Goal: Communication & Community: Share content

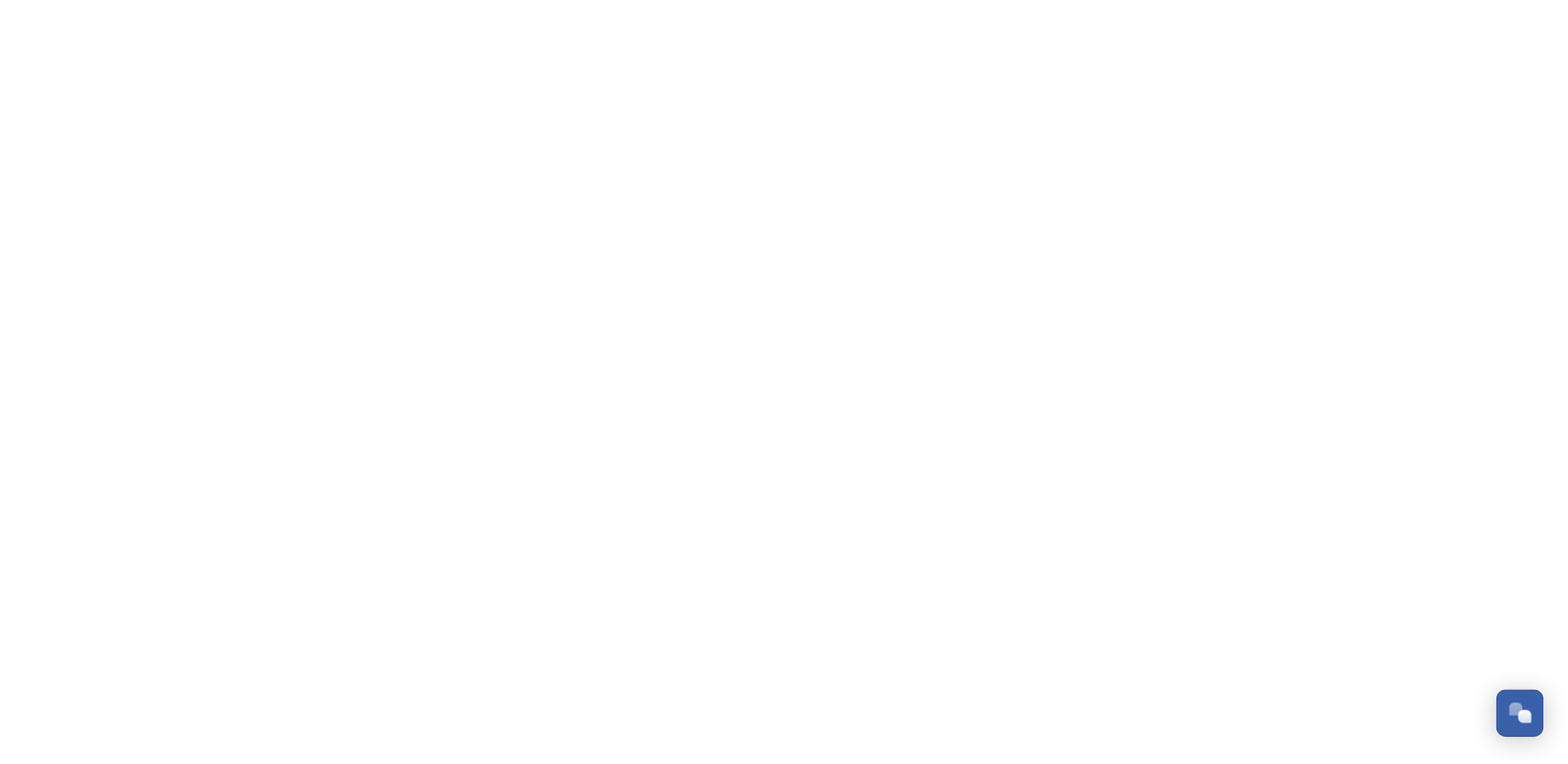
scroll to position [2498, 0]
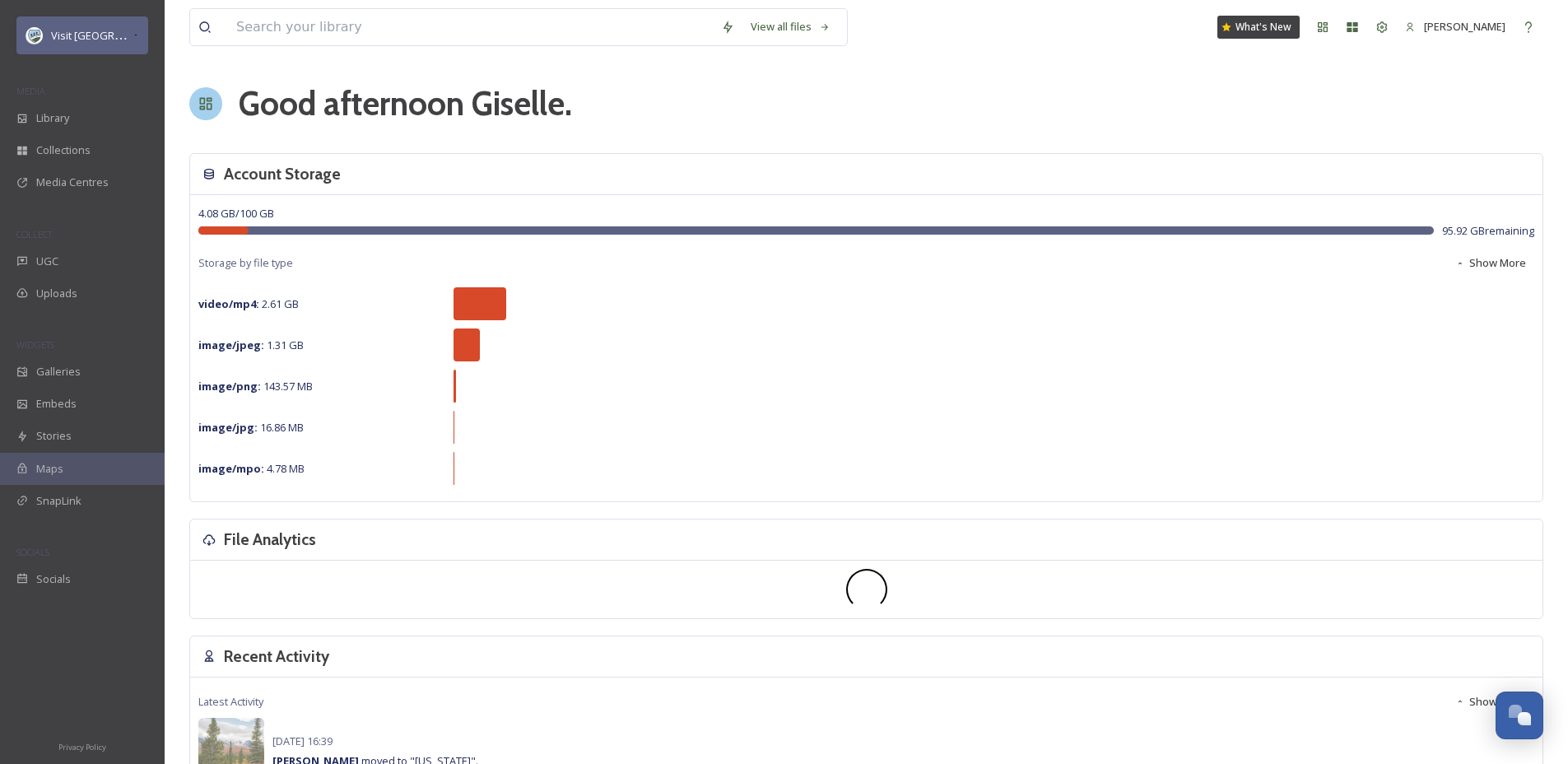
click at [132, 28] on icon at bounding box center [136, 34] width 7 height 13
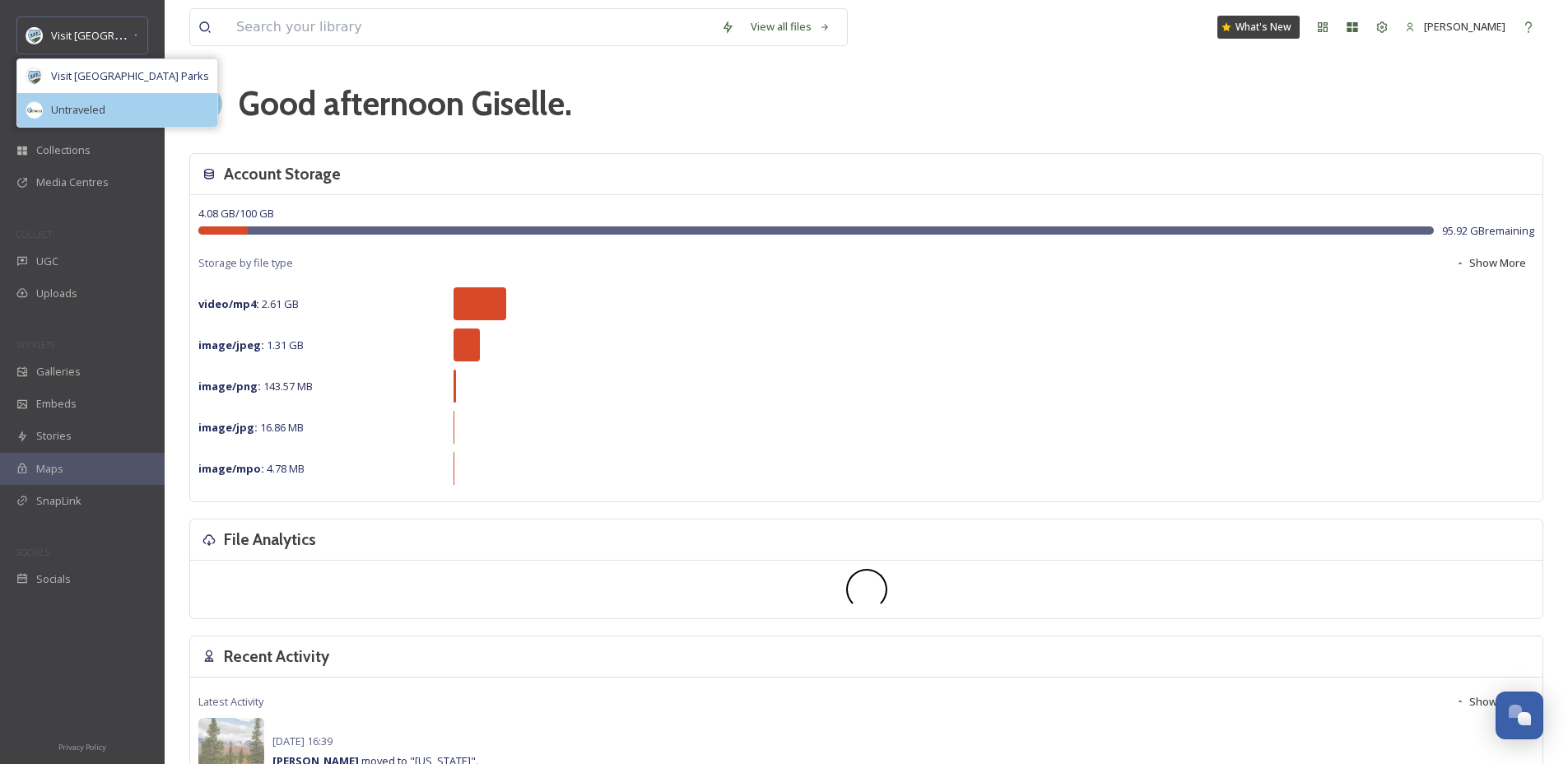
click at [108, 114] on div "Untraveled" at bounding box center [117, 109] width 200 height 34
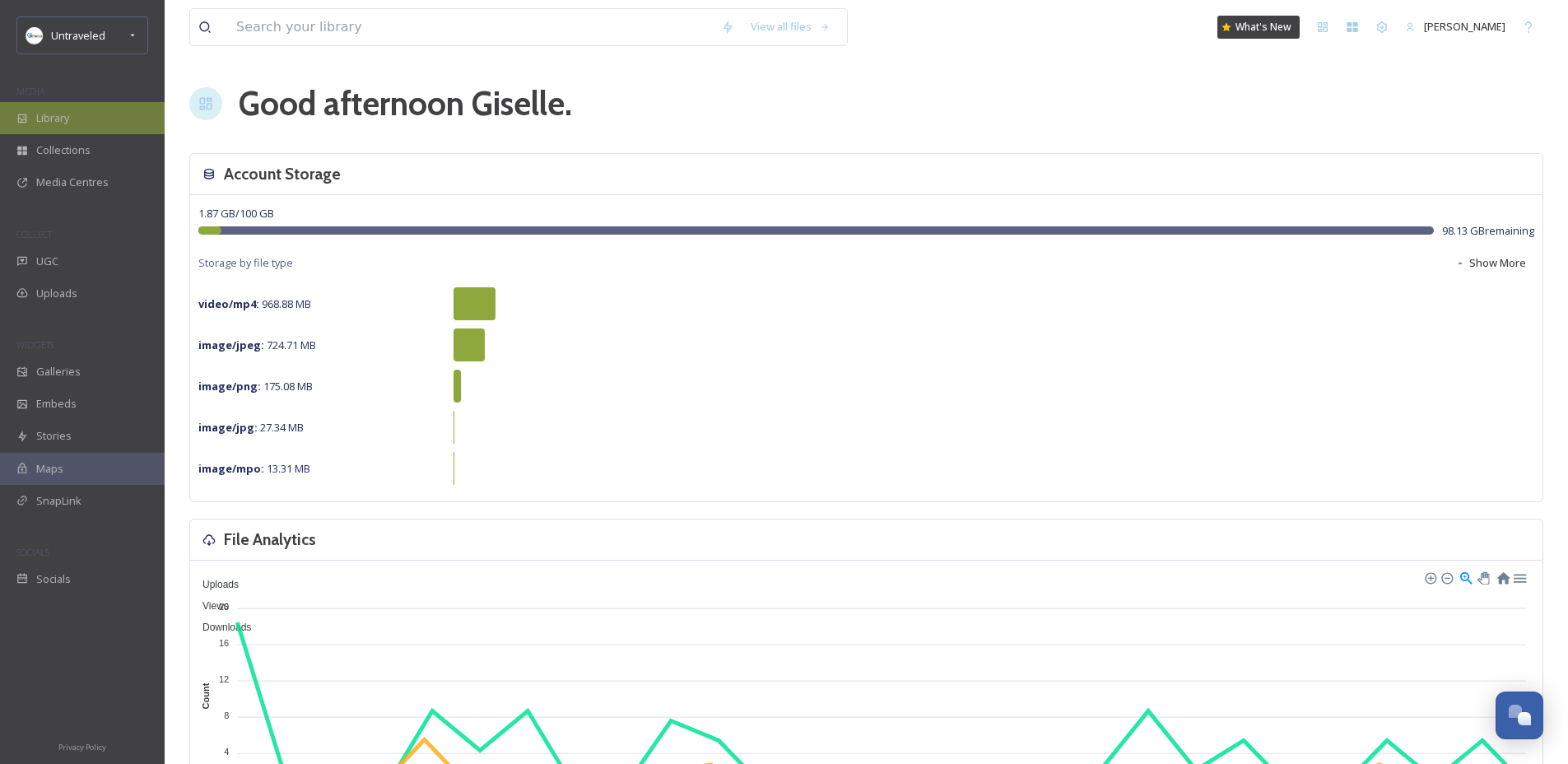
click at [78, 121] on div "Library" at bounding box center [82, 118] width 164 height 32
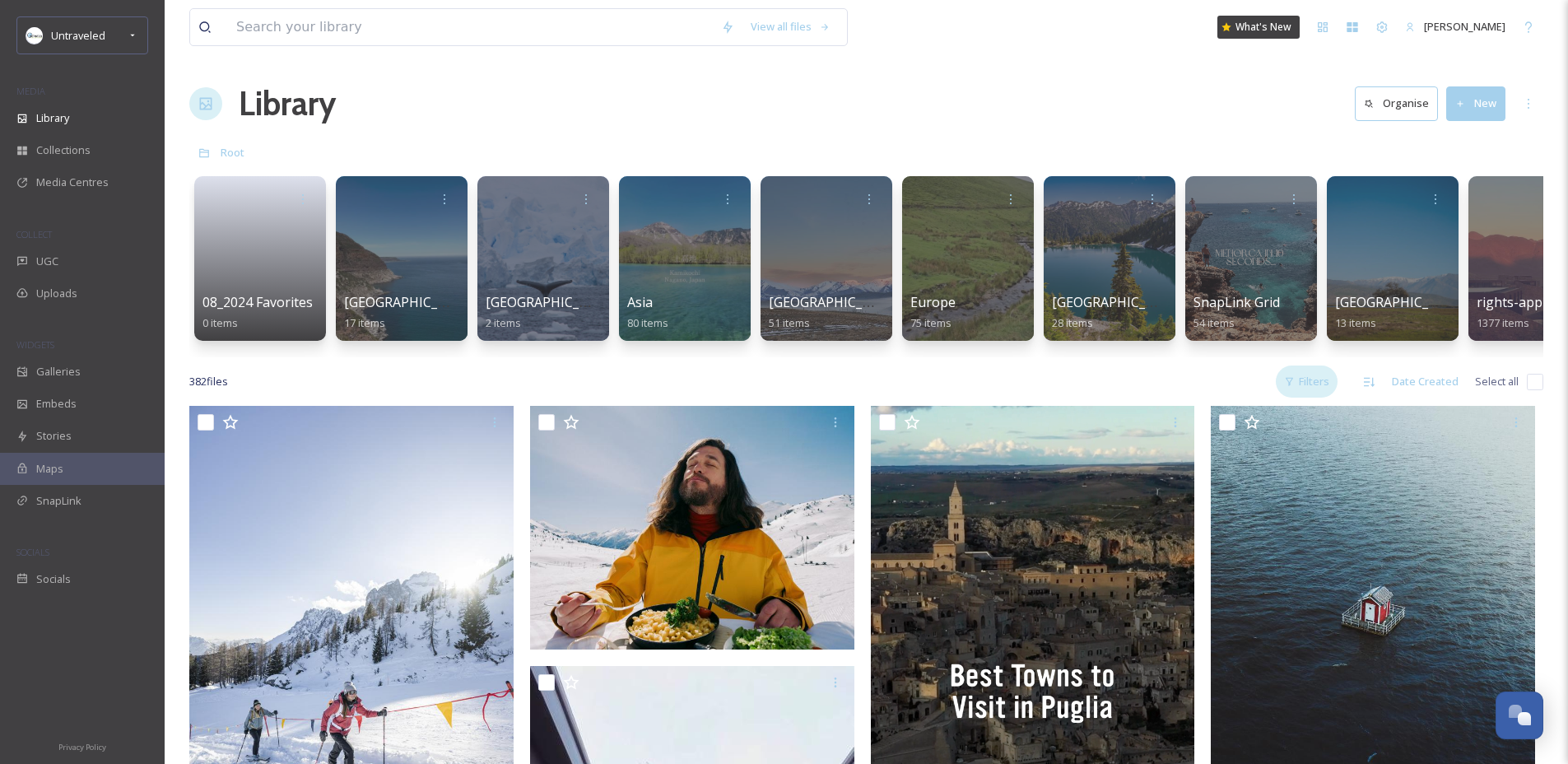
click at [1287, 397] on div "Filters" at bounding box center [1307, 381] width 62 height 32
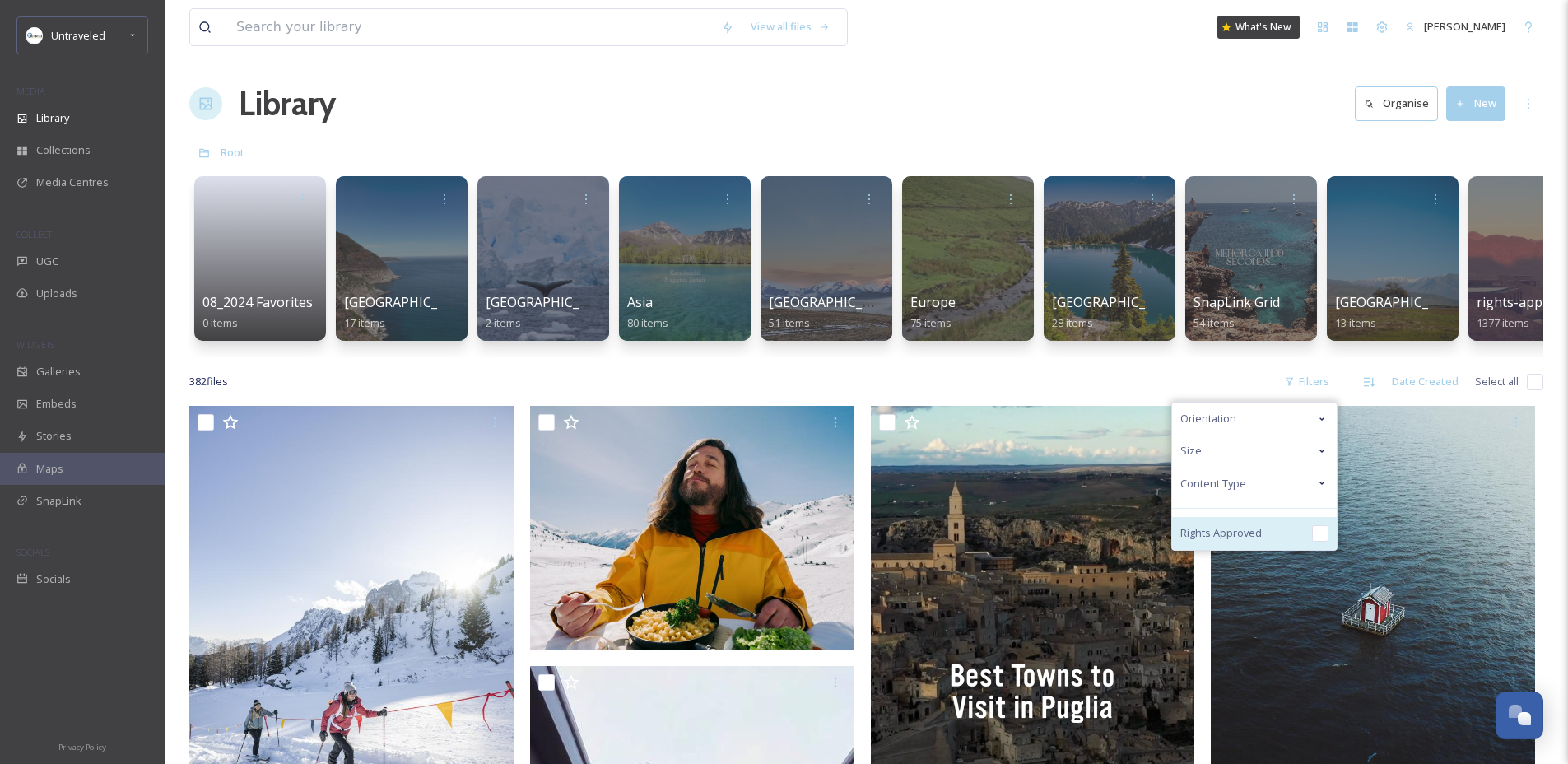
click at [1246, 535] on div "Rights Approved" at bounding box center [1254, 533] width 164 height 33
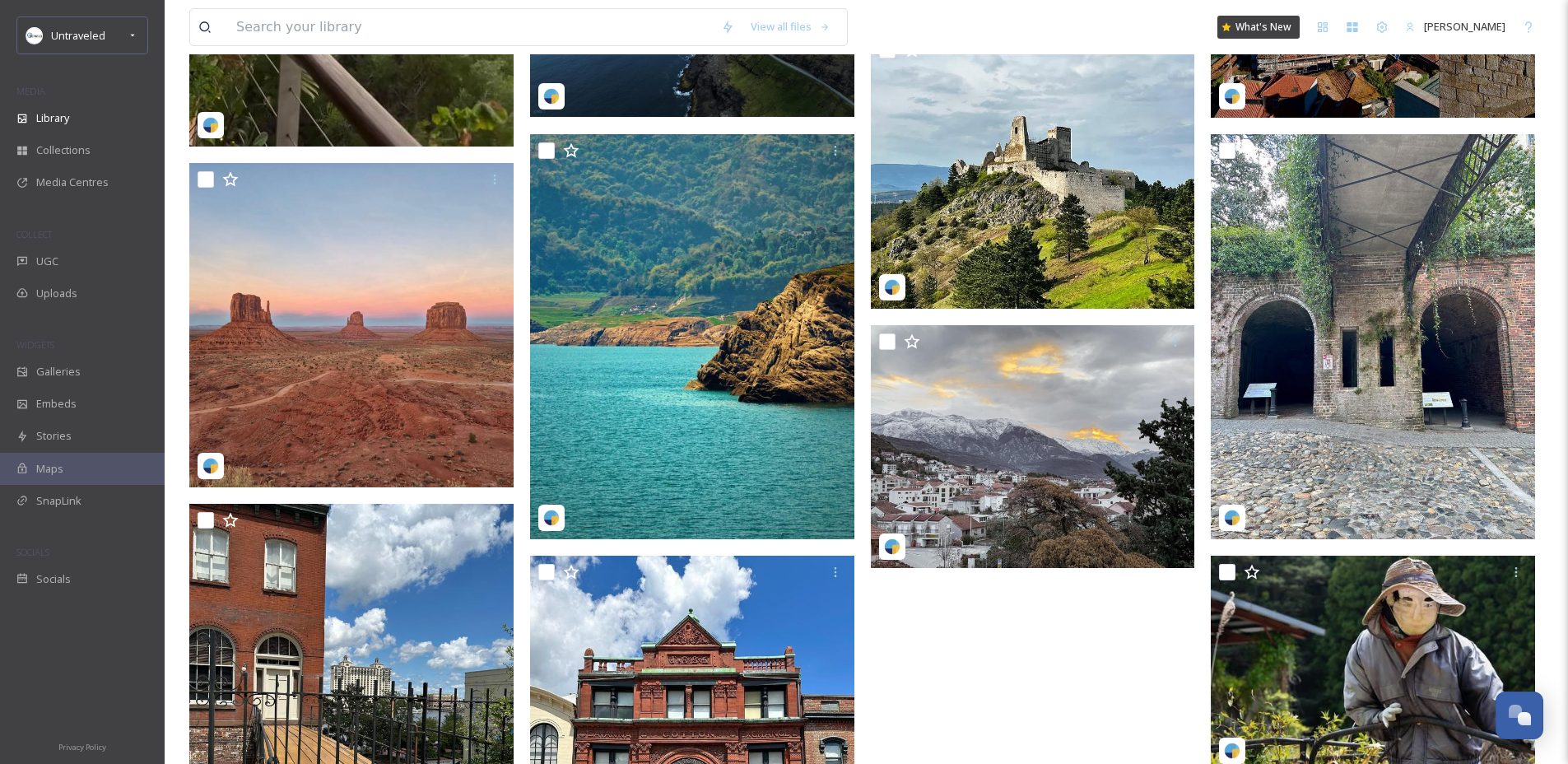
scroll to position [3682, 0]
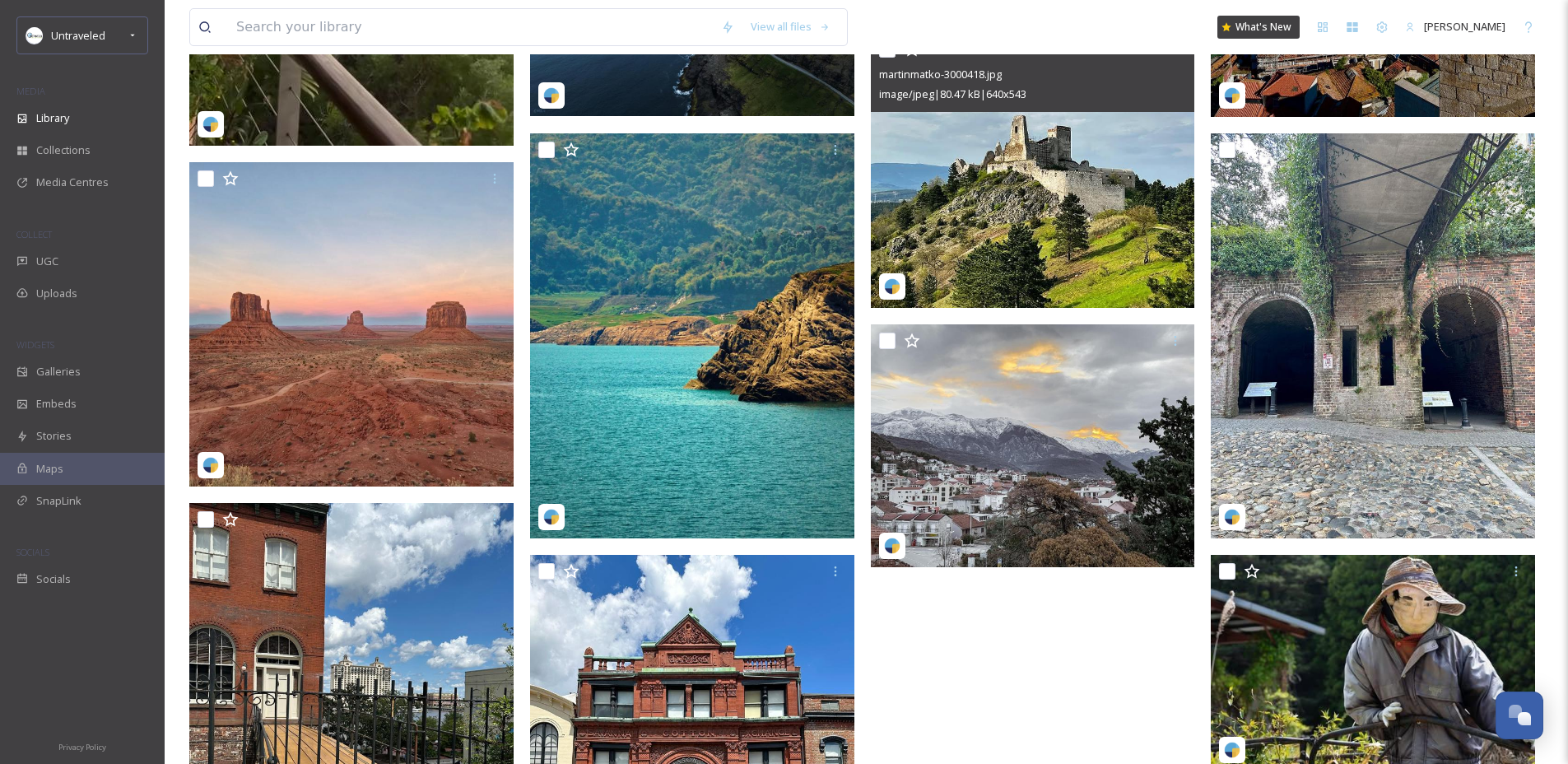
click at [1027, 176] on img at bounding box center [1032, 170] width 324 height 275
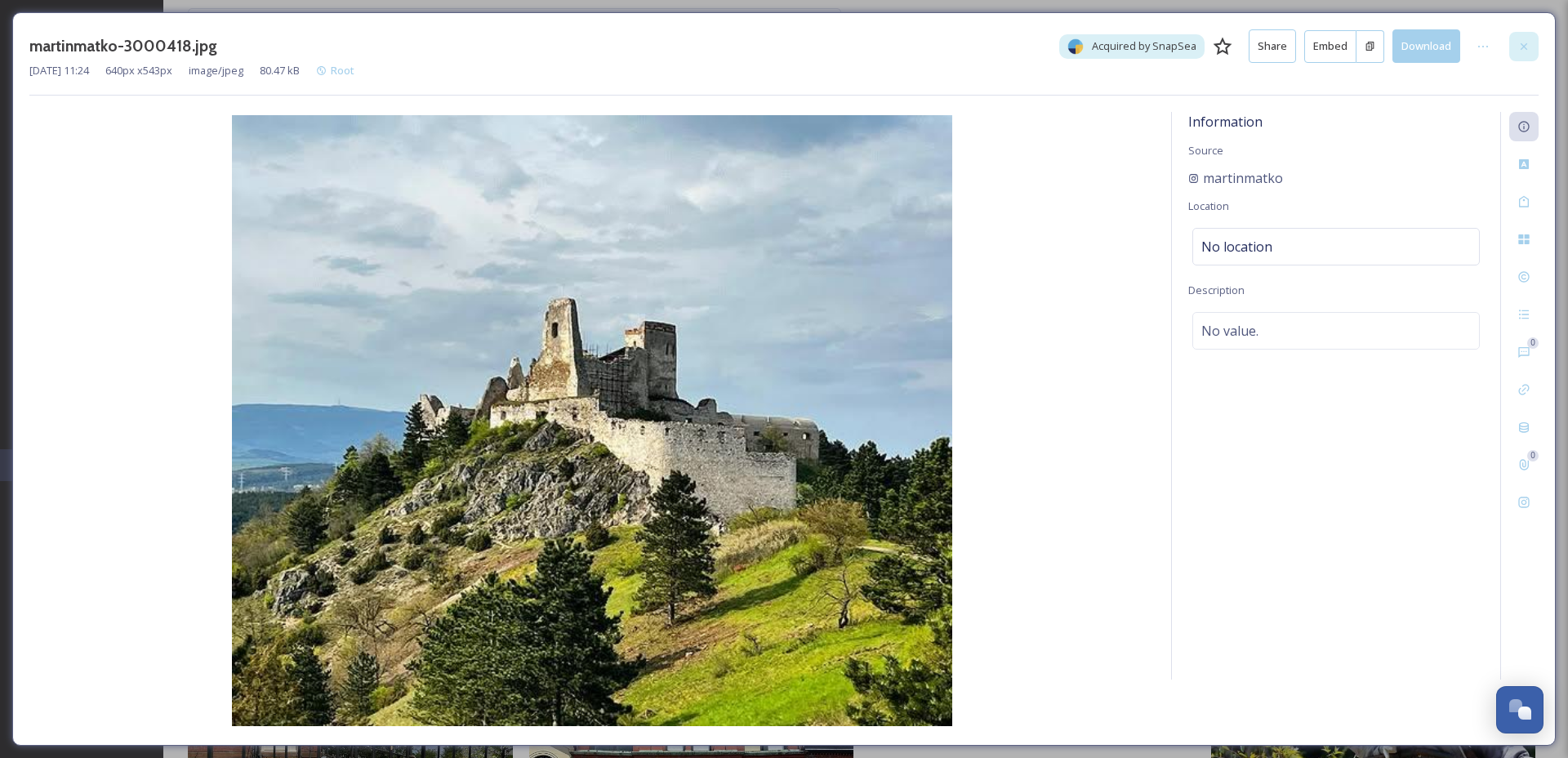
click at [1524, 46] on icon at bounding box center [1524, 46] width 13 height 13
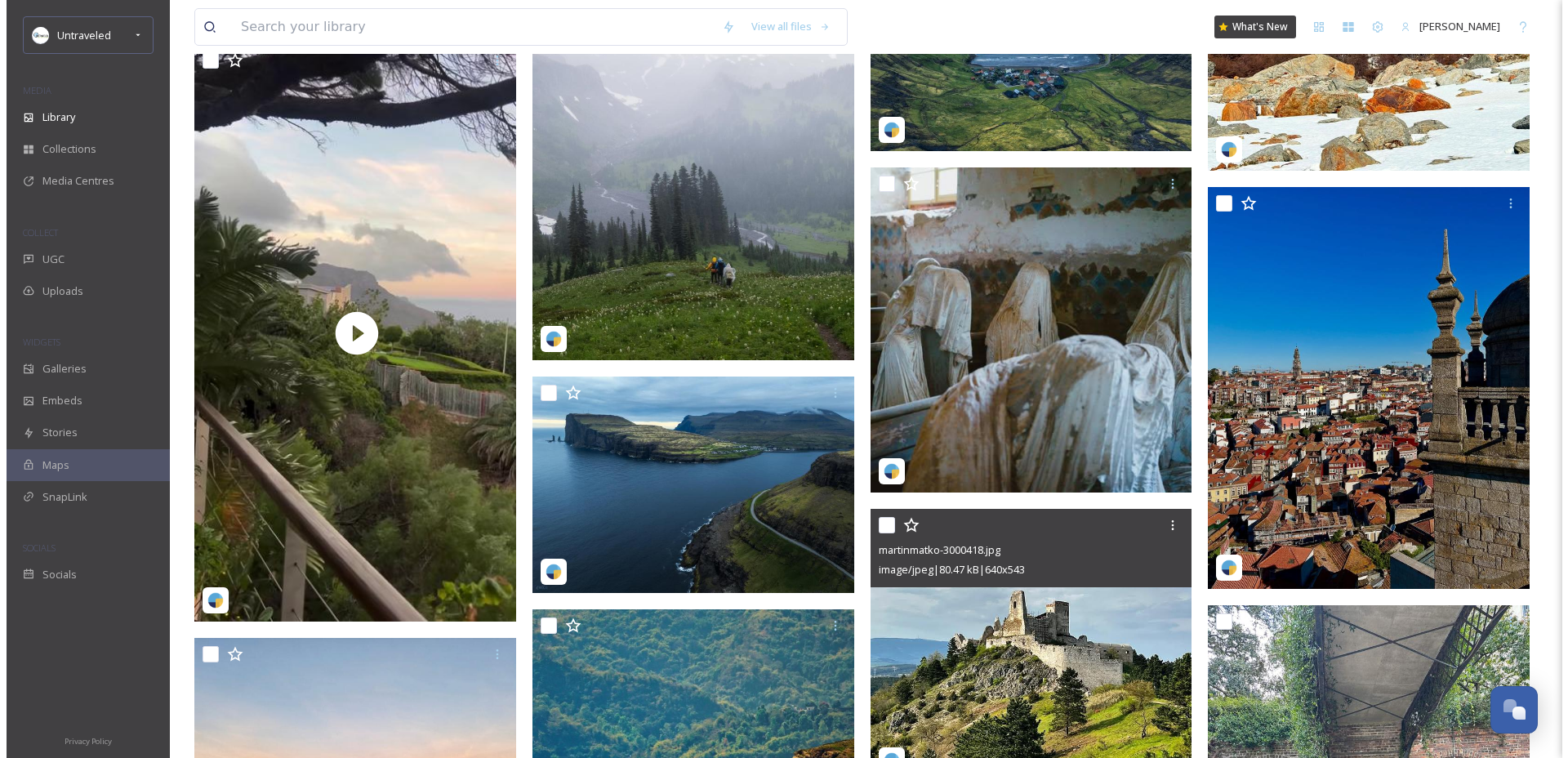
scroll to position [3002, 0]
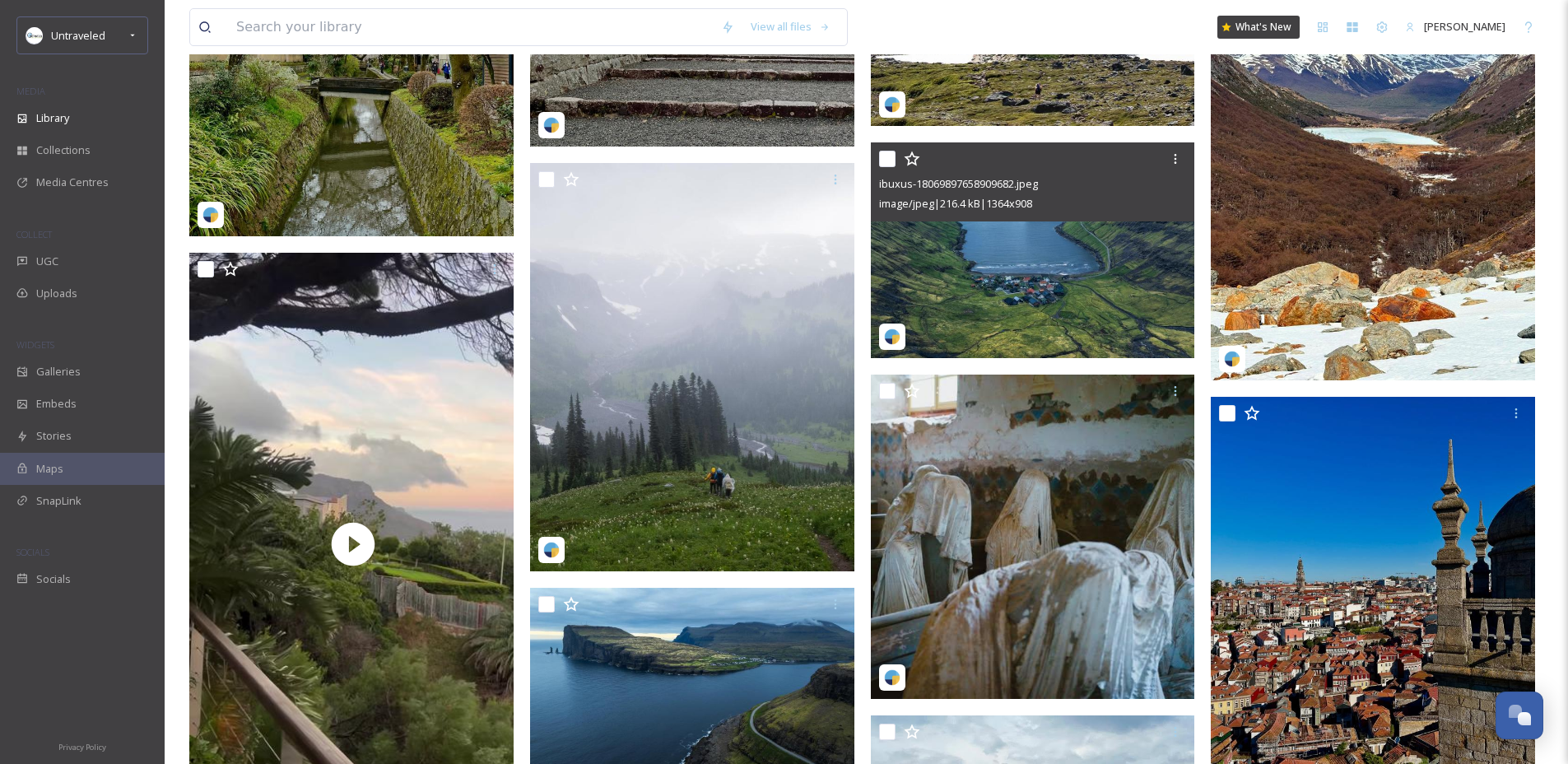
click at [1002, 319] on img at bounding box center [1032, 250] width 324 height 216
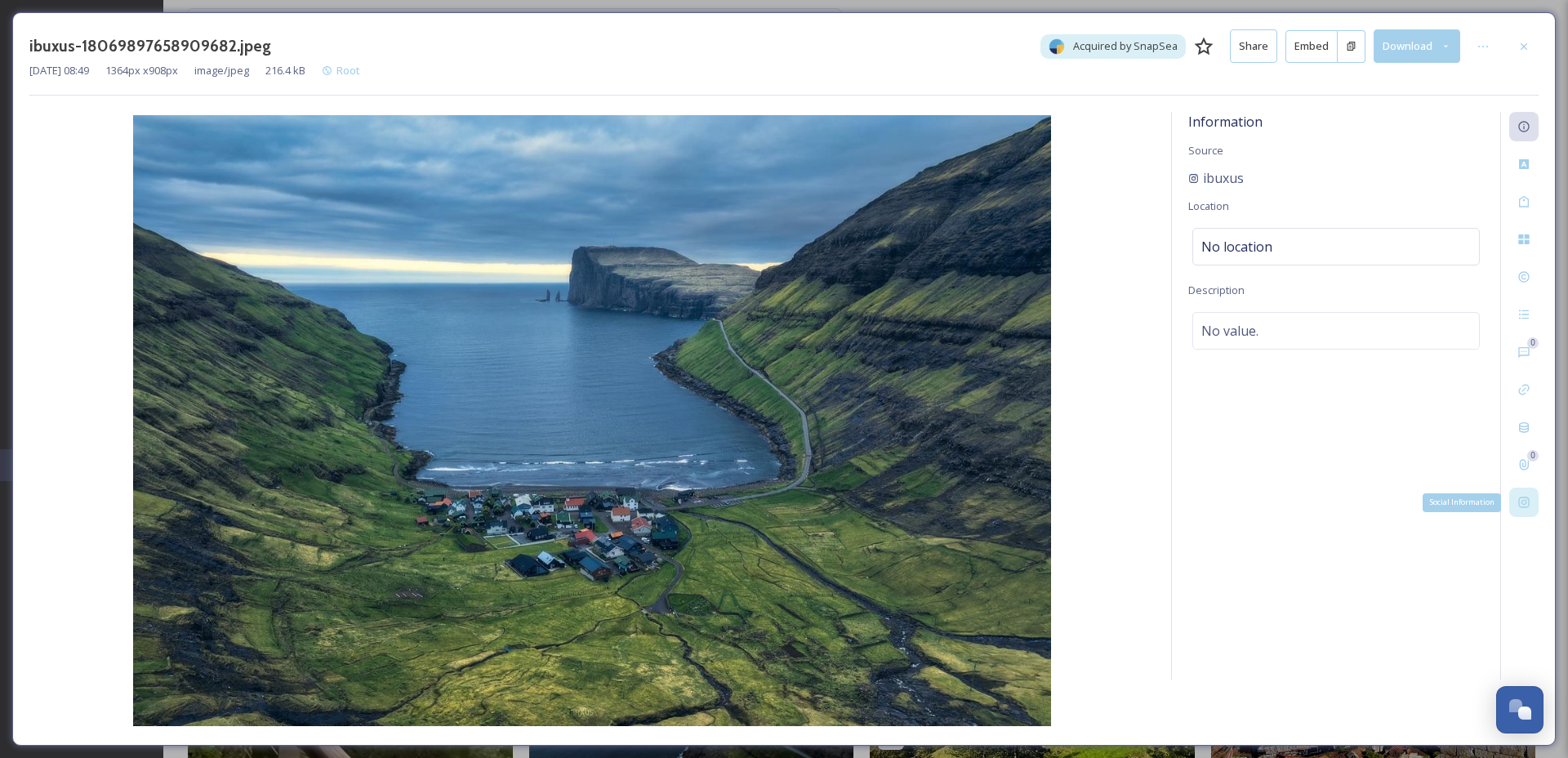
click at [1516, 499] on div "Social Information" at bounding box center [1524, 502] width 29 height 29
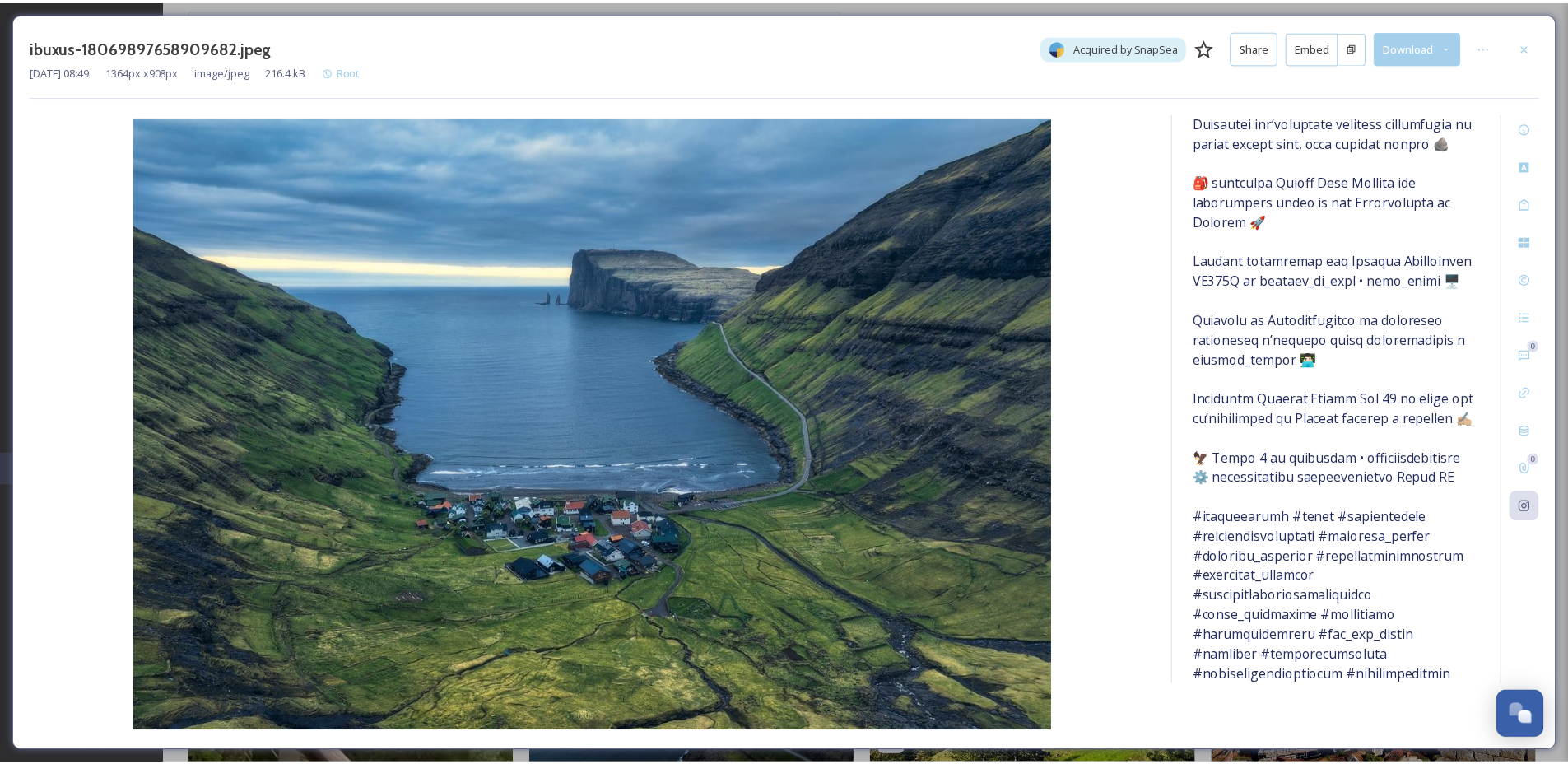
scroll to position [474, 0]
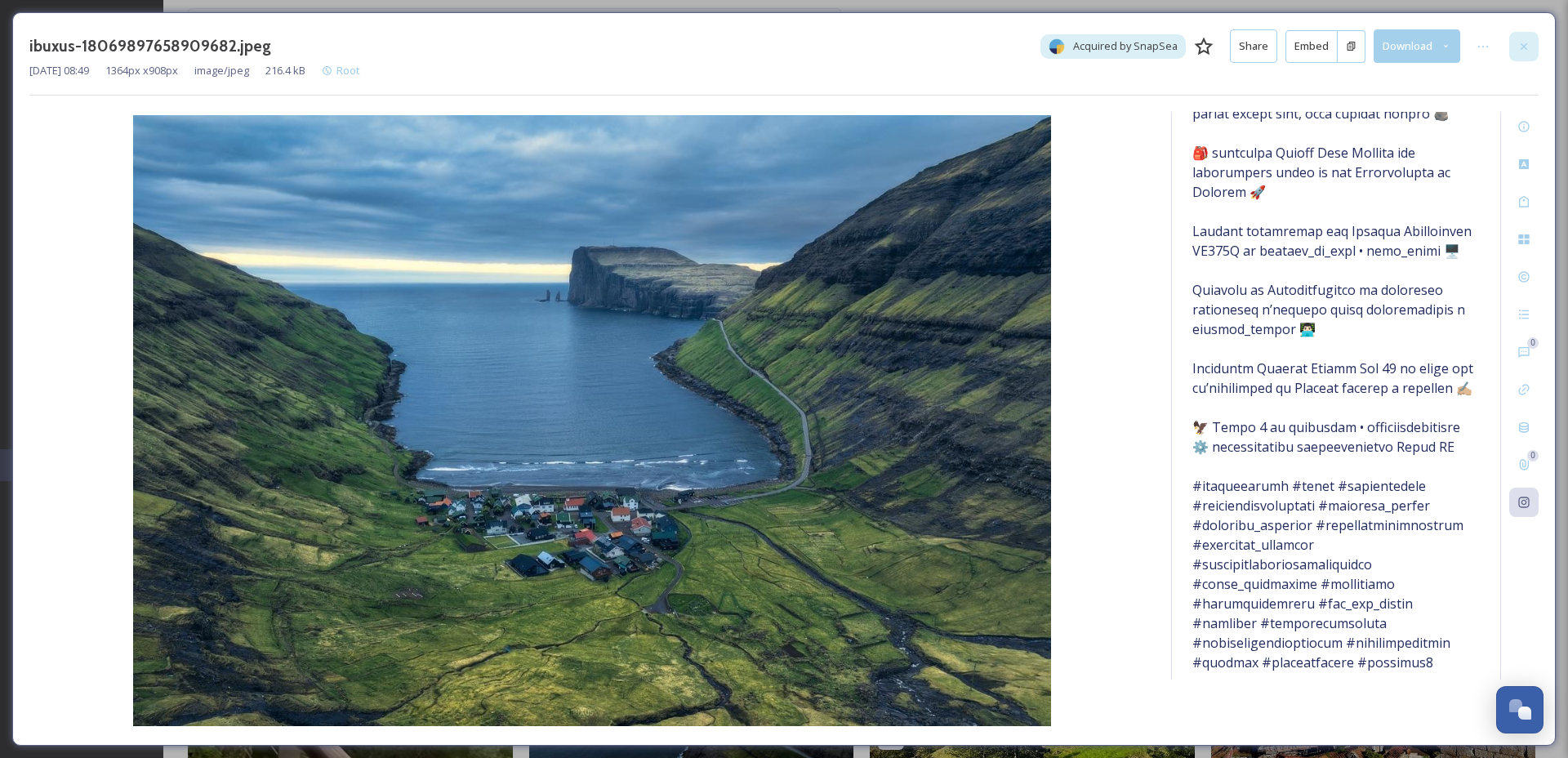
click at [1511, 45] on div at bounding box center [1524, 46] width 29 height 29
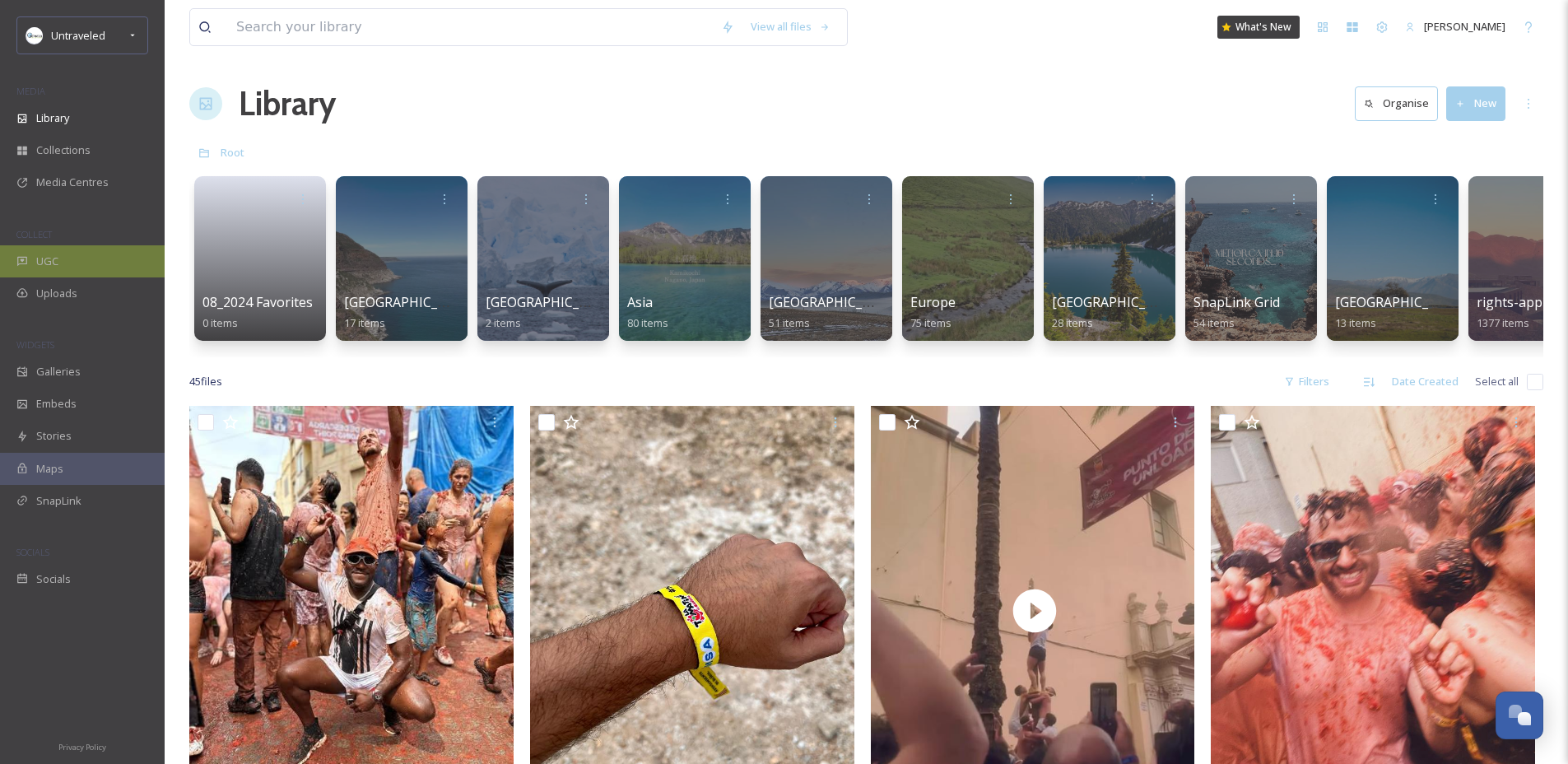
click at [56, 256] on span "UGC" at bounding box center [47, 262] width 22 height 15
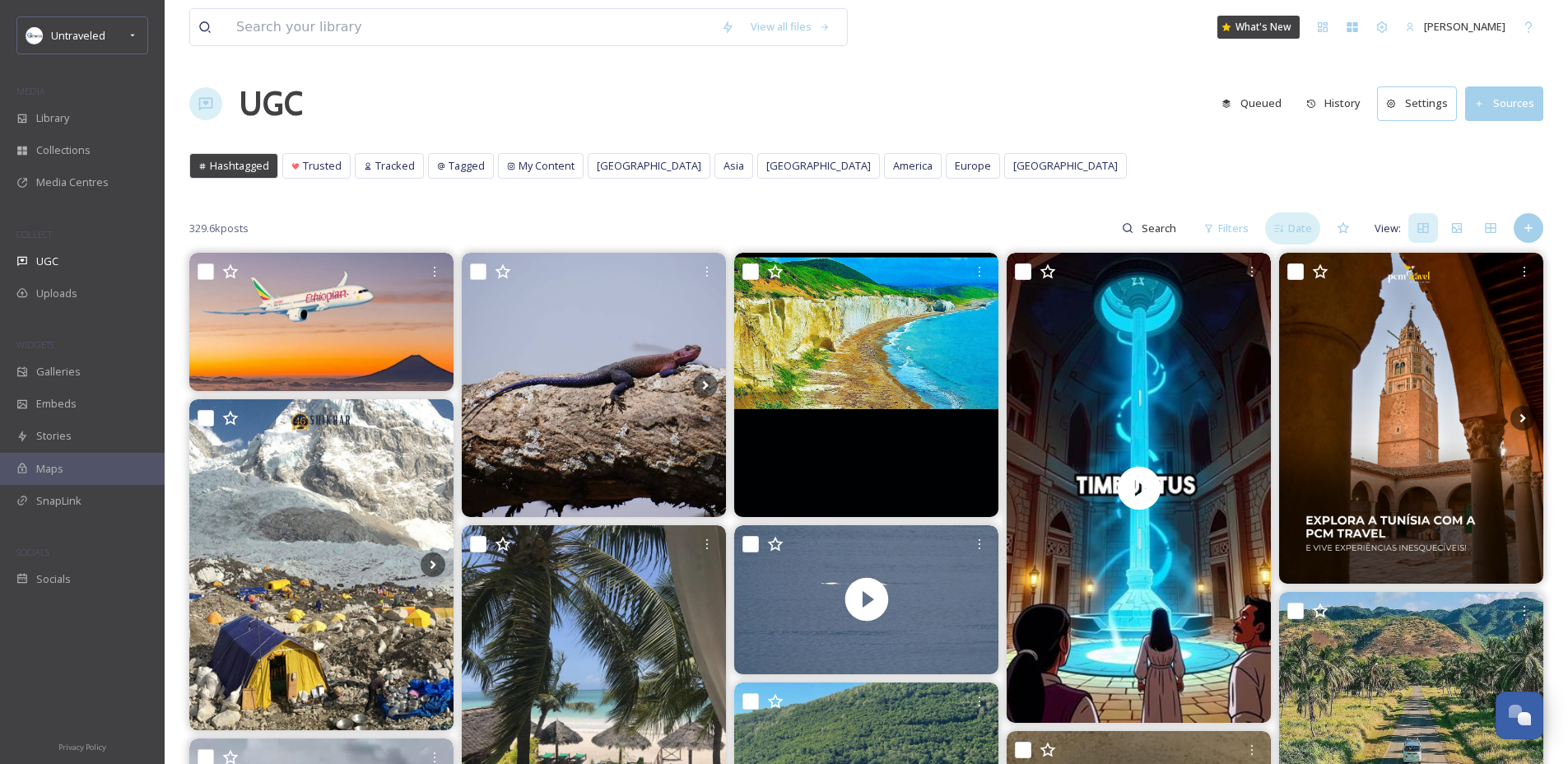
click at [1295, 231] on span "Date" at bounding box center [1301, 228] width 24 height 15
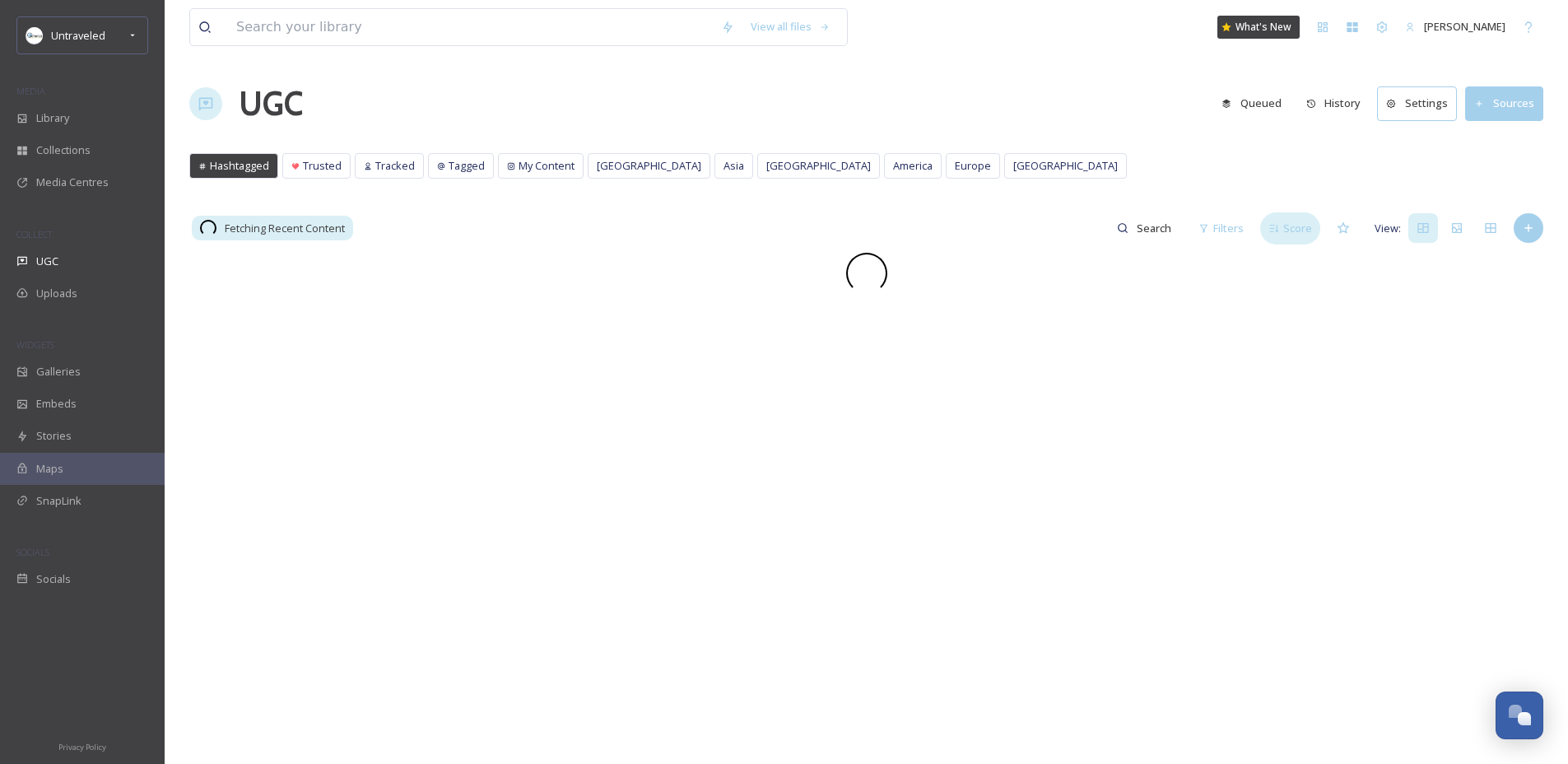
click at [1295, 231] on span "Score" at bounding box center [1297, 228] width 28 height 15
click at [1161, 242] on input at bounding box center [1160, 228] width 53 height 33
click at [1078, 230] on input at bounding box center [1125, 228] width 124 height 33
type input "autumn"
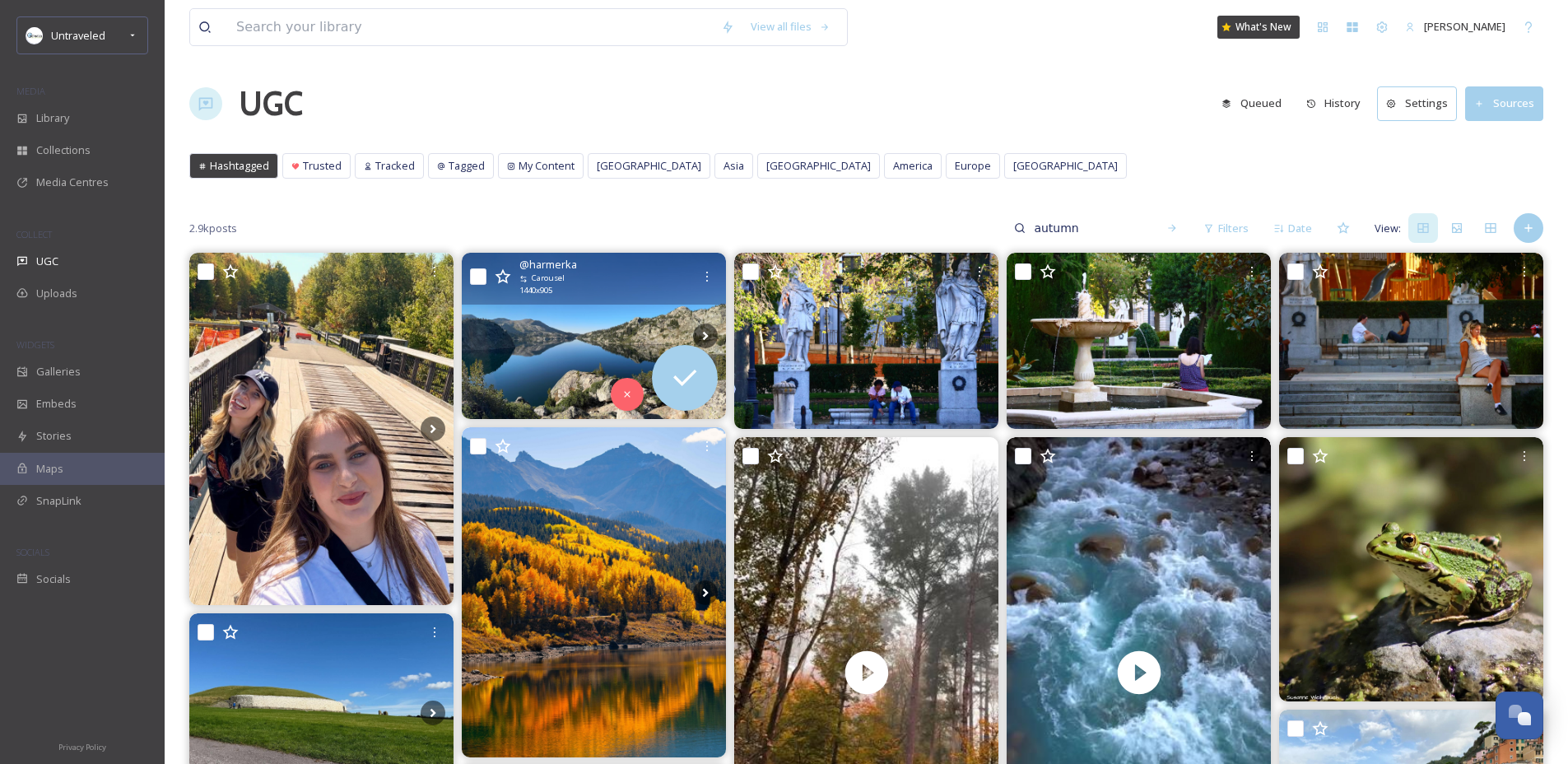
click at [563, 360] on img at bounding box center [593, 336] width 264 height 166
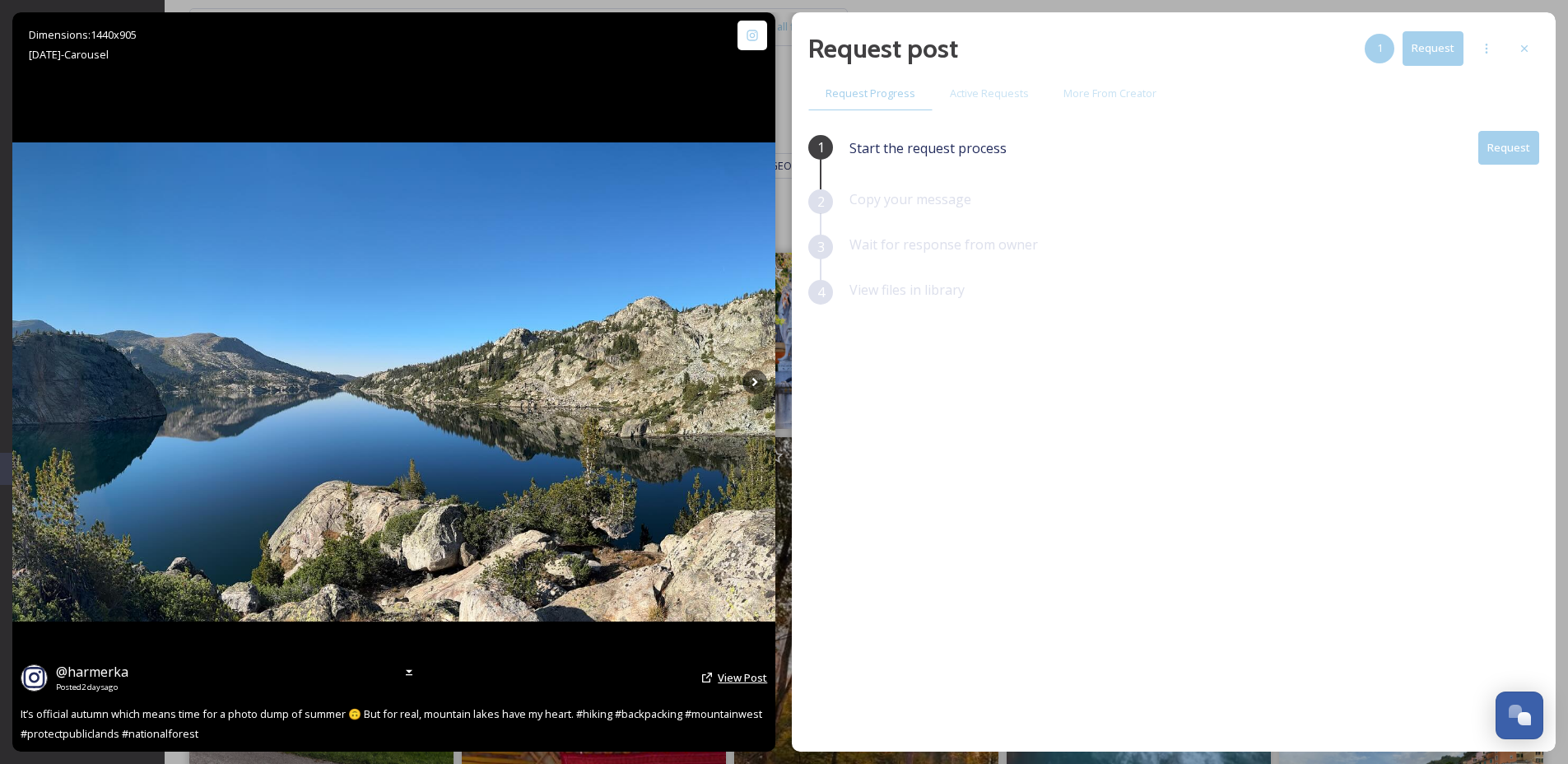
click at [729, 678] on span "View Post" at bounding box center [741, 677] width 49 height 15
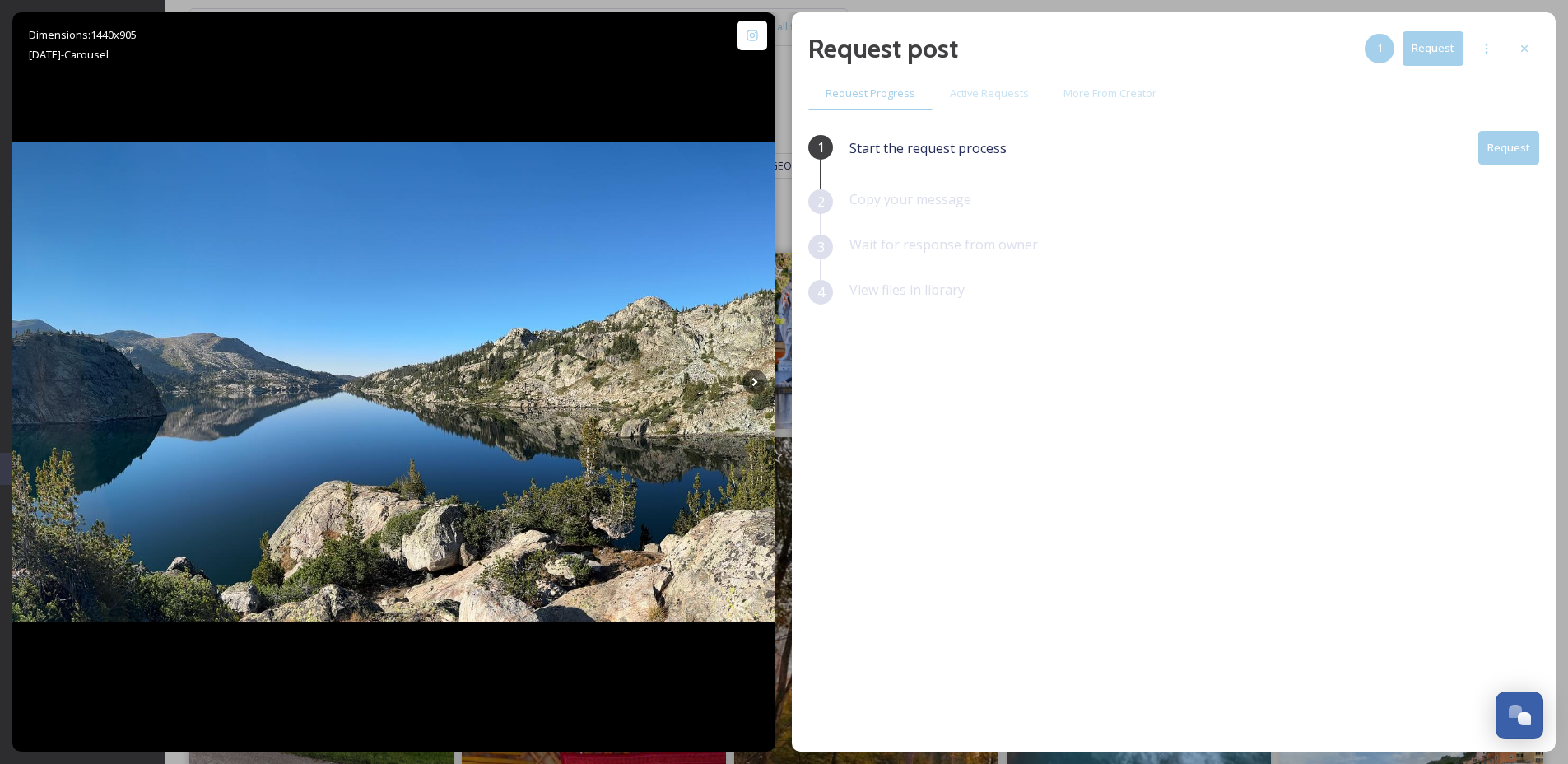
click at [1511, 147] on button "Request" at bounding box center [1509, 147] width 61 height 34
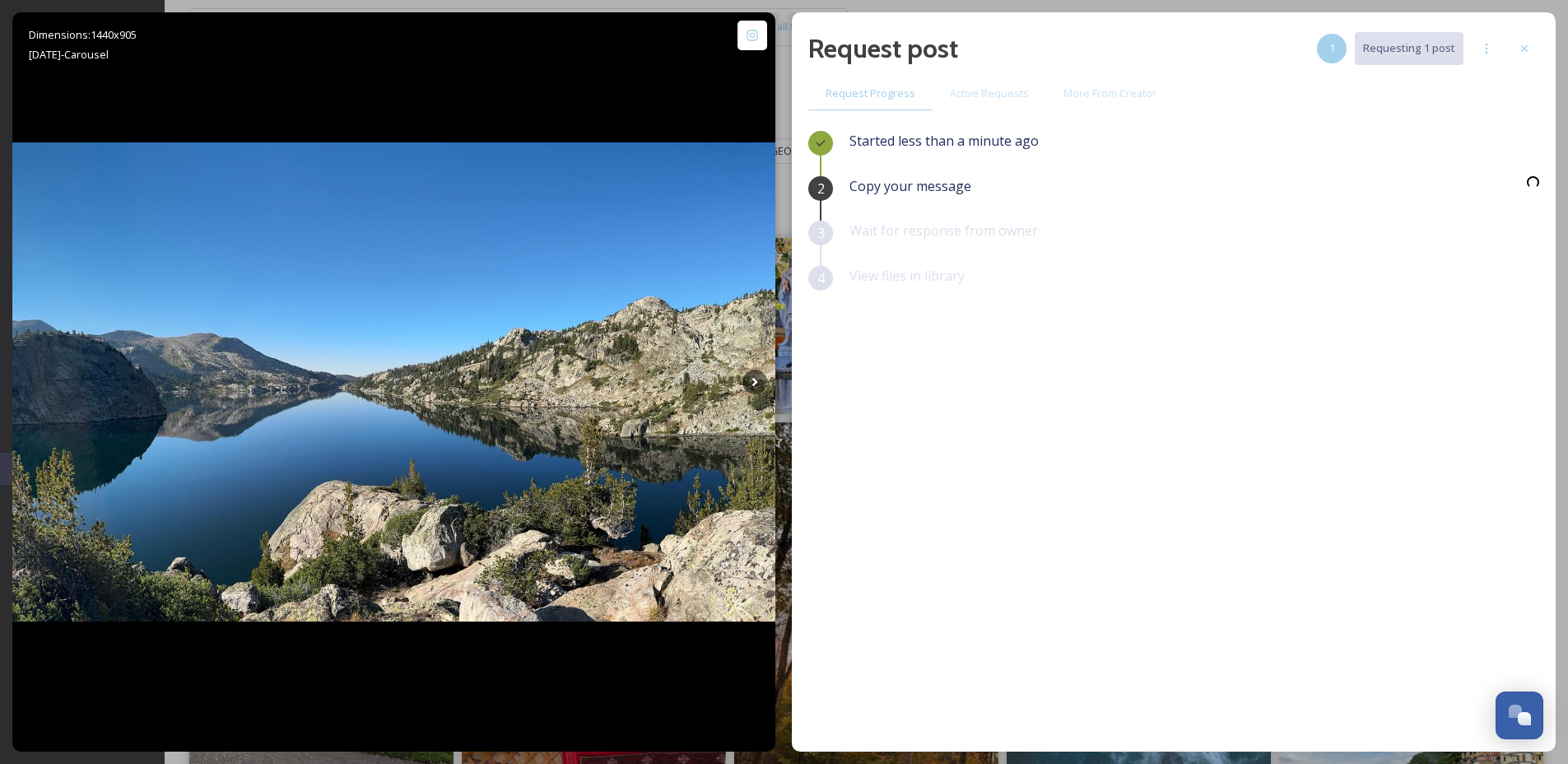
scroll to position [26, 0]
click at [1158, 487] on div "Started less than a minute ago 2 Copy your message 3 Wait for response from own…" at bounding box center [1174, 398] width 731 height 535
drag, startPoint x: 1192, startPoint y: 662, endPoint x: 1256, endPoint y: 643, distance: 66.8
click at [1257, 657] on div "Started less than a minute ago 2 Copy your message 3 Wait for response from own…" at bounding box center [1174, 398] width 731 height 535
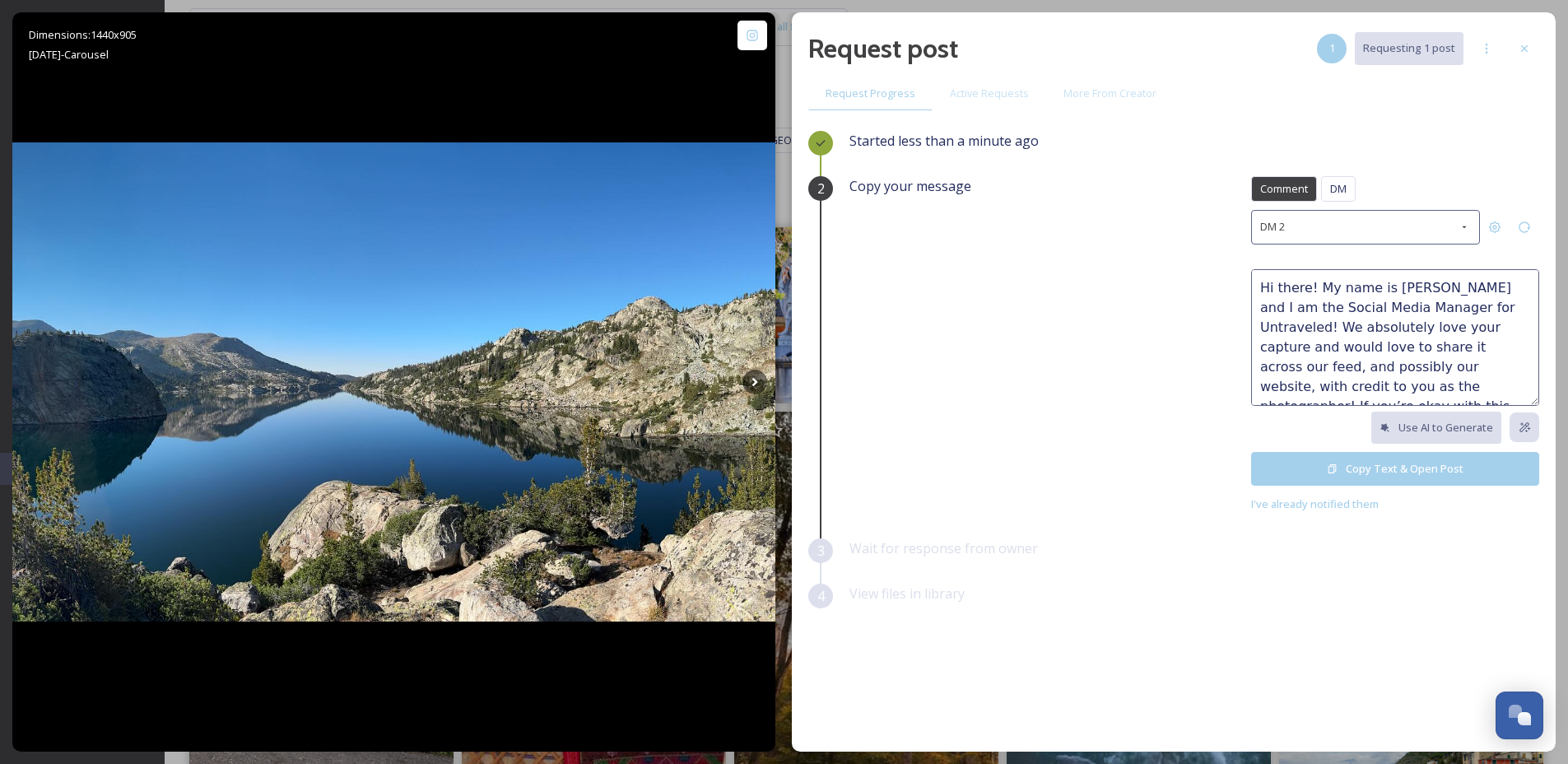
click at [1292, 288] on textarea "Hi there! My name is [PERSON_NAME] and I am the Social Media Manager for Untrav…" at bounding box center [1394, 337] width 288 height 137
type textarea "Hi [PERSON_NAME]! My name is [PERSON_NAME] and I am the Social Media Manager fo…"
click at [1392, 469] on button "Copy Text & Open Post" at bounding box center [1394, 468] width 288 height 34
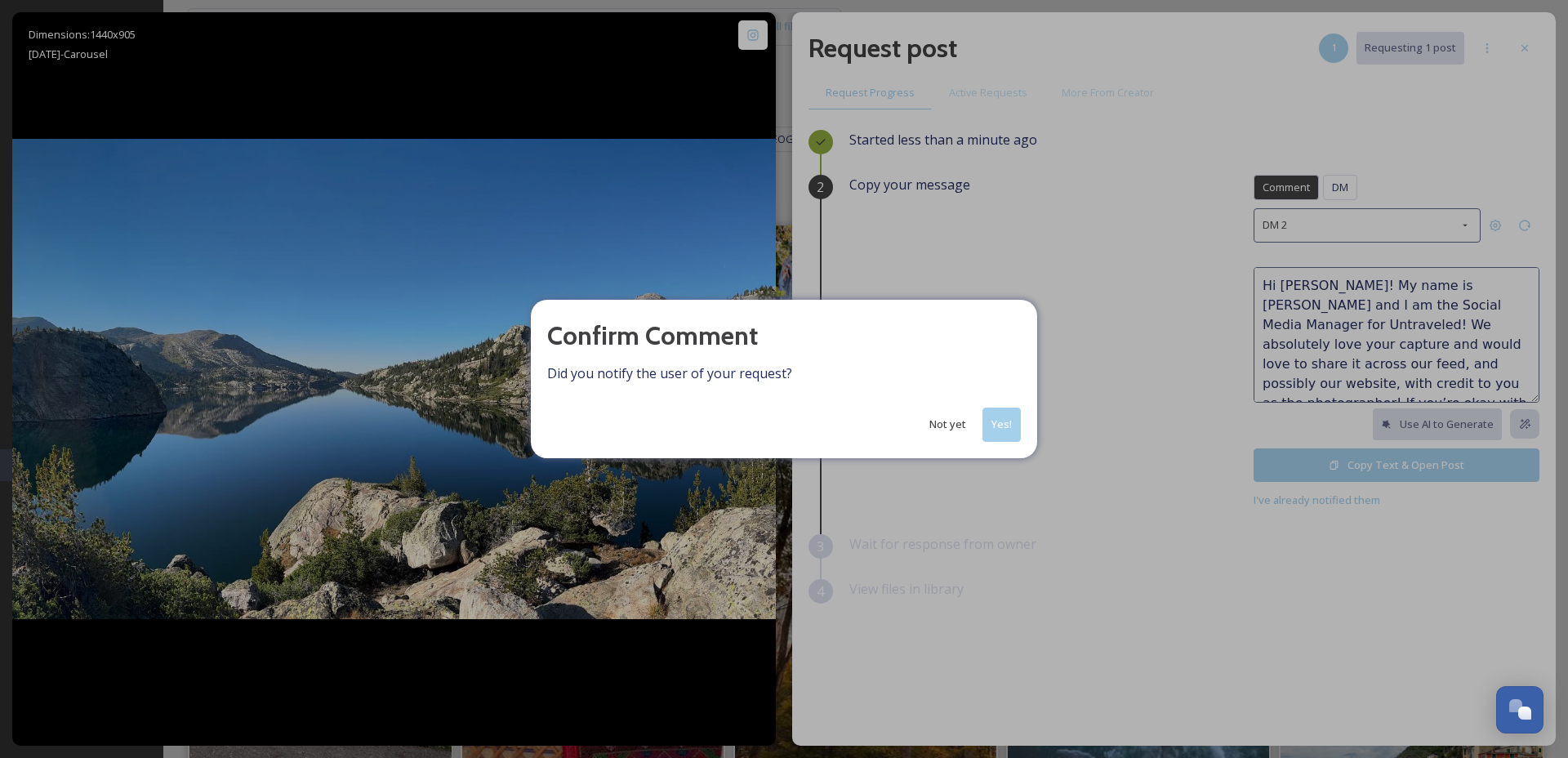
click at [1006, 423] on button "Yes!" at bounding box center [1001, 423] width 38 height 33
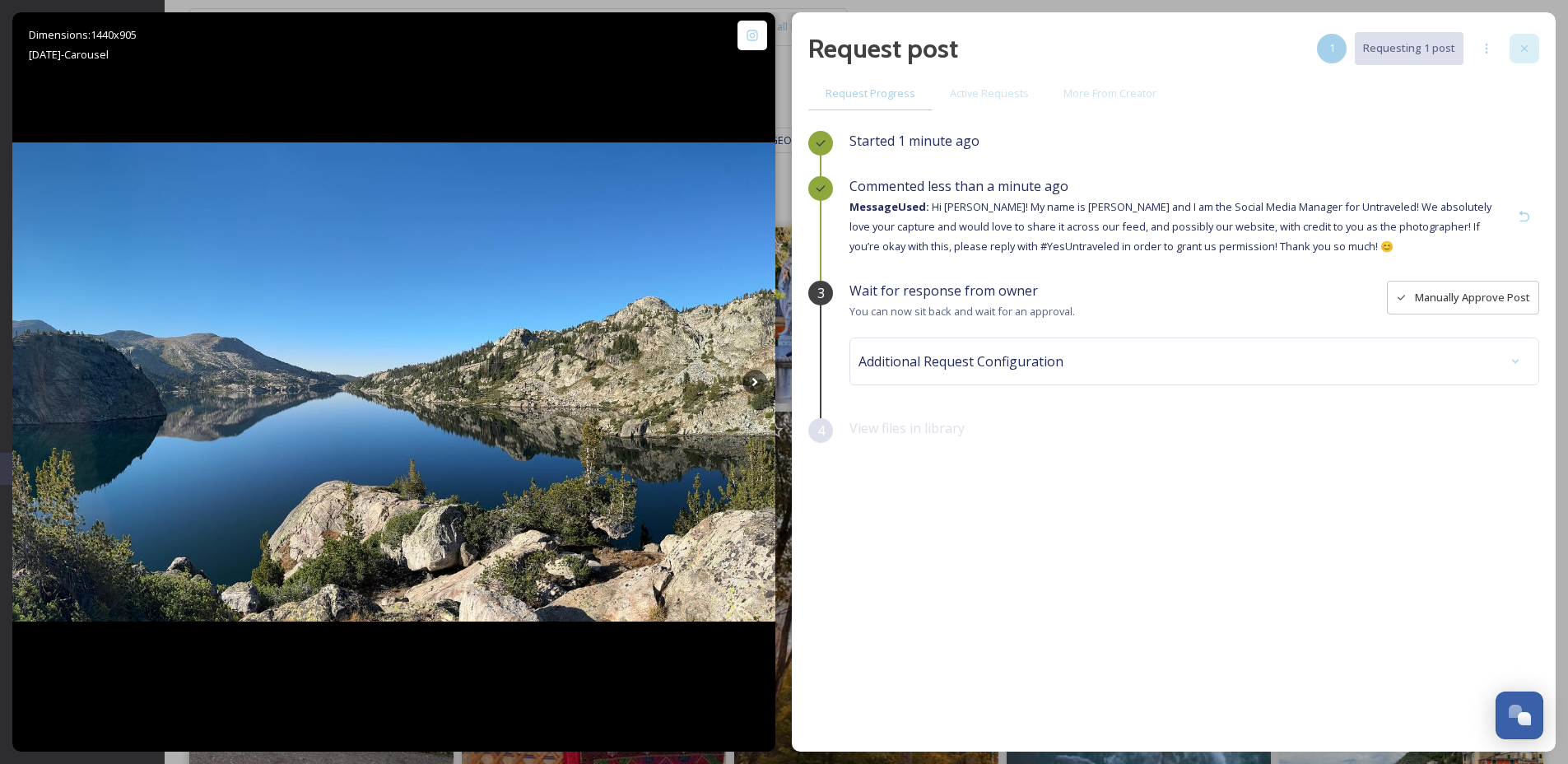
click at [1522, 40] on div at bounding box center [1524, 48] width 29 height 29
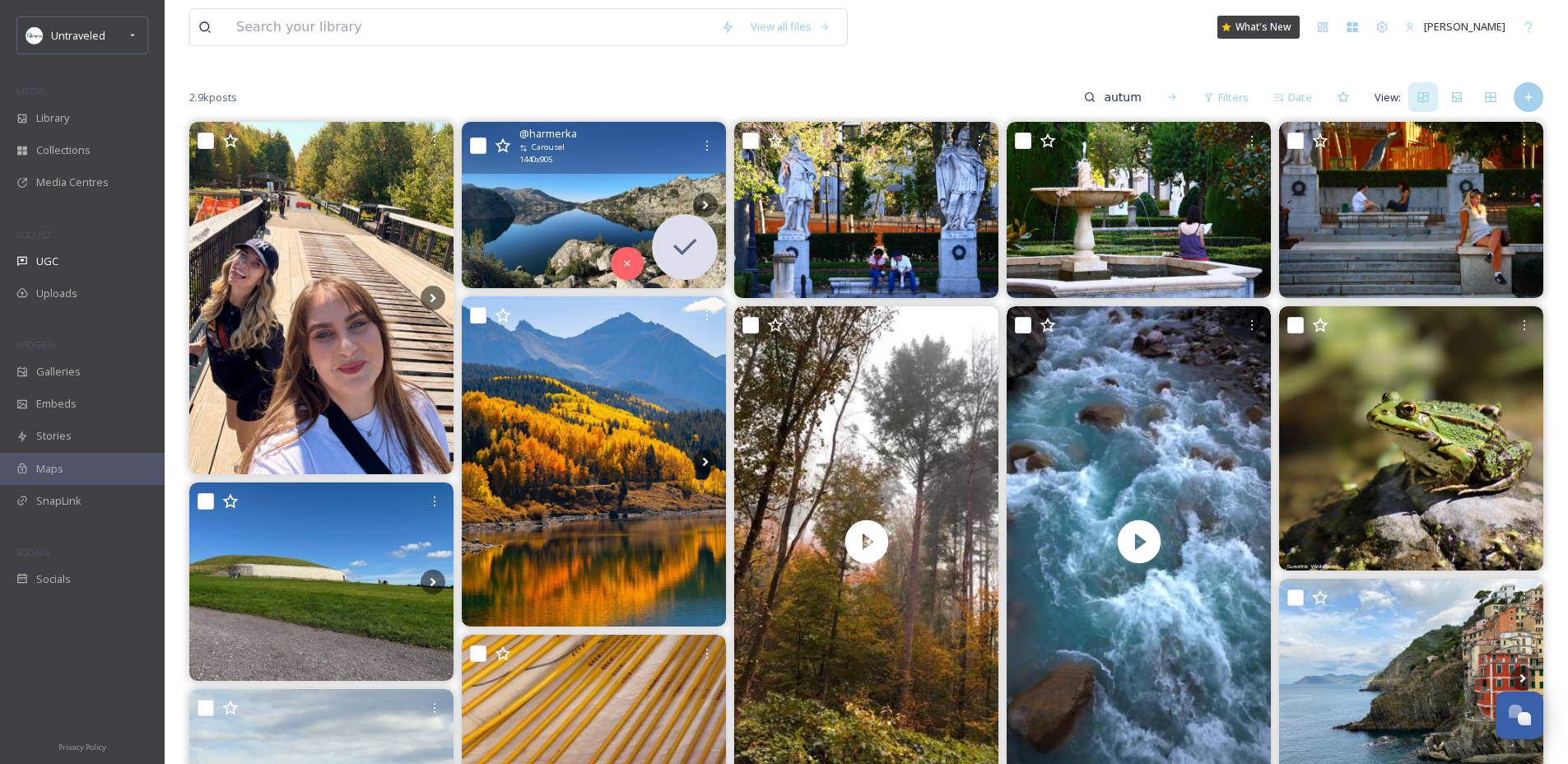
scroll to position [138, 0]
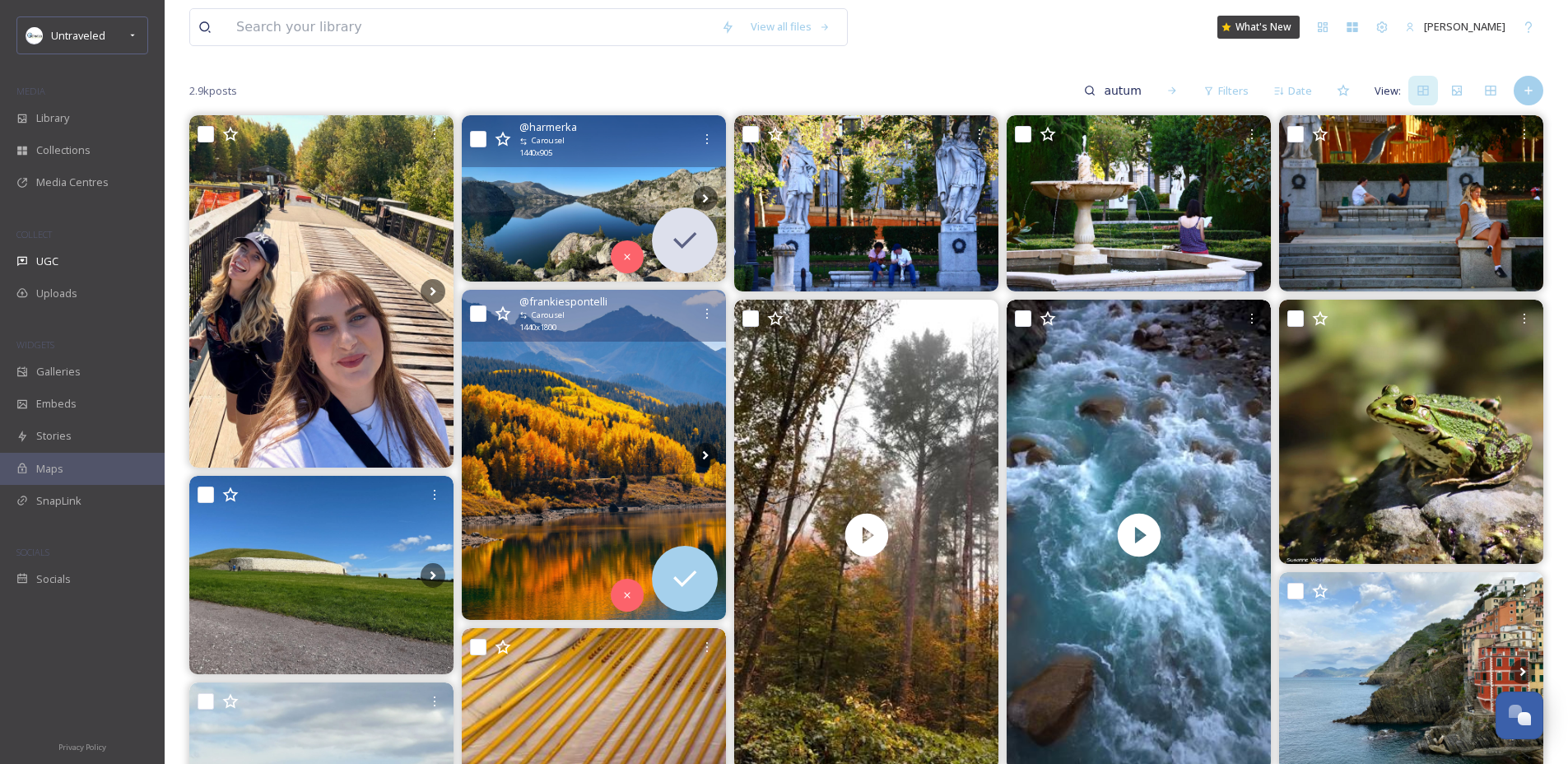
click at [537, 481] on img at bounding box center [593, 455] width 264 height 330
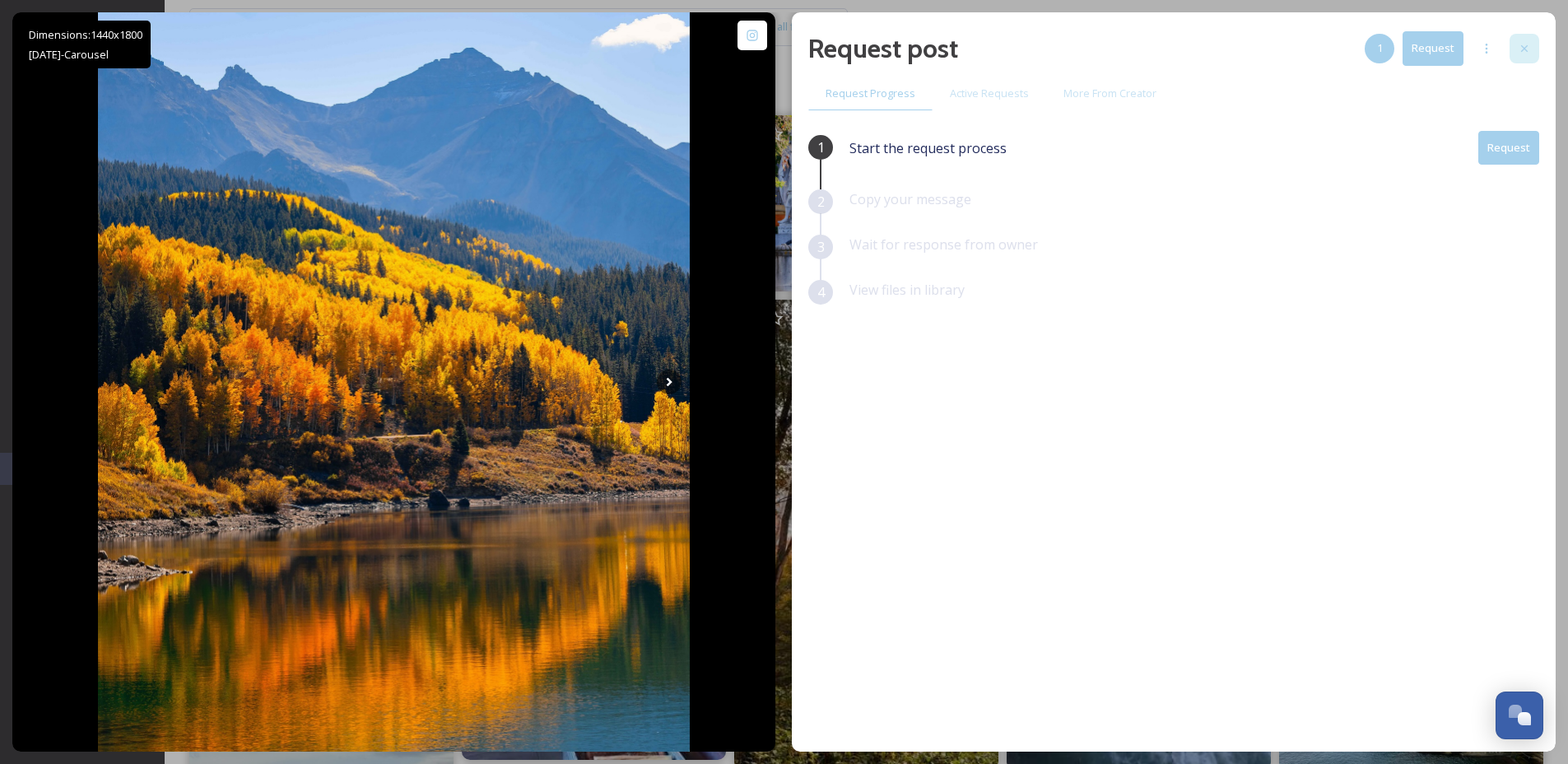
click at [1534, 52] on div at bounding box center [1524, 48] width 29 height 29
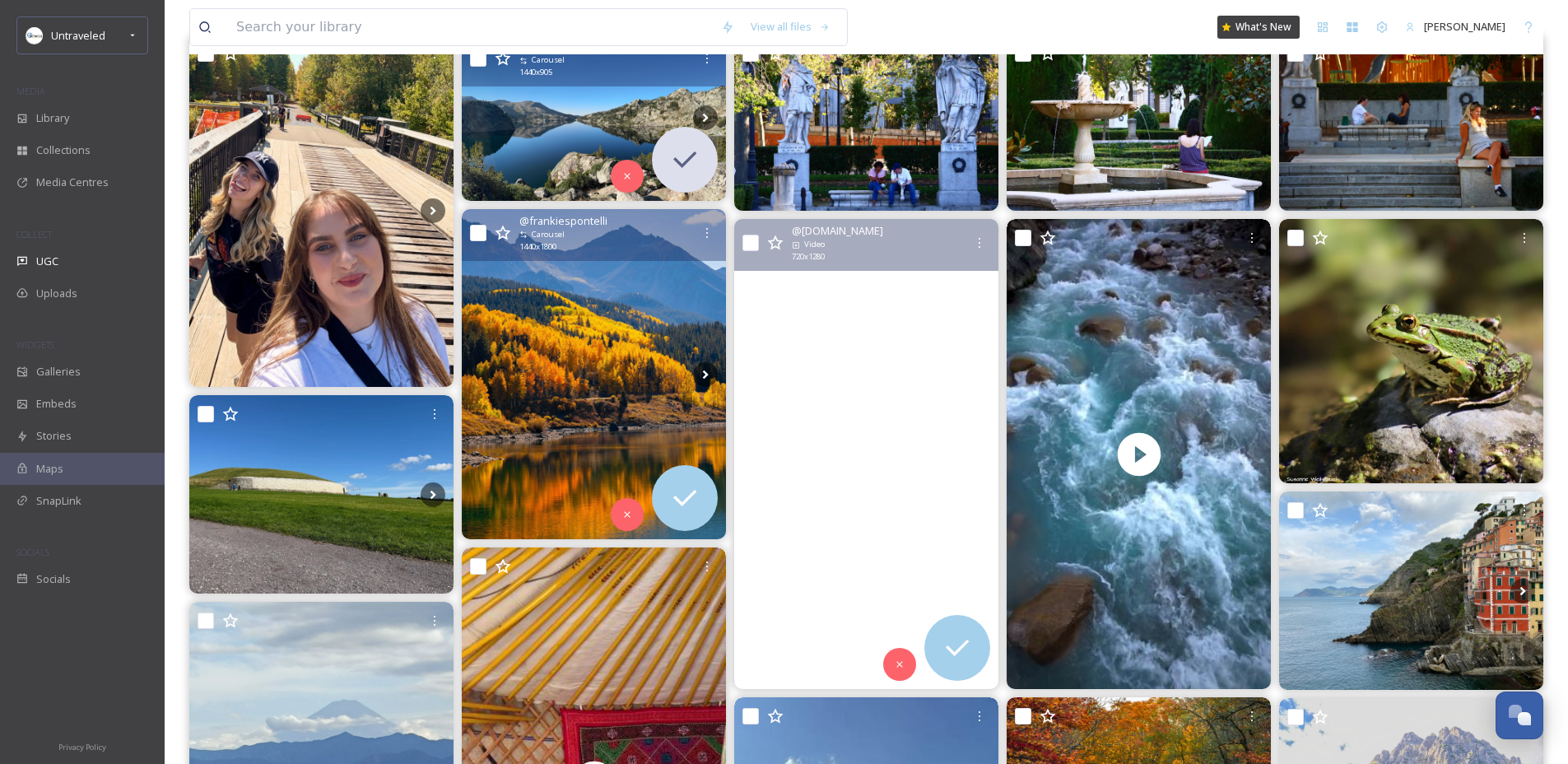
scroll to position [230, 0]
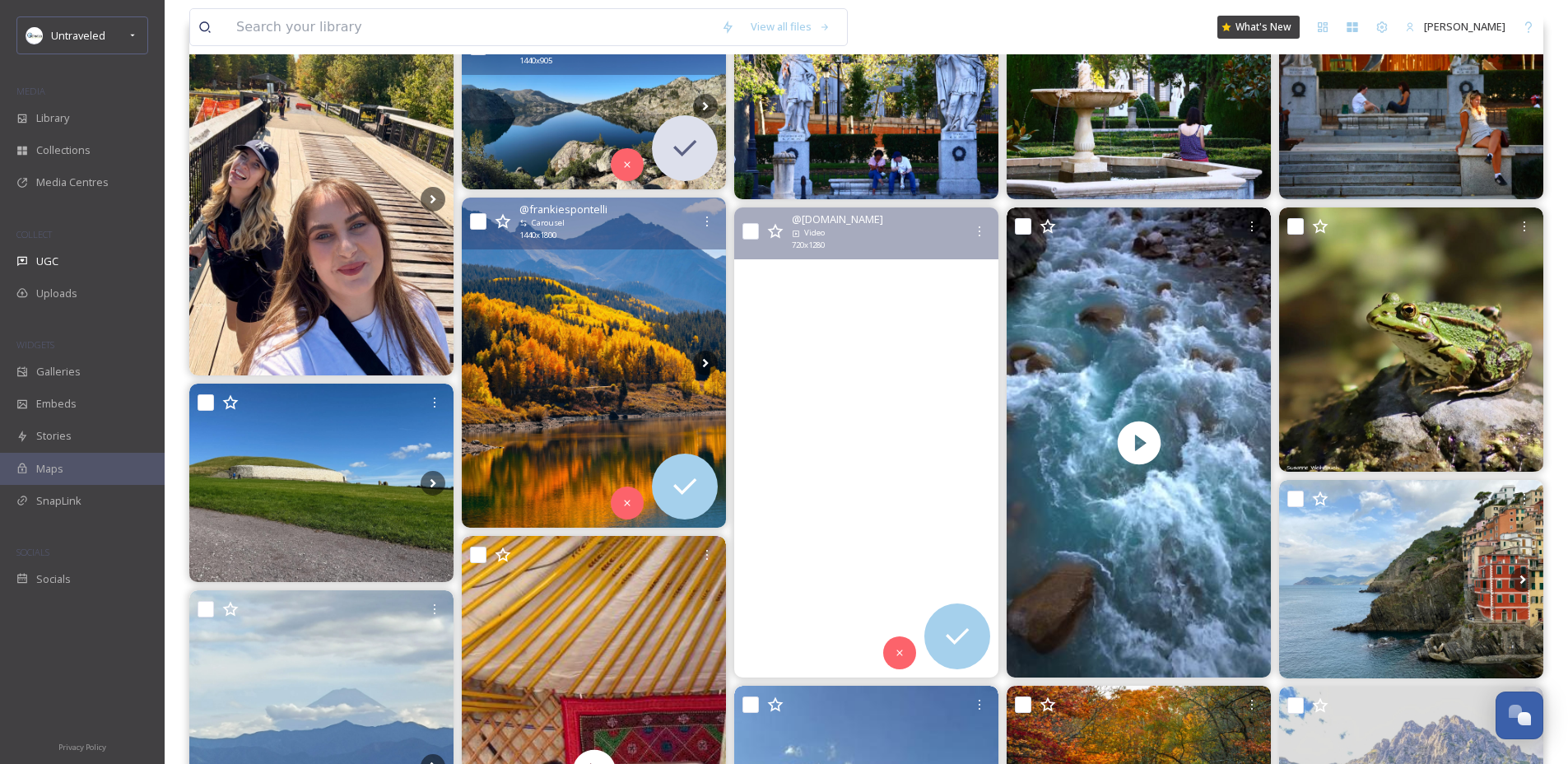
click at [864, 475] on video "Soon we will walk through this magical autumn mood again🥹✨🍁❤️\a#reelitfeelit #i…" at bounding box center [866, 442] width 264 height 470
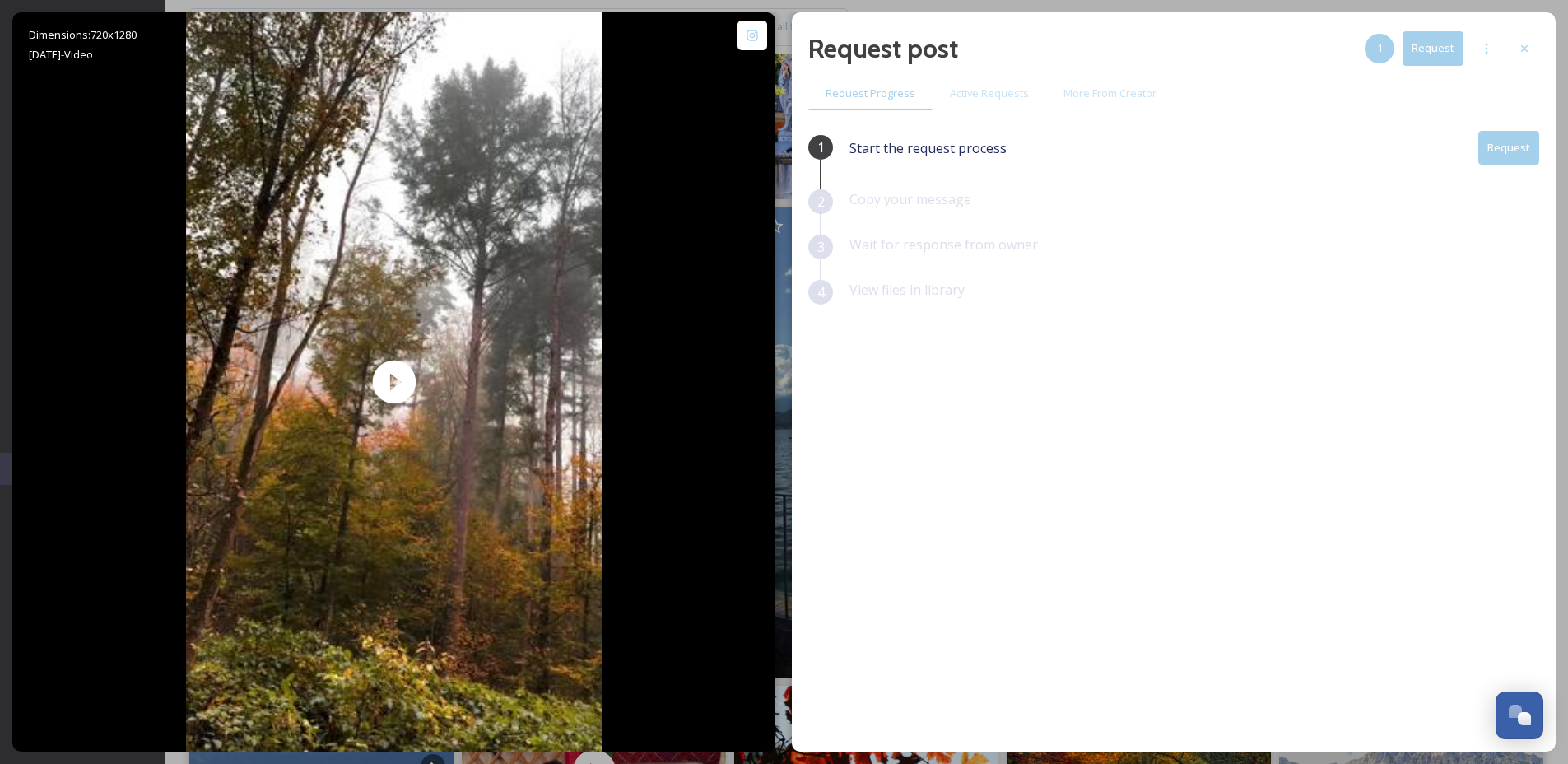
click at [1533, 146] on button "Request" at bounding box center [1509, 147] width 61 height 34
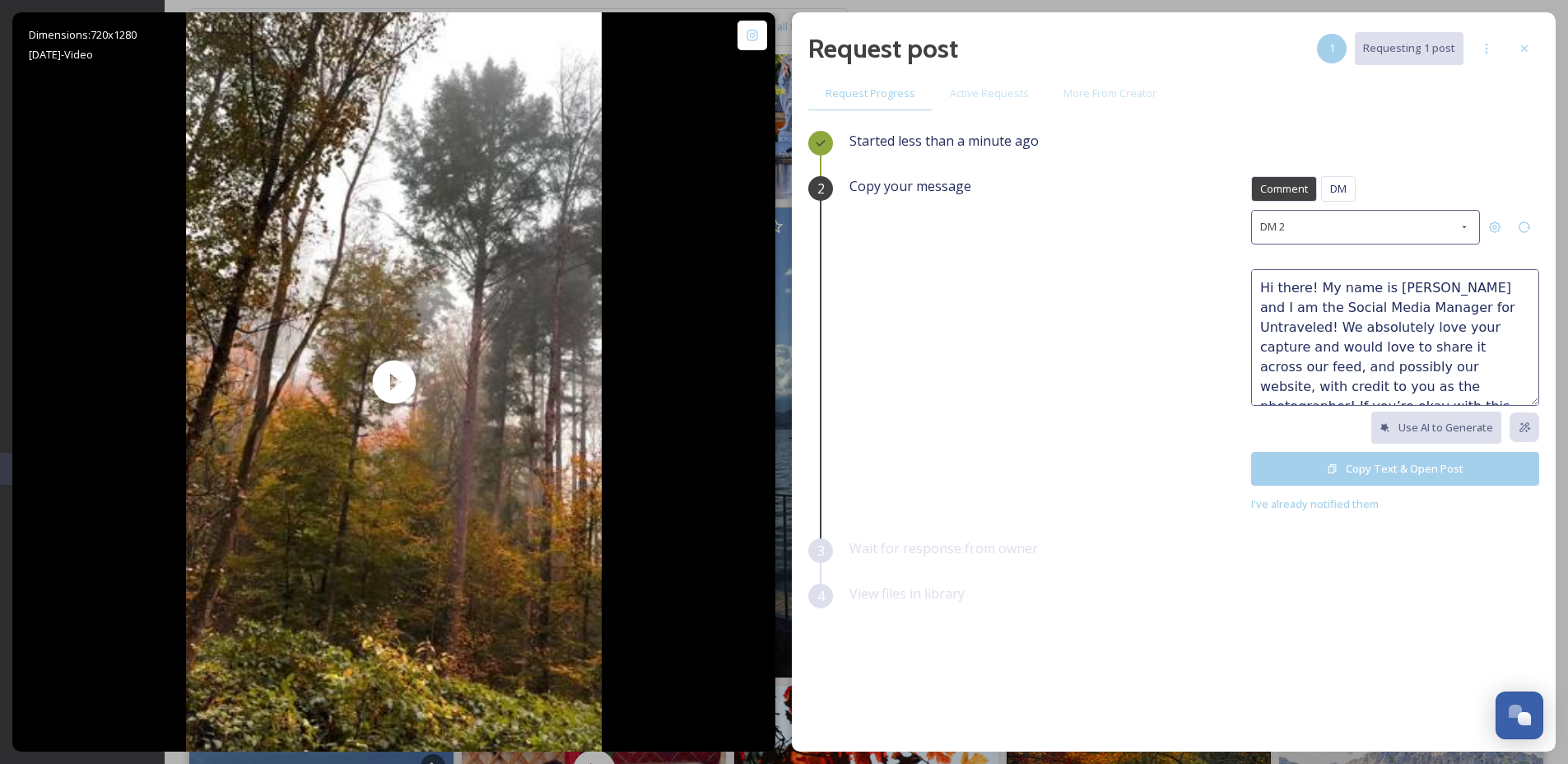
click at [1374, 465] on button "Copy Text & Open Post" at bounding box center [1394, 468] width 288 height 34
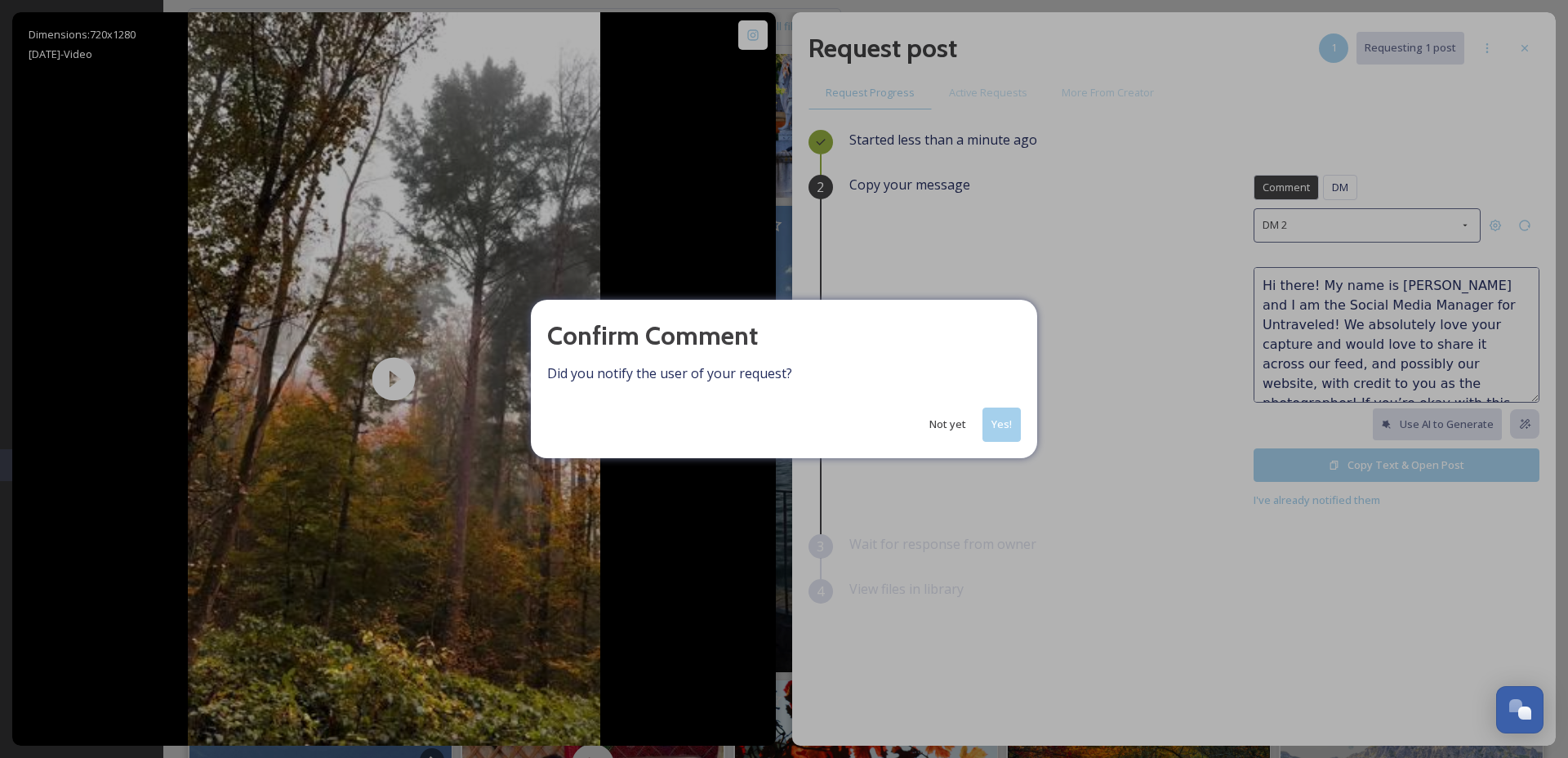
click at [995, 423] on button "Yes!" at bounding box center [1001, 423] width 38 height 33
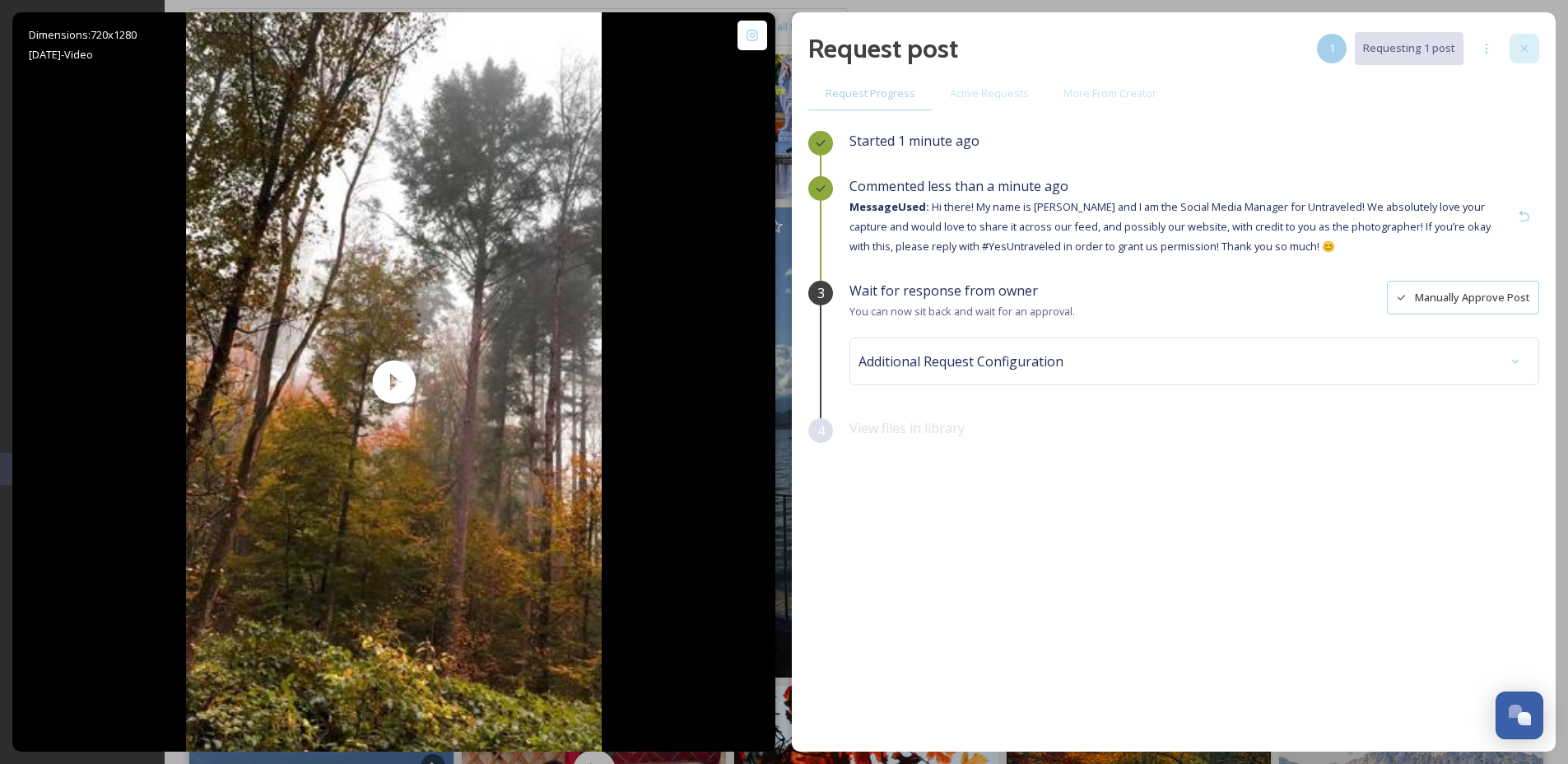
click at [1521, 51] on icon at bounding box center [1524, 49] width 7 height 7
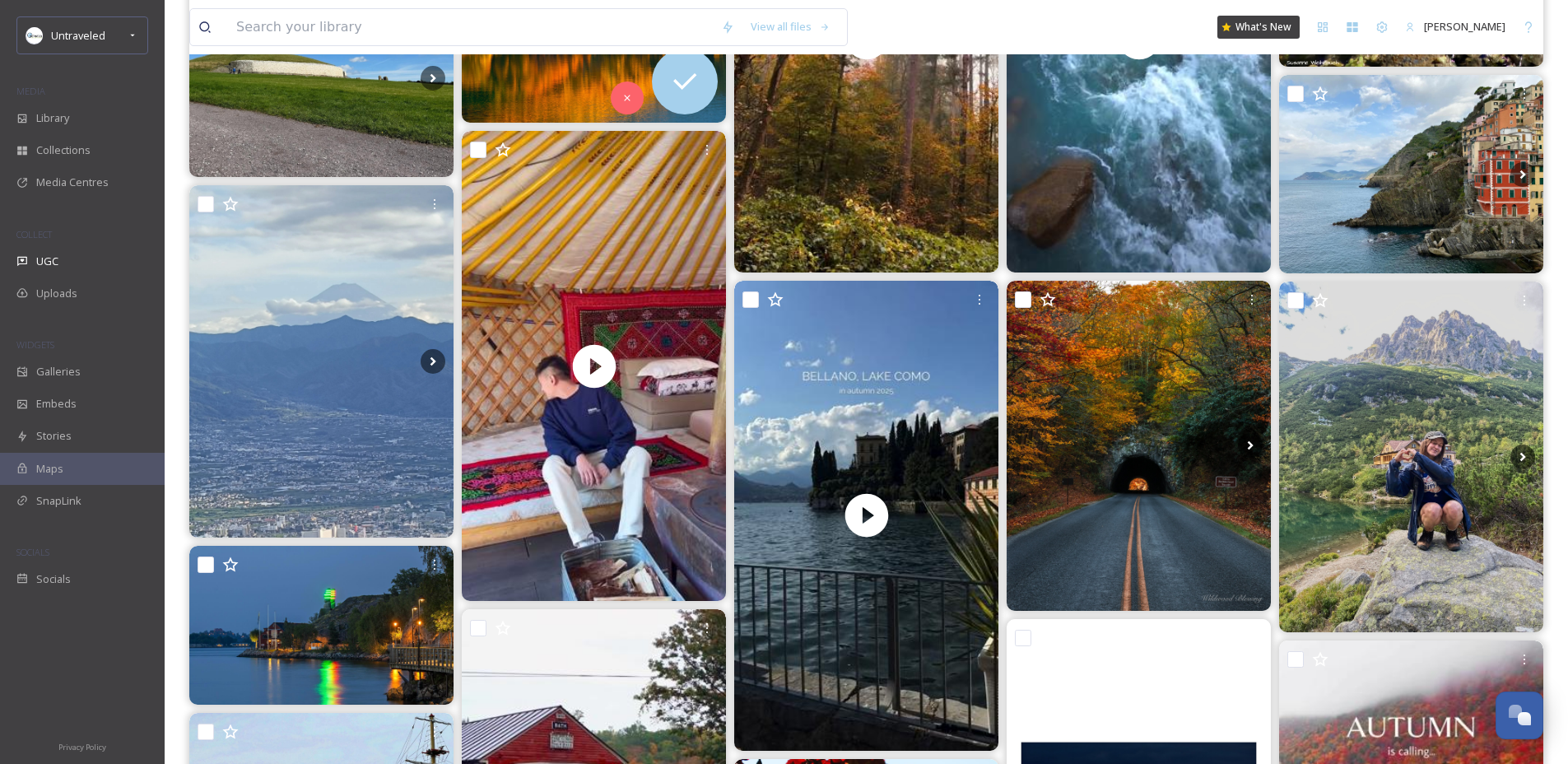
scroll to position [623, 0]
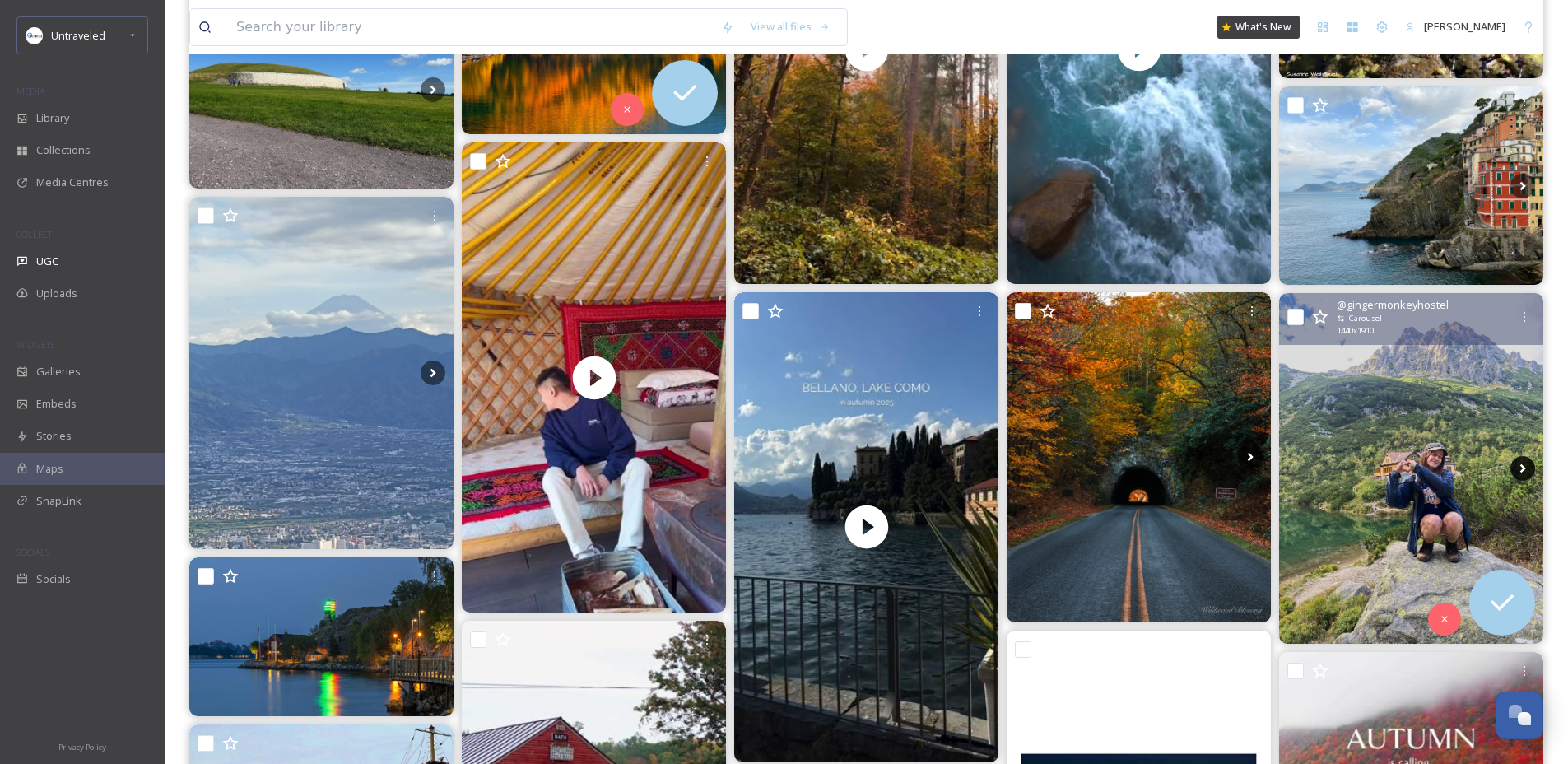
click at [1517, 465] on icon at bounding box center [1522, 468] width 25 height 25
click at [1405, 453] on img at bounding box center [1411, 469] width 264 height 351
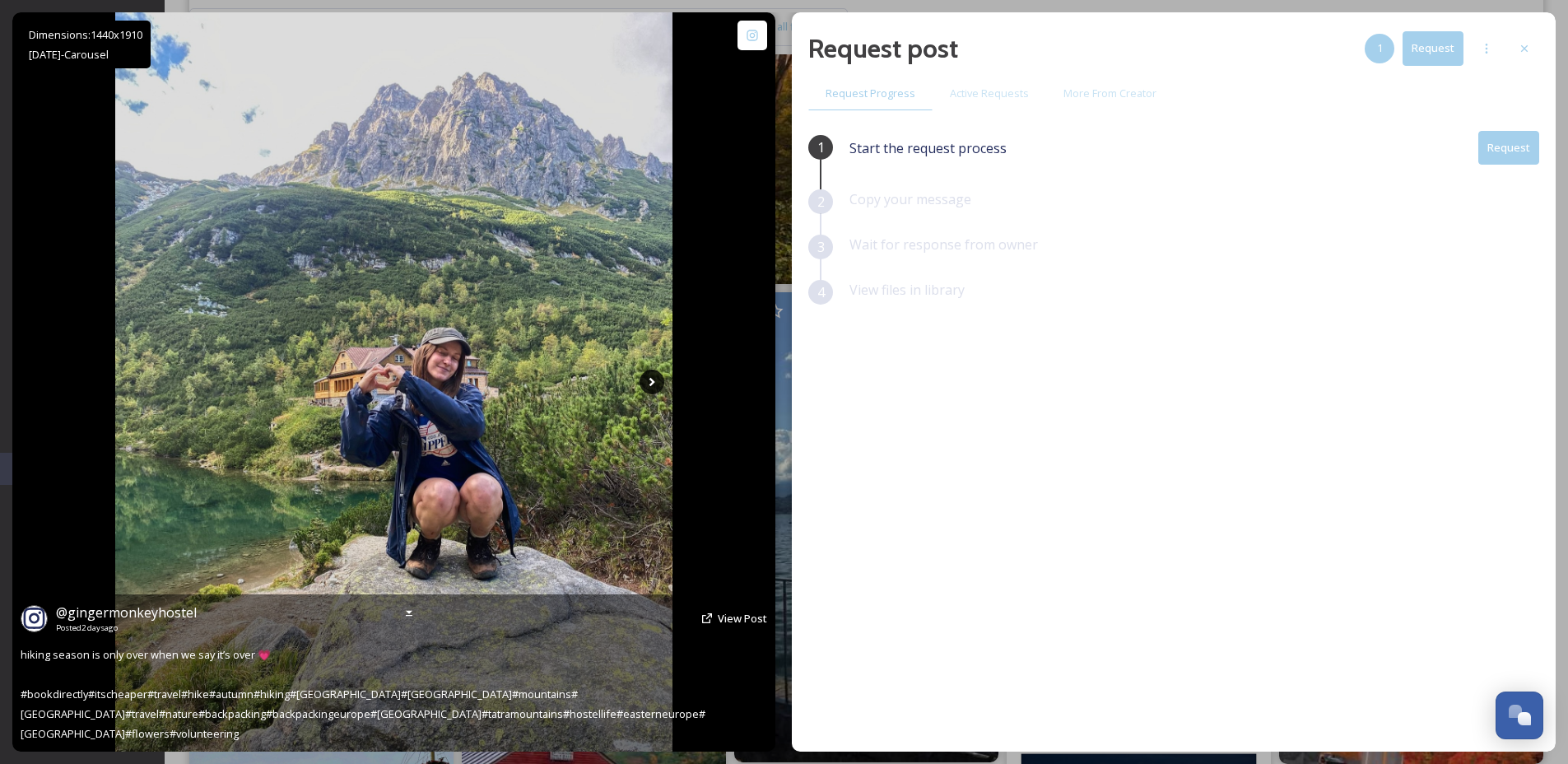
click at [647, 390] on icon at bounding box center [651, 382] width 25 height 25
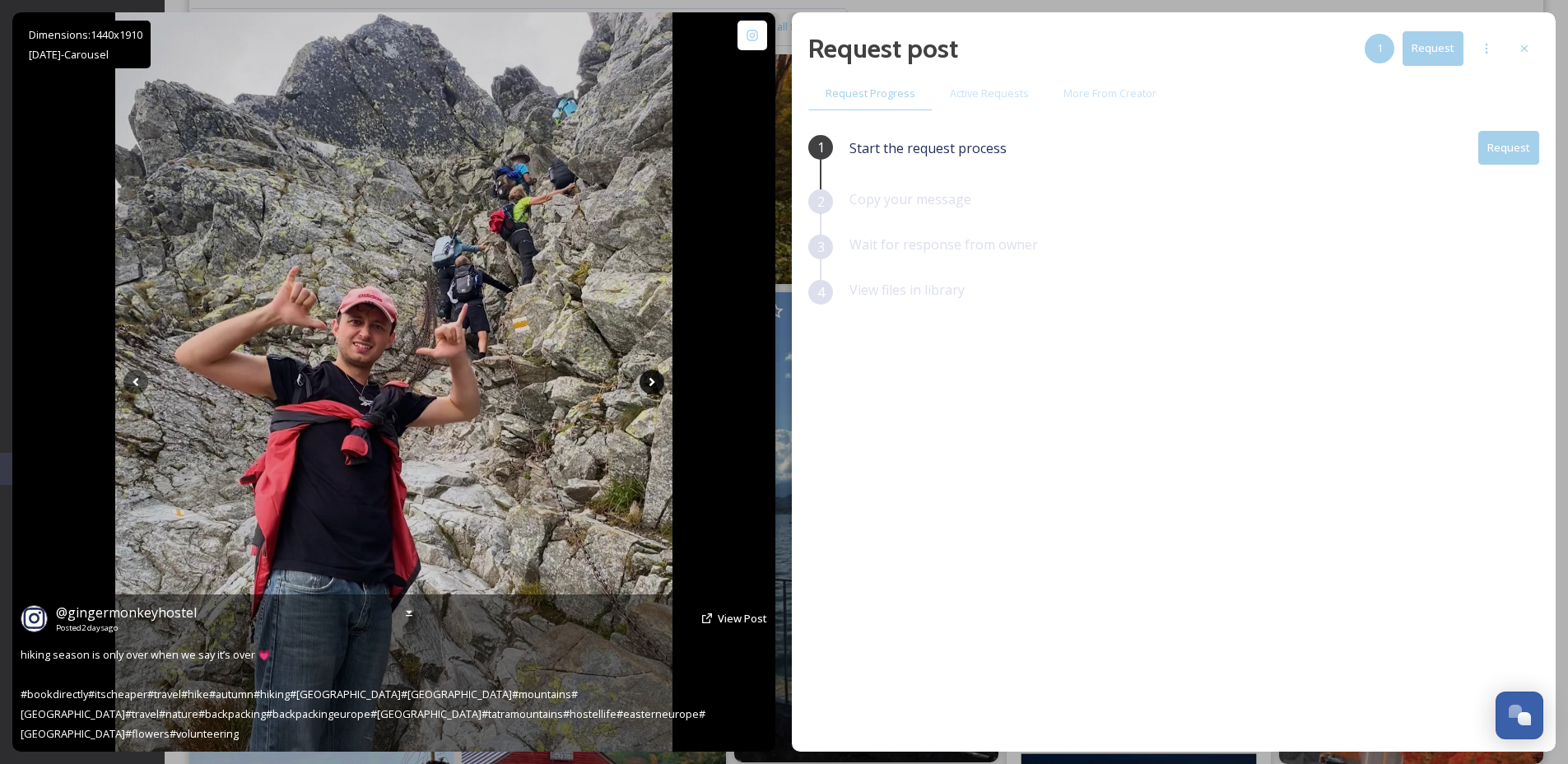
click at [647, 390] on icon at bounding box center [651, 382] width 25 height 25
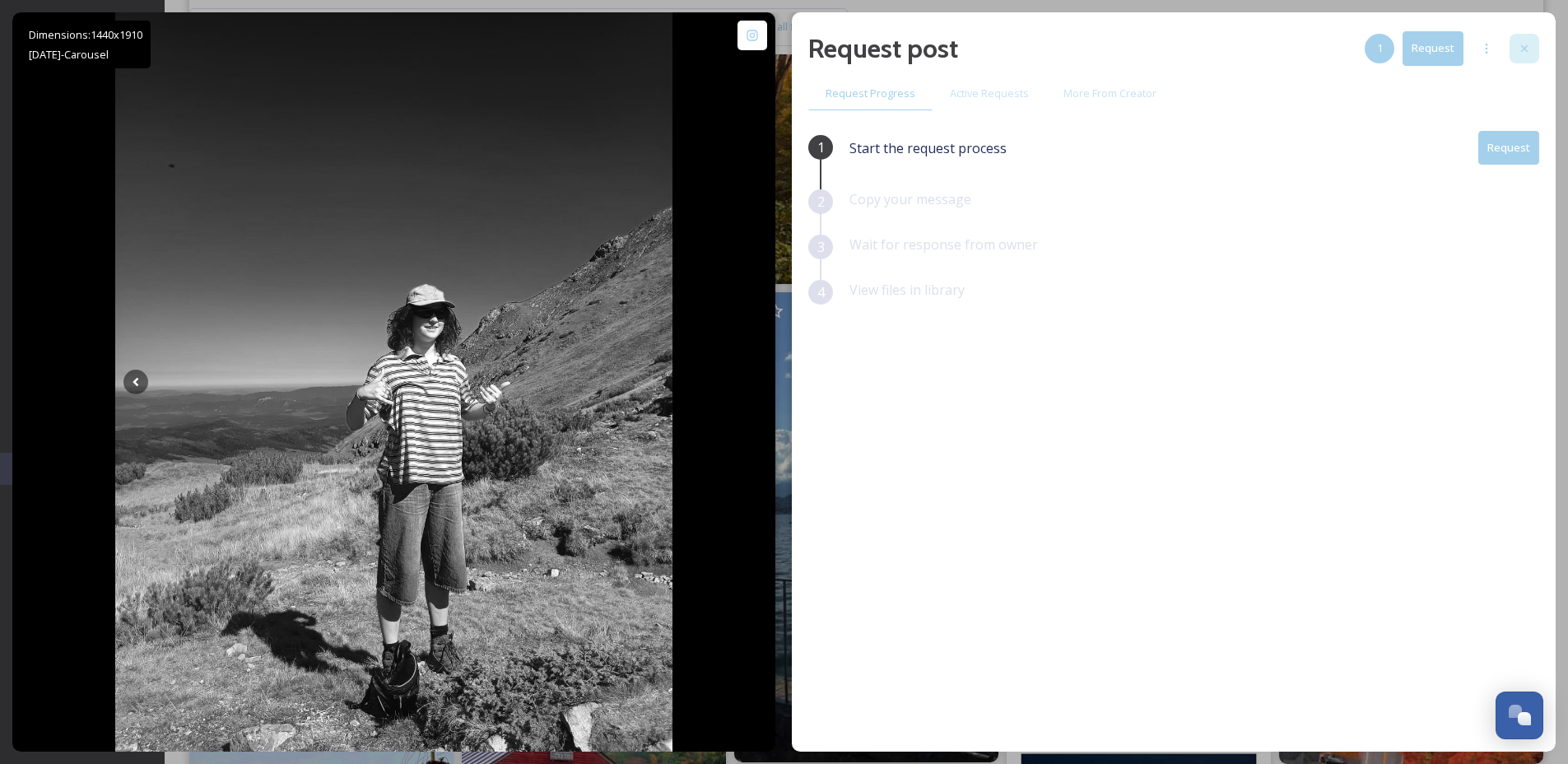
click at [1518, 46] on icon at bounding box center [1523, 48] width 13 height 13
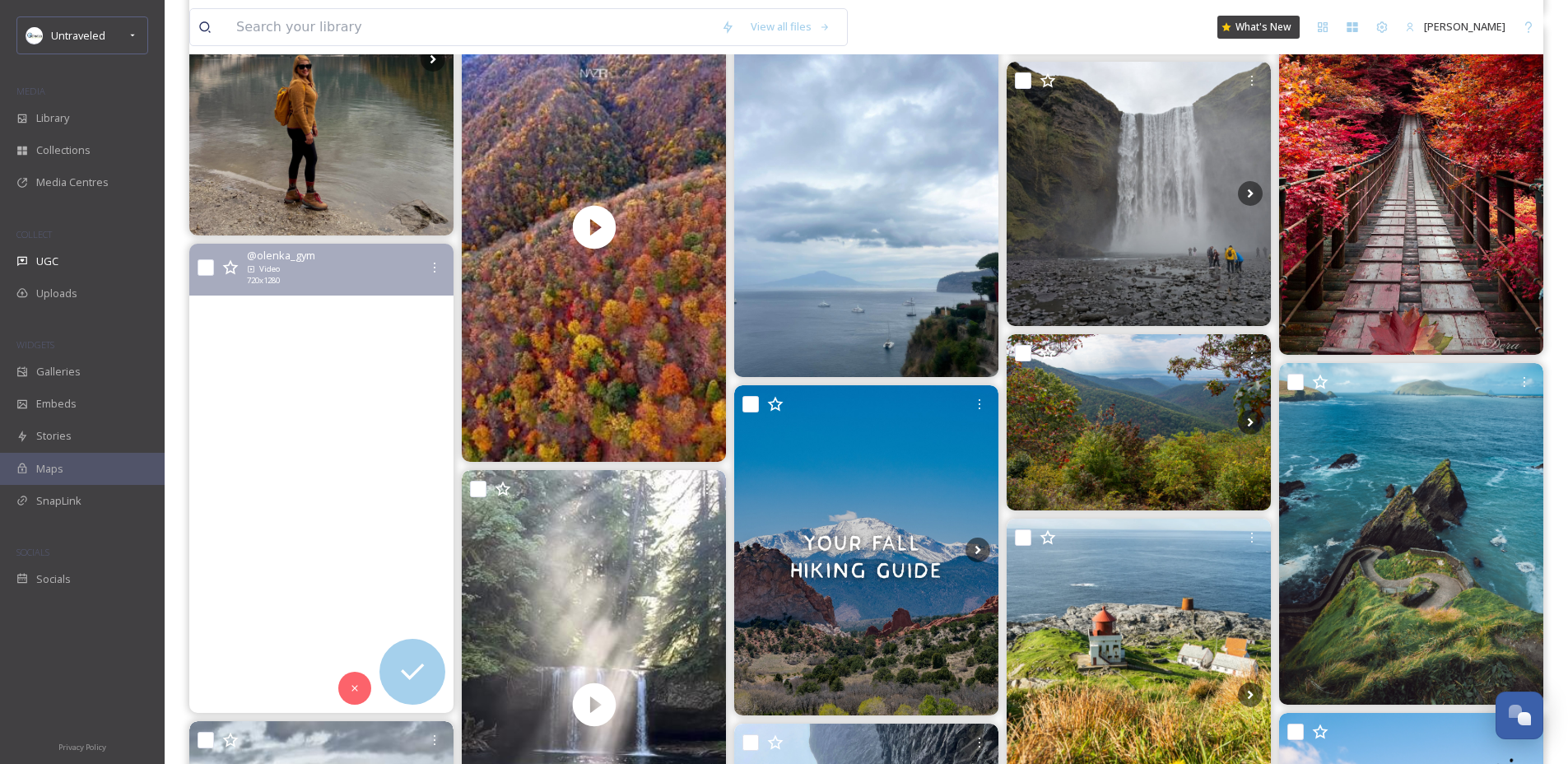
scroll to position [1734, 0]
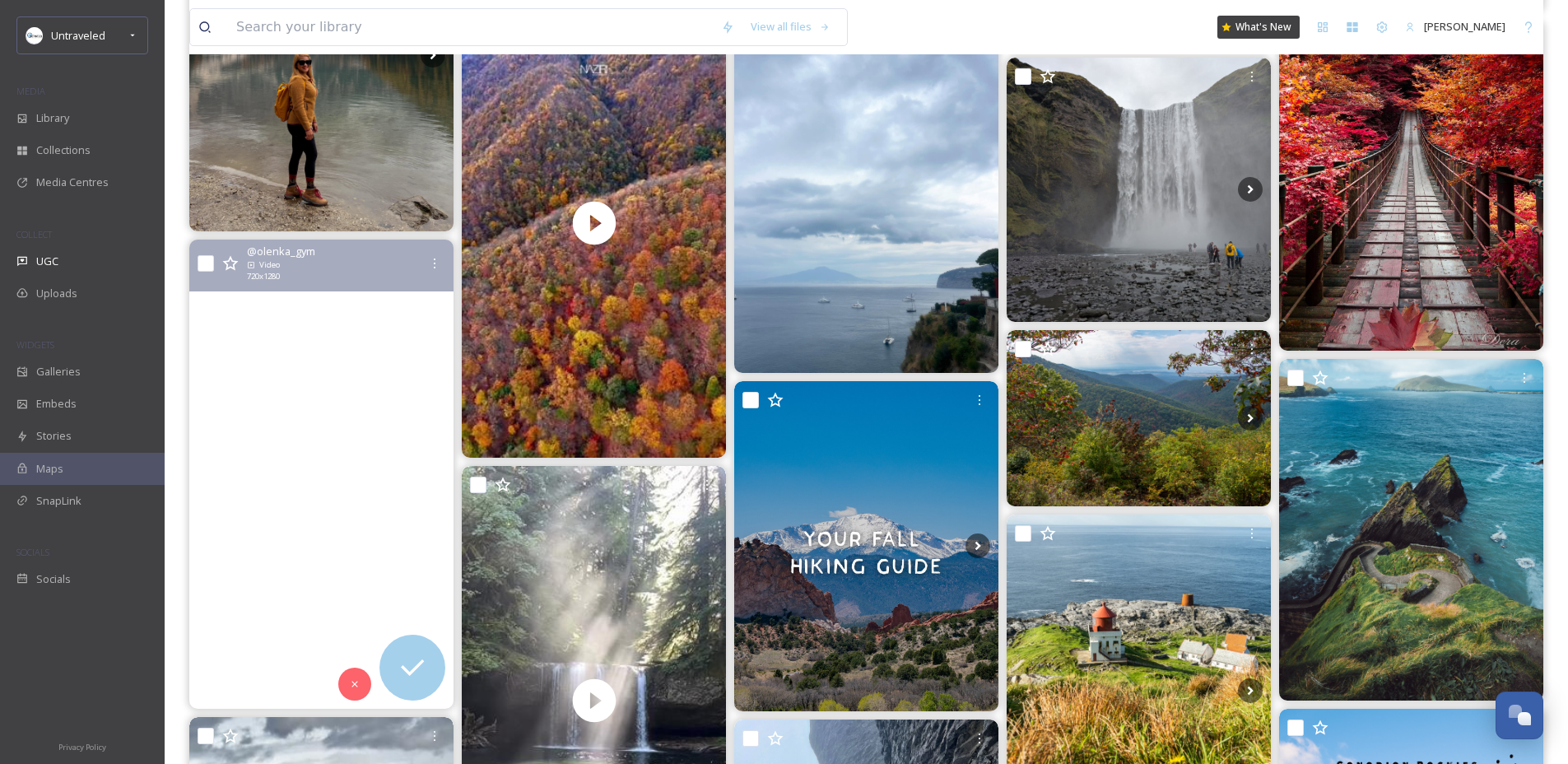
click at [360, 522] on video "Autumn vibes 🦉\a.\a.\a.\a#Waterfall #Waterfalls #CanadaNature #NatureCanada #Ca…" at bounding box center [321, 474] width 264 height 470
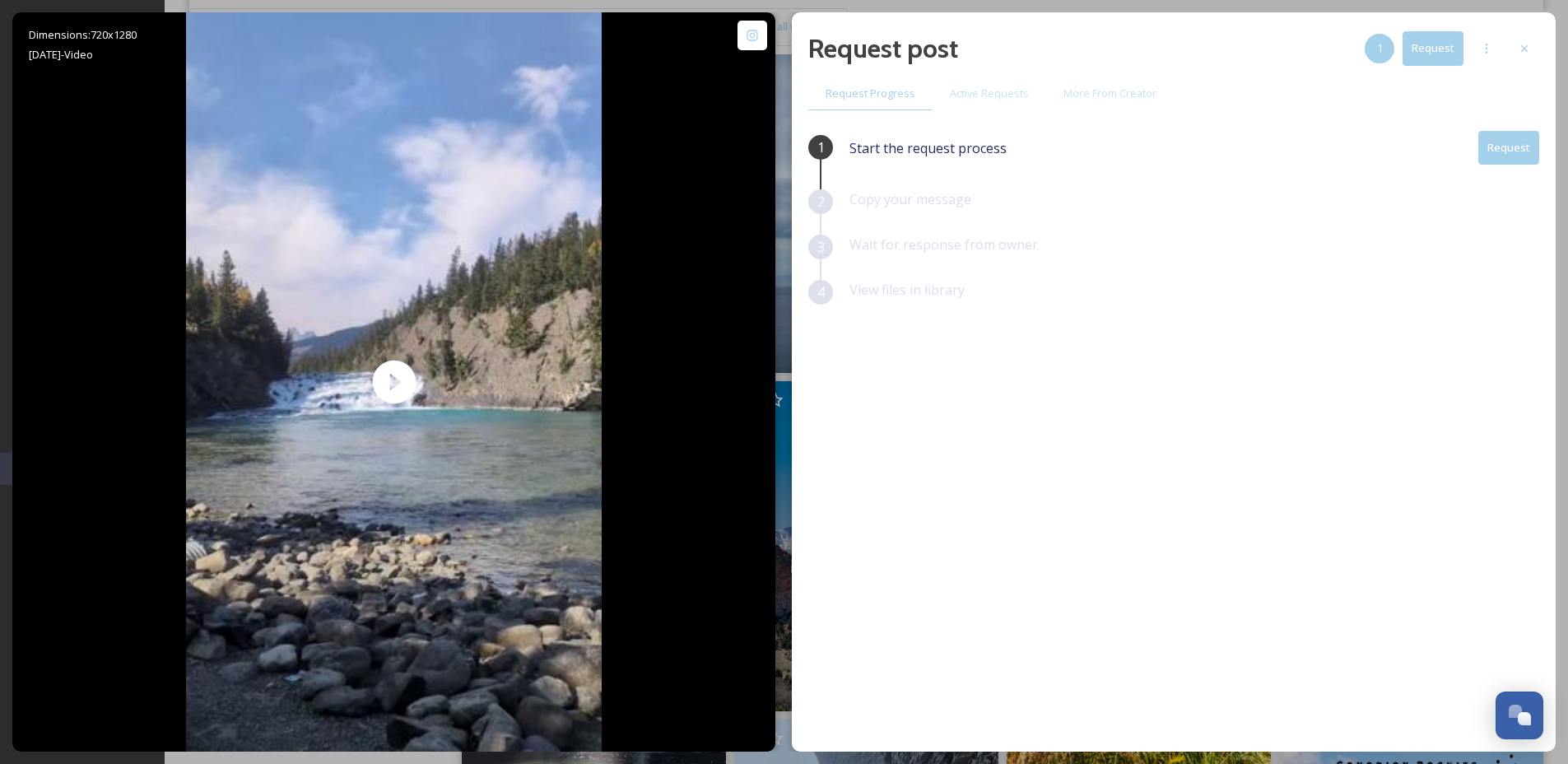
click at [1501, 153] on button "Request" at bounding box center [1509, 147] width 61 height 34
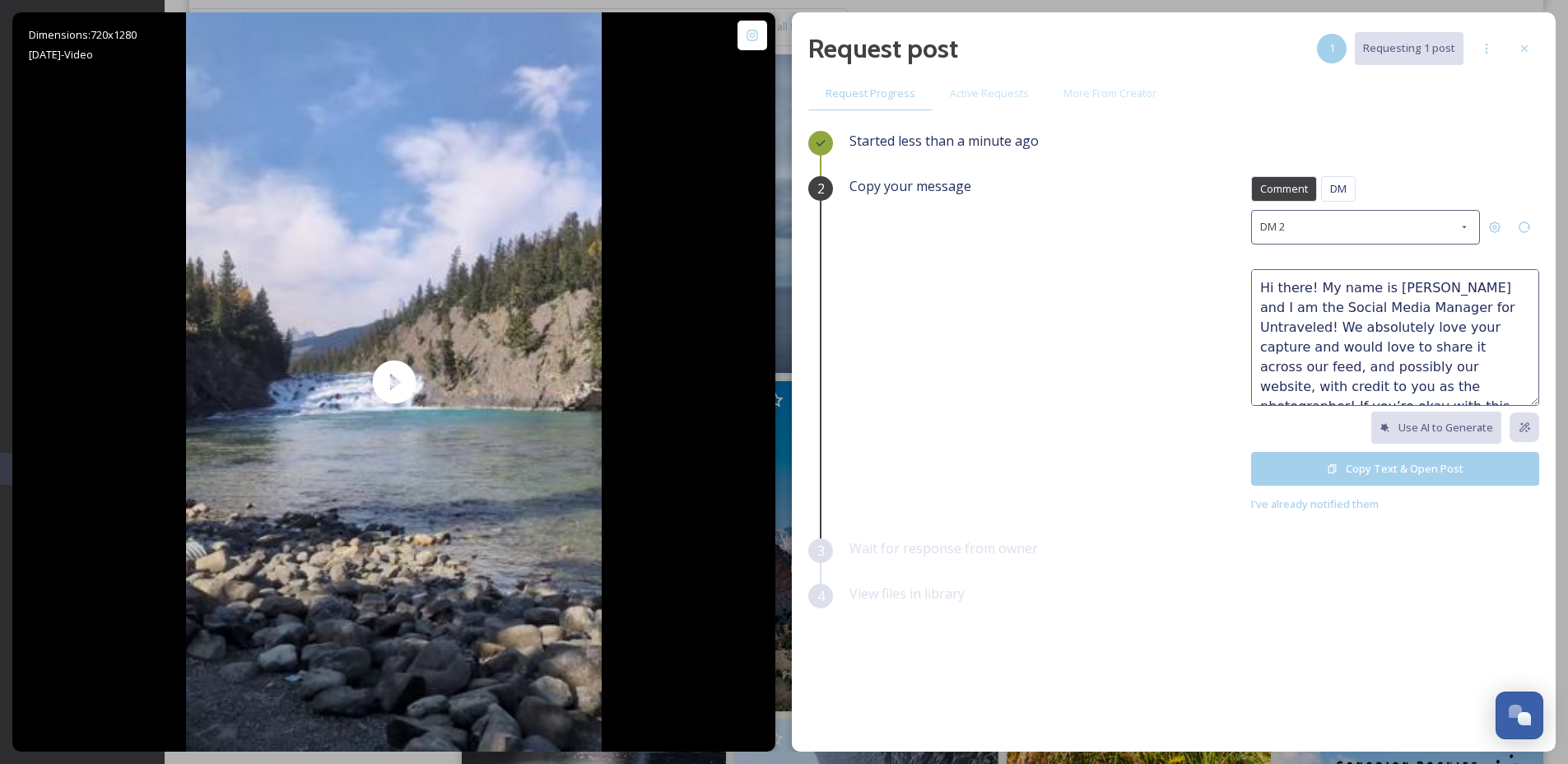
click at [1368, 475] on button "Copy Text & Open Post" at bounding box center [1394, 468] width 288 height 34
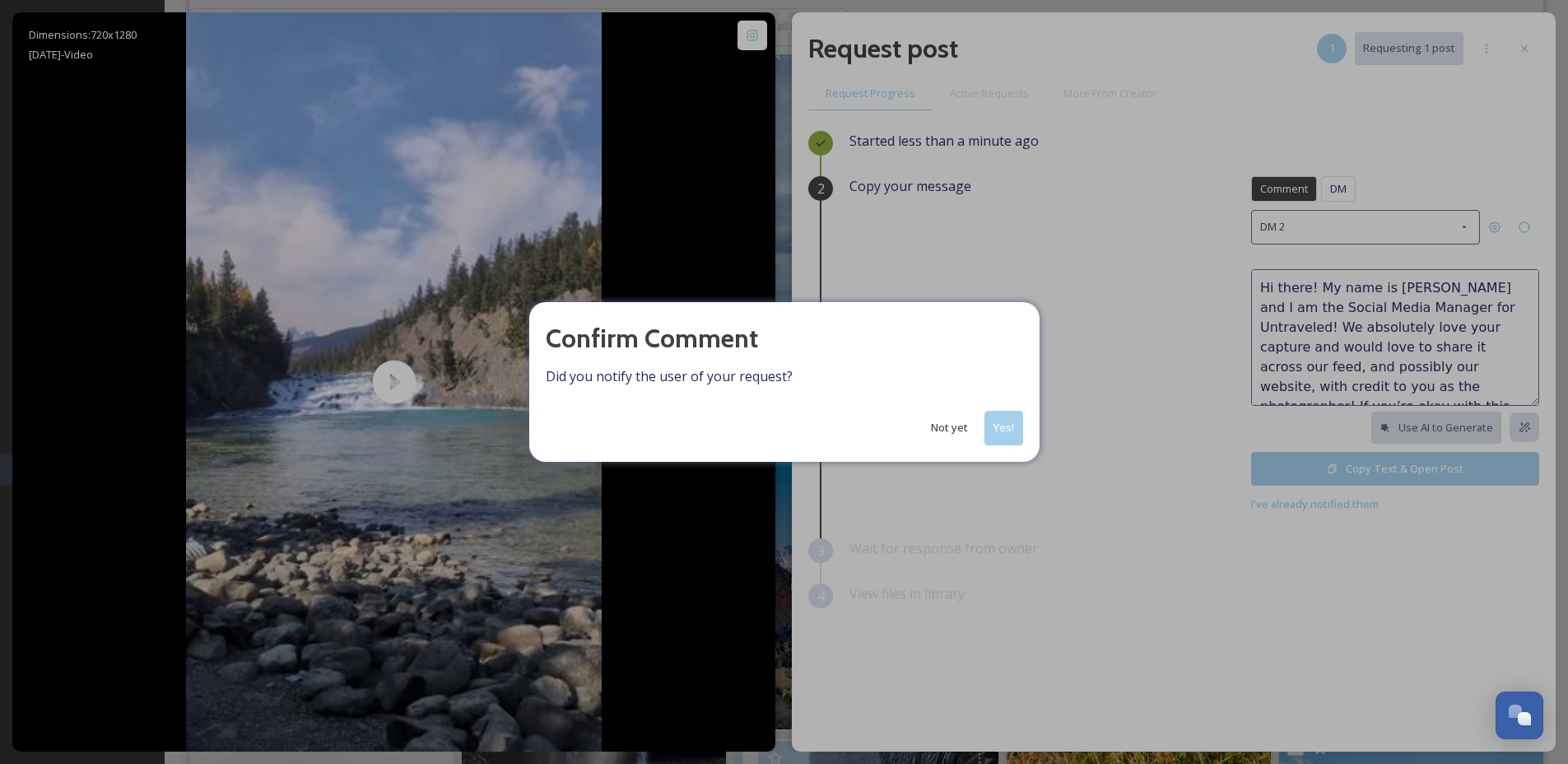
scroll to position [1747, 0]
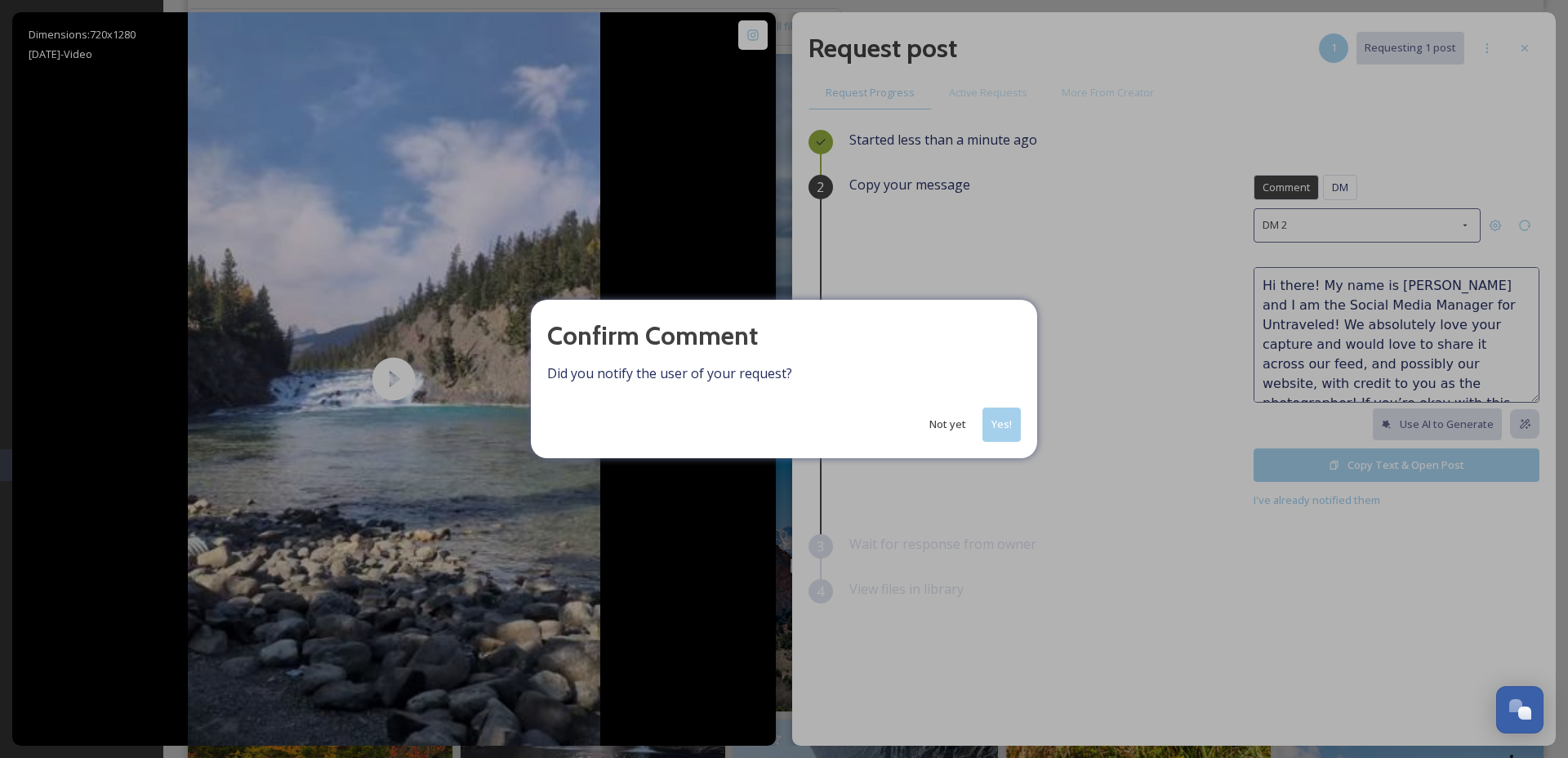
click at [1013, 417] on button "Yes!" at bounding box center [1001, 423] width 38 height 33
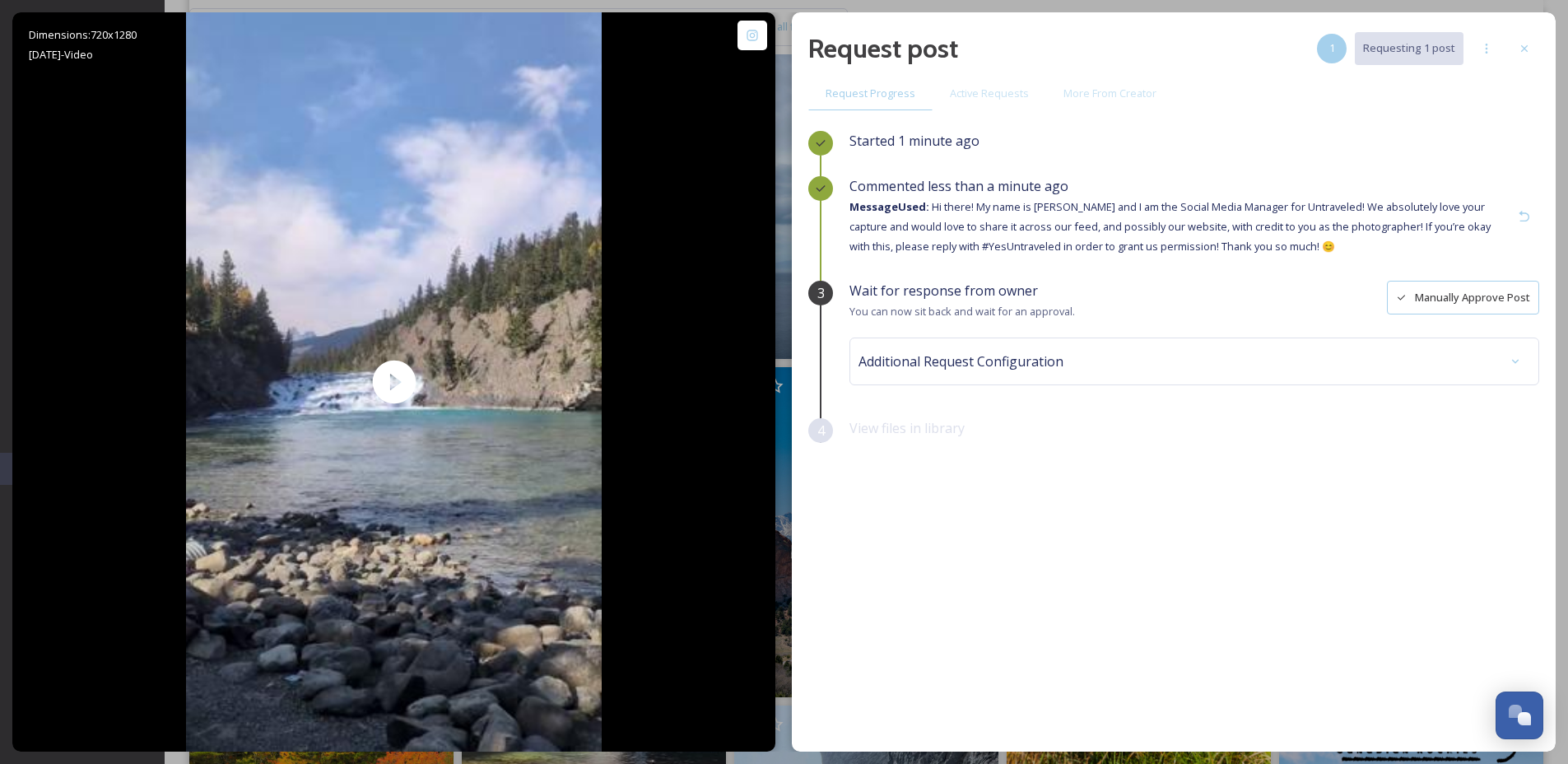
scroll to position [1734, 0]
click at [1522, 50] on icon at bounding box center [1524, 49] width 7 height 7
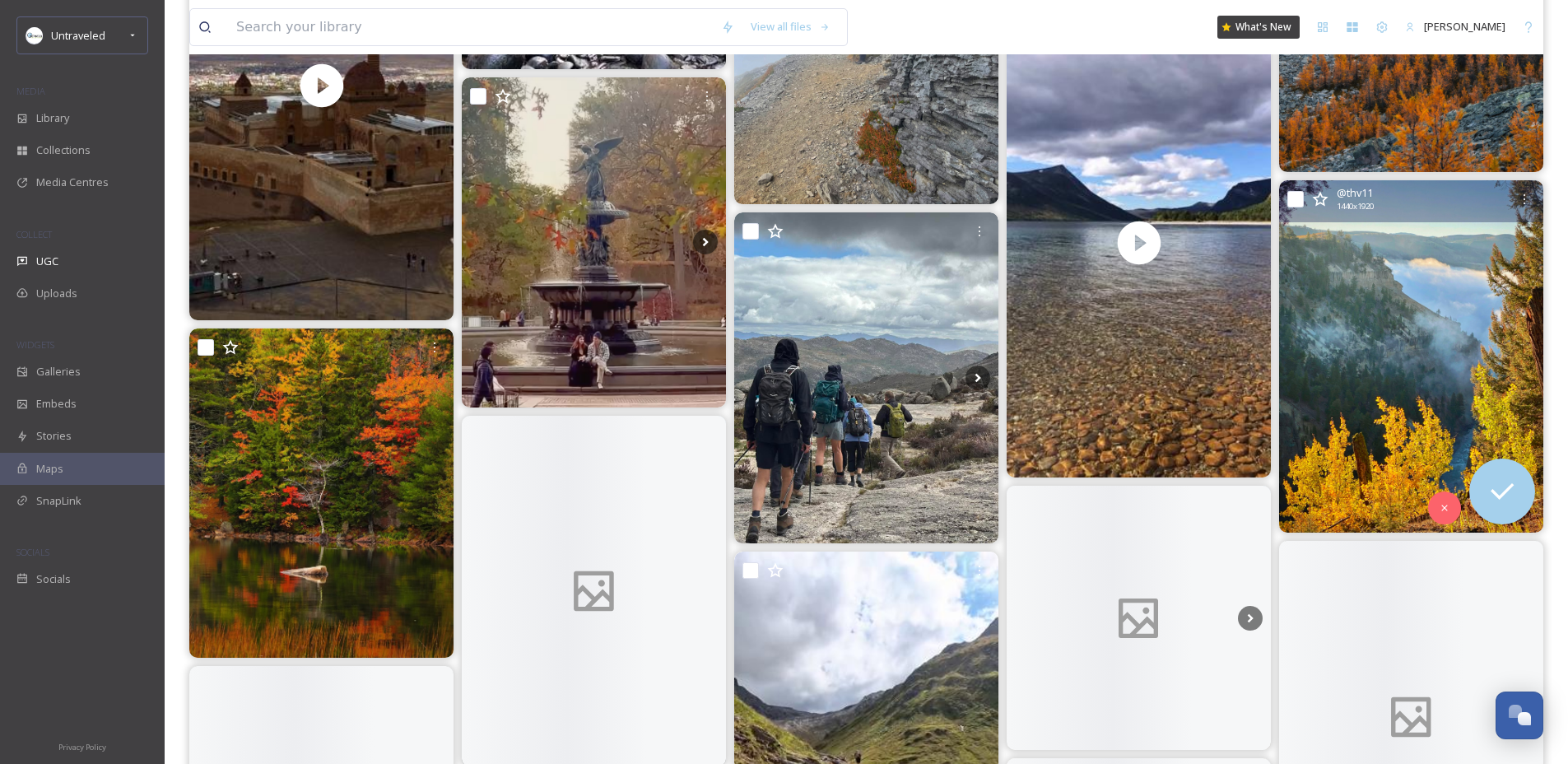
scroll to position [2609, 0]
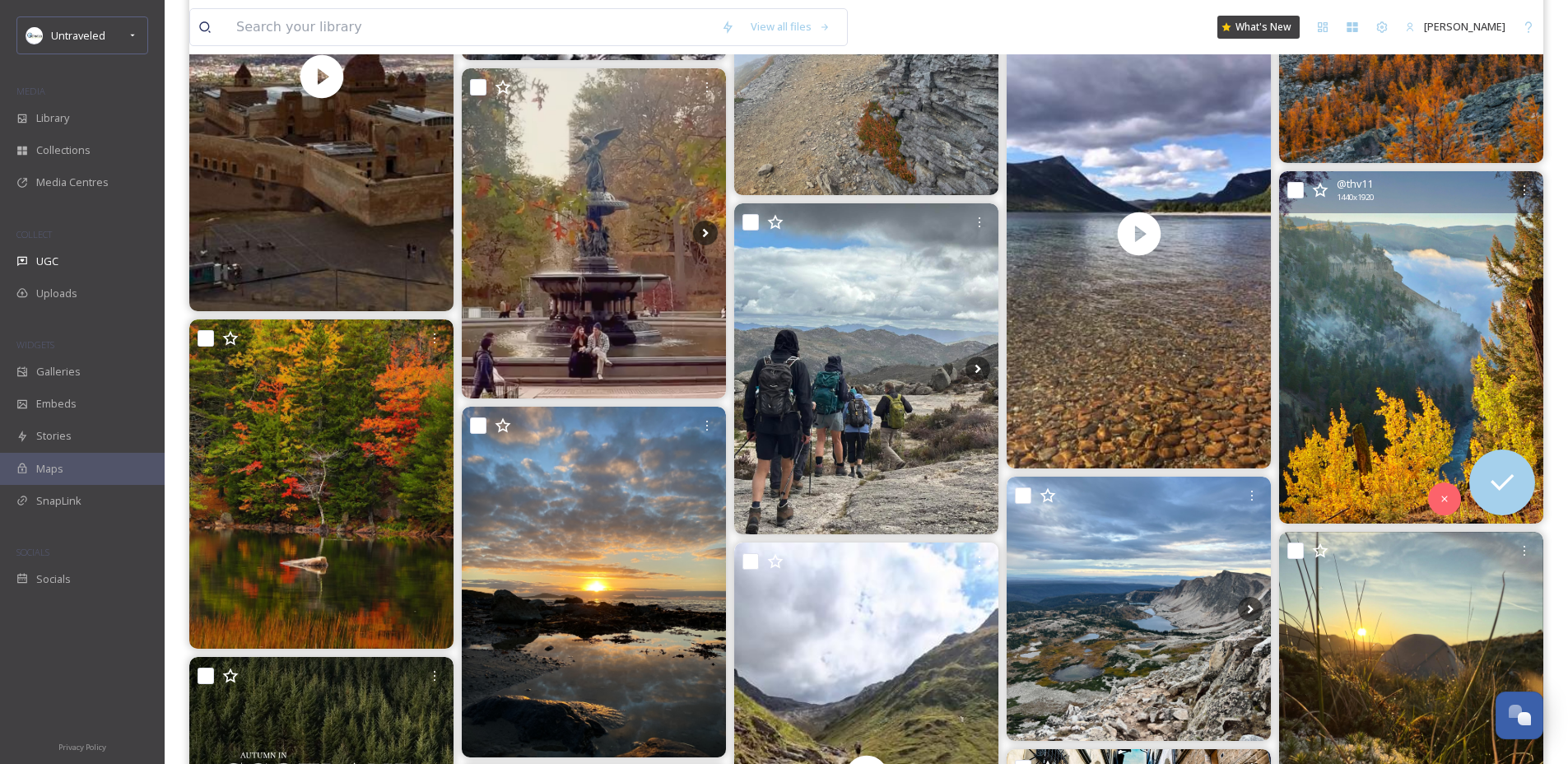
click at [1379, 342] on img at bounding box center [1411, 348] width 264 height 353
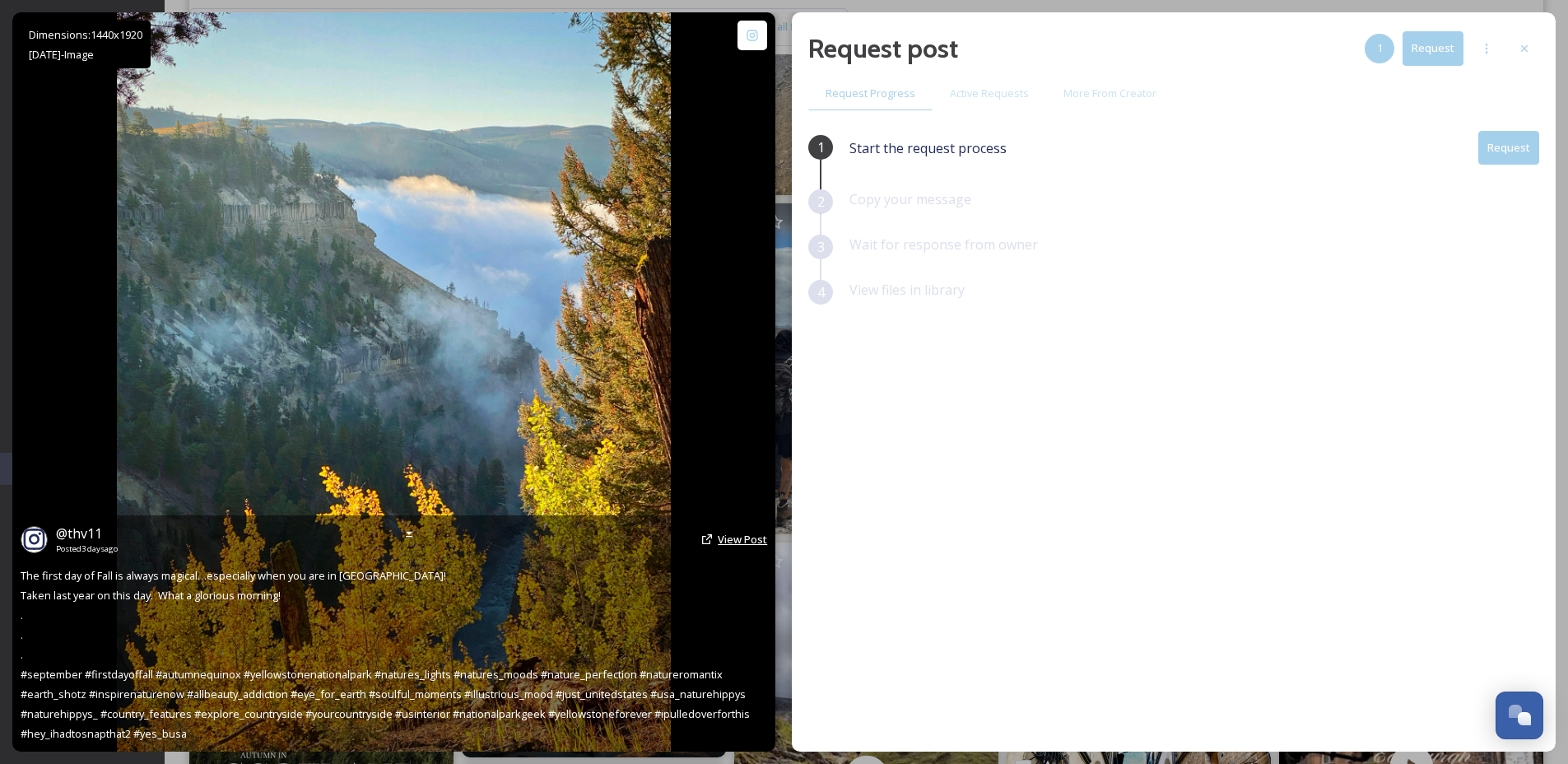
click at [753, 536] on span "View Post" at bounding box center [741, 539] width 49 height 15
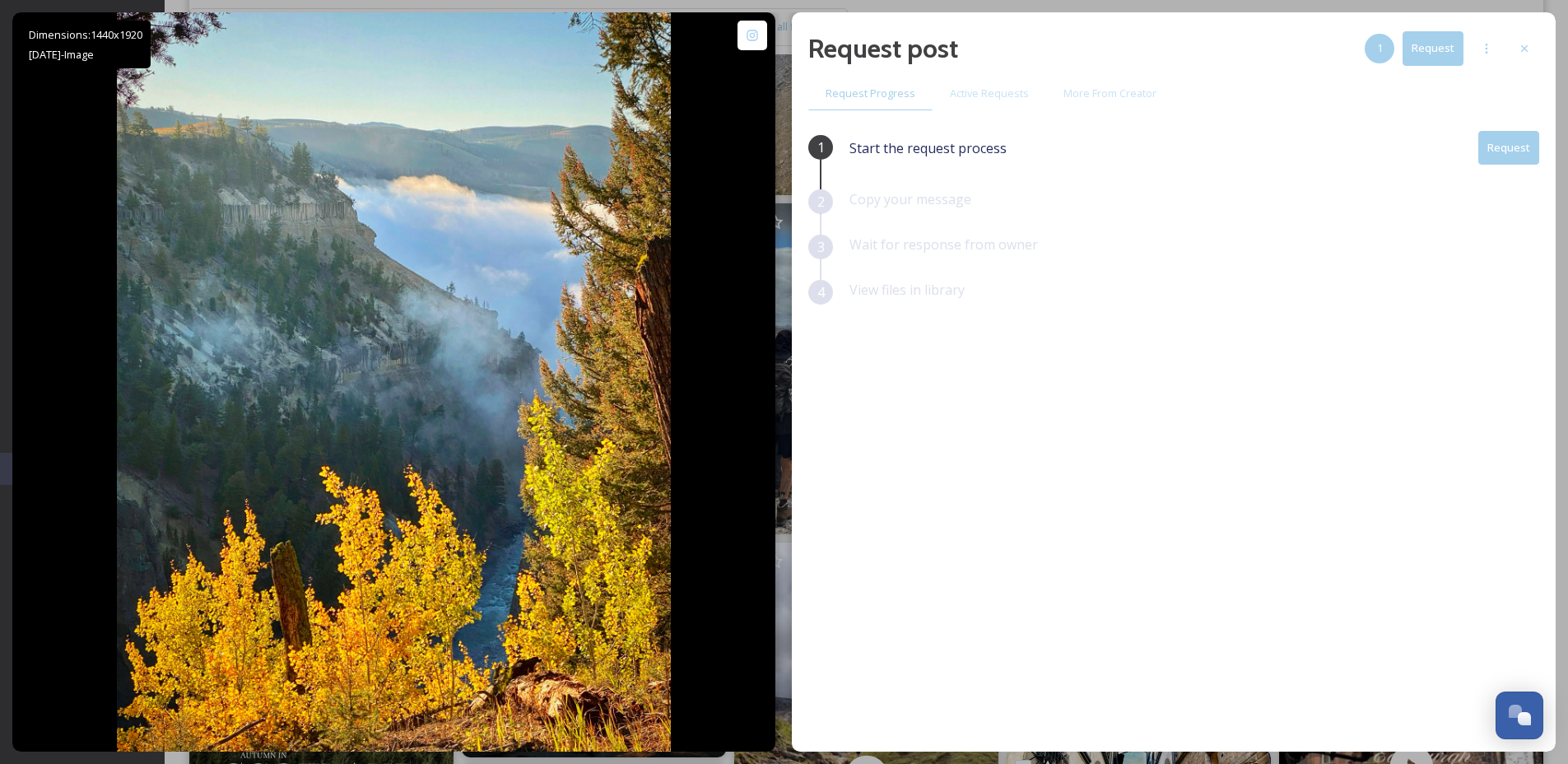
click at [1527, 157] on button "Request" at bounding box center [1509, 147] width 61 height 34
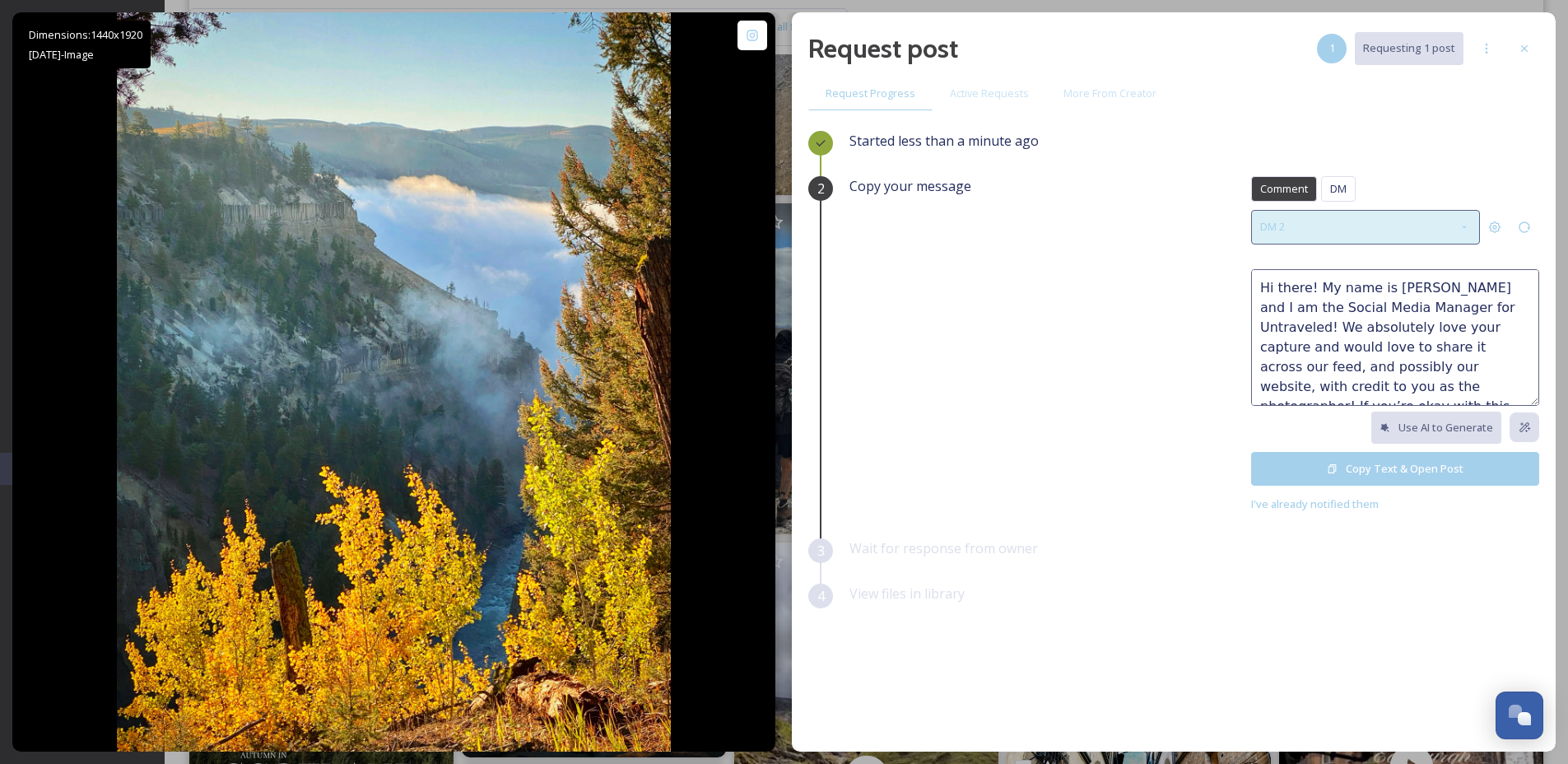
click at [1368, 216] on div "DM 2" at bounding box center [1365, 226] width 229 height 34
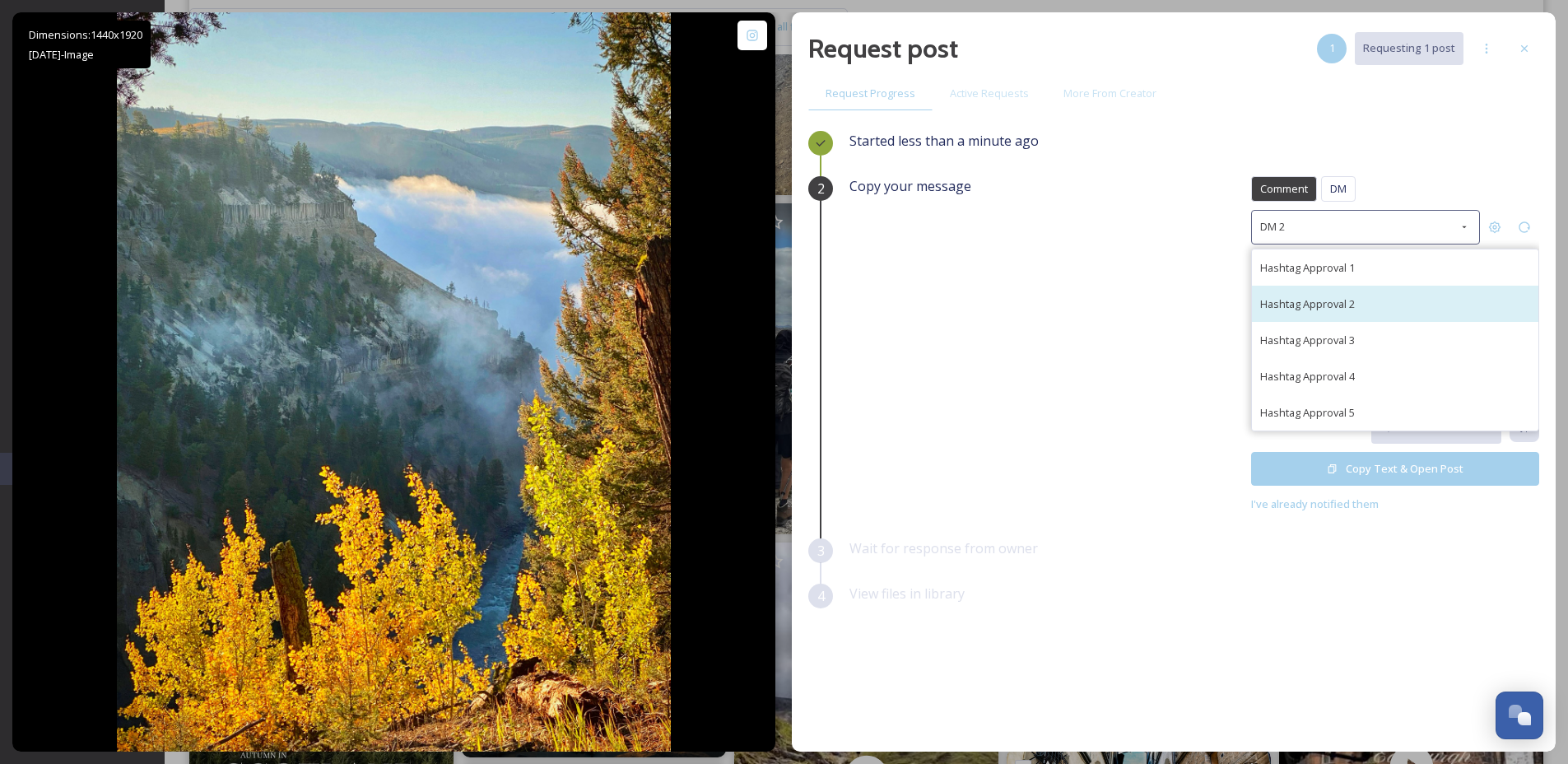
click at [1394, 314] on div "Hashtag Approval 2" at bounding box center [1394, 304] width 286 height 36
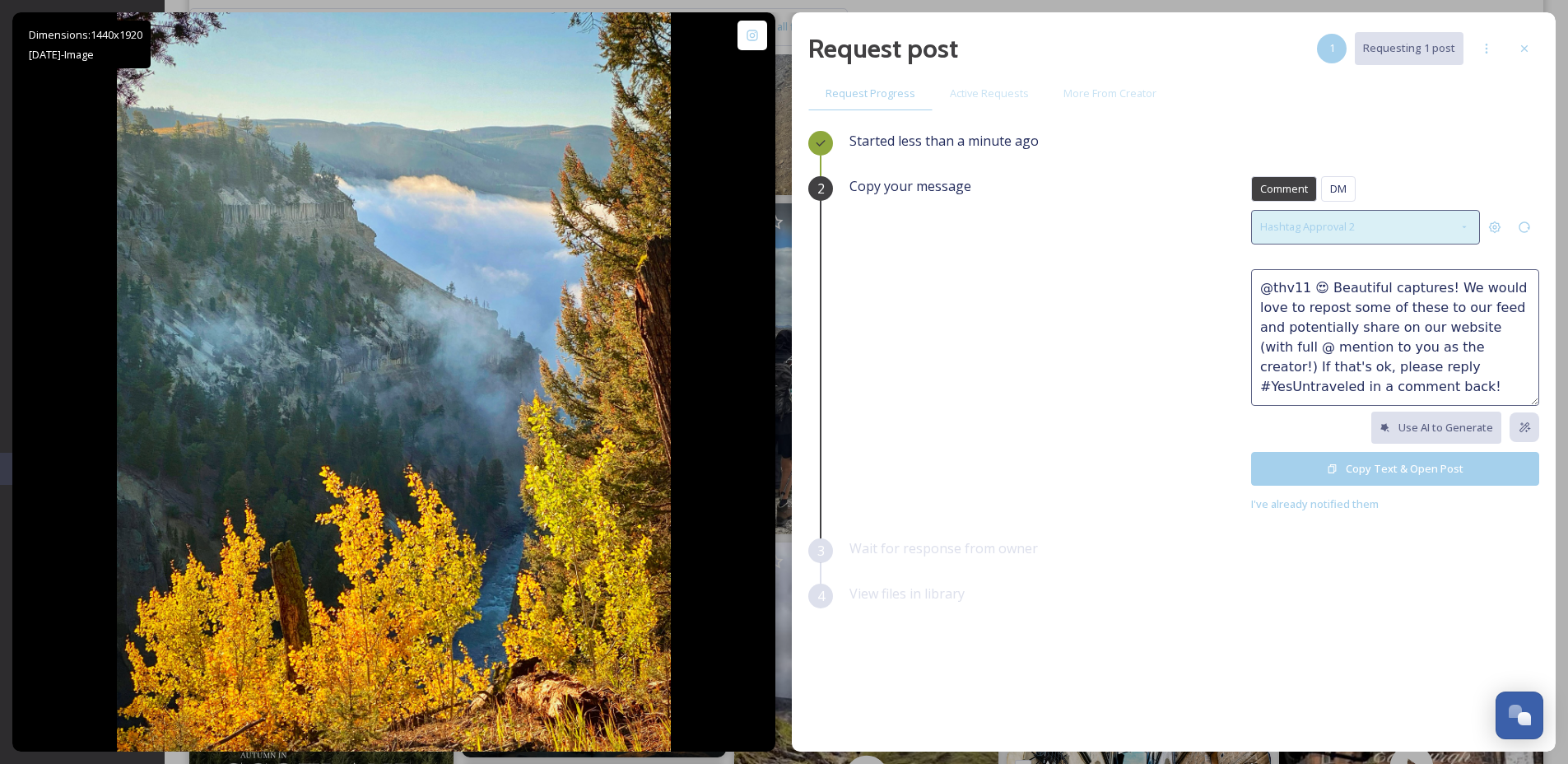
click at [1415, 228] on div "Hashtag Approval 2" at bounding box center [1365, 226] width 229 height 34
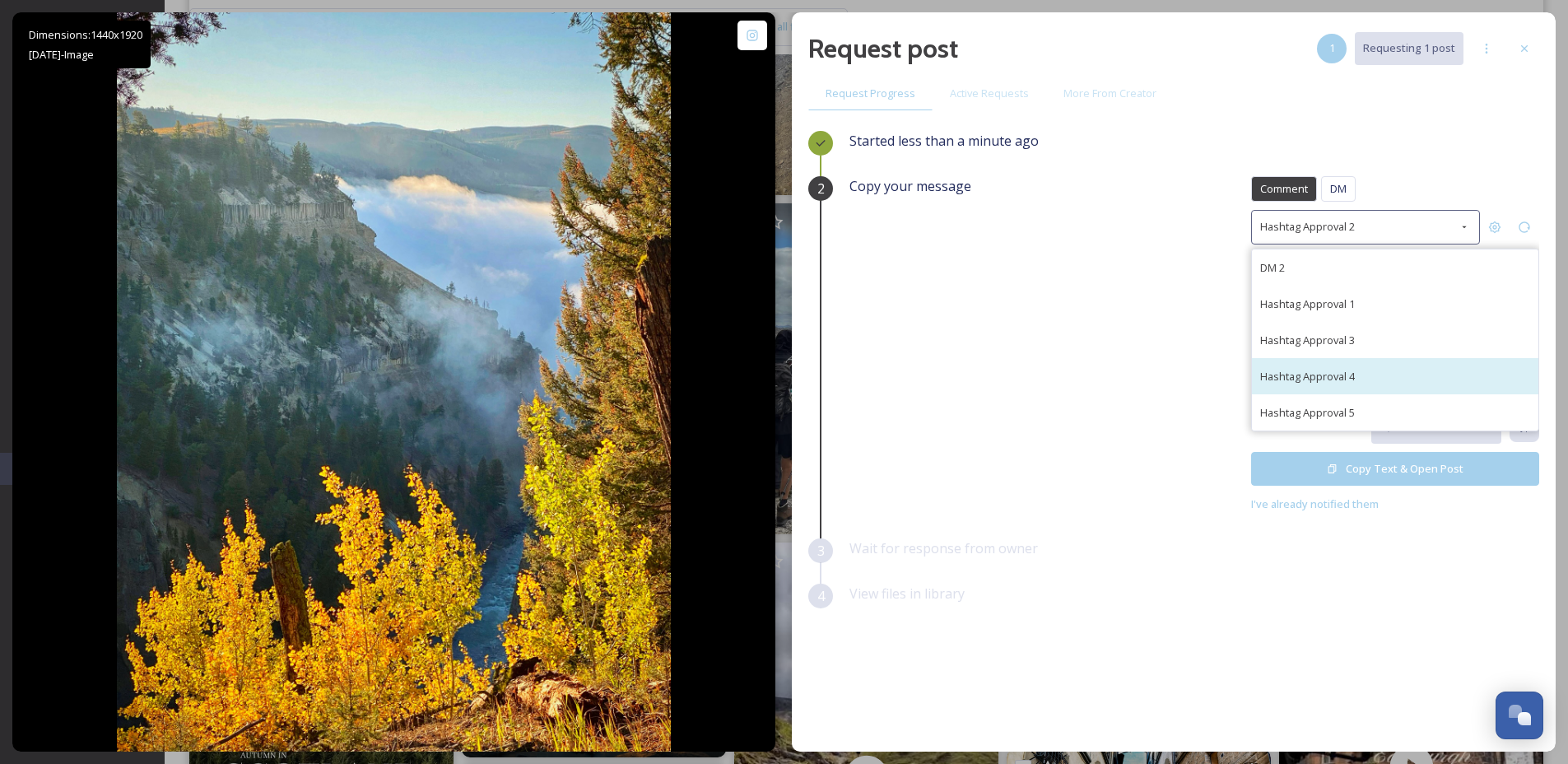
click at [1410, 365] on div "Hashtag Approval 4" at bounding box center [1394, 376] width 286 height 36
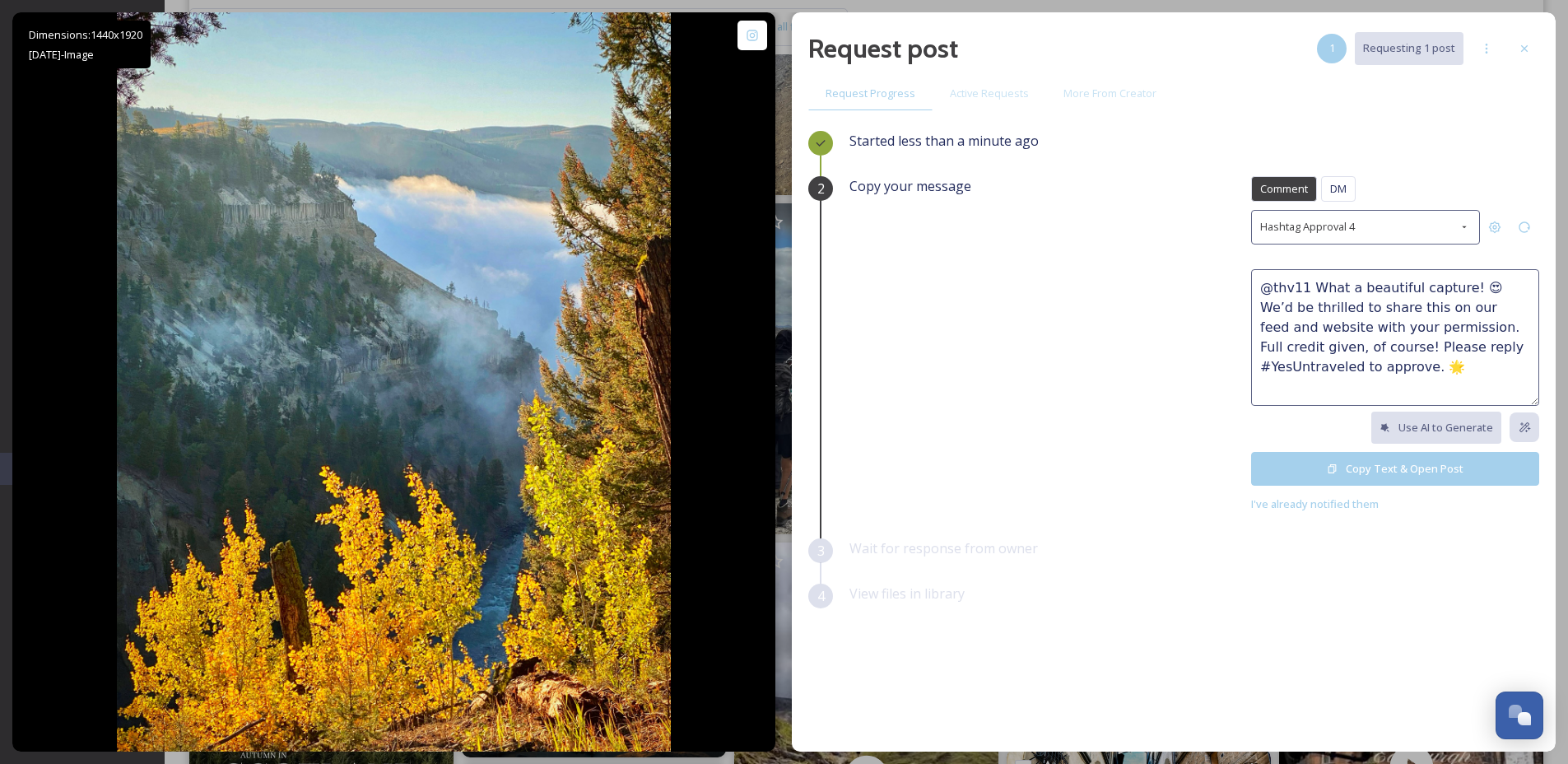
drag, startPoint x: 1307, startPoint y: 287, endPoint x: 1252, endPoint y: 285, distance: 55.0
click at [1252, 285] on textarea "@thv11 What a beautiful capture! 😍 We’d be thrilled to share this on our feed a…" at bounding box center [1394, 337] width 288 height 137
type textarea "What a beautiful capture! 😍 We’d be thrilled to share this on our feed and webs…"
click at [1393, 457] on button "Copy Text & Open Post" at bounding box center [1394, 468] width 288 height 34
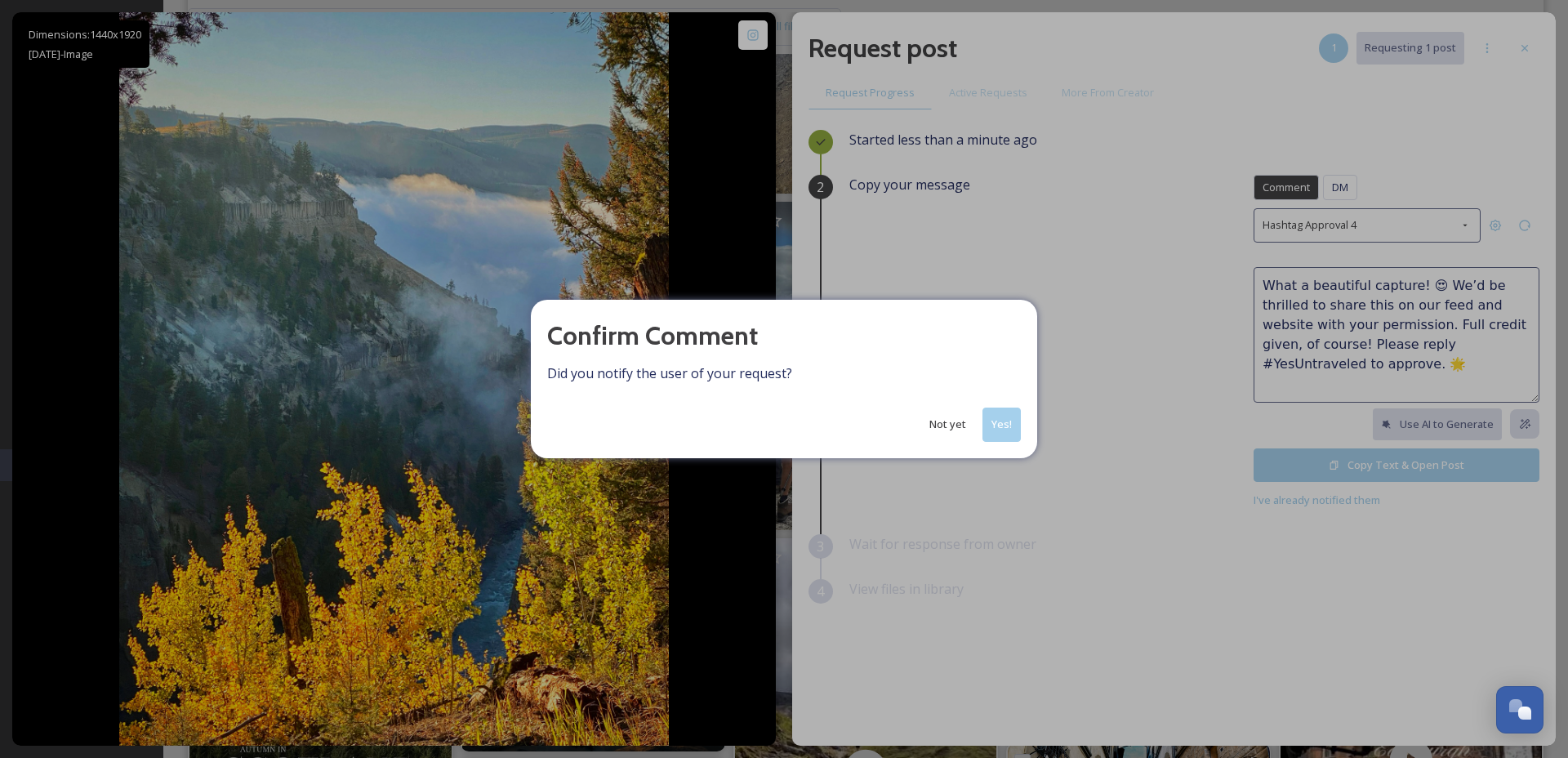
click at [996, 423] on button "Yes!" at bounding box center [1001, 423] width 38 height 33
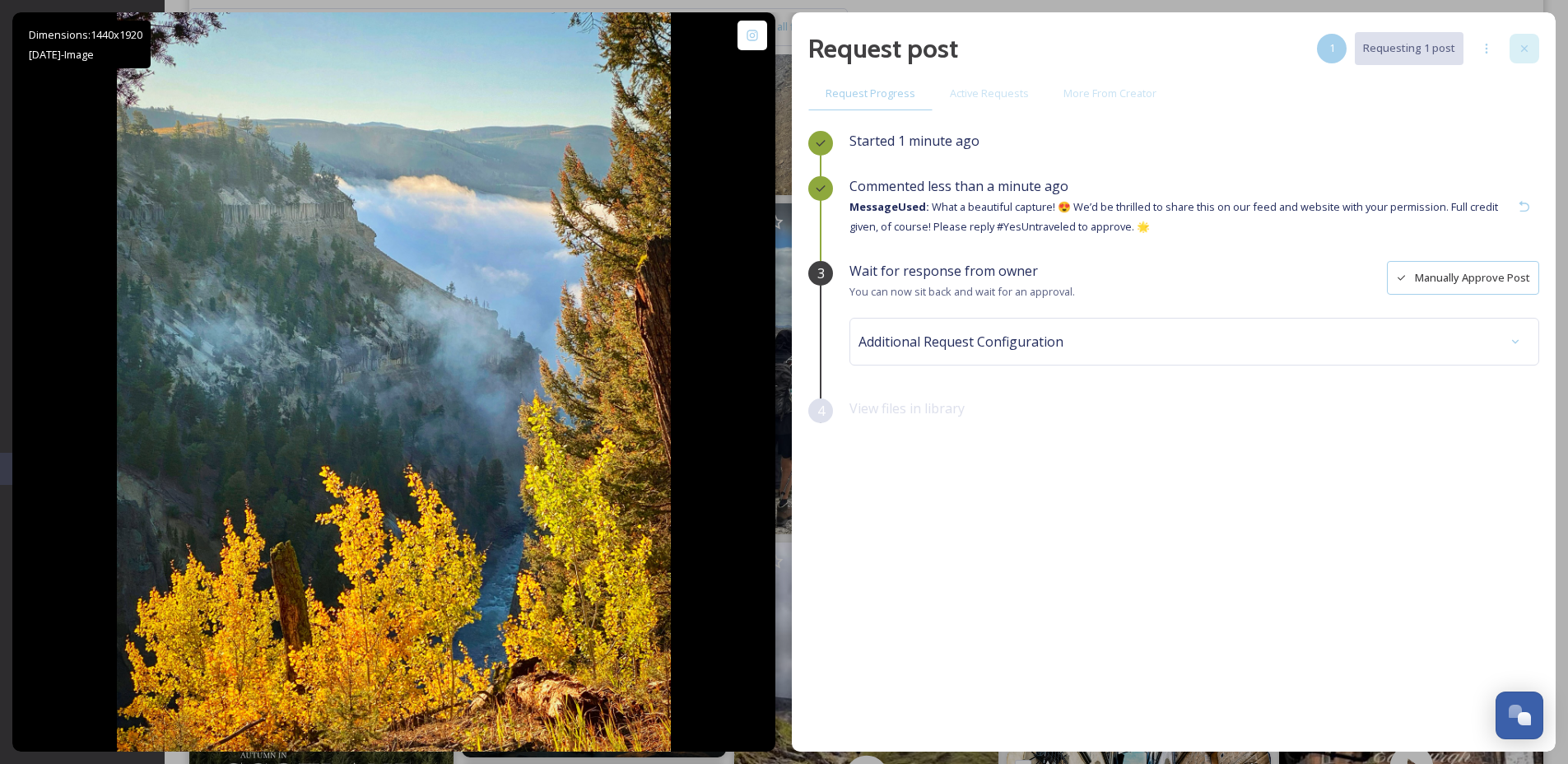
click at [1528, 56] on div at bounding box center [1524, 48] width 29 height 29
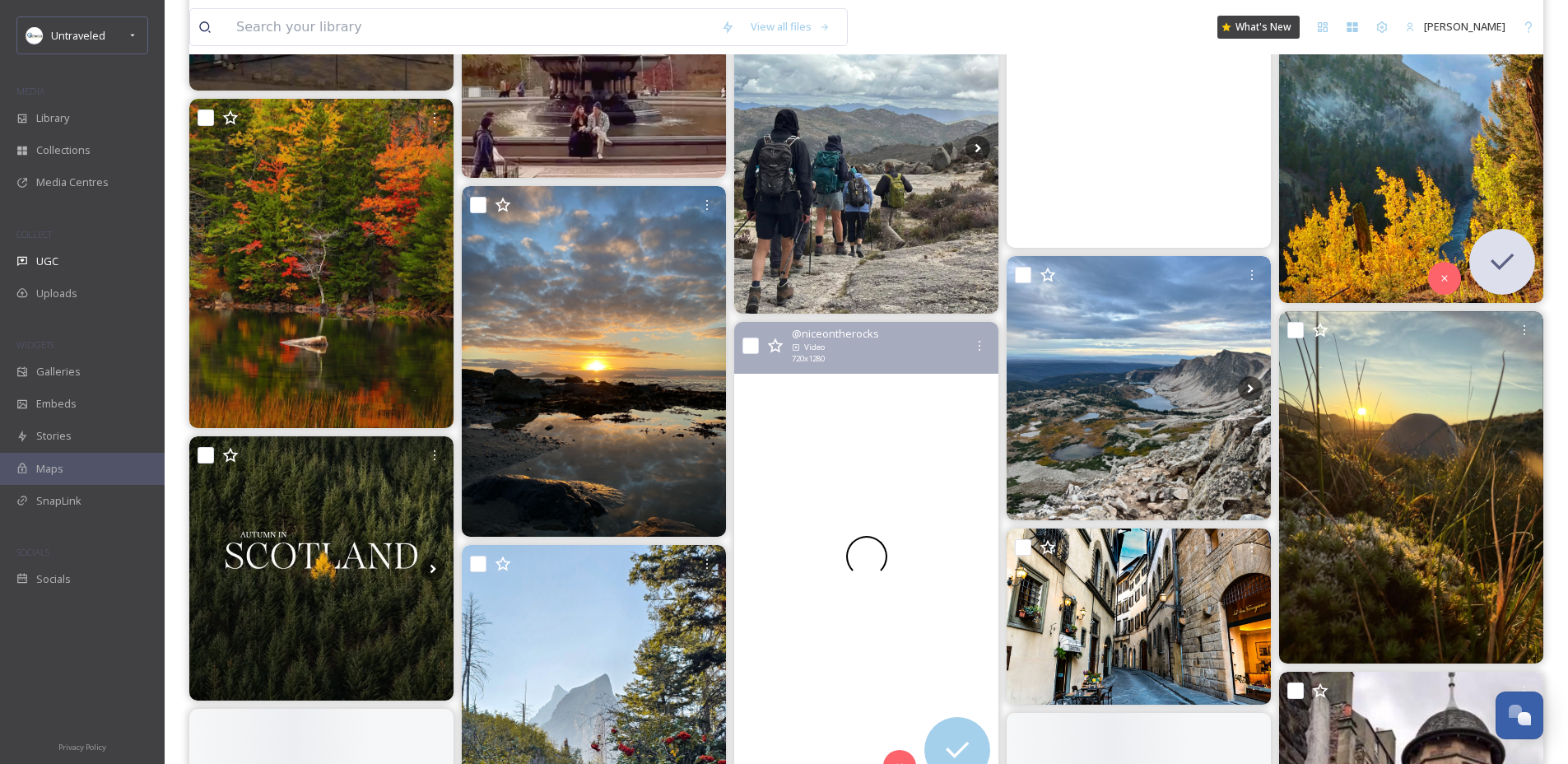
scroll to position [3044, 0]
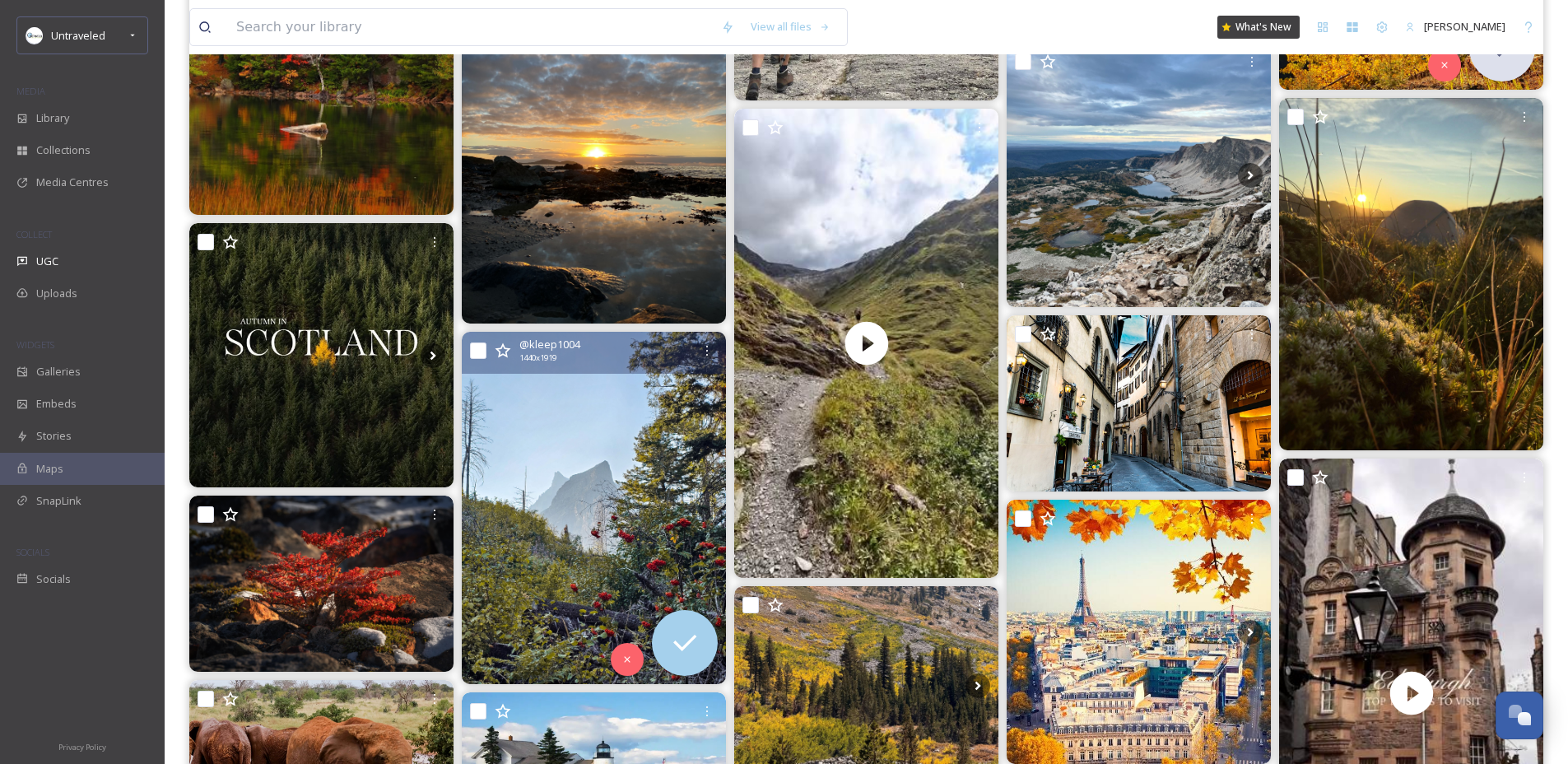
click at [624, 487] on img at bounding box center [593, 508] width 264 height 353
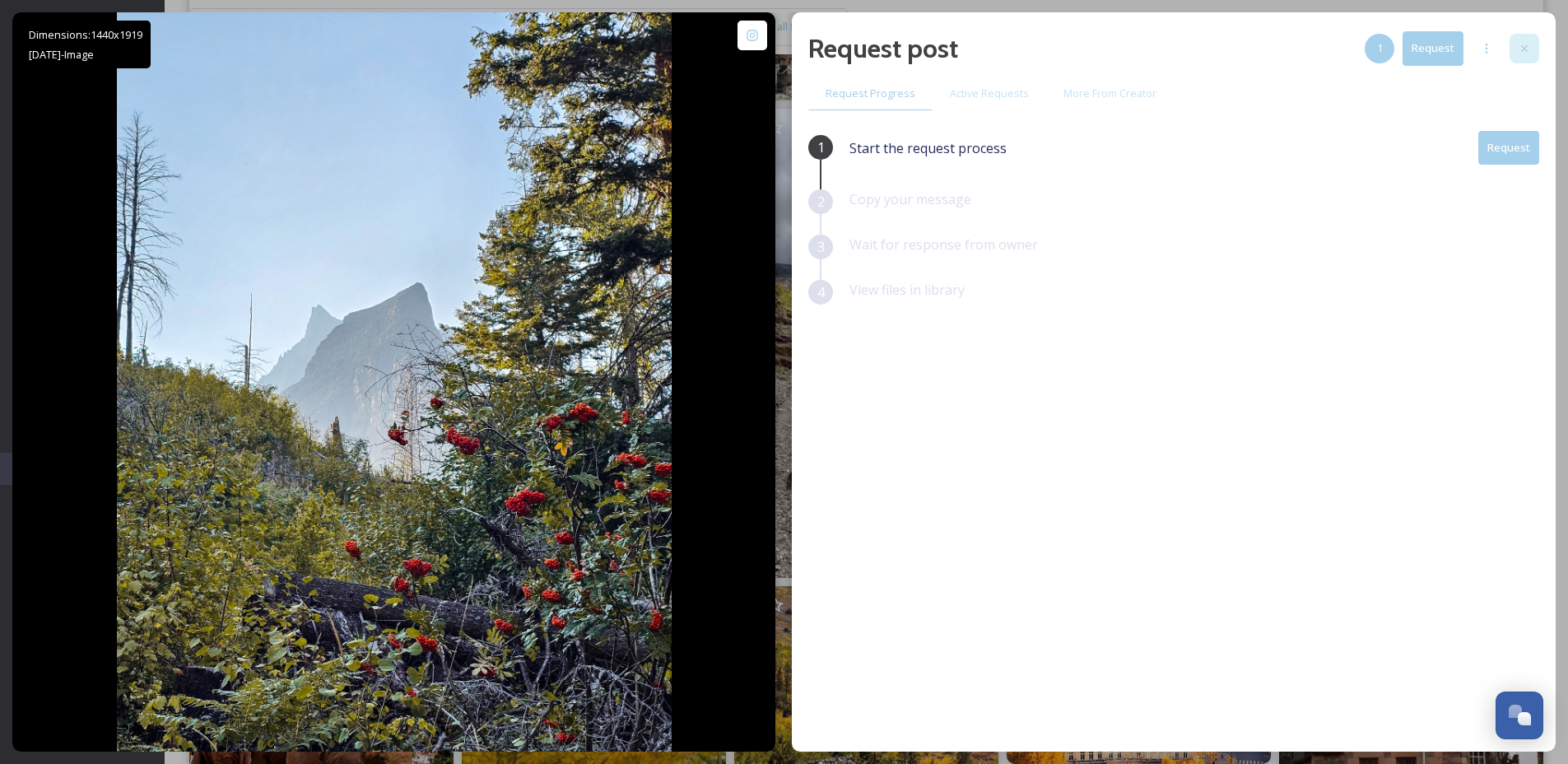
click at [1532, 60] on div at bounding box center [1524, 48] width 29 height 29
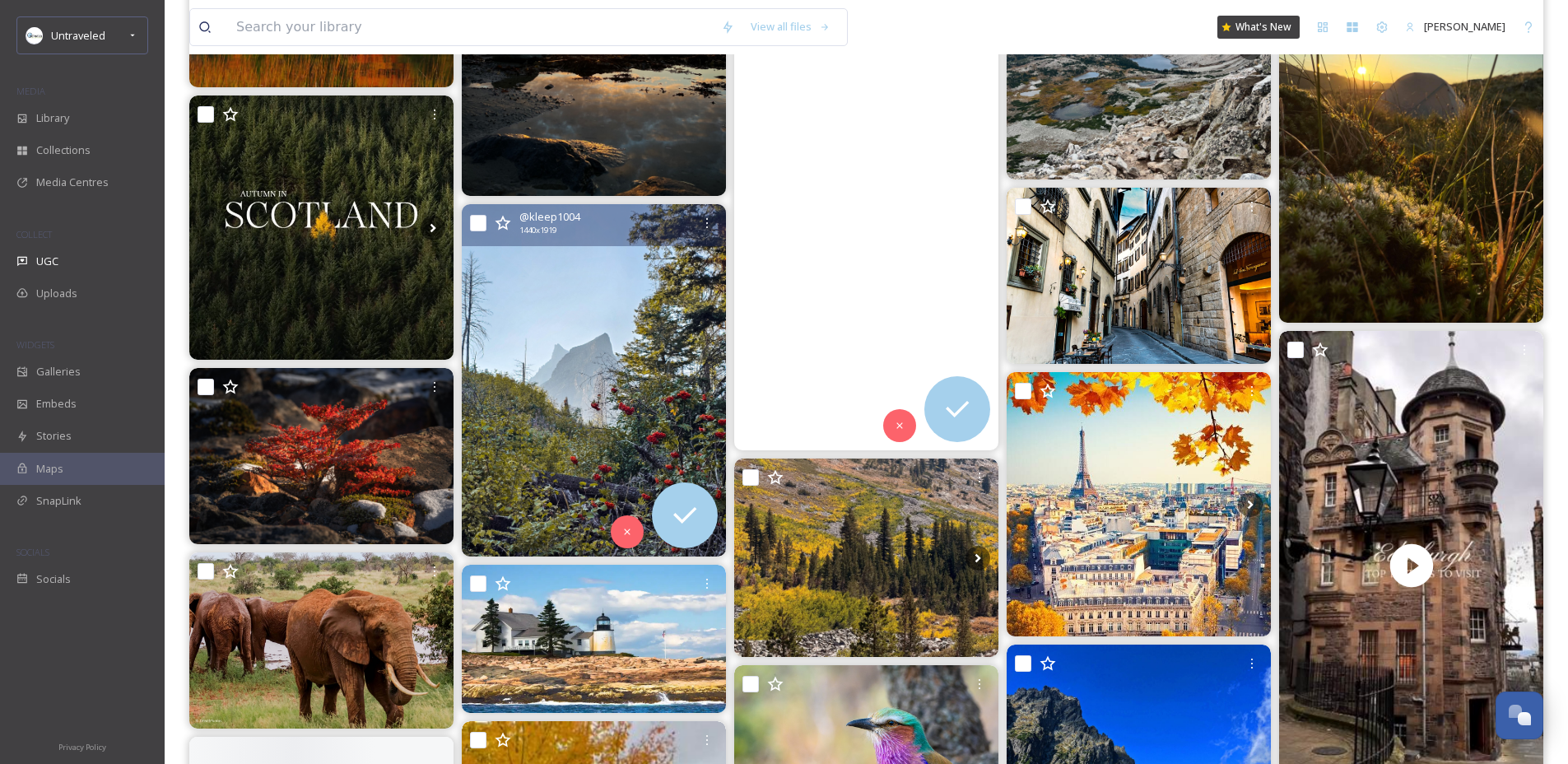
scroll to position [3318, 0]
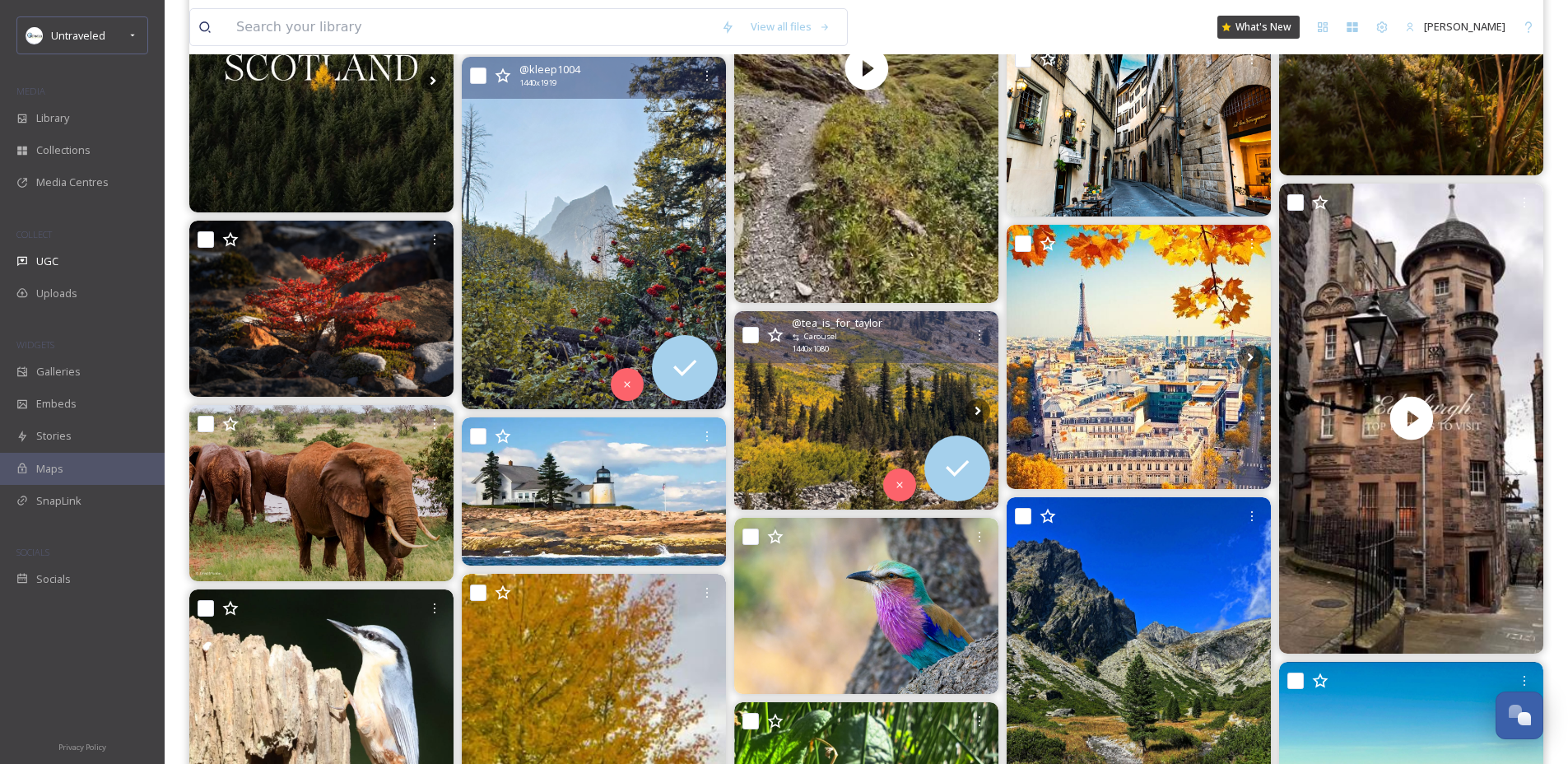
click at [849, 406] on img at bounding box center [866, 410] width 264 height 199
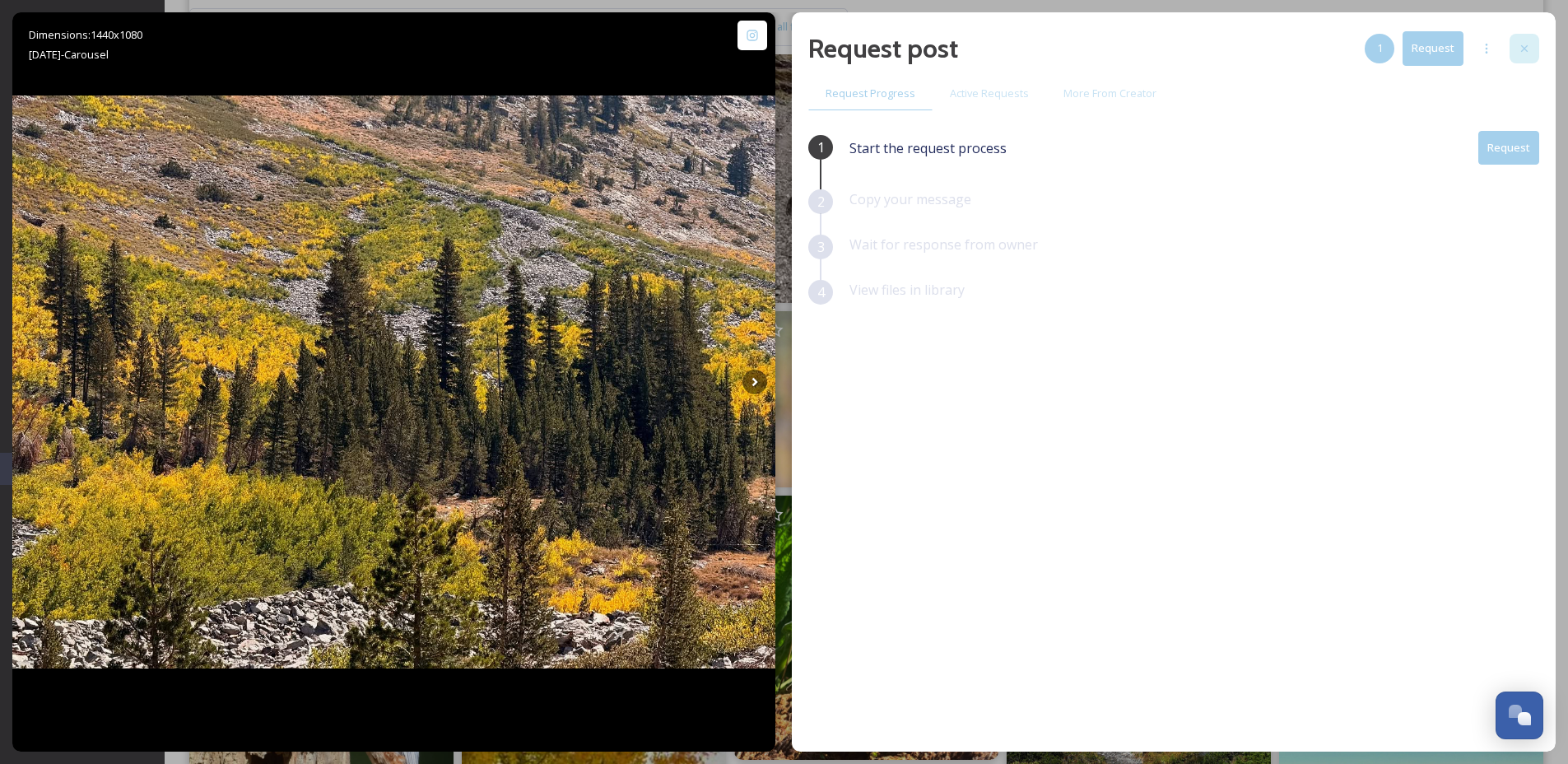
click at [1526, 52] on icon at bounding box center [1523, 48] width 13 height 13
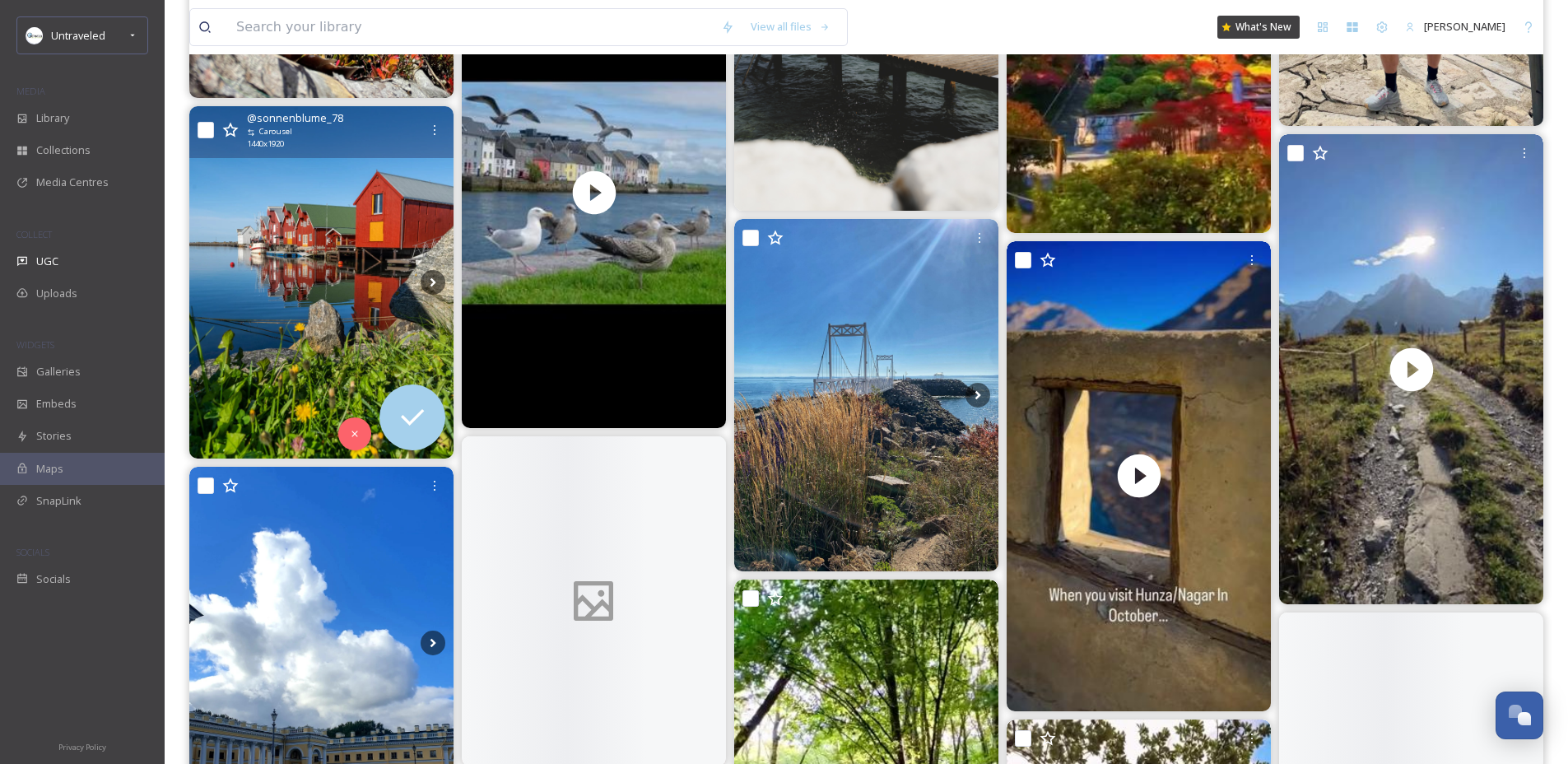
scroll to position [4519, 0]
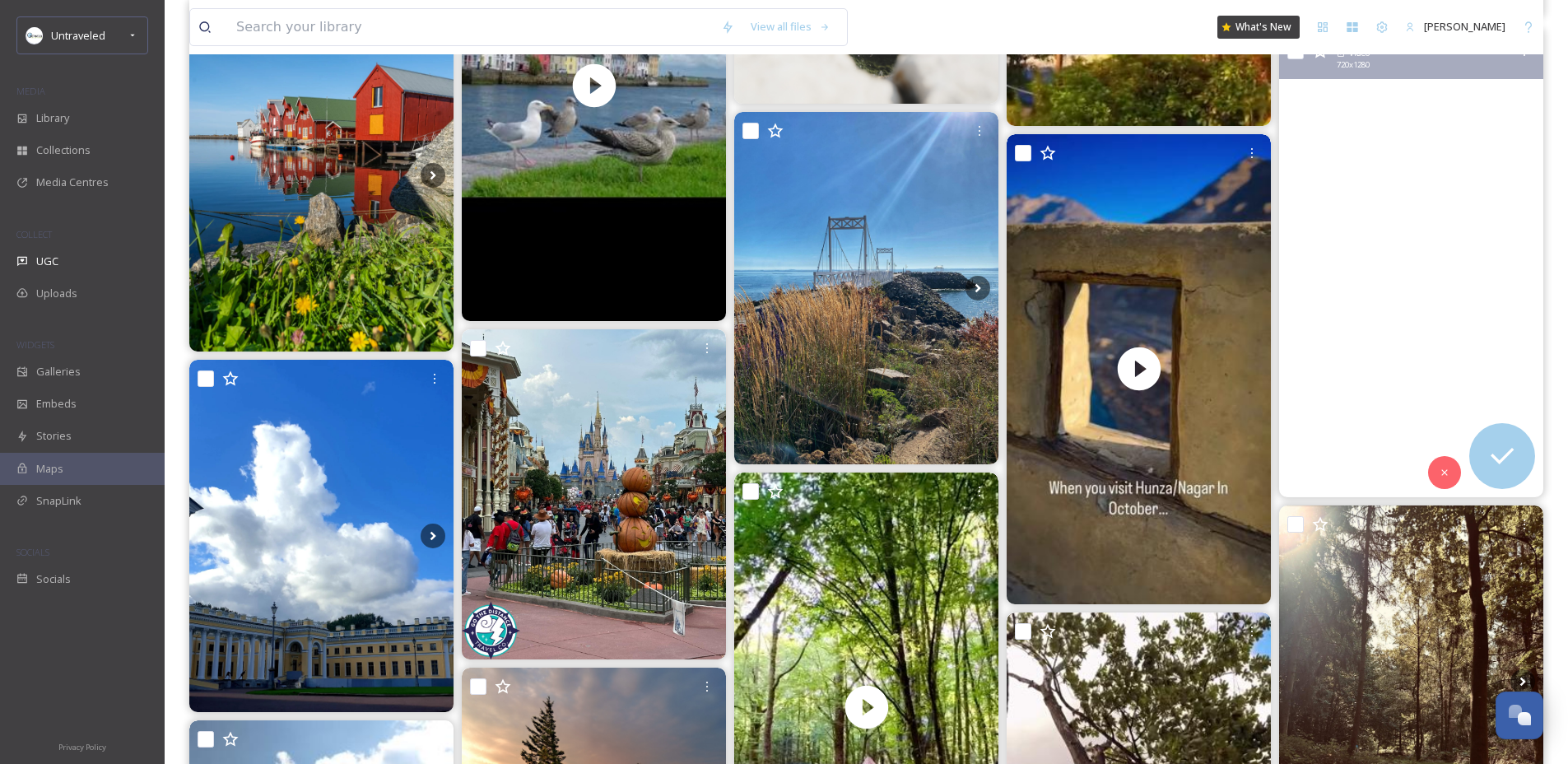
click at [1385, 258] on video "A moment in the autumn Sun🌞🇨🇭🏔️🙌🏻🚶‍♀️Suppenalp #mürren#jungfrauregion#swiss #sw…" at bounding box center [1411, 262] width 264 height 470
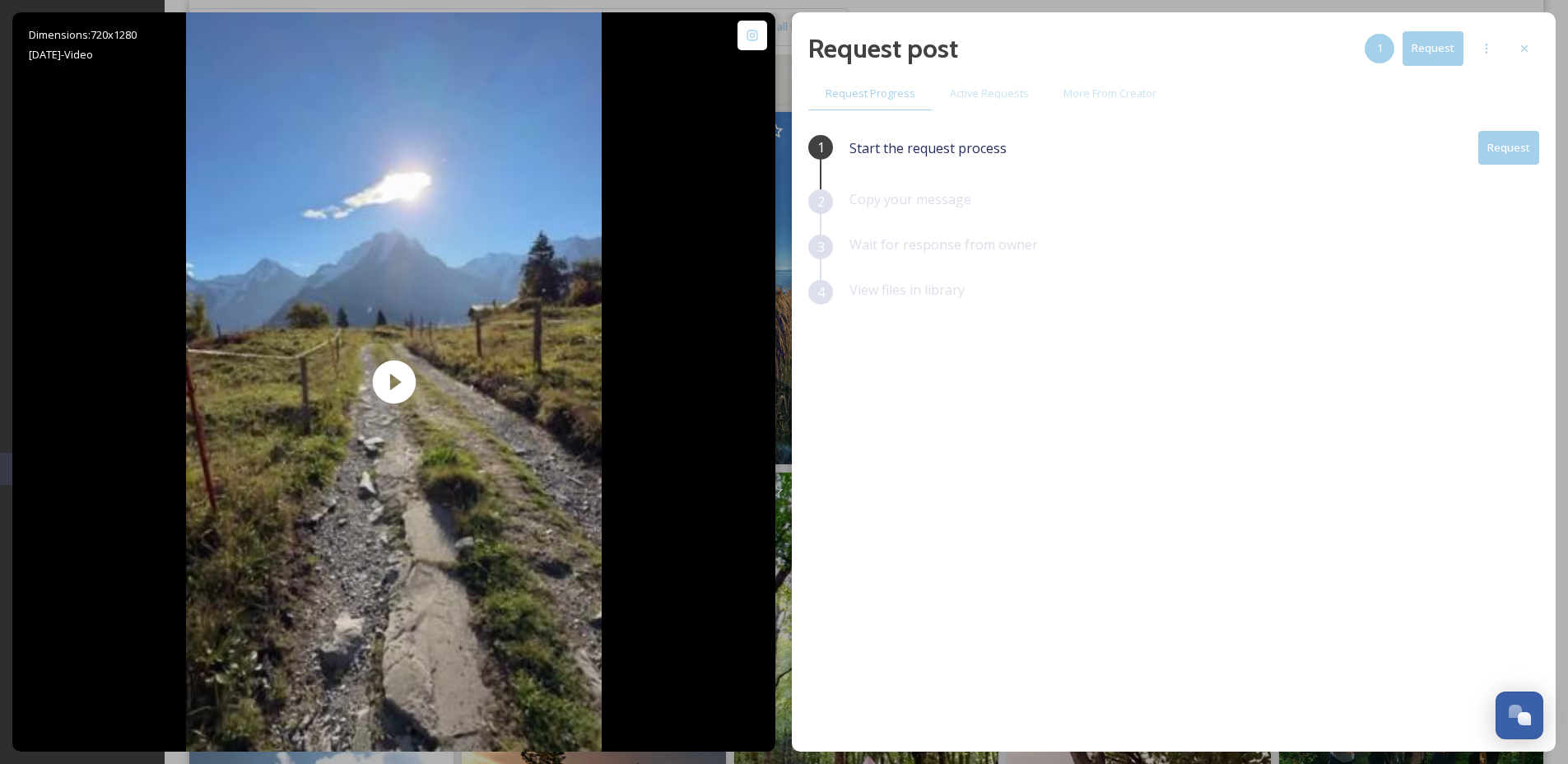
click at [1509, 151] on button "Request" at bounding box center [1509, 147] width 61 height 34
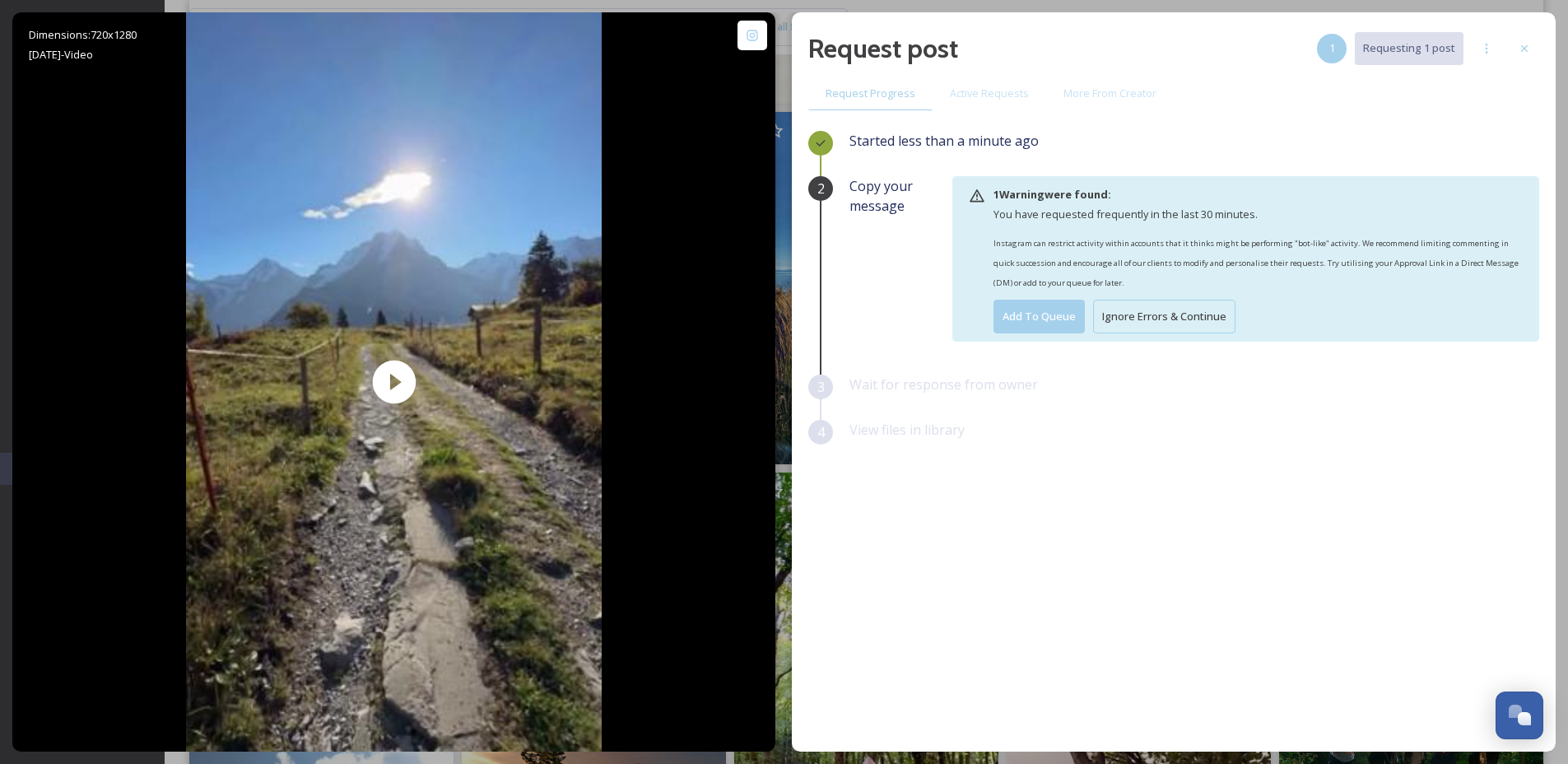
click at [1198, 319] on button "Ignore Errors & Continue" at bounding box center [1165, 316] width 143 height 34
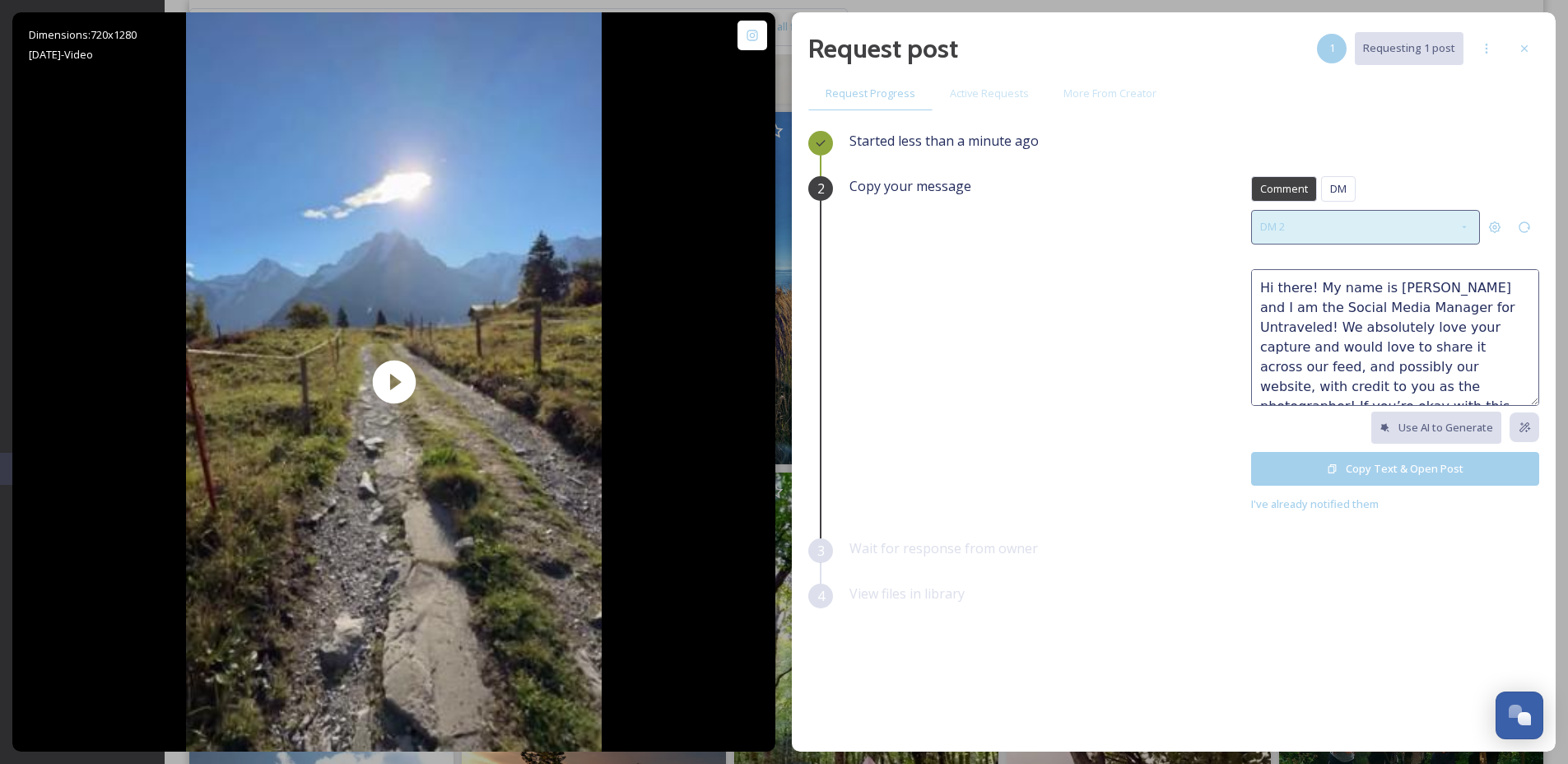
click at [1359, 230] on div "DM 2" at bounding box center [1365, 226] width 229 height 34
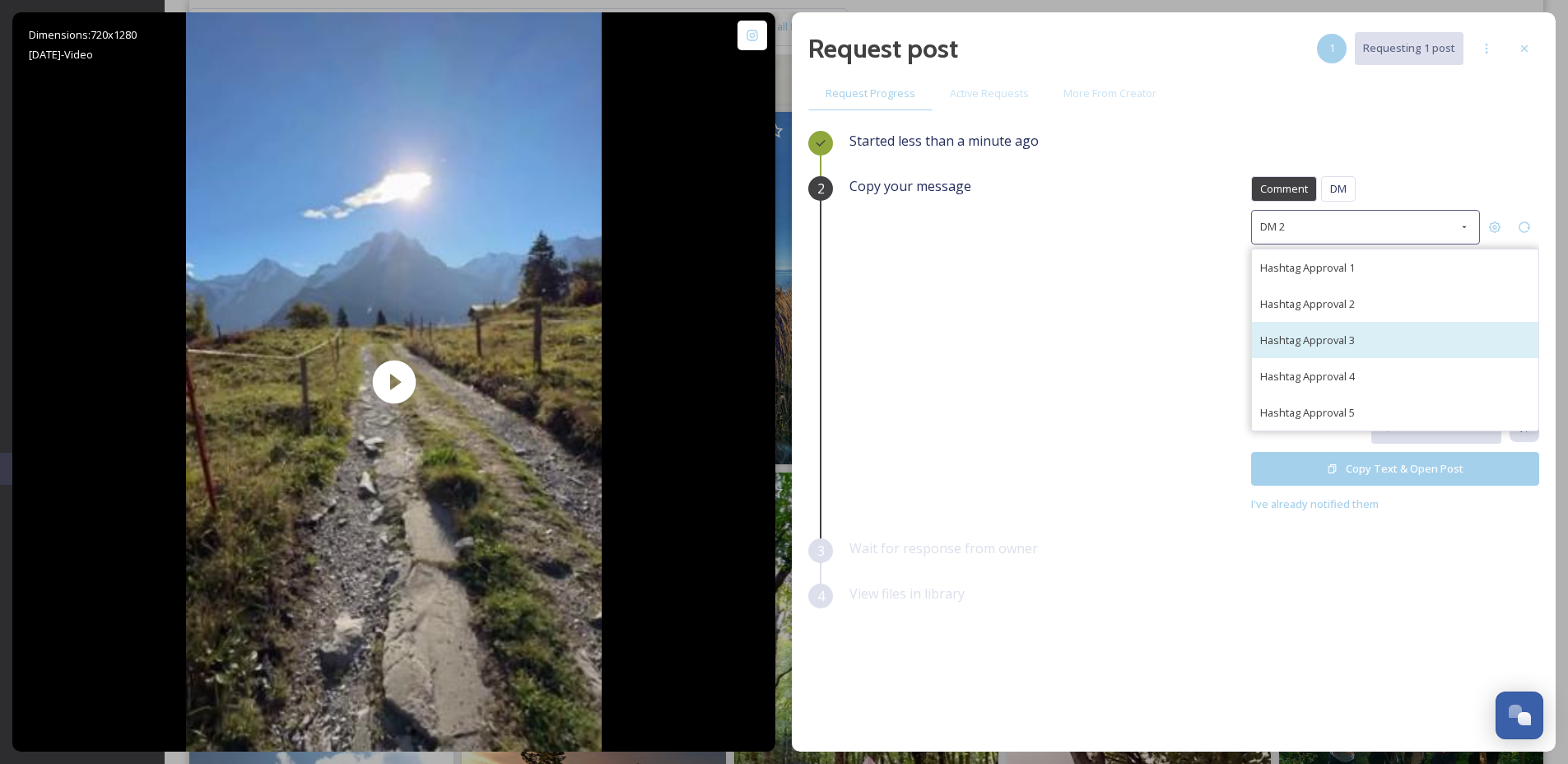
click at [1363, 327] on div "Hashtag Approval 3" at bounding box center [1394, 340] width 286 height 36
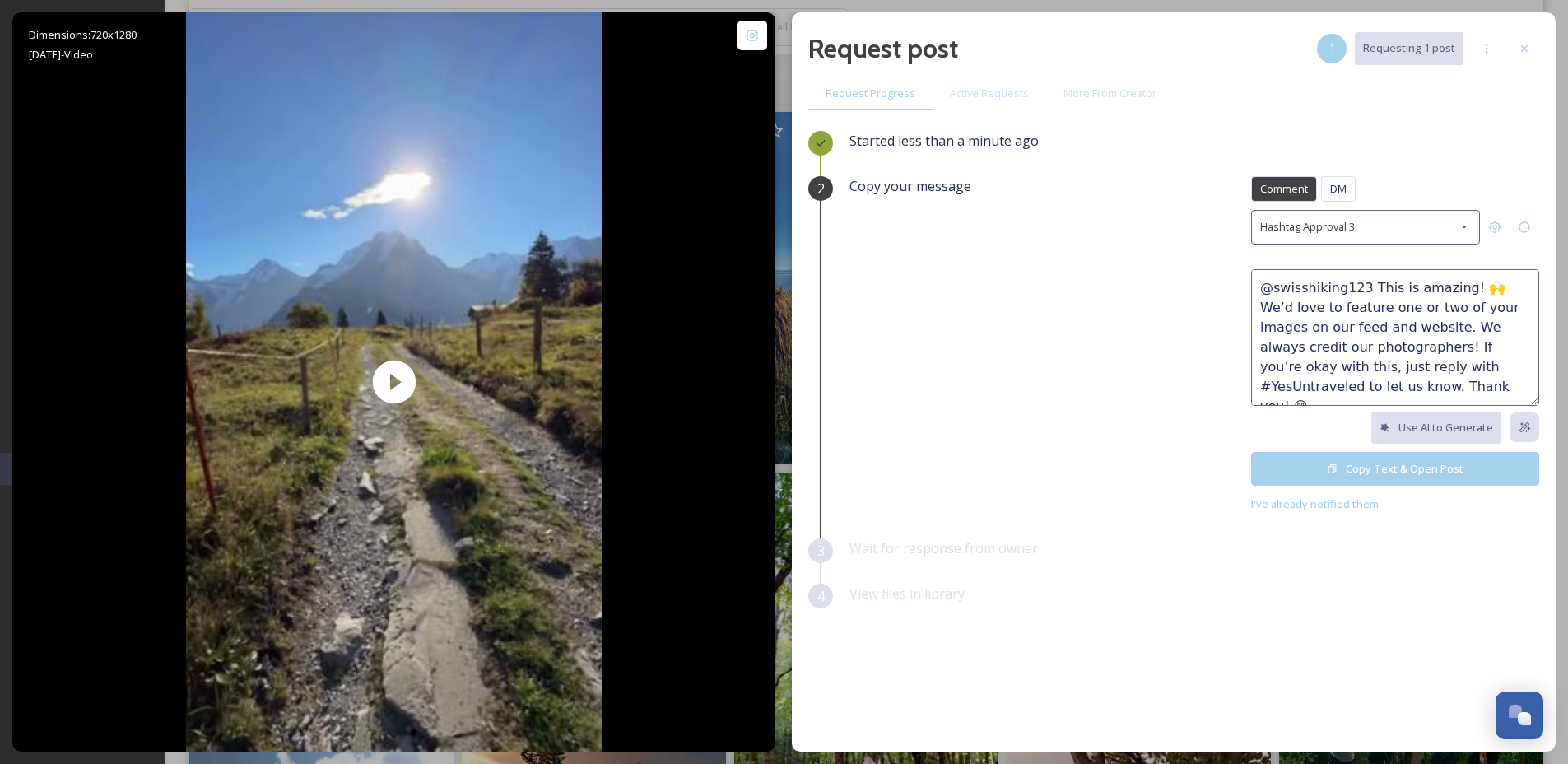
drag, startPoint x: 1461, startPoint y: 289, endPoint x: 1234, endPoint y: 269, distance: 227.9
click at [1234, 269] on div "Copy your message Comment DM Comment DM Hashtag Approval 3 @swisshiking123 This…" at bounding box center [1194, 345] width 690 height 337
click at [1387, 287] on textarea "Now this is a walk! 🙌 We’d love to feature one or two of your images on our fee…" at bounding box center [1394, 337] width 288 height 137
drag, startPoint x: 1263, startPoint y: 310, endPoint x: 1417, endPoint y: 310, distance: 154.0
click at [1417, 310] on textarea "Now this is a walk! 😍 We’d love to feature one or two of your images on our fee…" at bounding box center [1394, 337] width 288 height 137
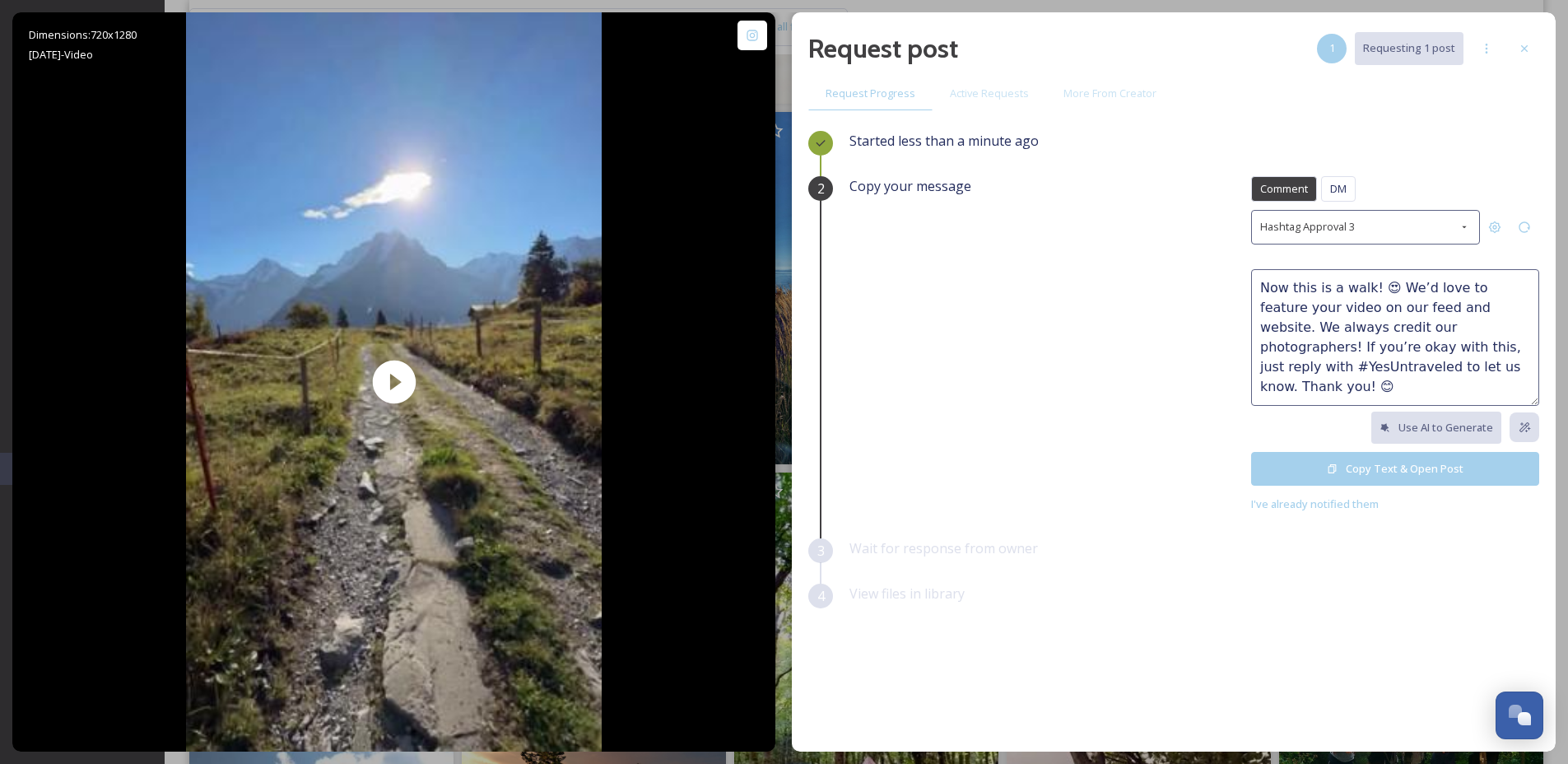
type textarea "Now this is a walk! 😍 We’d love to feature your video on our feed and website. …"
click at [1390, 466] on button "Copy Text & Open Post" at bounding box center [1394, 468] width 288 height 34
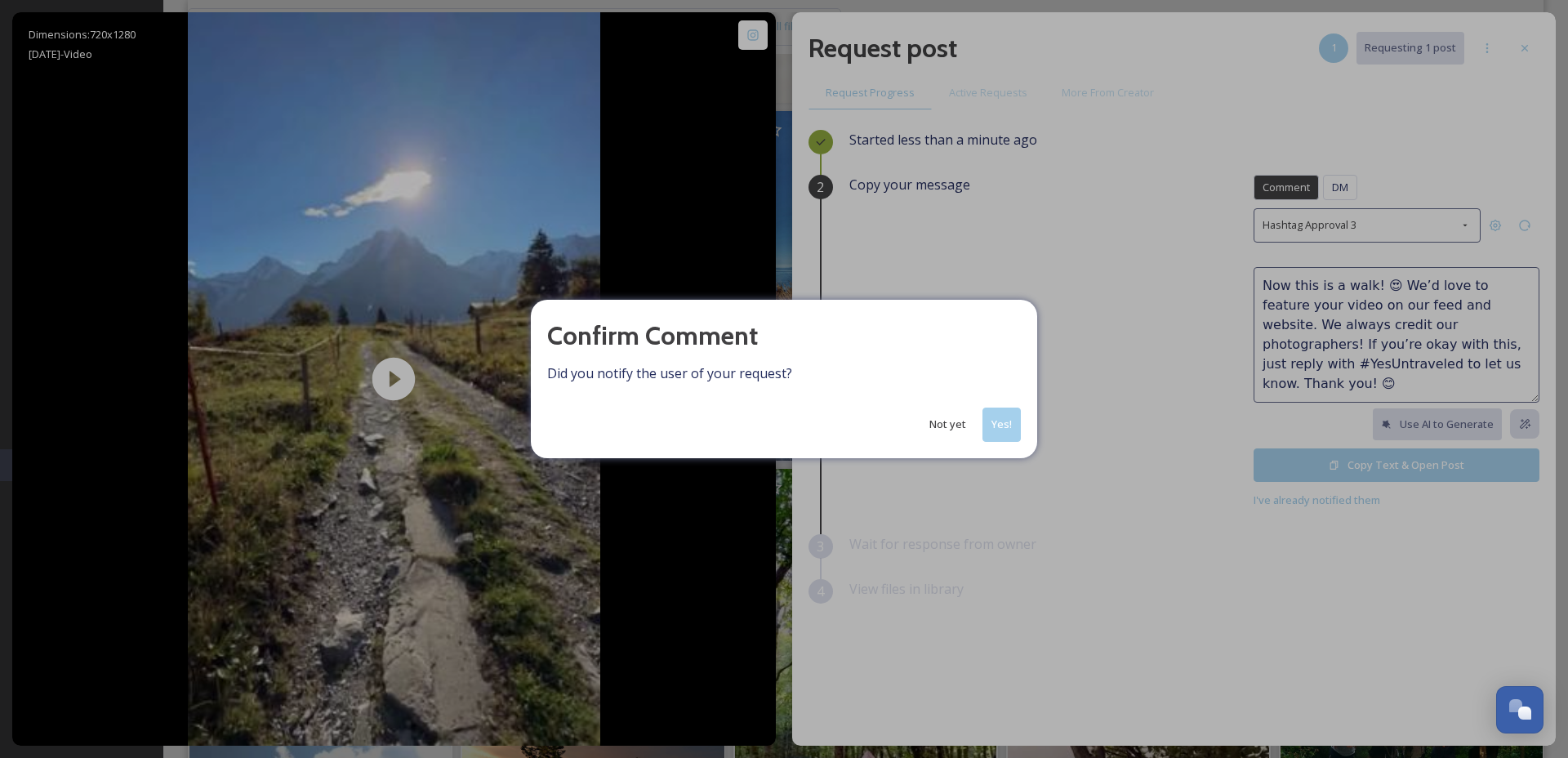
click at [997, 429] on button "Yes!" at bounding box center [1001, 423] width 38 height 33
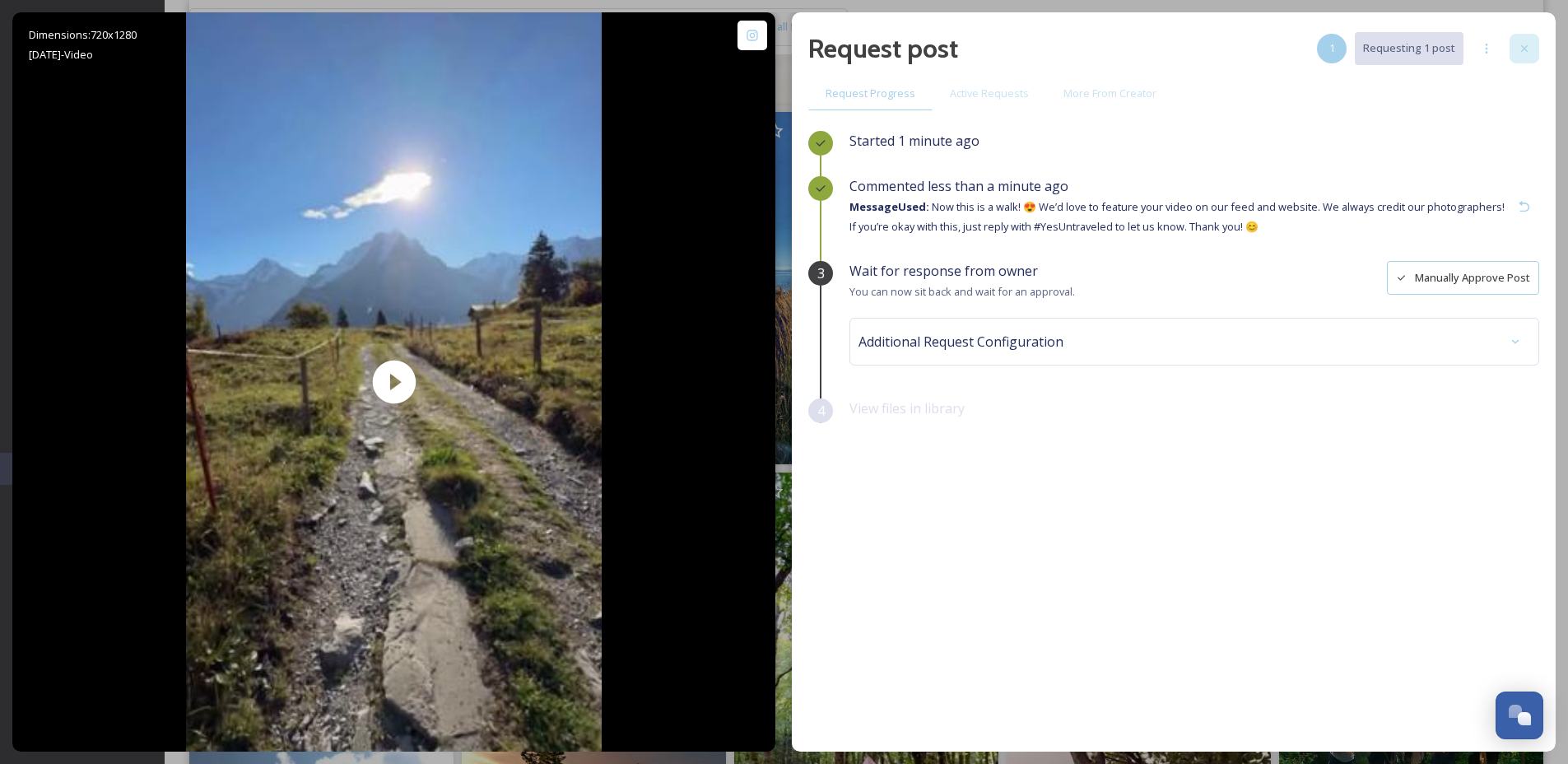
click at [1538, 40] on div at bounding box center [1524, 48] width 29 height 29
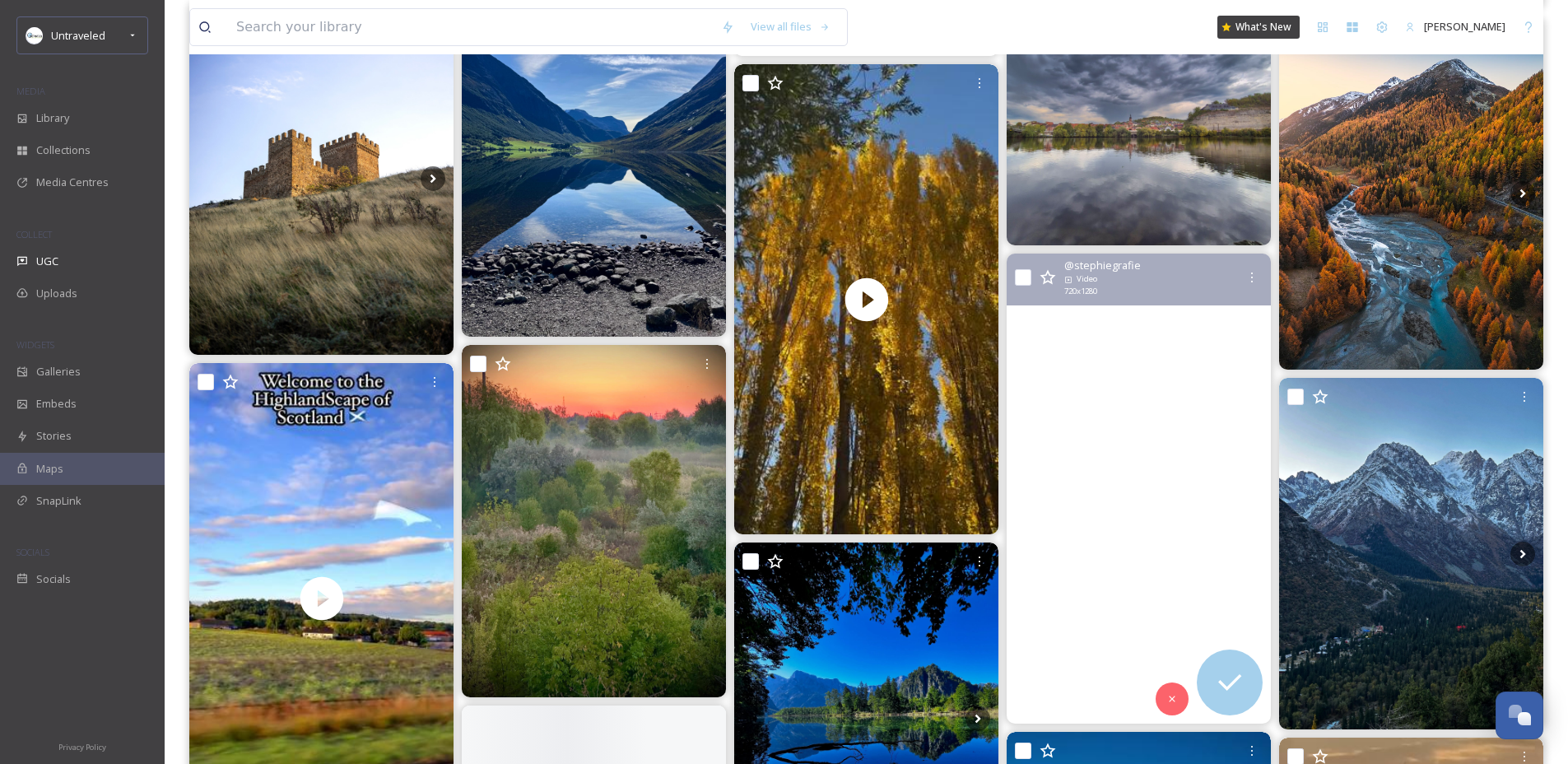
scroll to position [5965, 0]
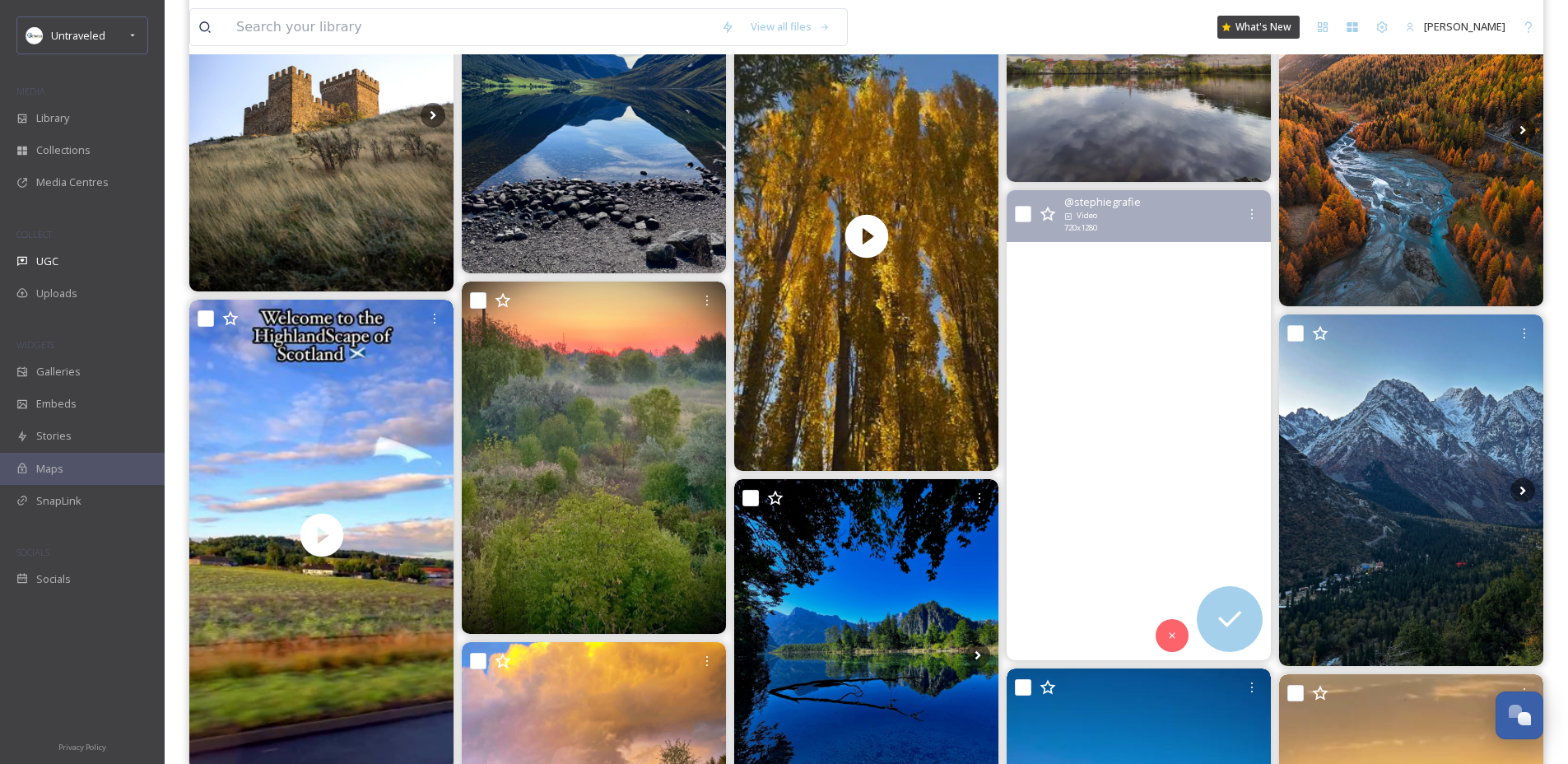
click at [1147, 479] on video "L E C H F A L L \a.\a#stephiegrafie🍀 \a.\a.\a#lechfall #Füssen #kiniwinkel #Kön…" at bounding box center [1138, 425] width 264 height 470
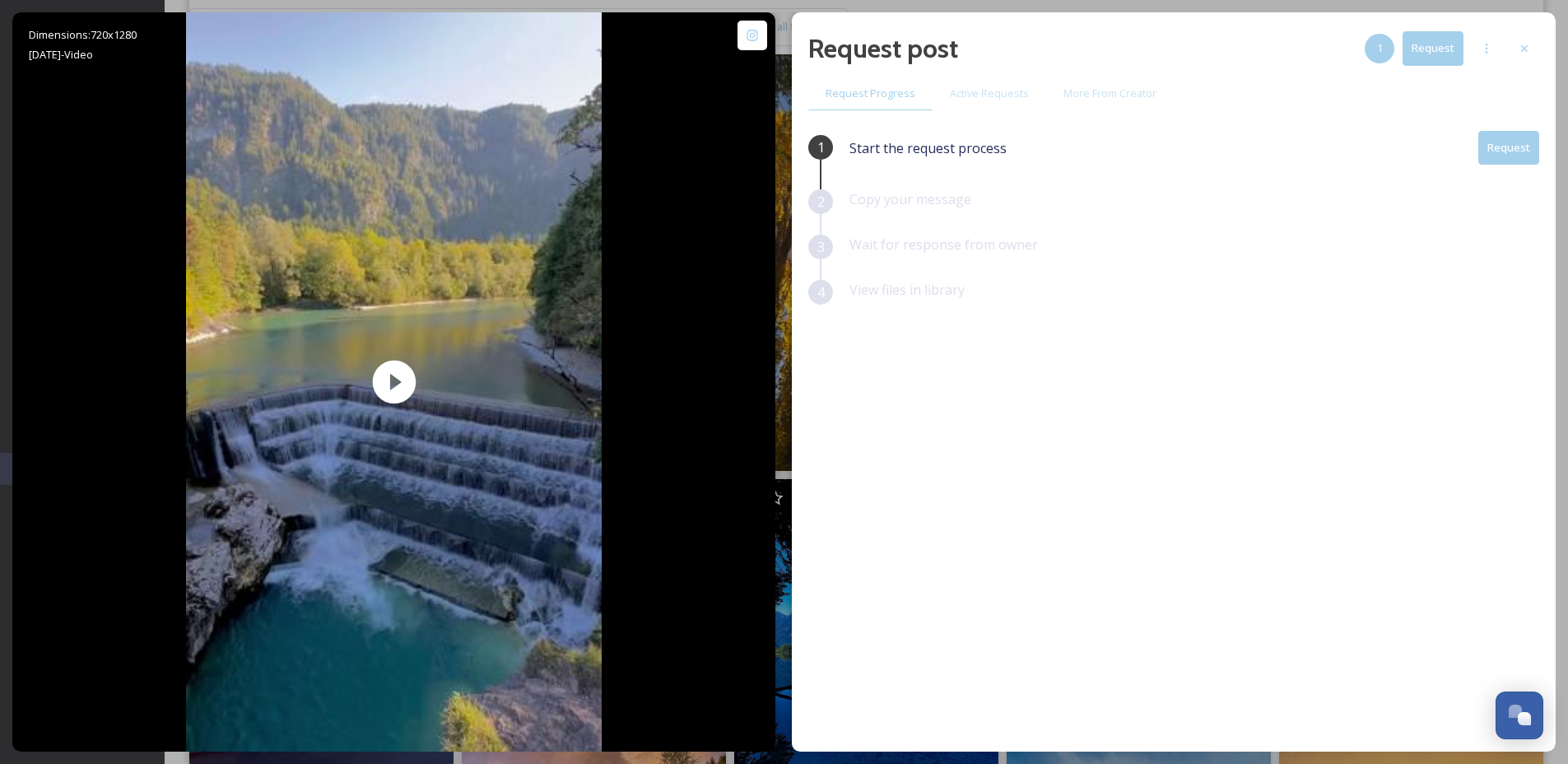
click at [1501, 145] on button "Request" at bounding box center [1509, 147] width 61 height 34
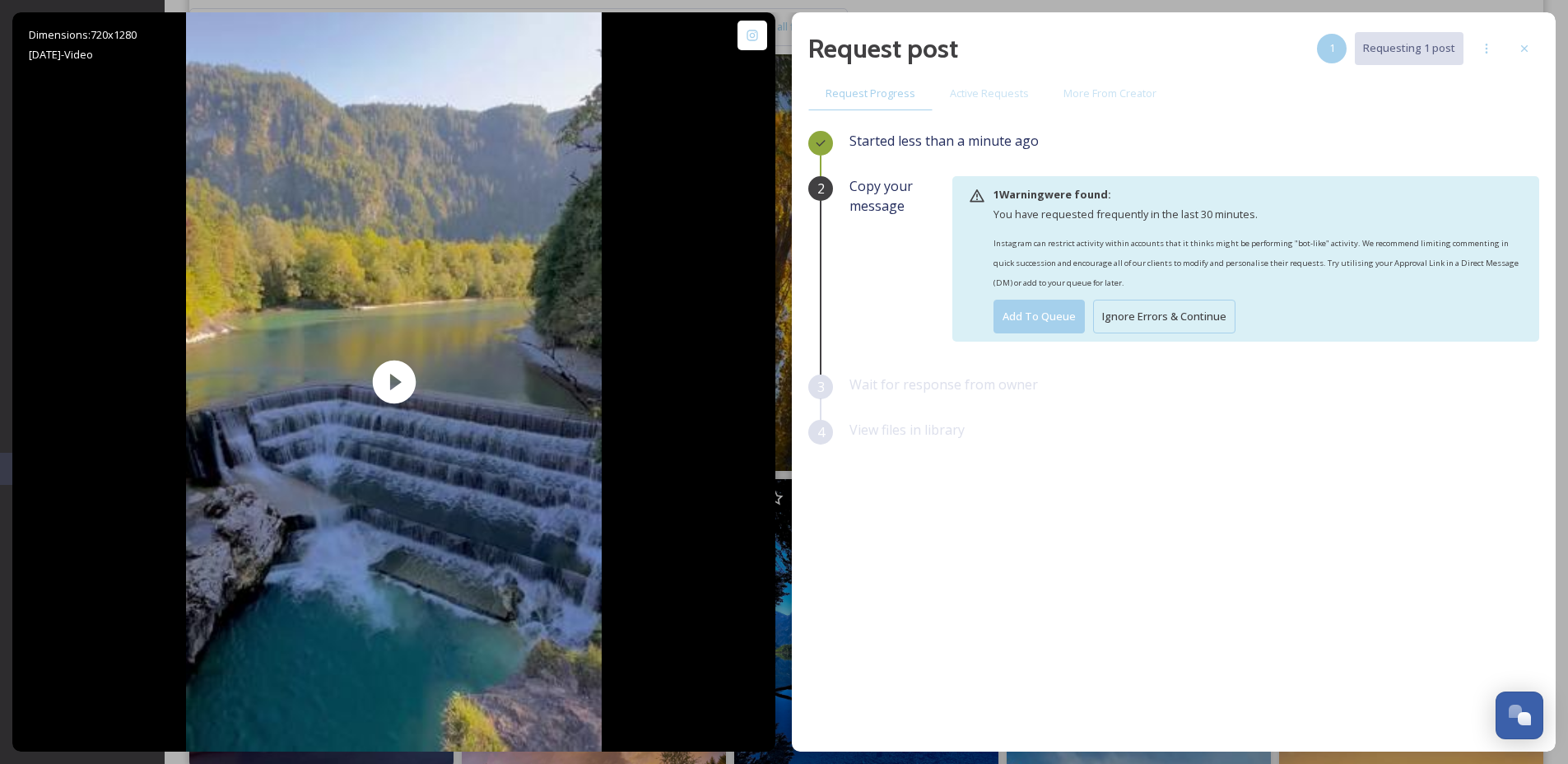
click at [1164, 316] on button "Ignore Errors & Continue" at bounding box center [1165, 316] width 143 height 34
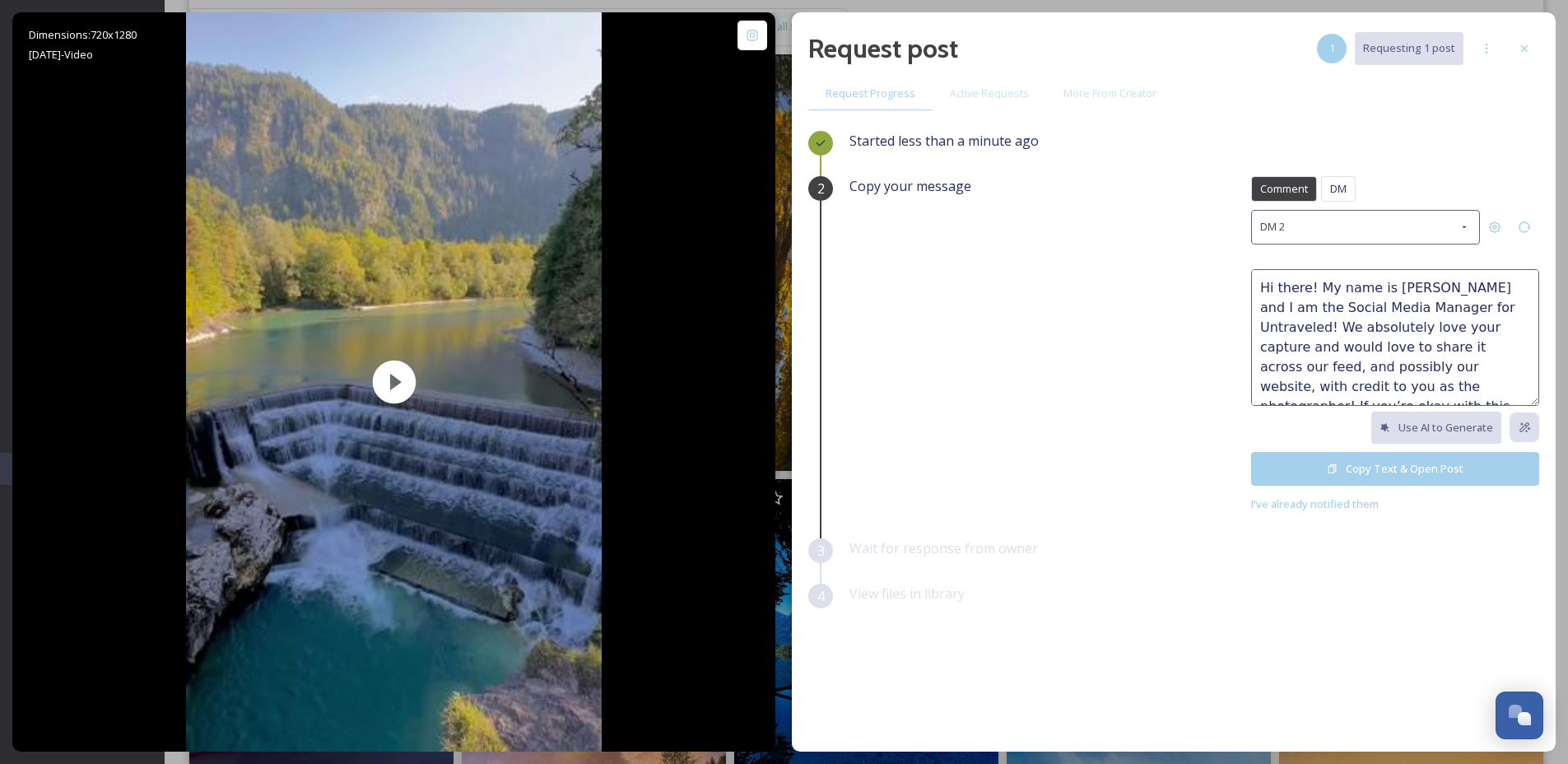
click at [1399, 328] on textarea "Hi there! My name is [PERSON_NAME] and I am the Social Media Manager for Untrav…" at bounding box center [1394, 337] width 288 height 137
type textarea "Hi there! My name is [PERSON_NAME] and I am the Social Media Manager for Untrav…"
click at [1387, 459] on button "Copy Text & Open Post" at bounding box center [1394, 468] width 288 height 34
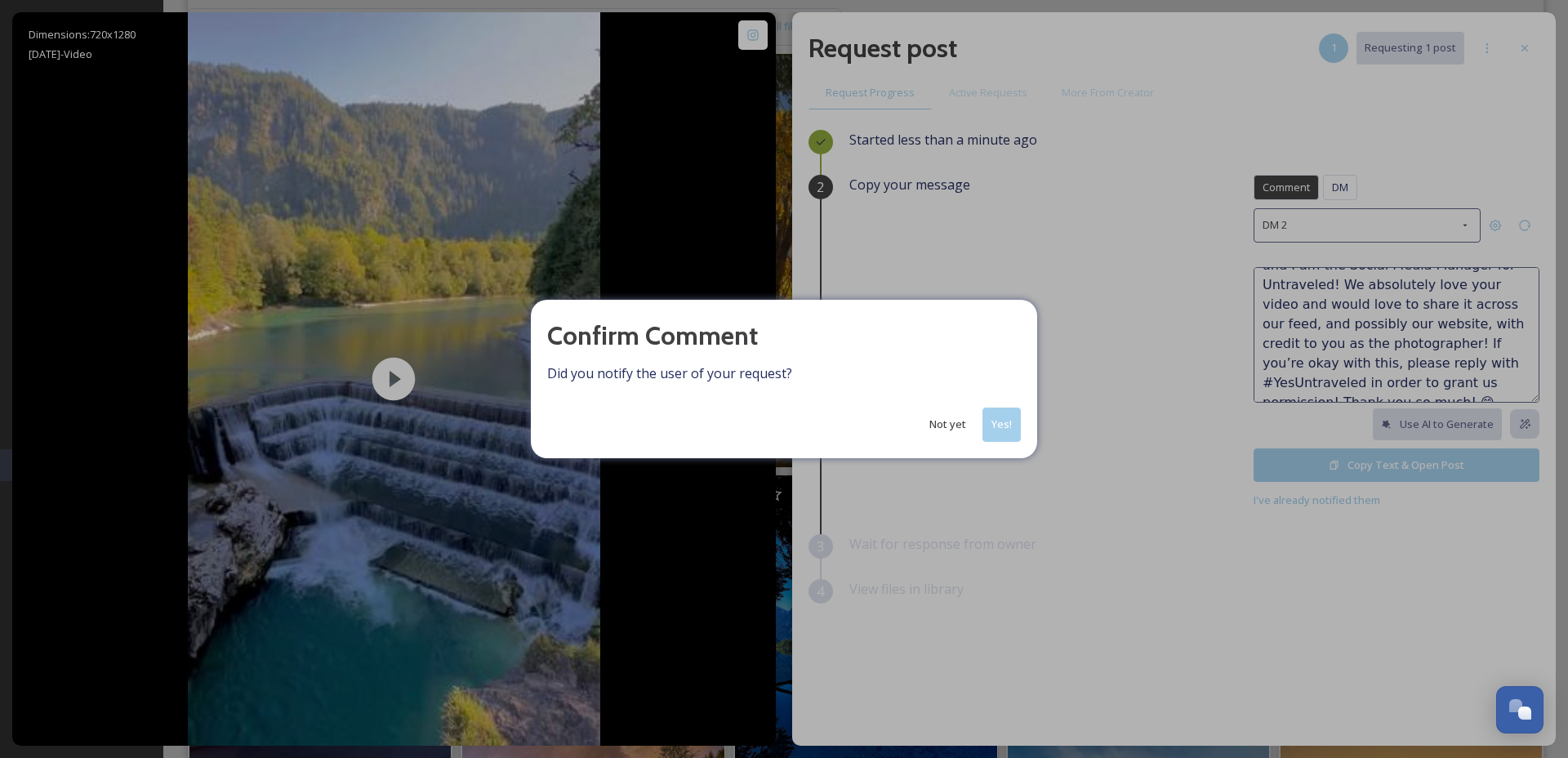
click at [1013, 424] on button "Yes!" at bounding box center [1001, 423] width 38 height 33
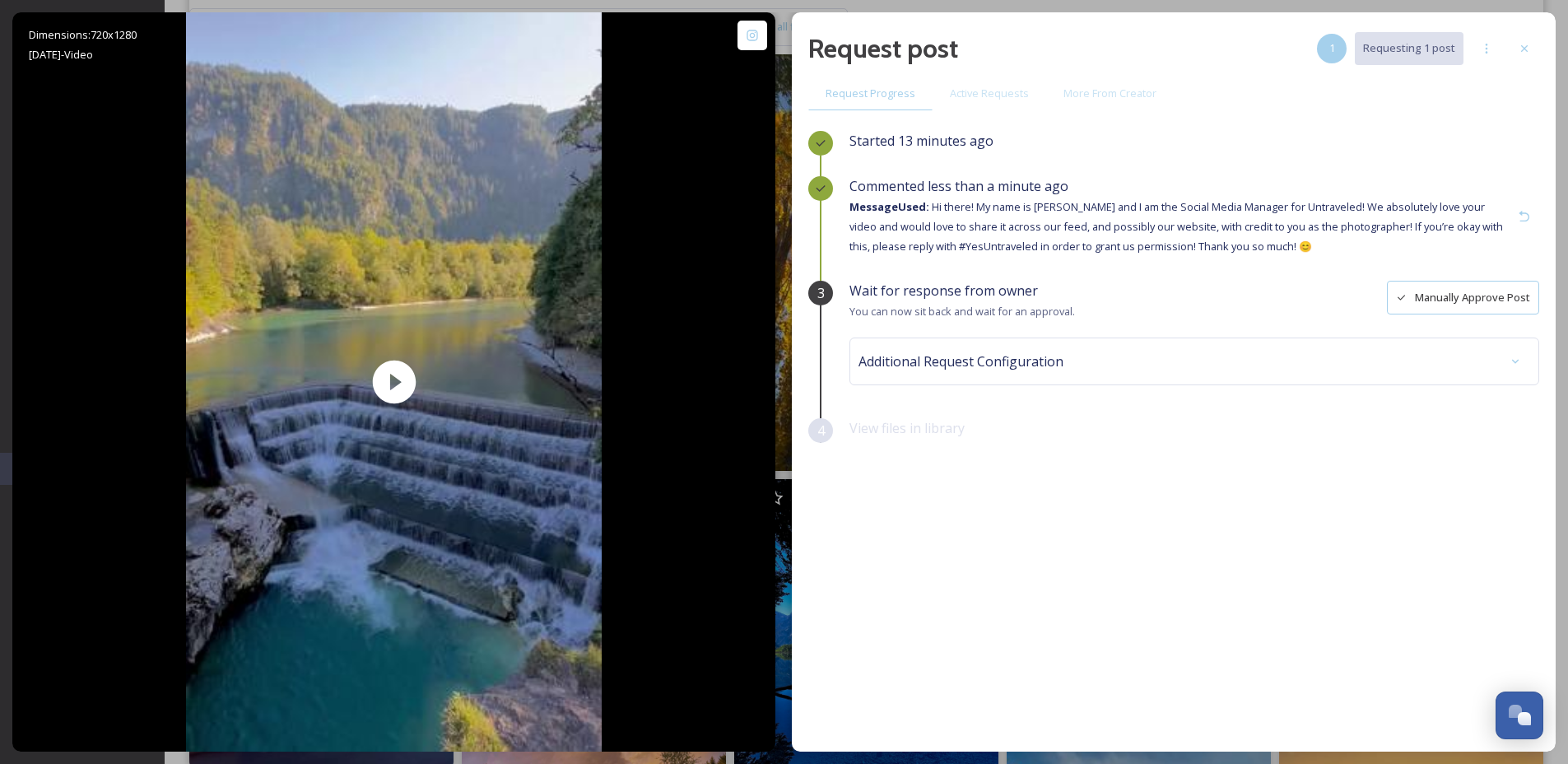
click at [1539, 40] on div "Request post 1 Requesting 1 post Request Progress Active Requests More From Cre…" at bounding box center [1174, 381] width 764 height 739
click at [1531, 46] on div at bounding box center [1524, 48] width 29 height 29
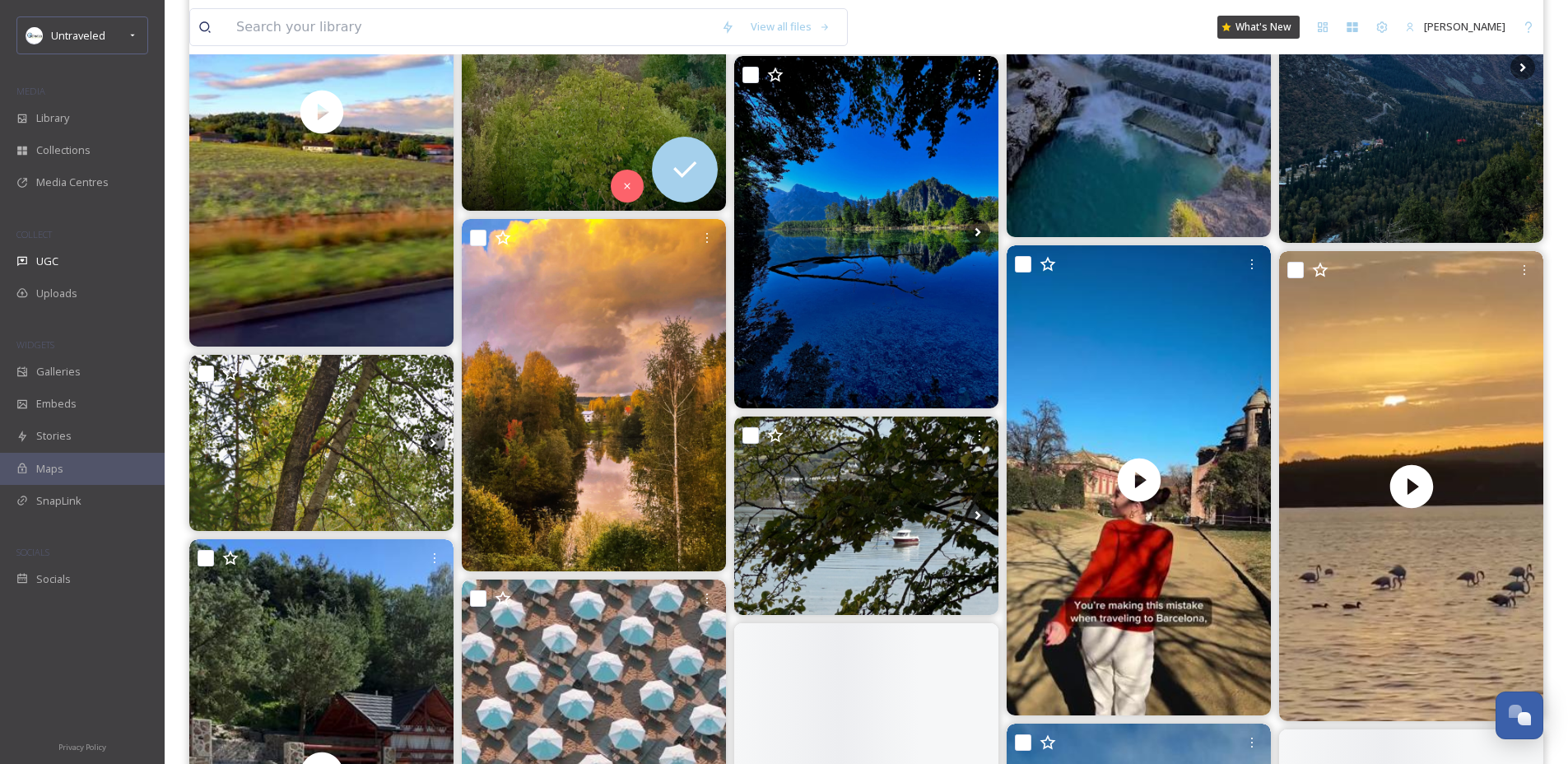
scroll to position [6403, 0]
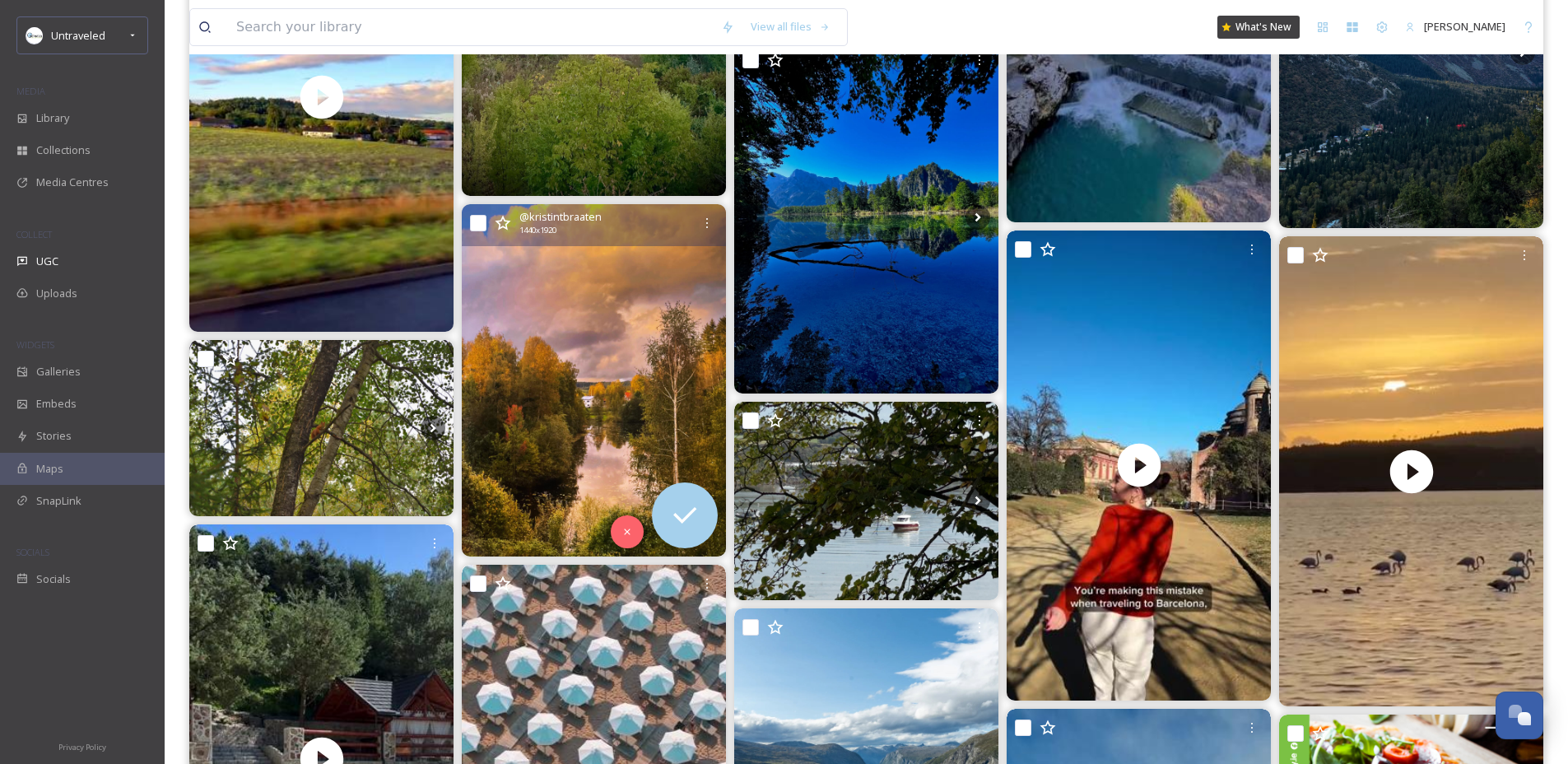
click at [638, 337] on img at bounding box center [593, 380] width 264 height 353
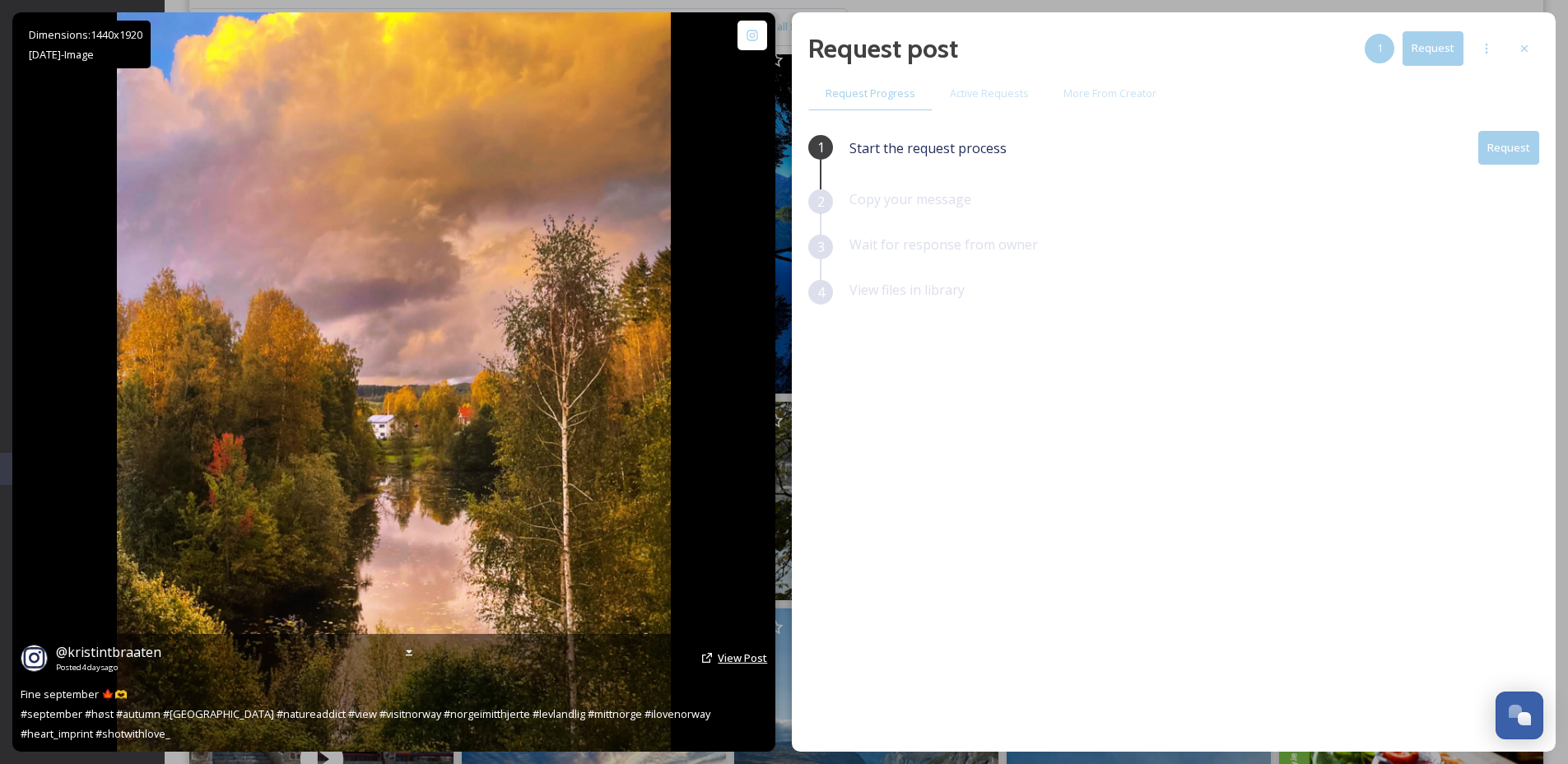
click at [732, 659] on span "View Post" at bounding box center [741, 657] width 49 height 15
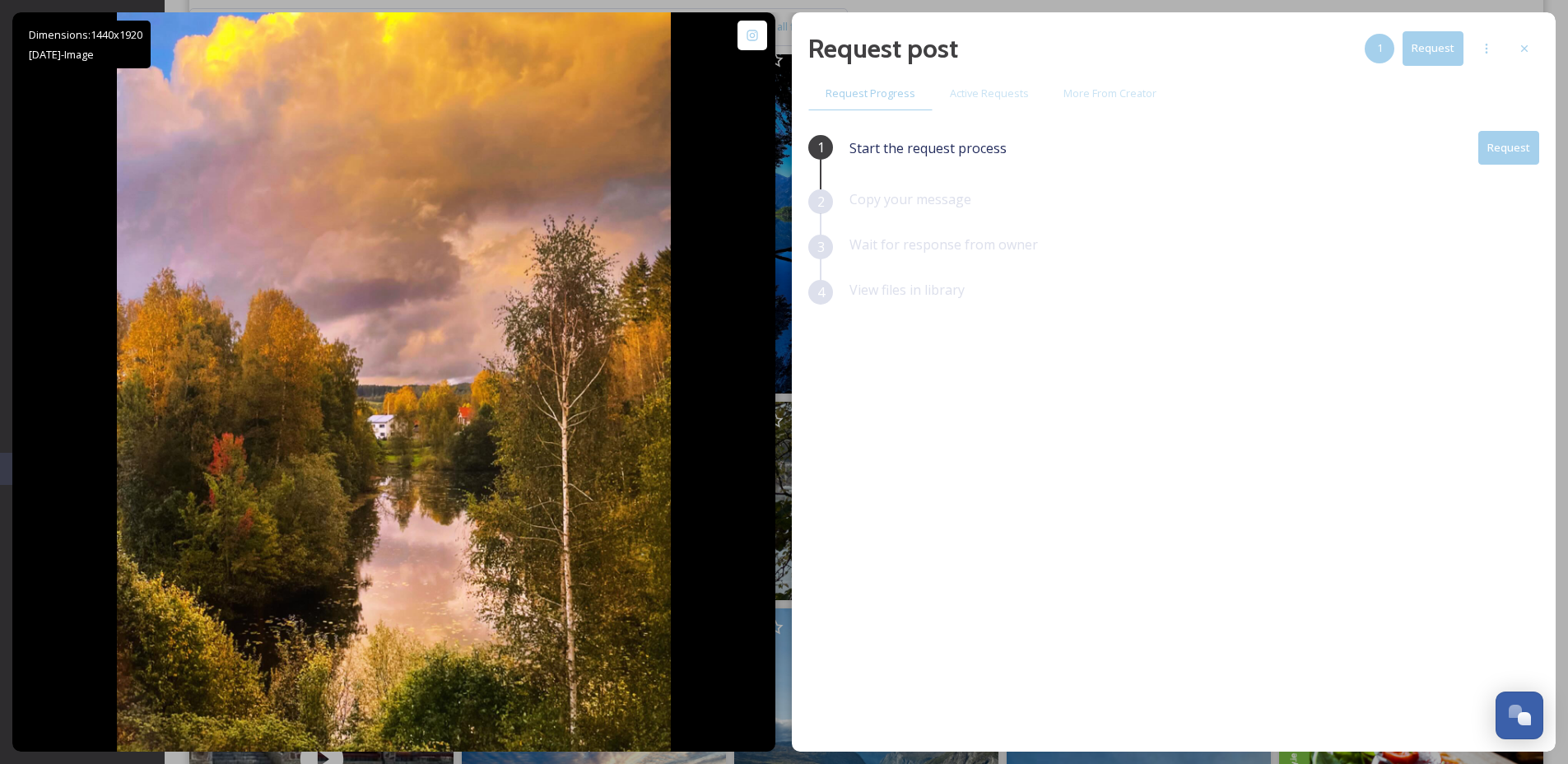
click at [1536, 154] on button "Request" at bounding box center [1509, 147] width 61 height 34
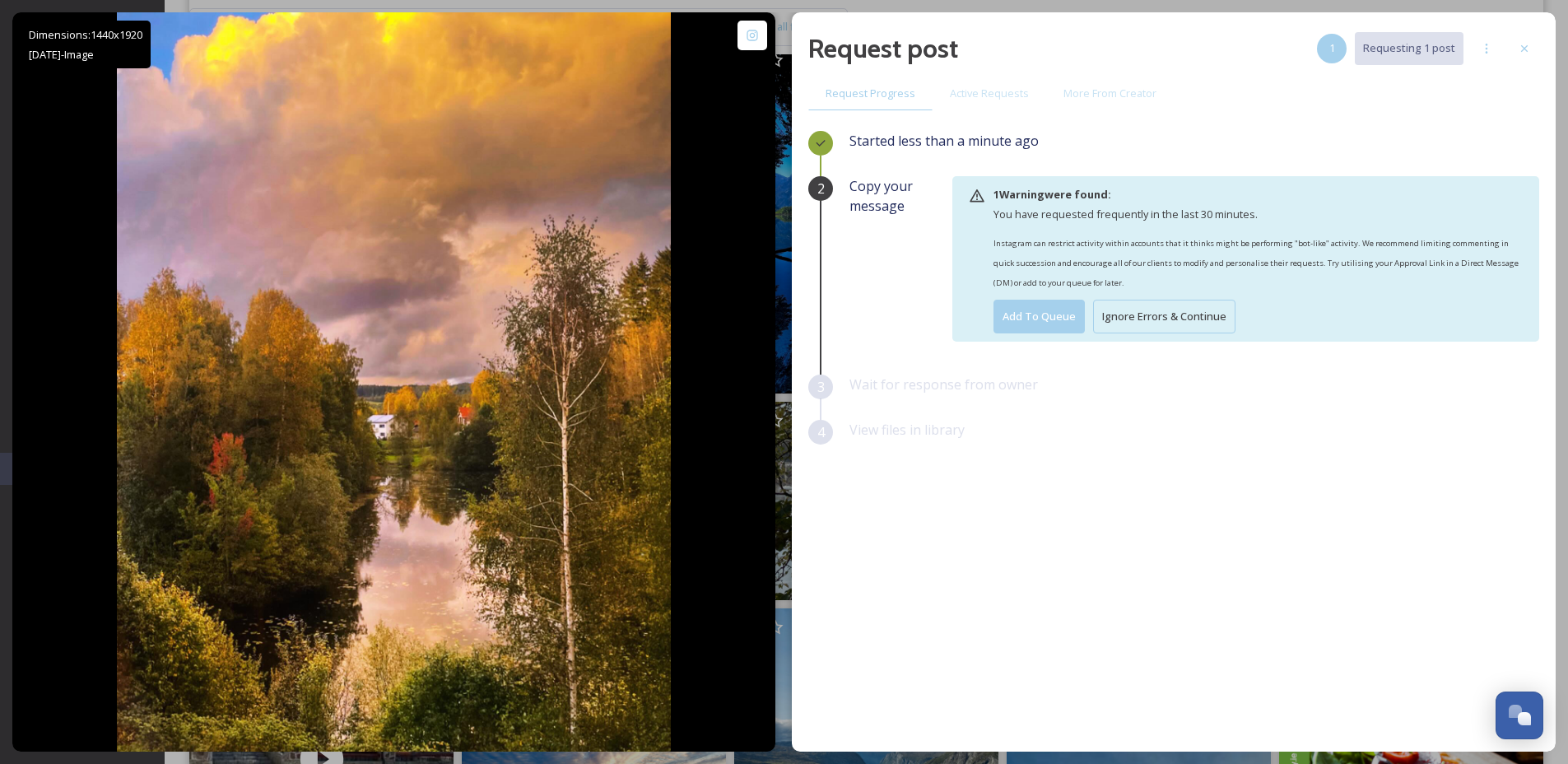
click at [1196, 323] on button "Ignore Errors & Continue" at bounding box center [1165, 316] width 143 height 34
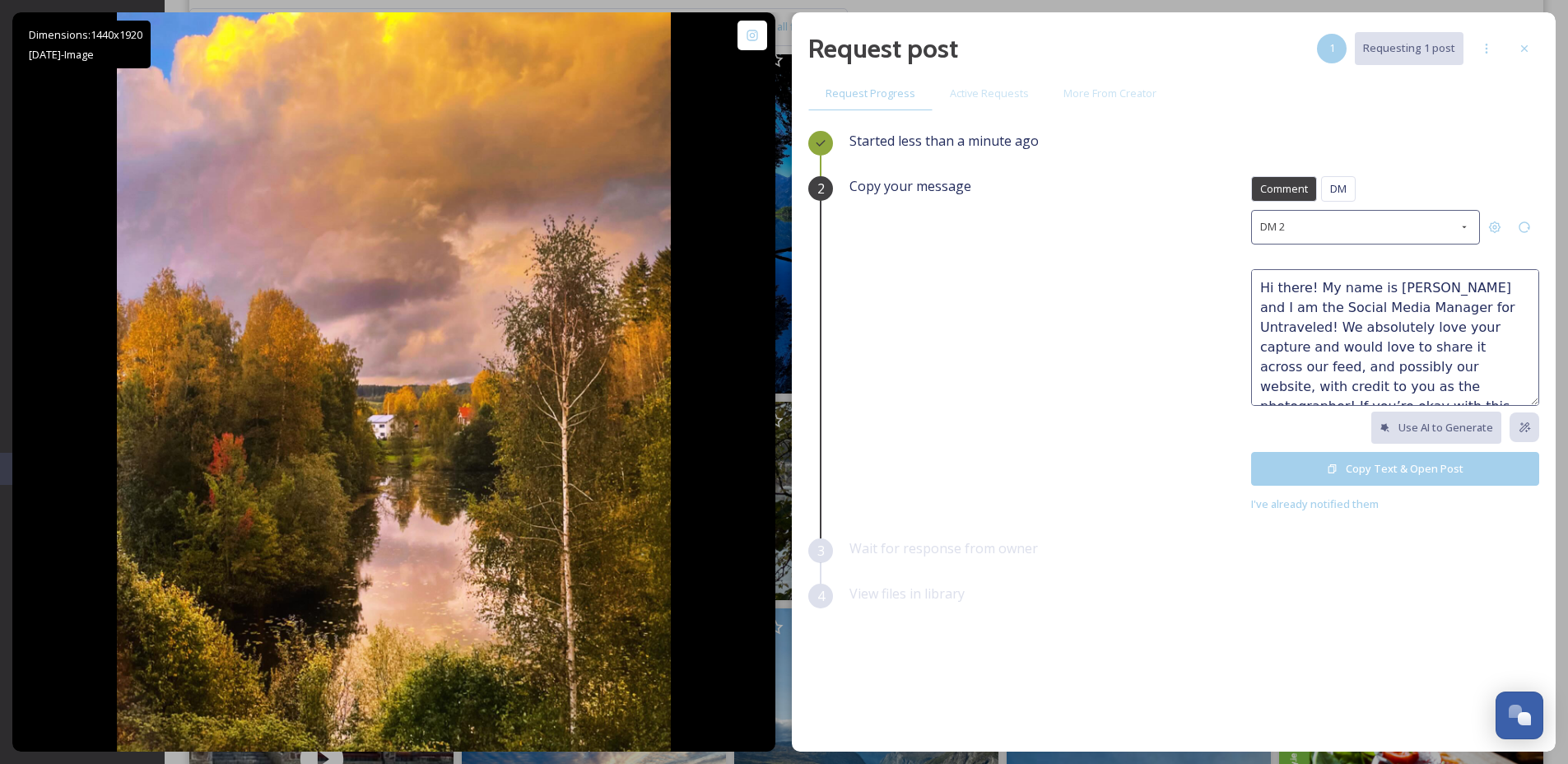
click at [1405, 468] on button "Copy Text & Open Post" at bounding box center [1394, 468] width 288 height 34
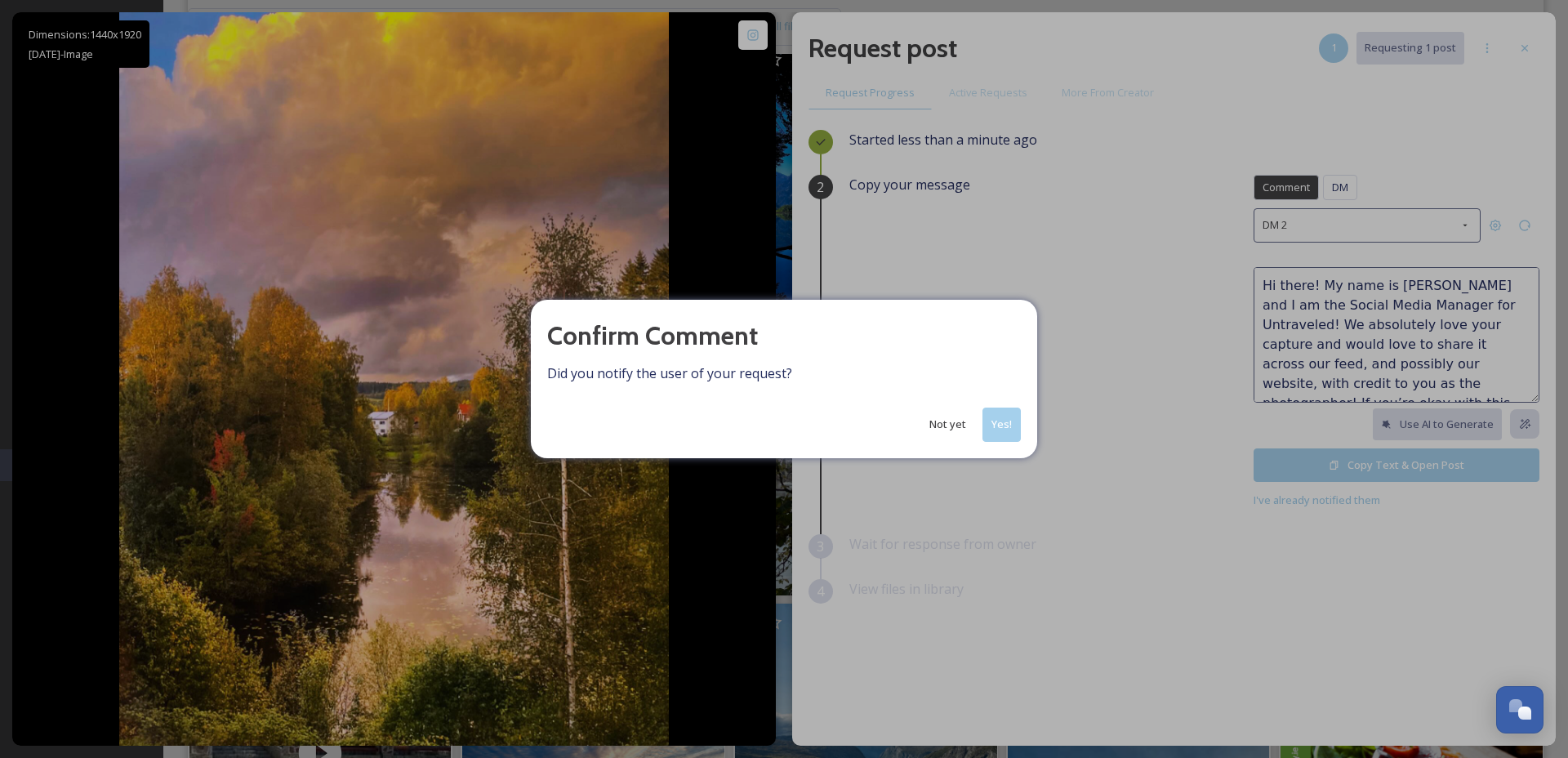
click at [1000, 425] on button "Yes!" at bounding box center [1001, 423] width 38 height 33
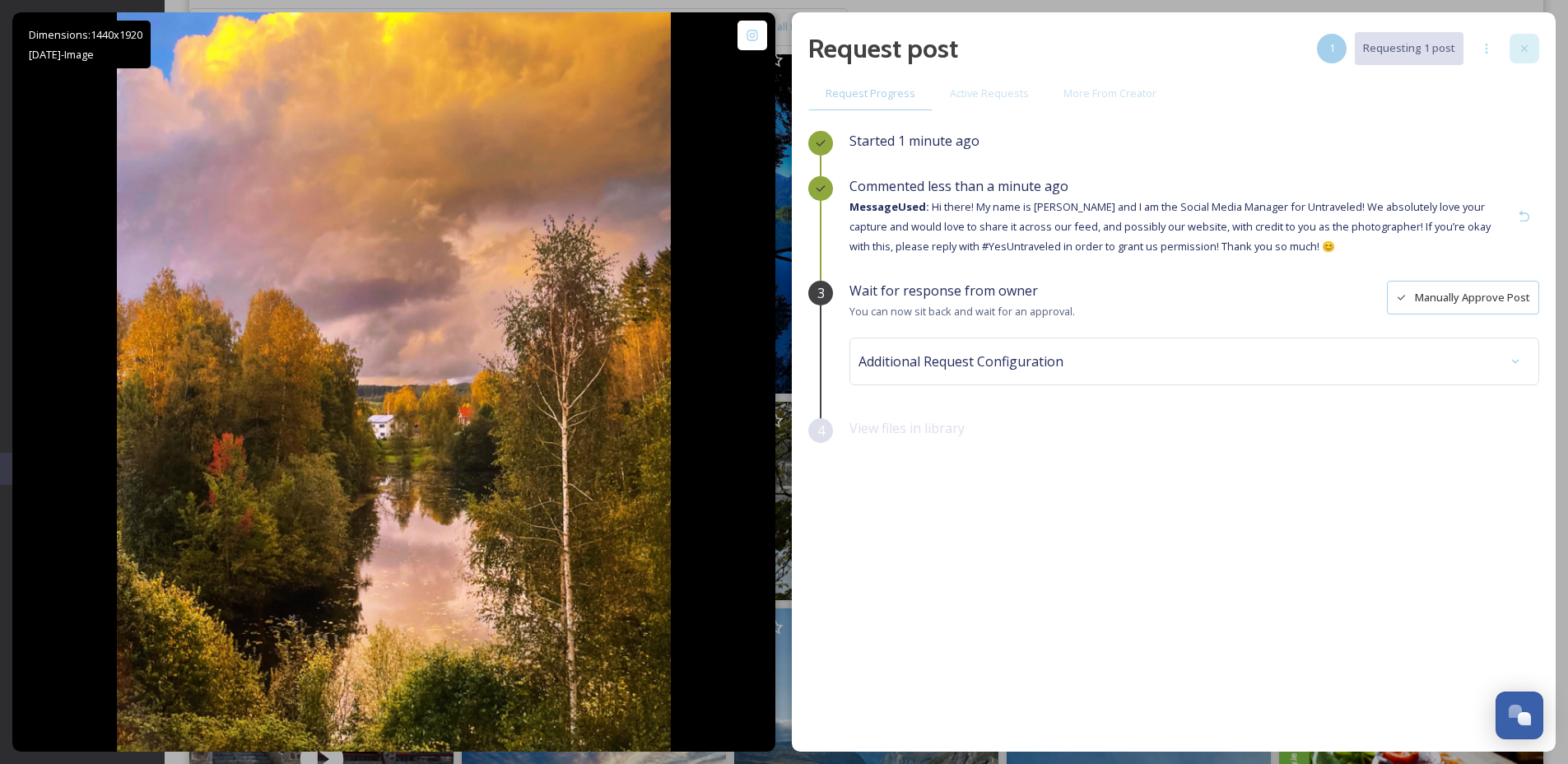
click at [1517, 62] on div at bounding box center [1524, 48] width 29 height 29
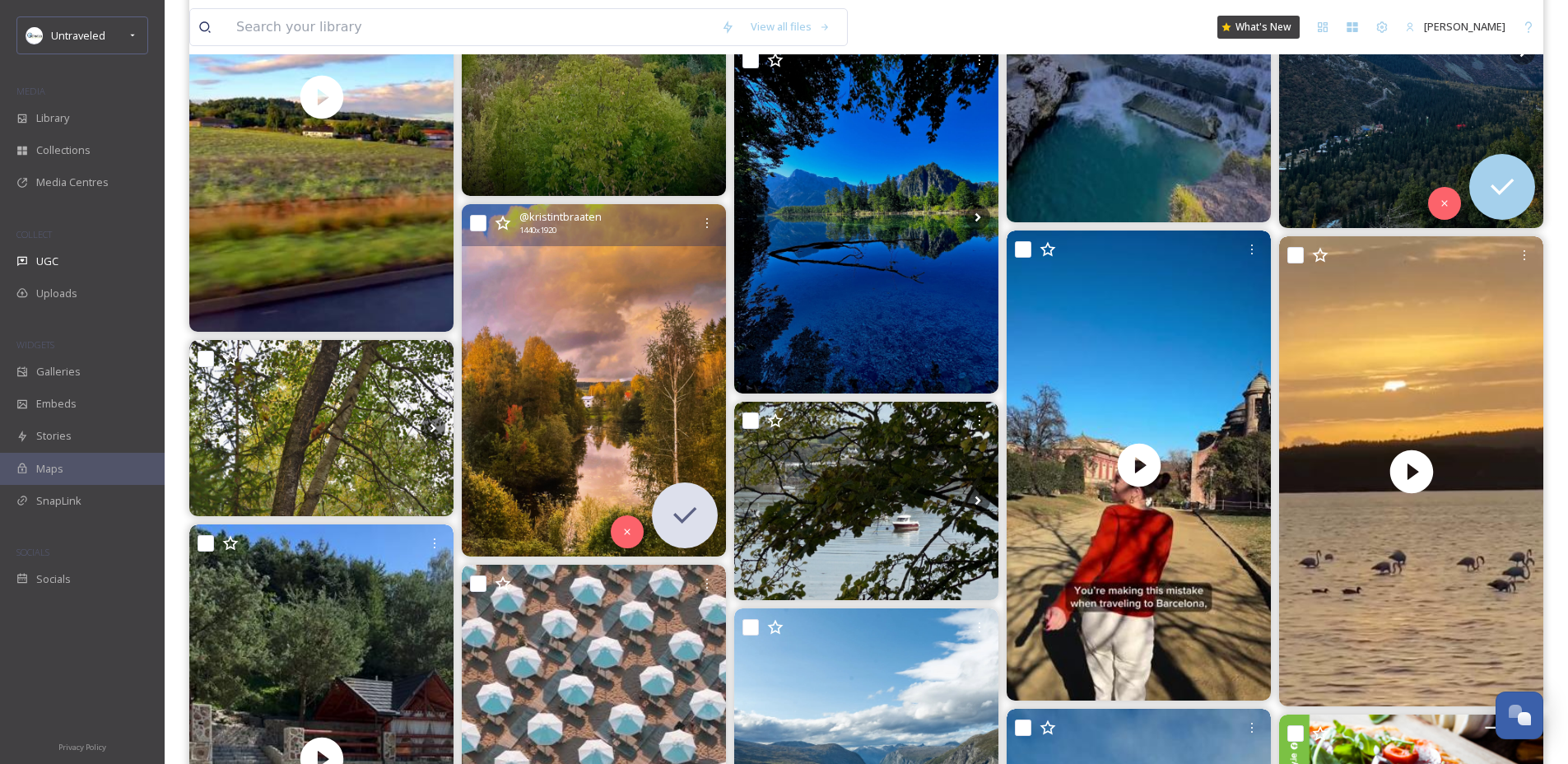
click at [1523, 52] on div "View all files What's New [PERSON_NAME]" at bounding box center [866, 27] width 1354 height 54
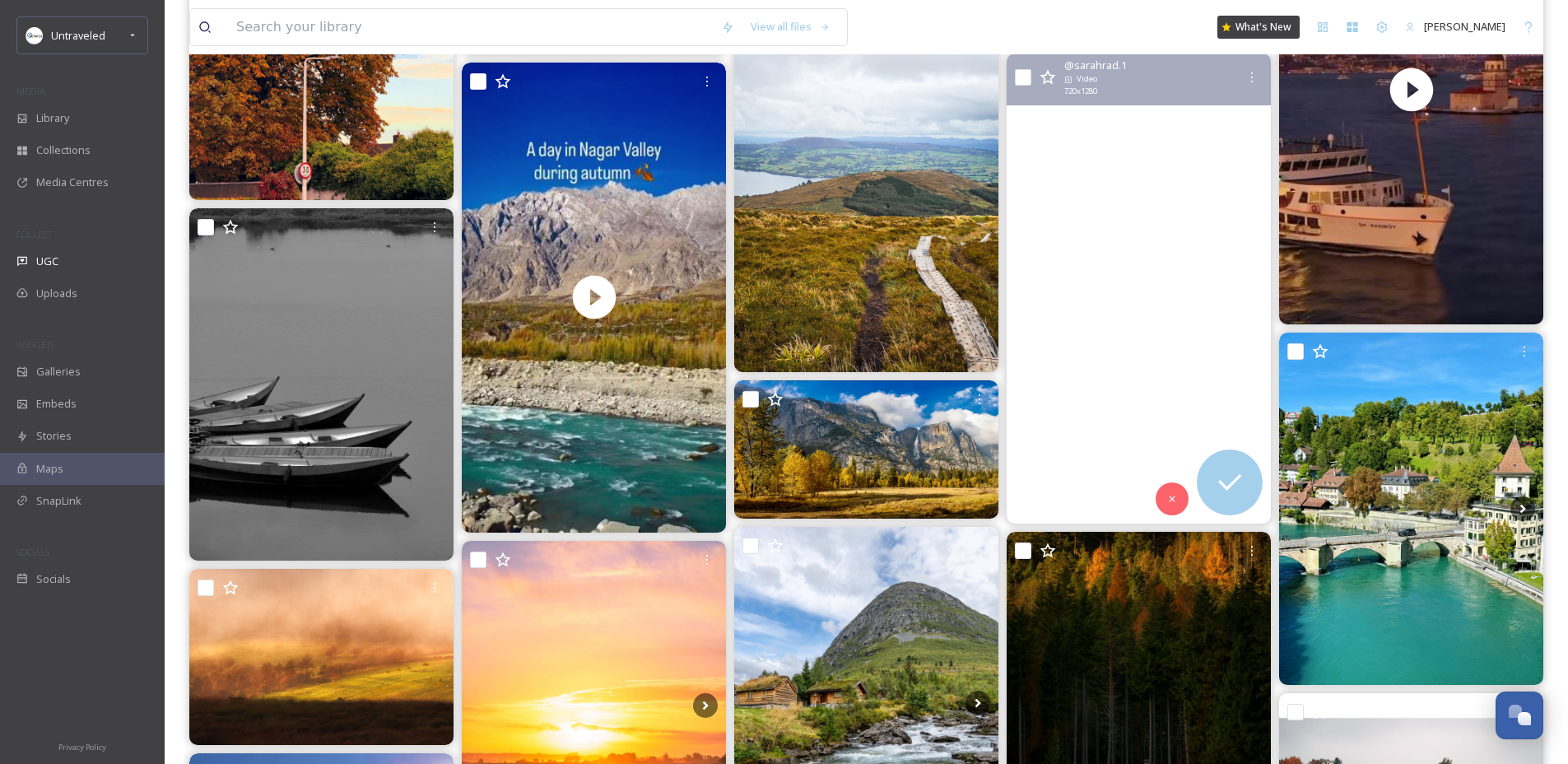
scroll to position [8006, 0]
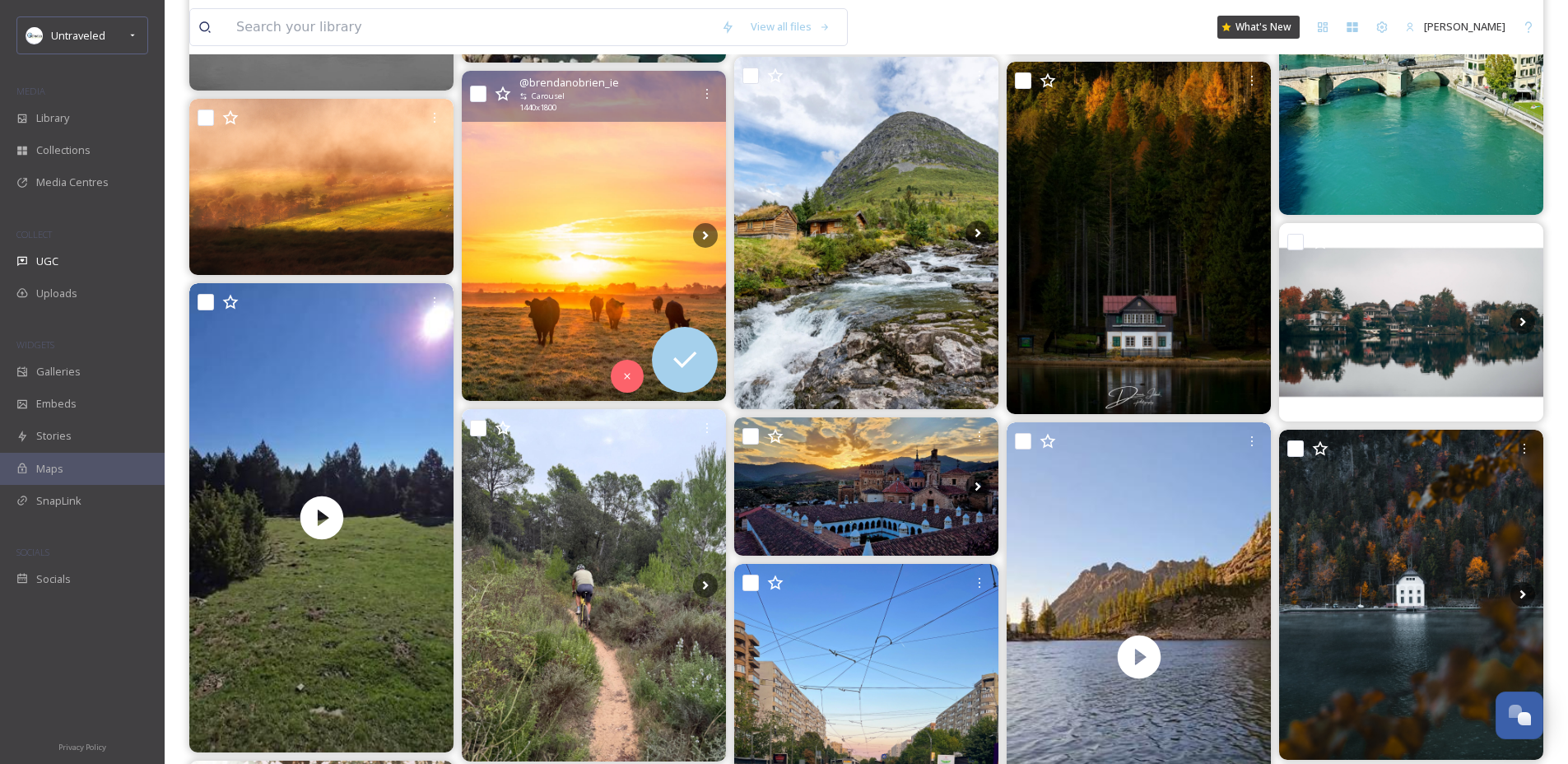
click at [564, 251] on img at bounding box center [593, 236] width 264 height 330
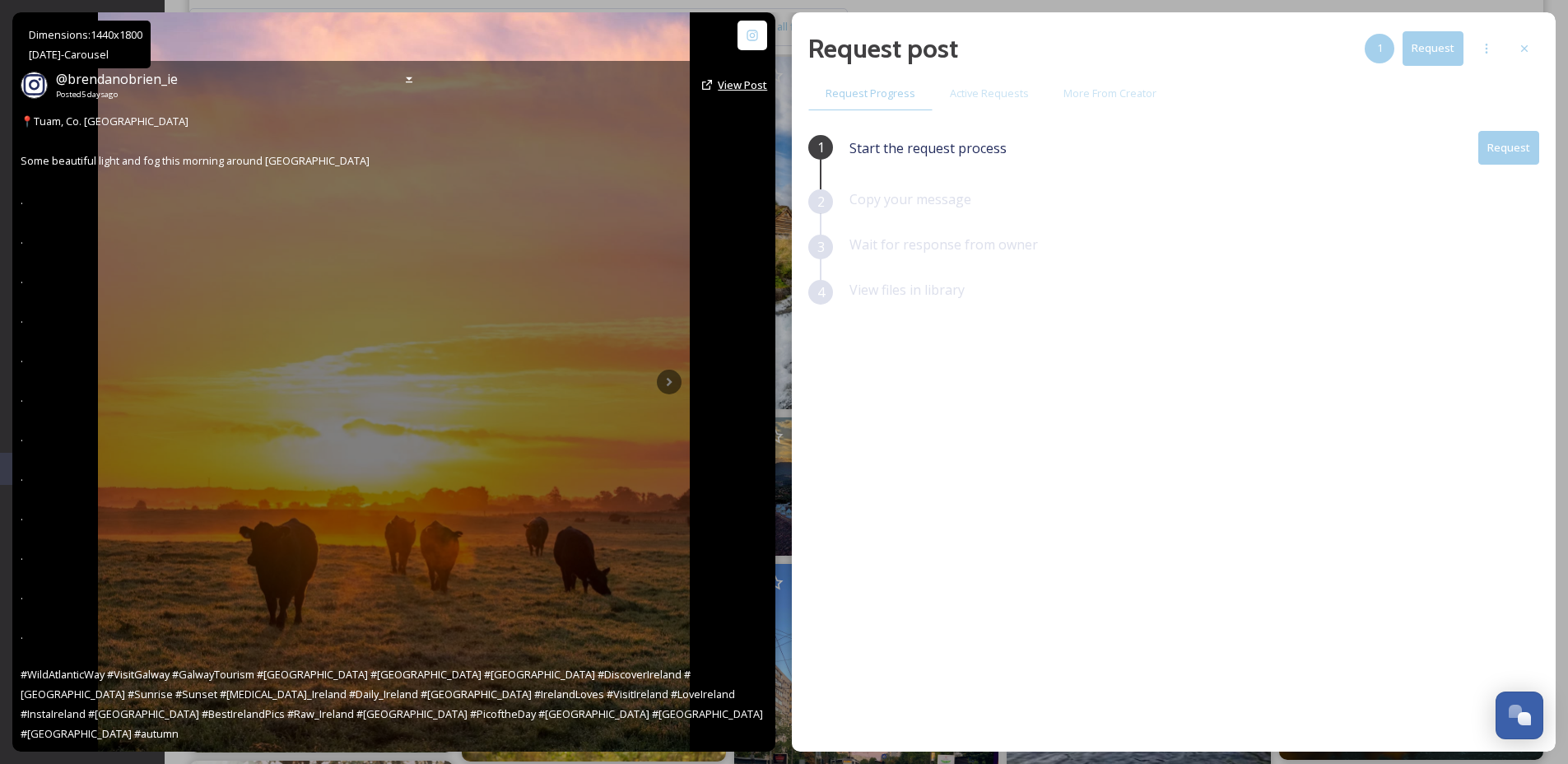
click at [731, 92] on span "View Post" at bounding box center [741, 84] width 49 height 15
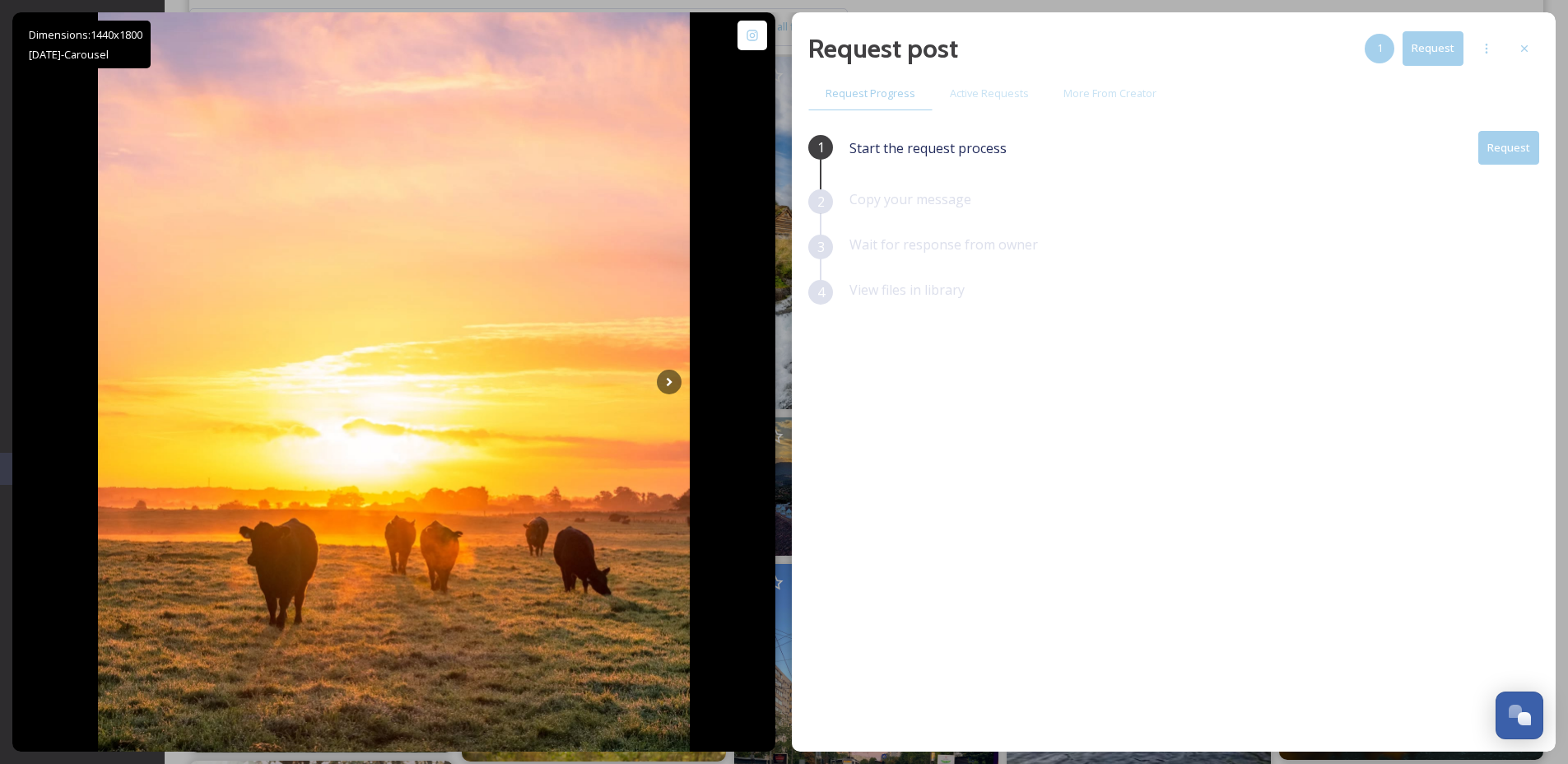
click at [1526, 143] on button "Request" at bounding box center [1509, 147] width 61 height 34
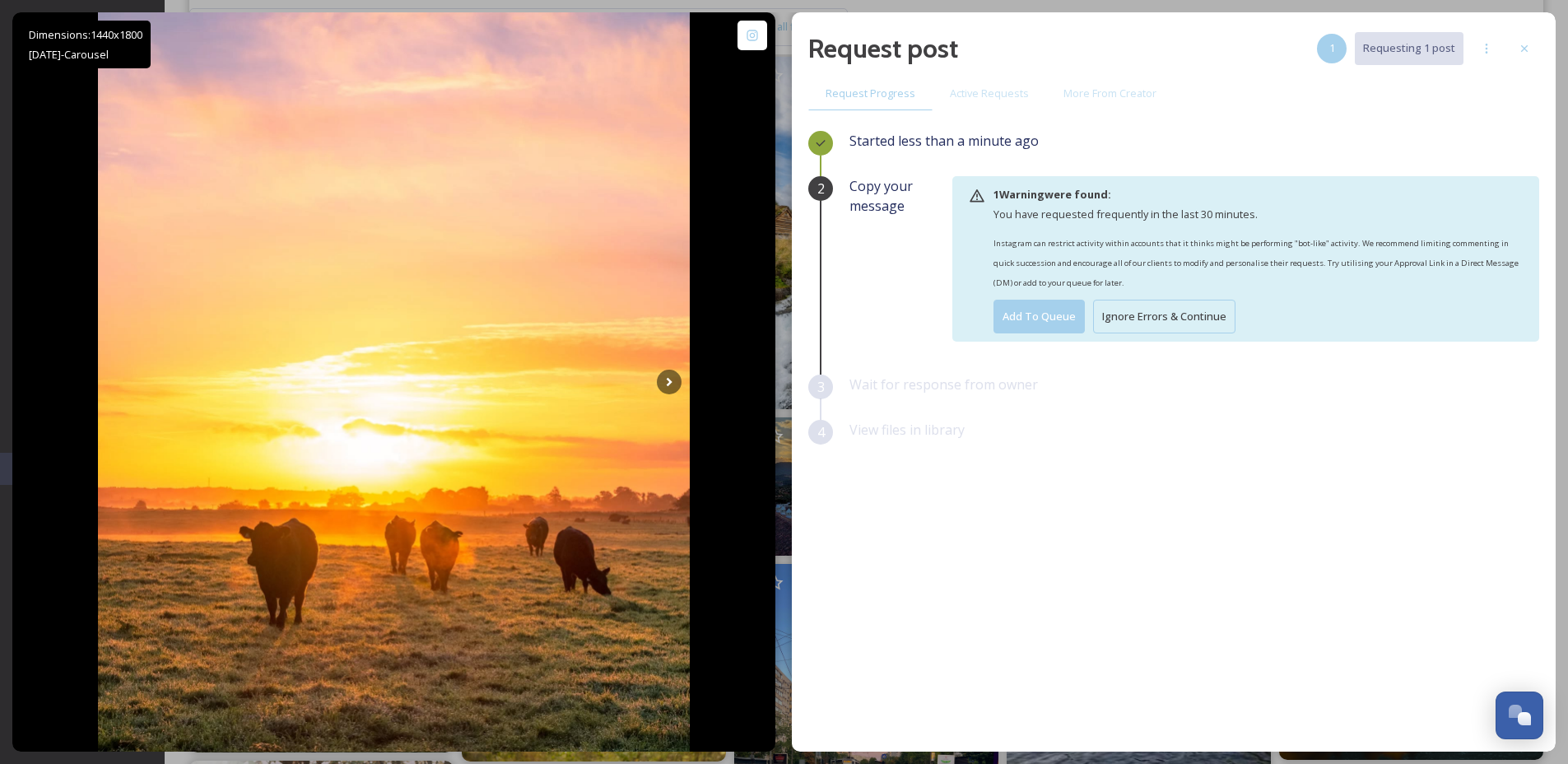
click at [1195, 318] on button "Ignore Errors & Continue" at bounding box center [1165, 316] width 143 height 34
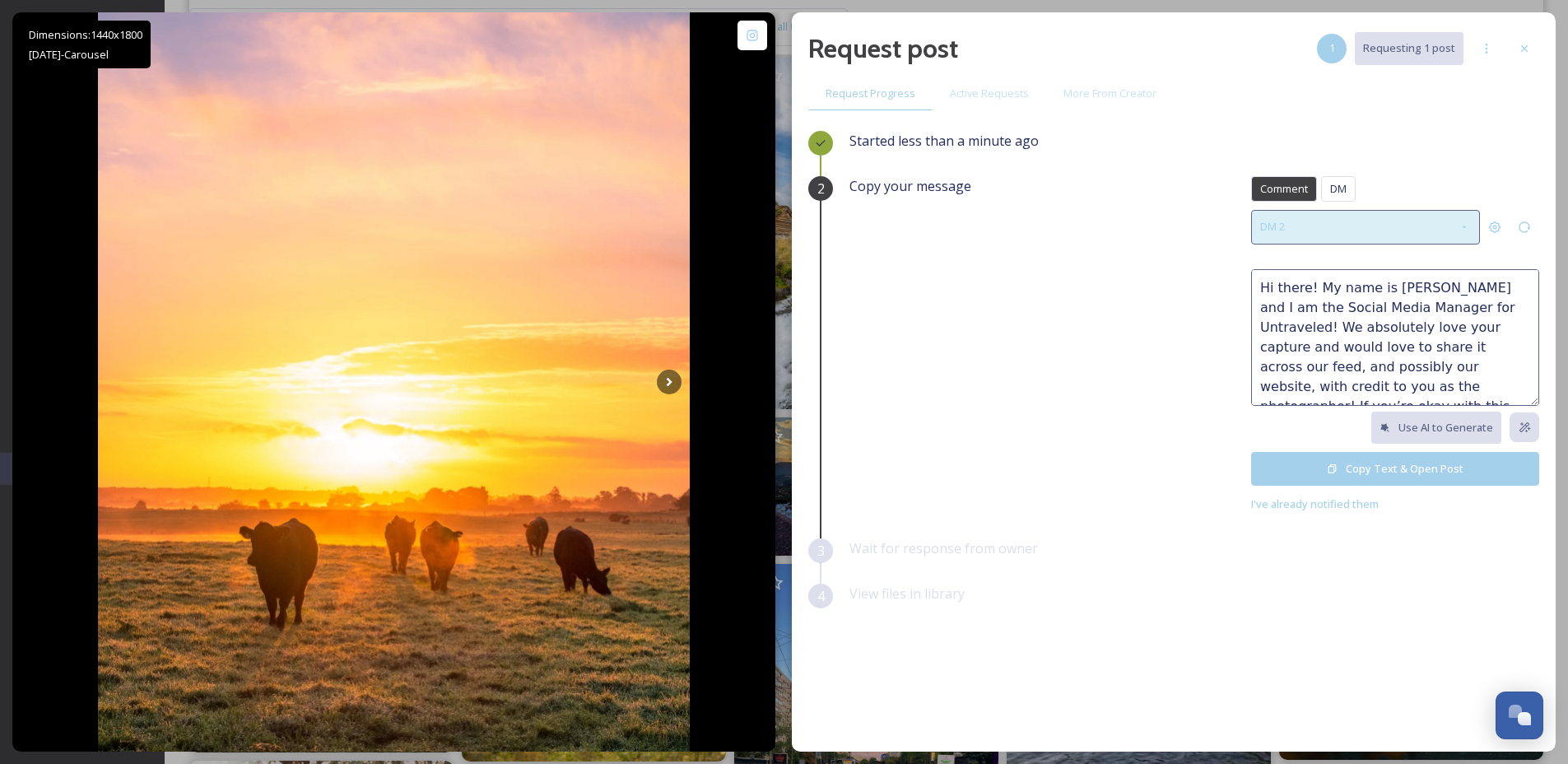
click at [1364, 219] on div "DM 2" at bounding box center [1365, 226] width 229 height 34
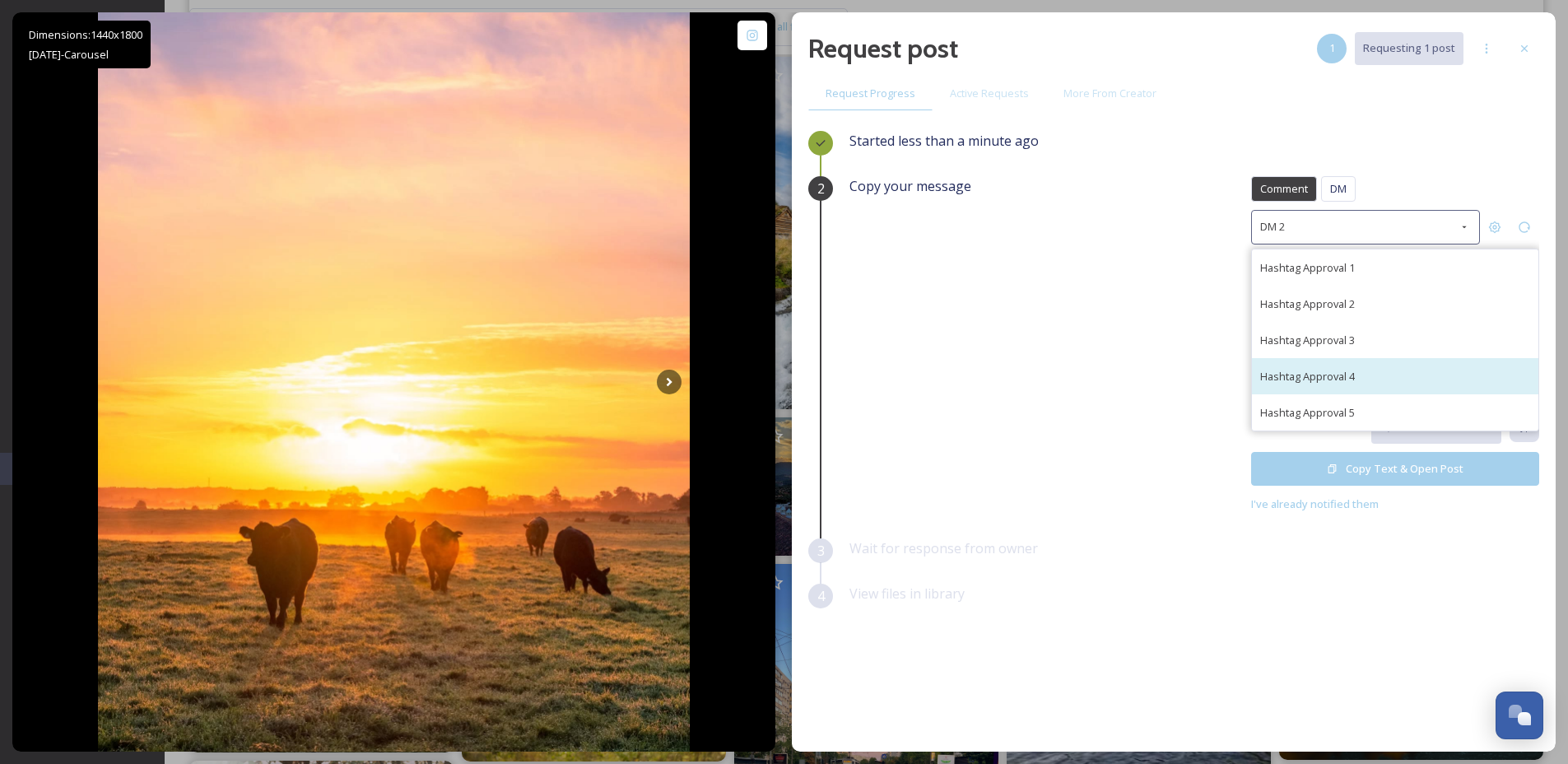
click at [1345, 382] on span "Hashtag Approval 4" at bounding box center [1307, 376] width 95 height 15
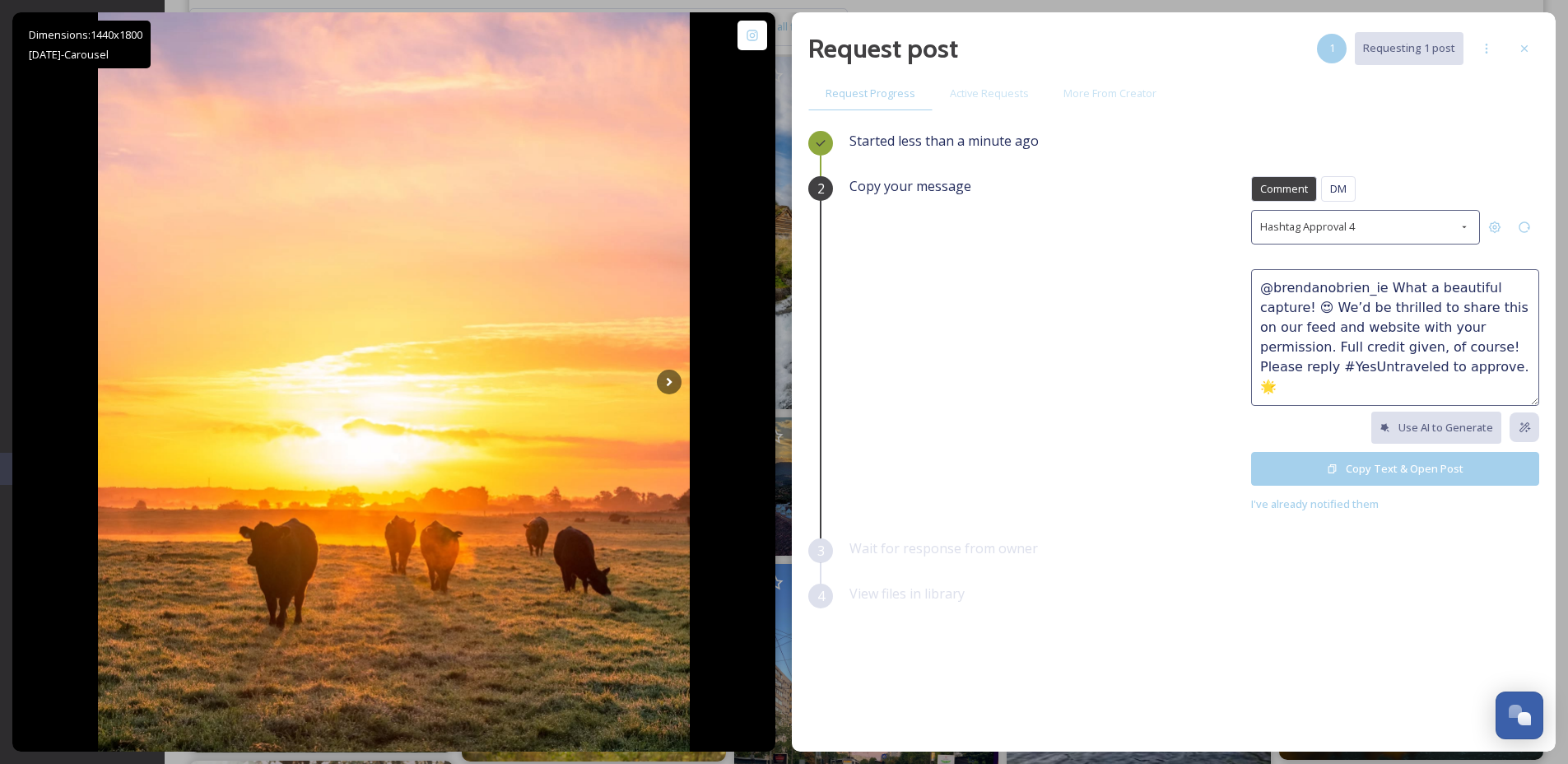
drag, startPoint x: 1307, startPoint y: 312, endPoint x: 1246, endPoint y: 281, distance: 68.4
click at [1246, 281] on div "Copy your message Comment DM Comment DM Hashtag Approval 4 @brendanobrien_ie Wh…" at bounding box center [1194, 345] width 690 height 337
click at [1312, 230] on span "Hashtag Approval 4" at bounding box center [1307, 227] width 95 height 15
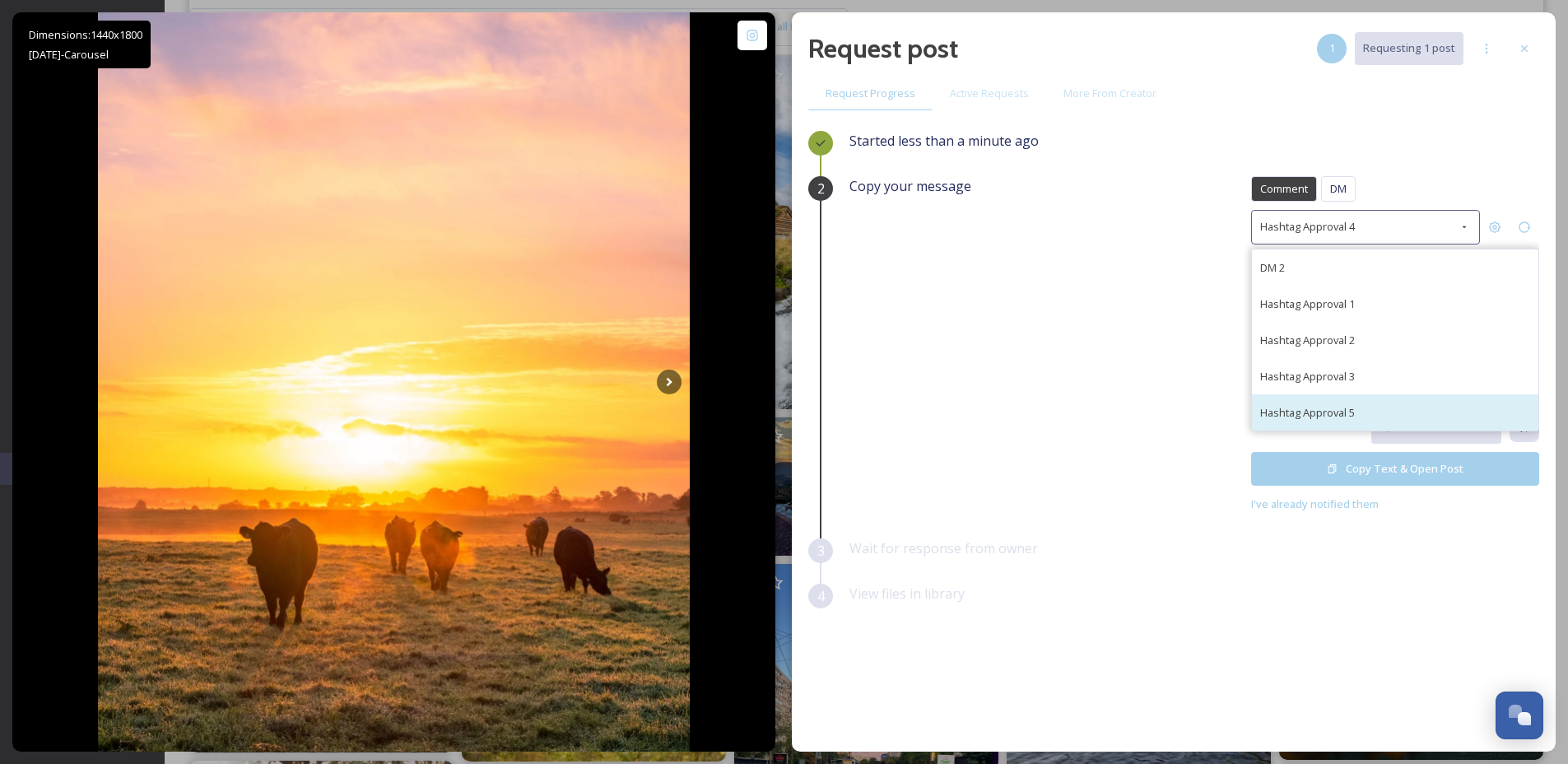
click at [1323, 411] on span "Hashtag Approval 5" at bounding box center [1307, 412] width 95 height 15
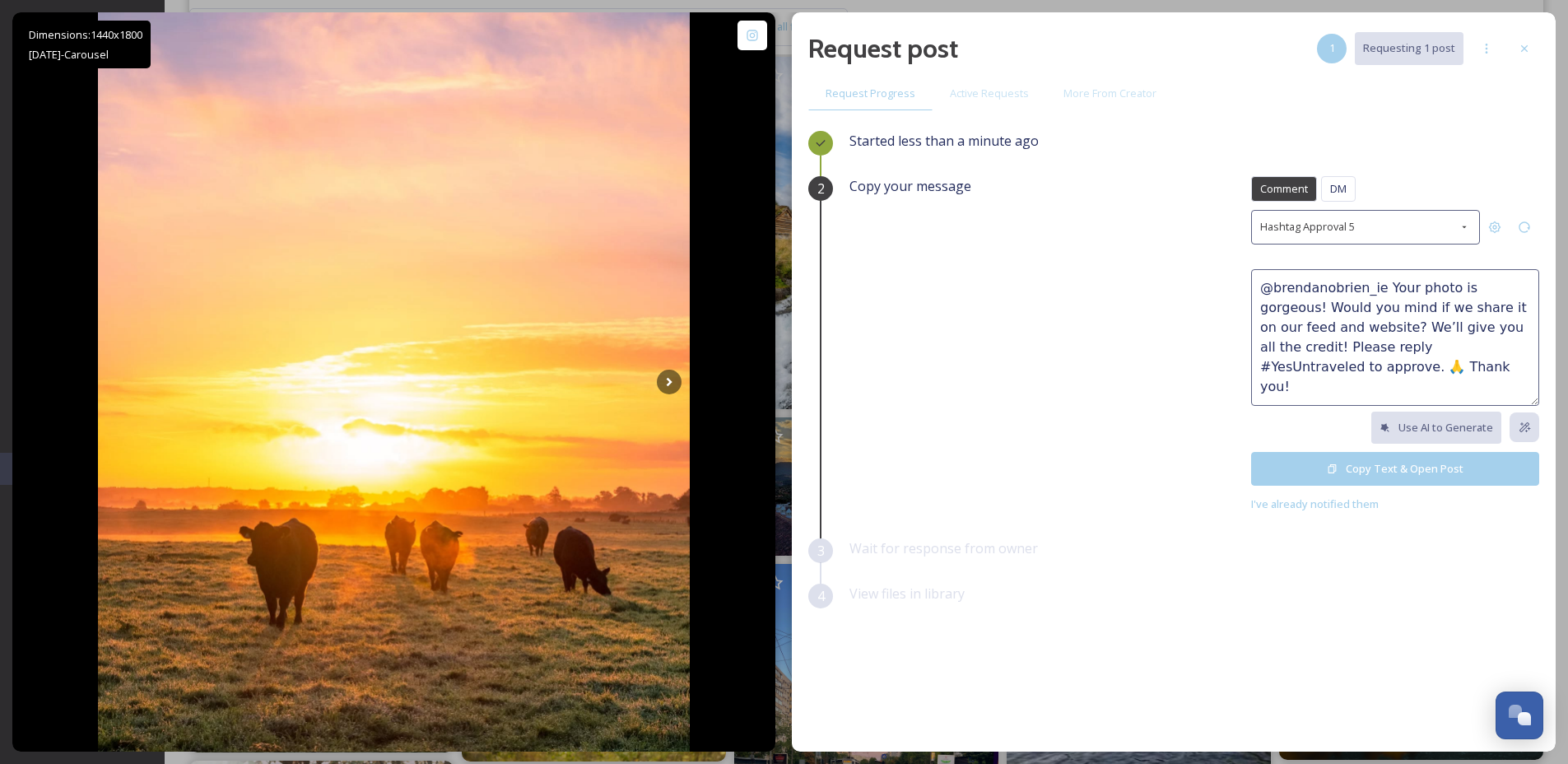
drag, startPoint x: 1517, startPoint y: 292, endPoint x: 1232, endPoint y: 287, distance: 285.0
click at [1232, 287] on div "Copy your message Comment DM Comment DM Hashtag Approval 5 @brendanobrien_ie Yo…" at bounding box center [1194, 345] width 690 height 337
drag, startPoint x: 1361, startPoint y: 291, endPoint x: 1258, endPoint y: 290, distance: 103.0
click at [1258, 290] on textarea "That first picture! Would you mind if we share it on our feed and website? We’l…" at bounding box center [1394, 337] width 288 height 137
click at [1362, 310] on textarea "Still stuck on that first picture! 😍 Would you mind if we share it on our feed …" at bounding box center [1394, 337] width 288 height 137
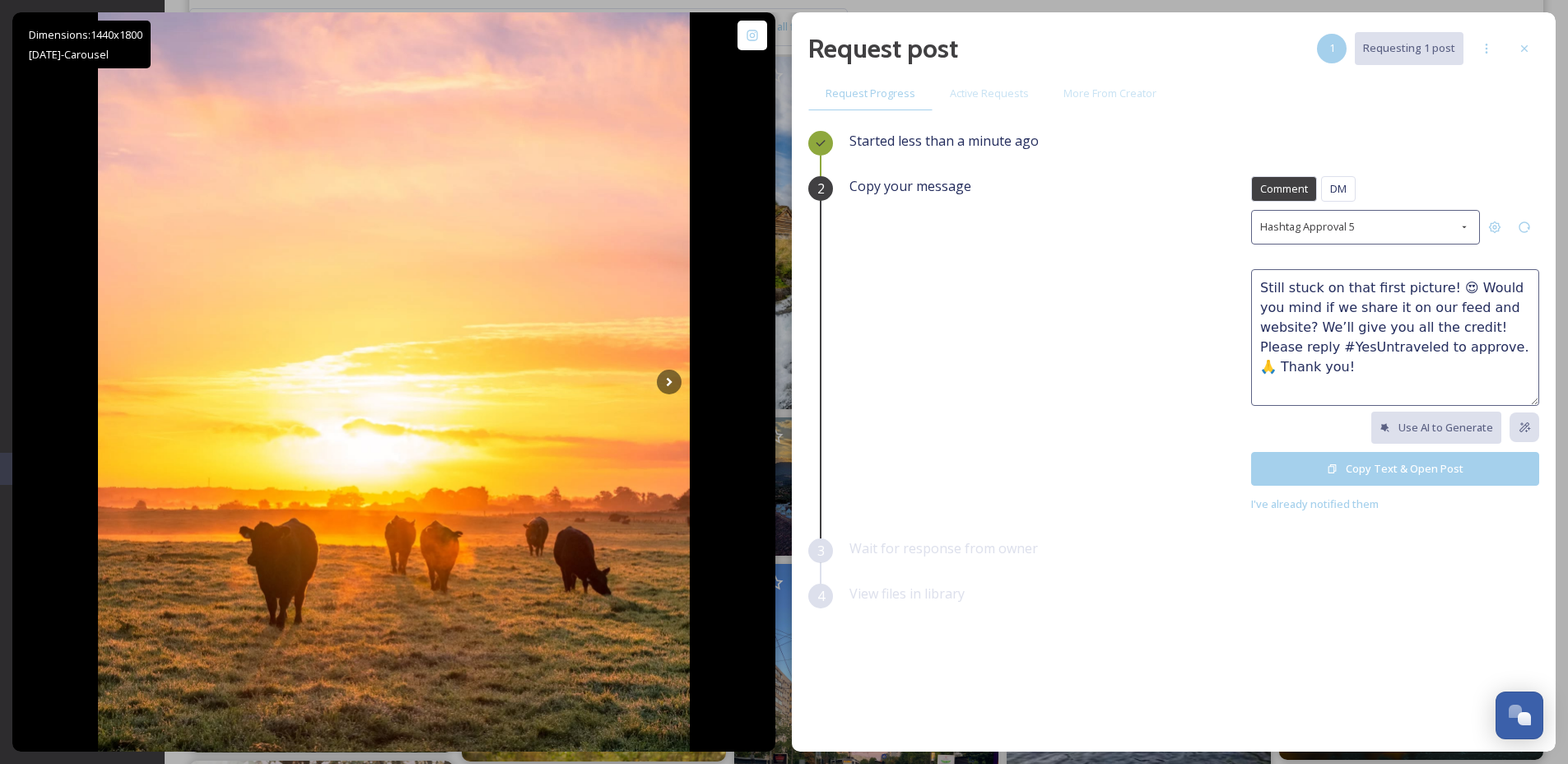
click at [1362, 310] on textarea "Still stuck on that first picture! 😍 Would you mind if we share it on our feed …" at bounding box center [1394, 337] width 288 height 137
click at [1413, 365] on textarea "Still stuck on that first picture! 😍 Would you mind if we share some of your ca…" at bounding box center [1394, 337] width 288 height 137
type textarea "Still stuck on that first picture! 😍 Would you mind if we share some of your ca…"
click at [1362, 475] on button "Copy Text & Open Post" at bounding box center [1394, 468] width 288 height 34
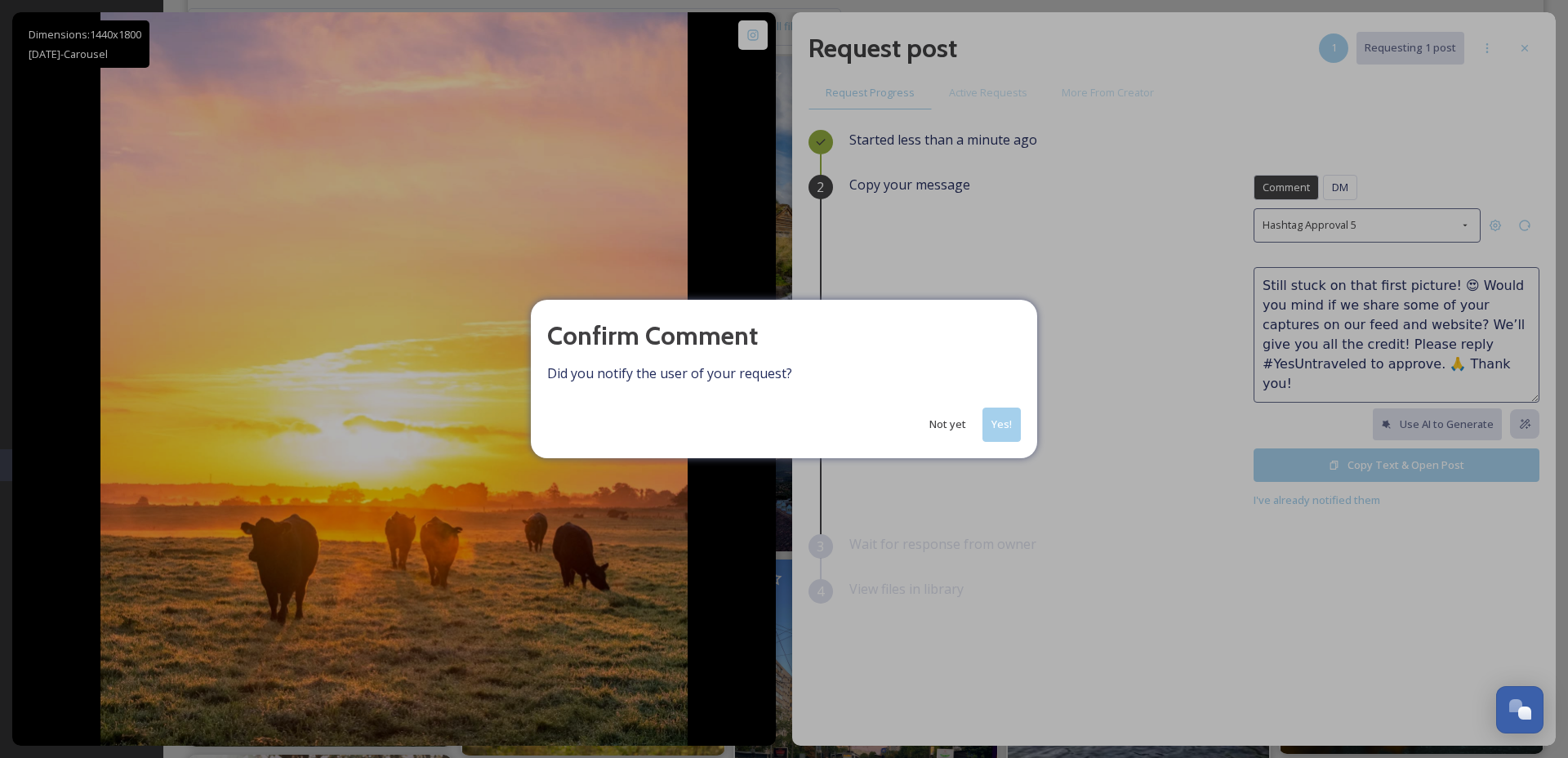
click at [1016, 432] on button "Yes!" at bounding box center [1001, 423] width 38 height 33
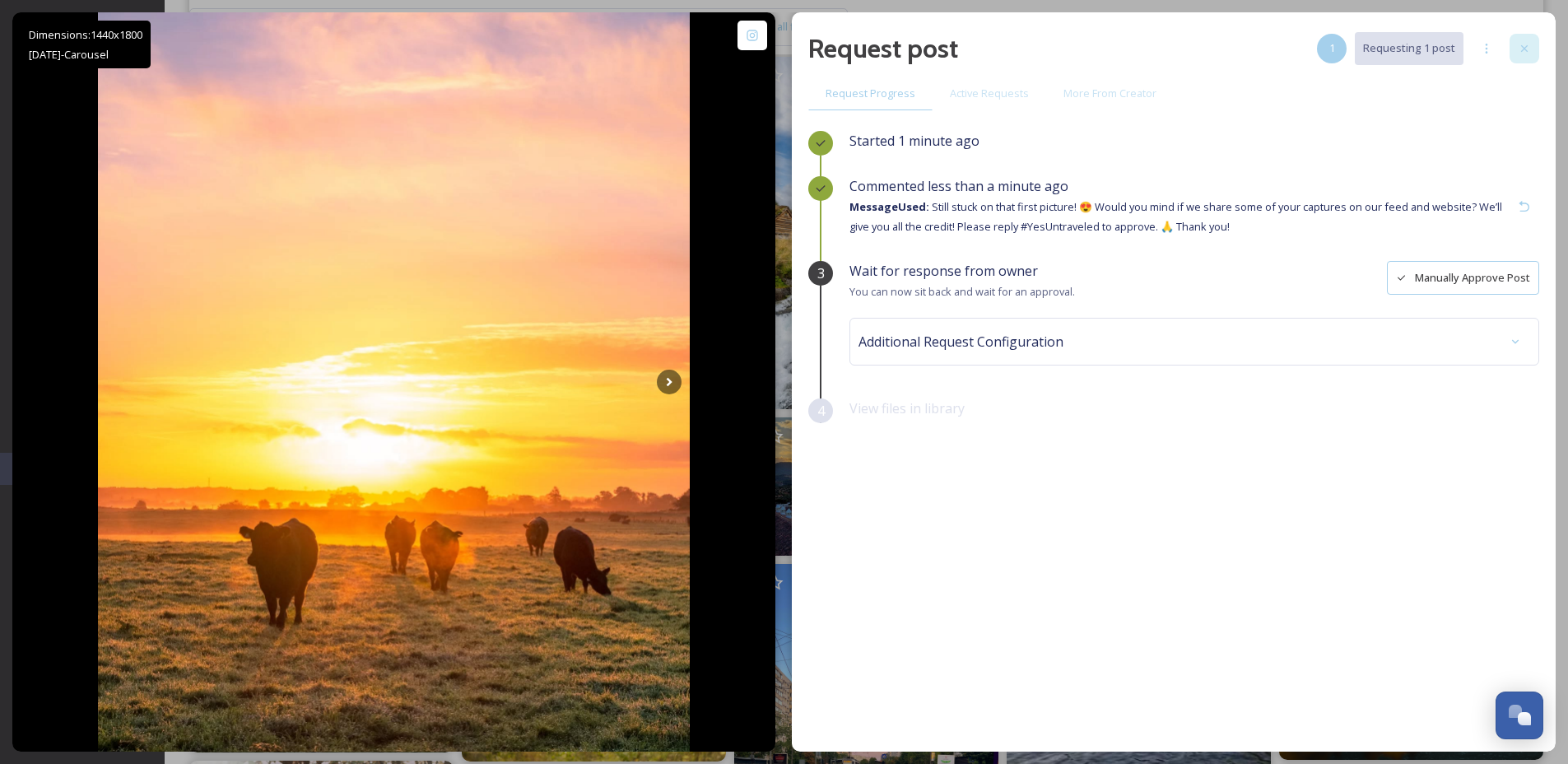
click at [1516, 62] on div at bounding box center [1524, 48] width 29 height 29
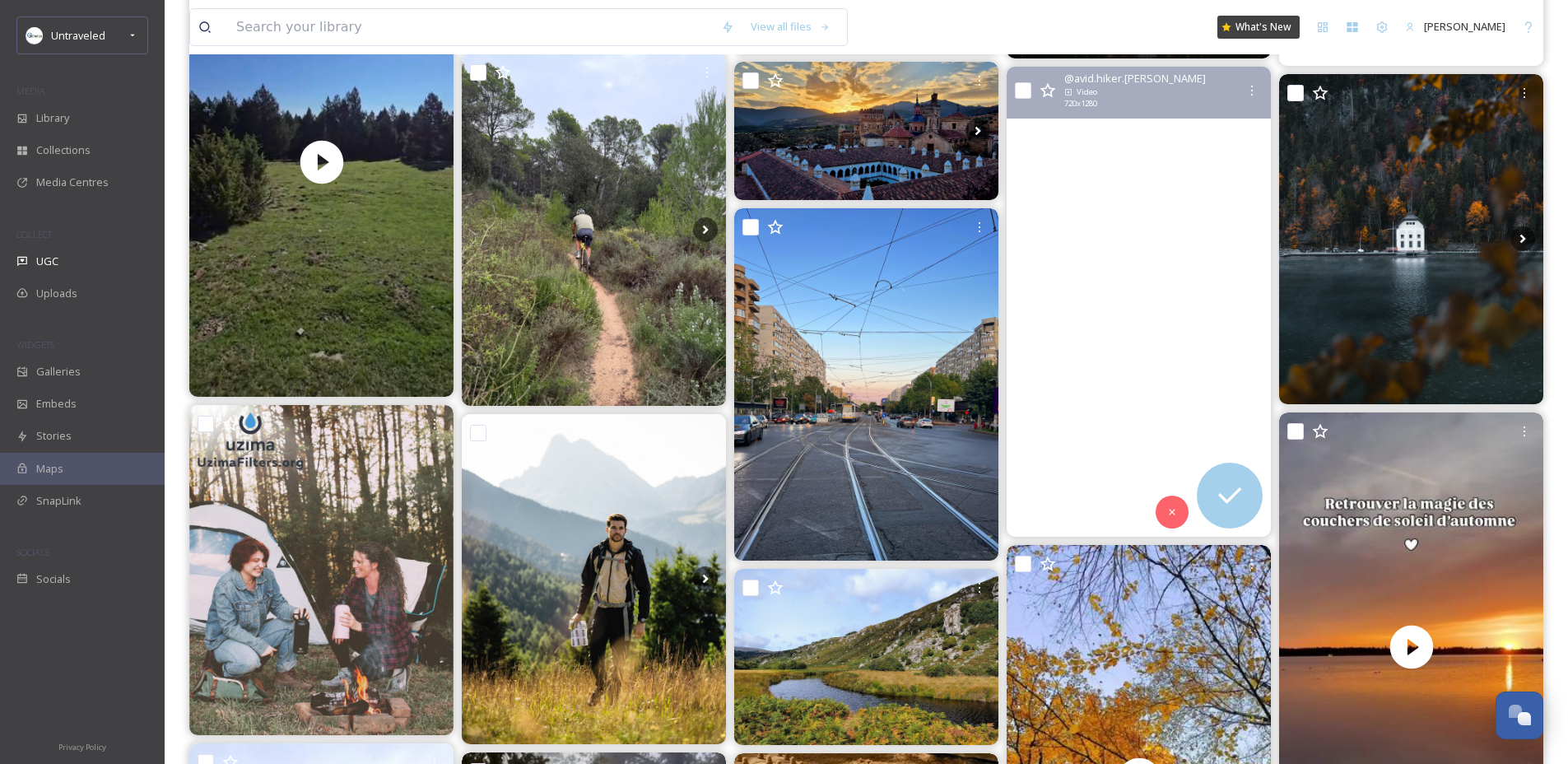
scroll to position [8360, 0]
click at [1129, 308] on video "Summer was incredible, but all good things must come to an end.\a\aWho's excite…" at bounding box center [1138, 302] width 264 height 470
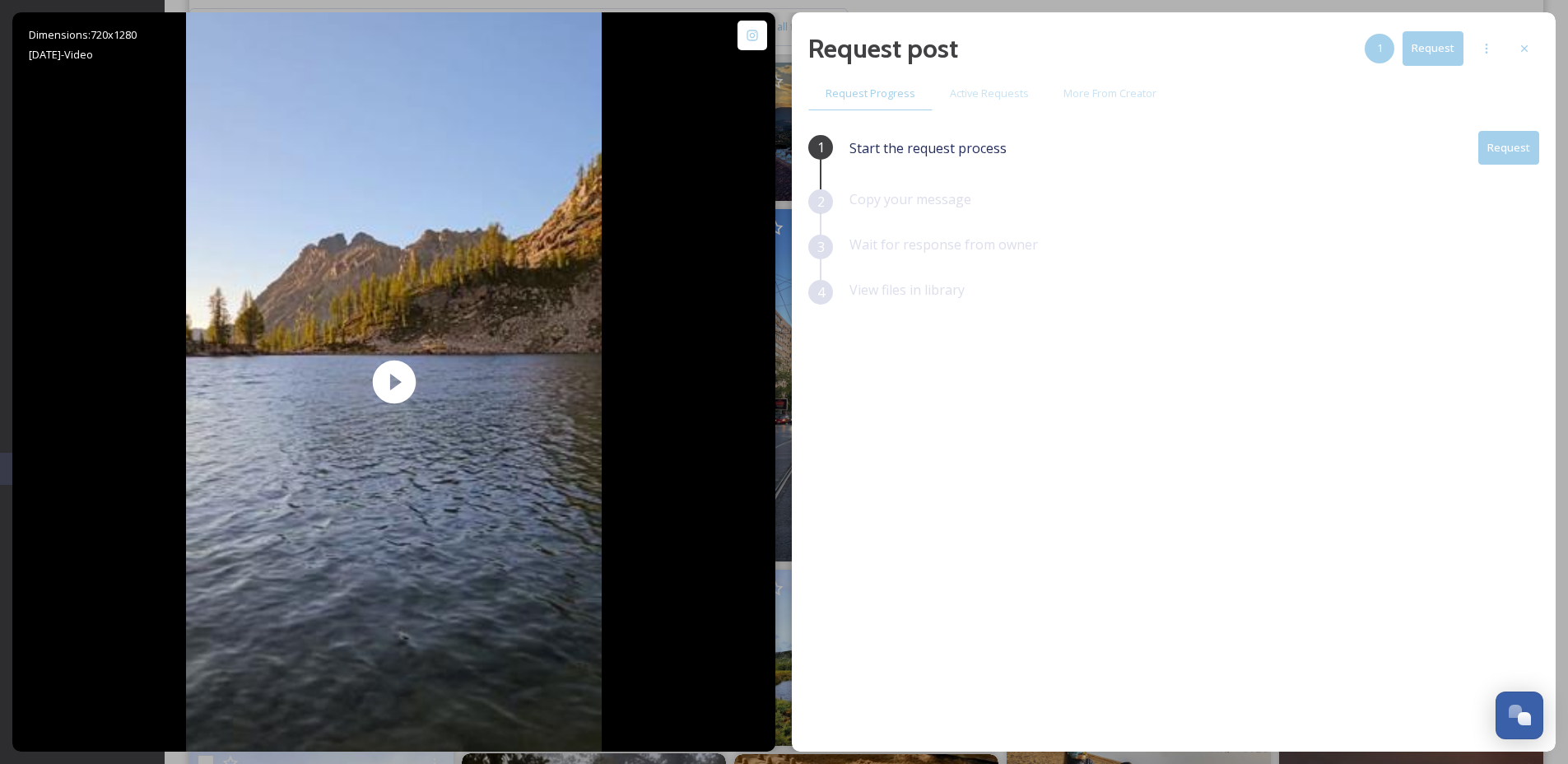
click at [1533, 139] on button "Request" at bounding box center [1509, 147] width 61 height 34
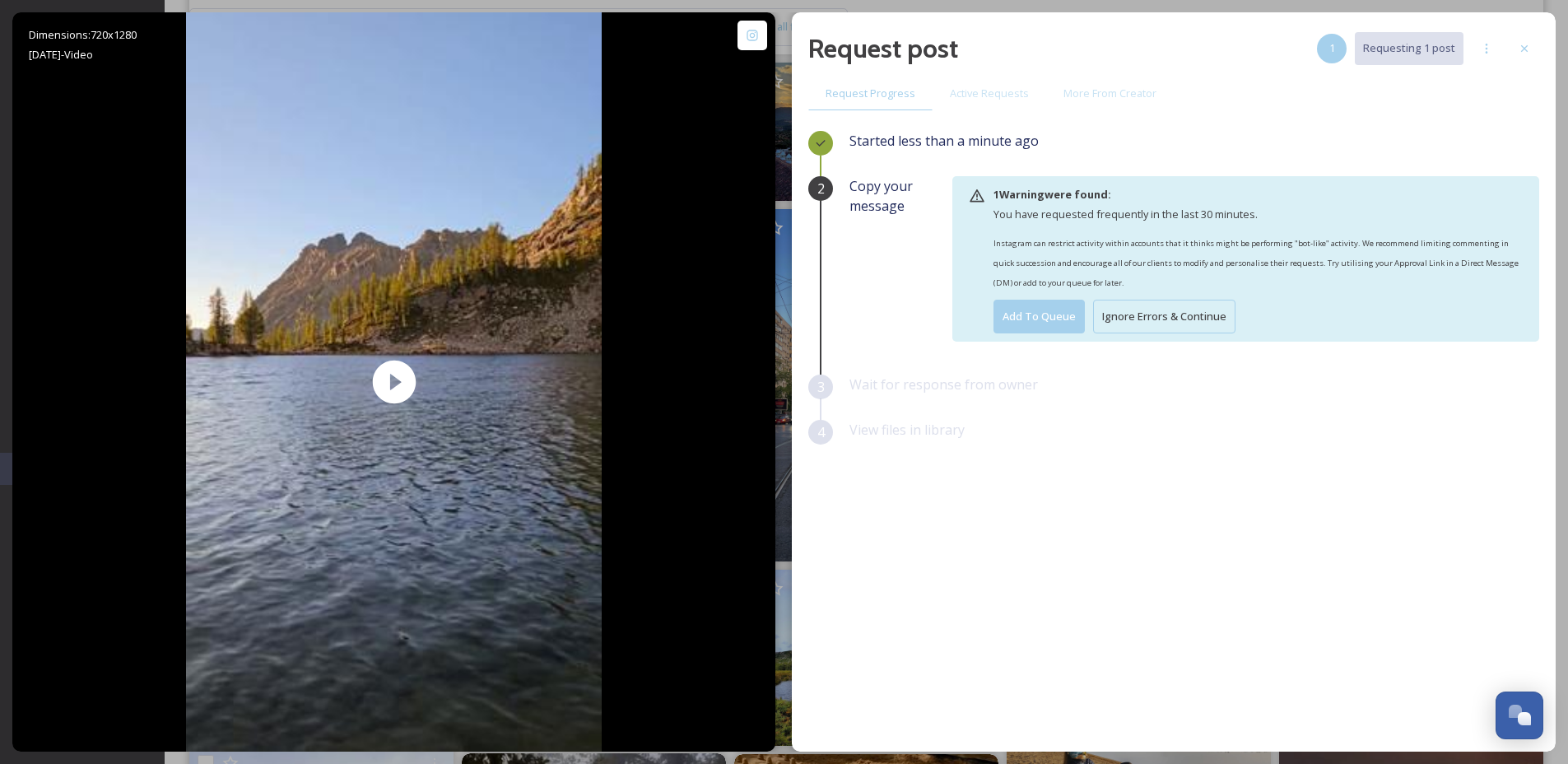
click at [1190, 317] on button "Ignore Errors & Continue" at bounding box center [1165, 316] width 143 height 34
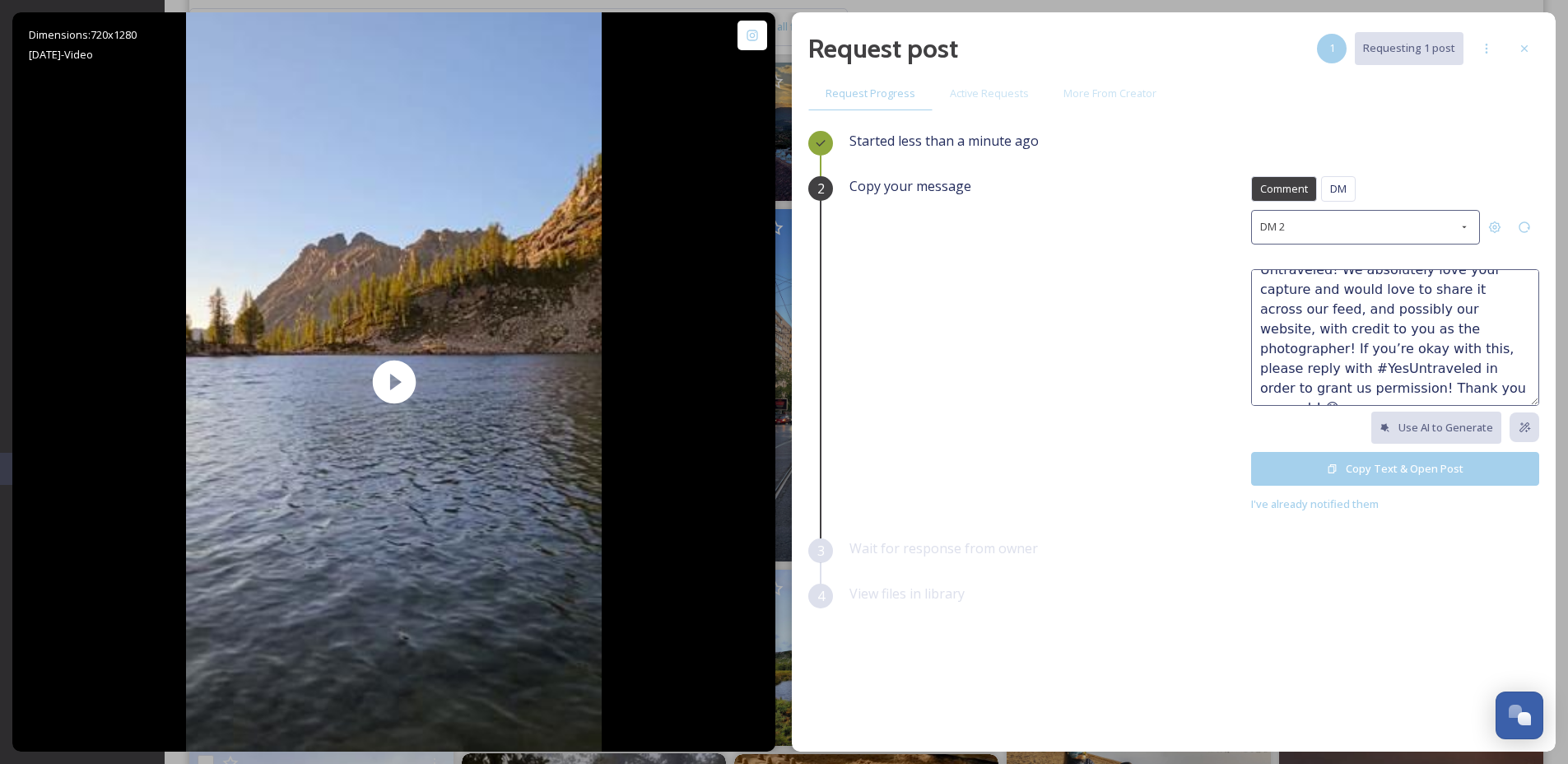
scroll to position [59, 0]
click at [1371, 474] on button "Copy Text & Open Post" at bounding box center [1394, 468] width 288 height 34
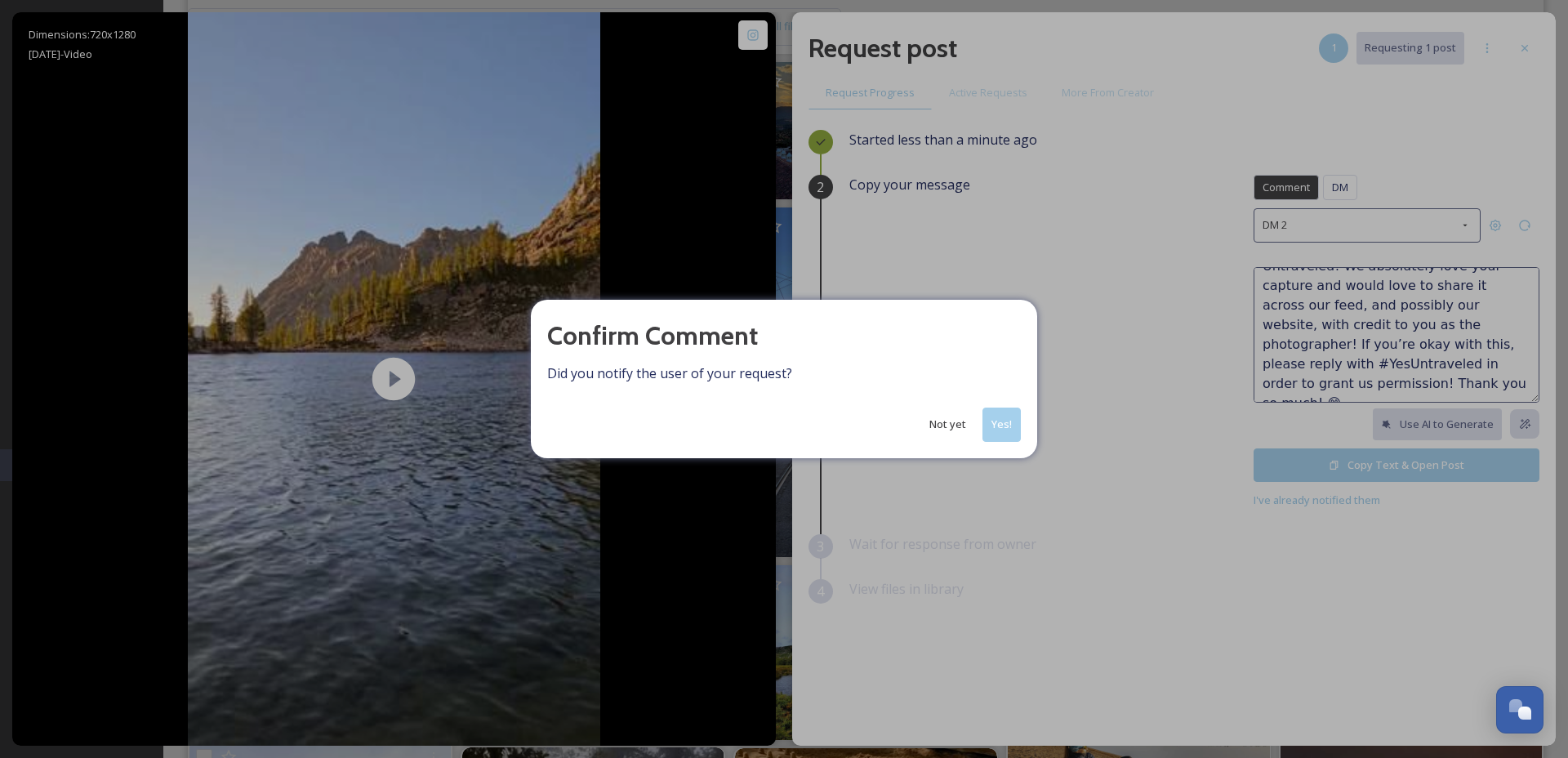
click at [941, 440] on button "Not yet" at bounding box center [947, 423] width 53 height 32
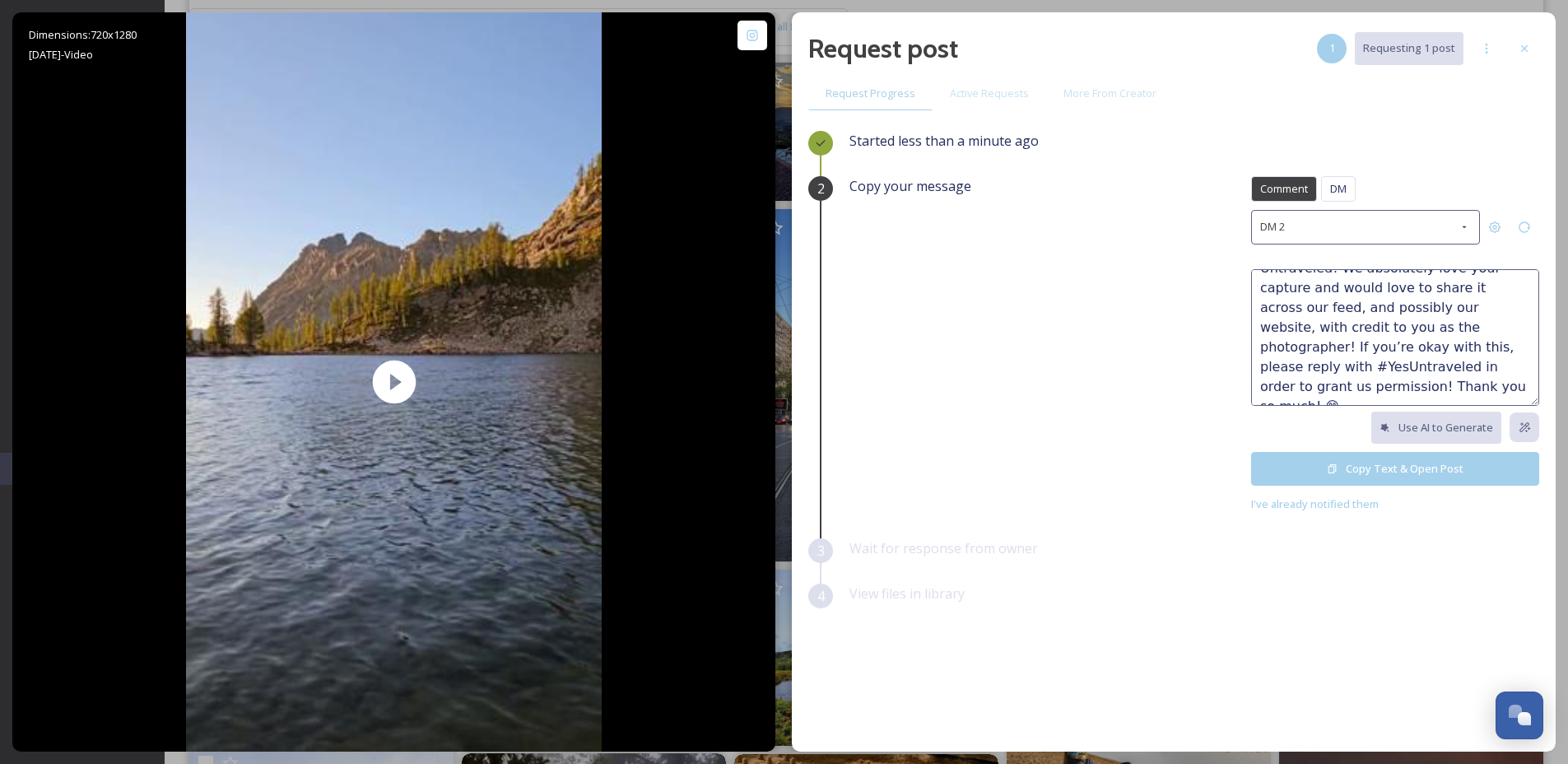
click at [1504, 45] on div "Request post 1 Requesting 1 post" at bounding box center [1174, 48] width 731 height 40
click at [1521, 53] on icon at bounding box center [1523, 48] width 13 height 13
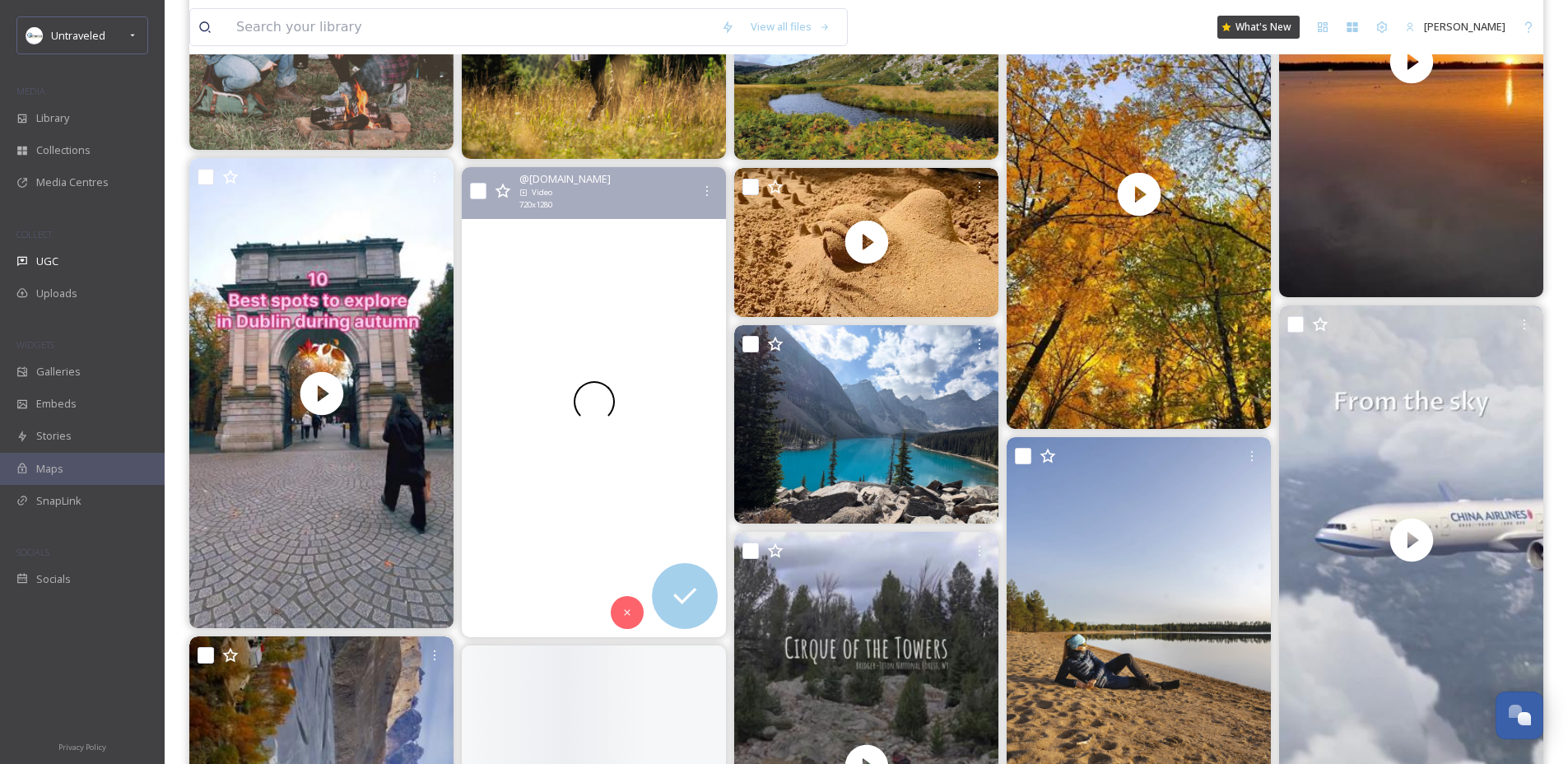
scroll to position [8950, 0]
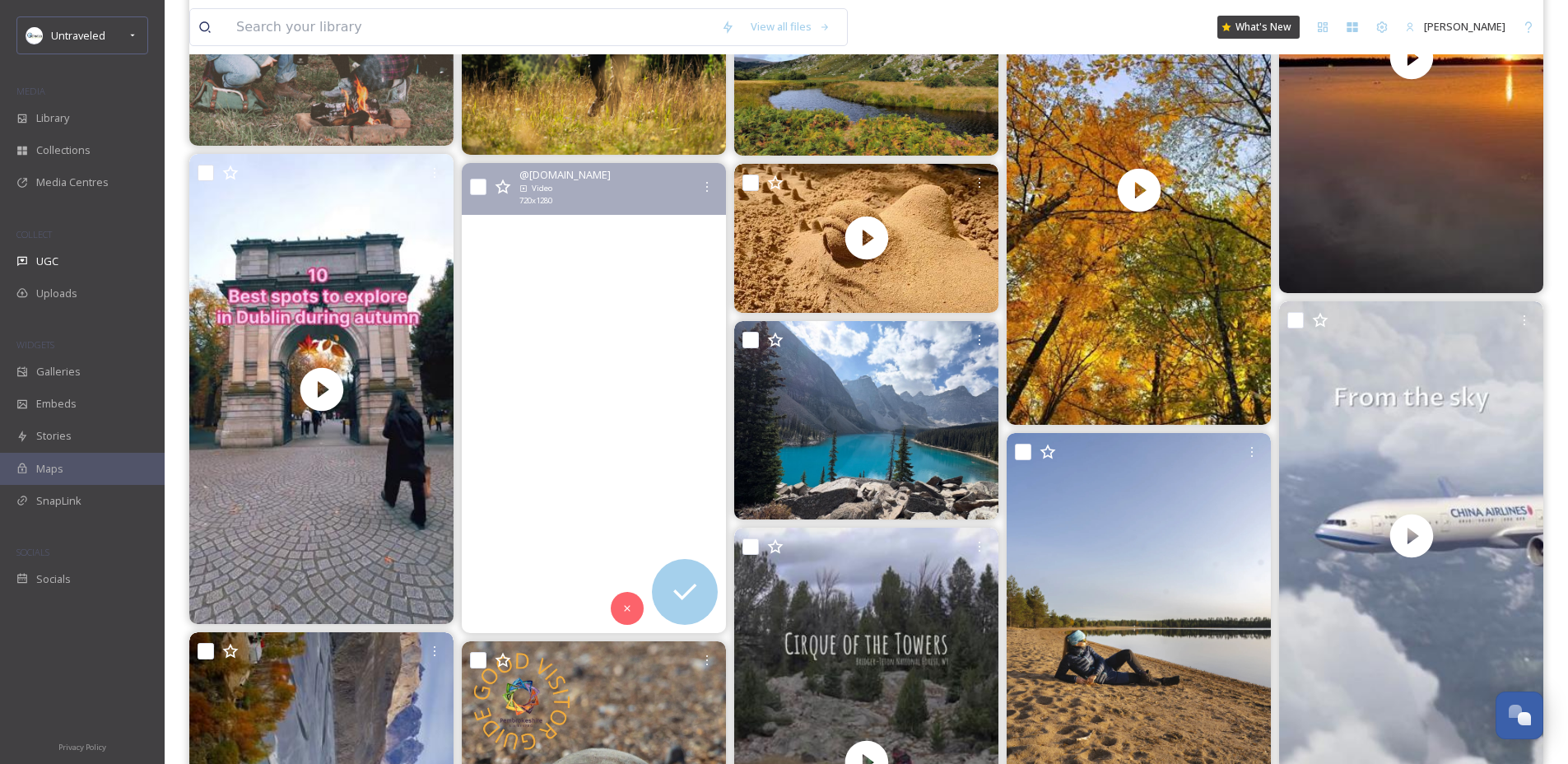
click at [641, 454] on video "Pure autumn vibes. Come walk with me.🍁✨🍂\a#reelitfeelit #reelit #feelit #instar…" at bounding box center [593, 397] width 264 height 470
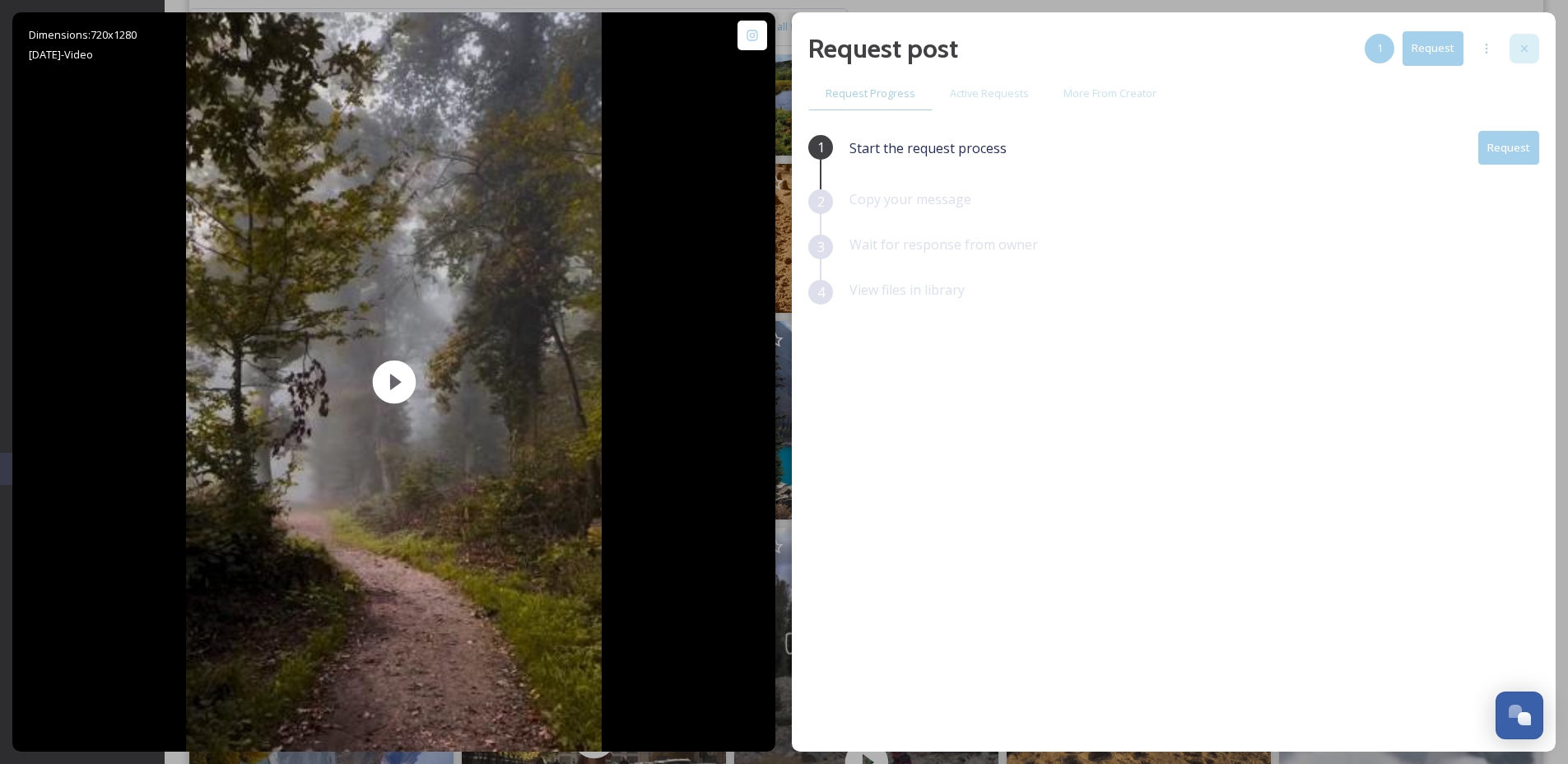
click at [1536, 47] on div at bounding box center [1524, 48] width 29 height 29
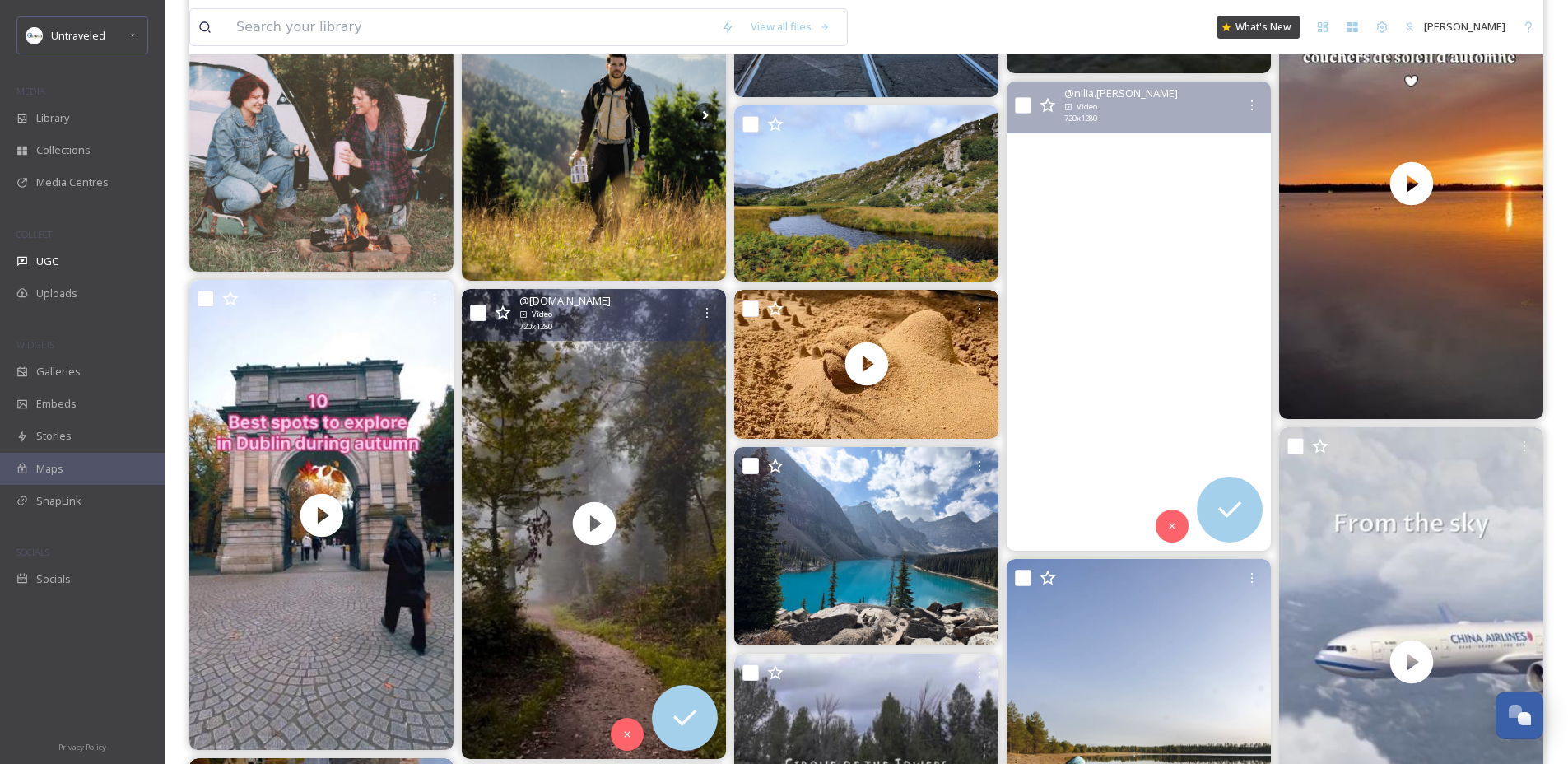
scroll to position [8823, 0]
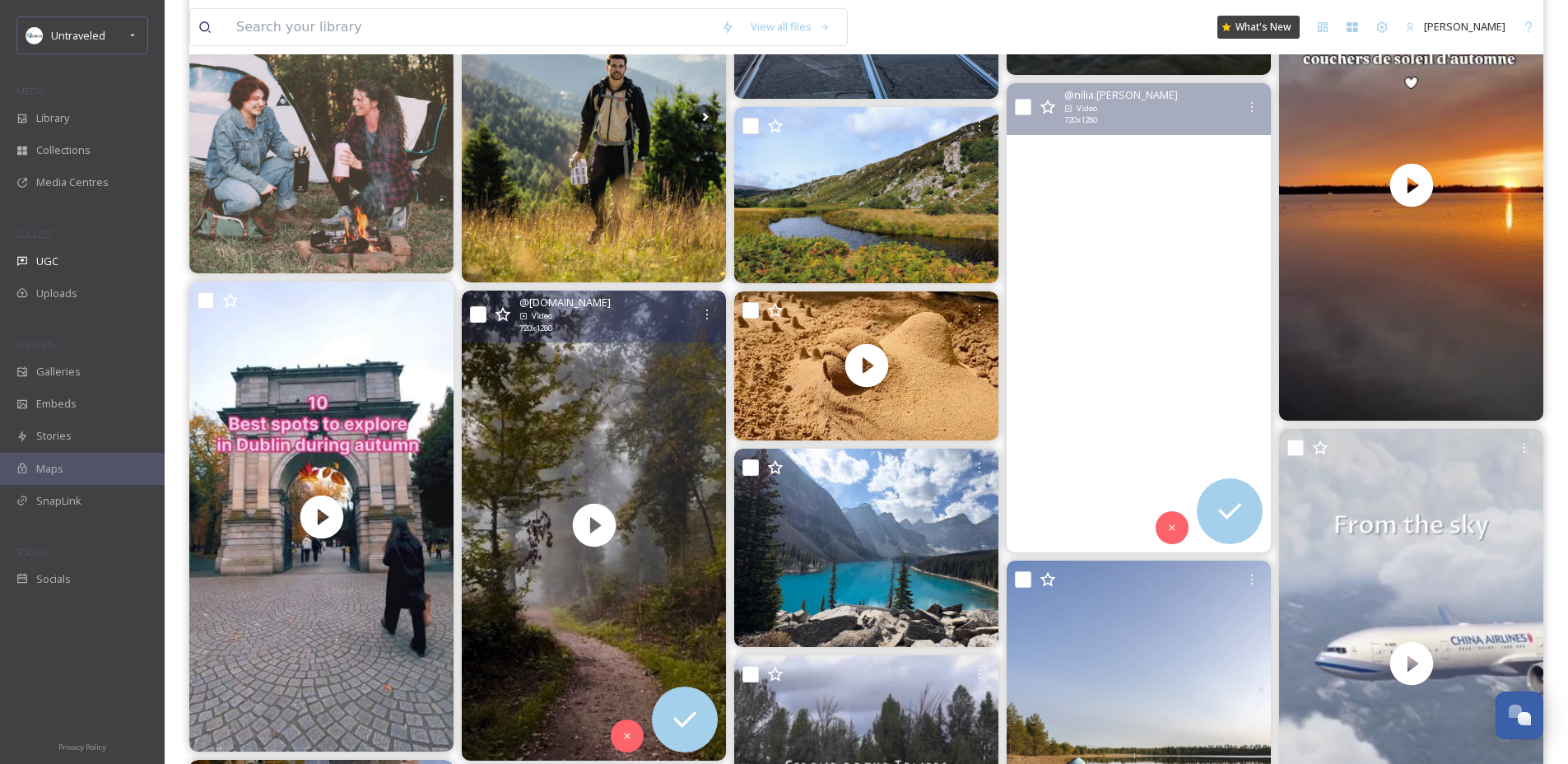
click at [1145, 342] on video "- Autumn! - \a\a#photography #adirondacks #upstateny #naturephotography #nature…" at bounding box center [1138, 318] width 264 height 470
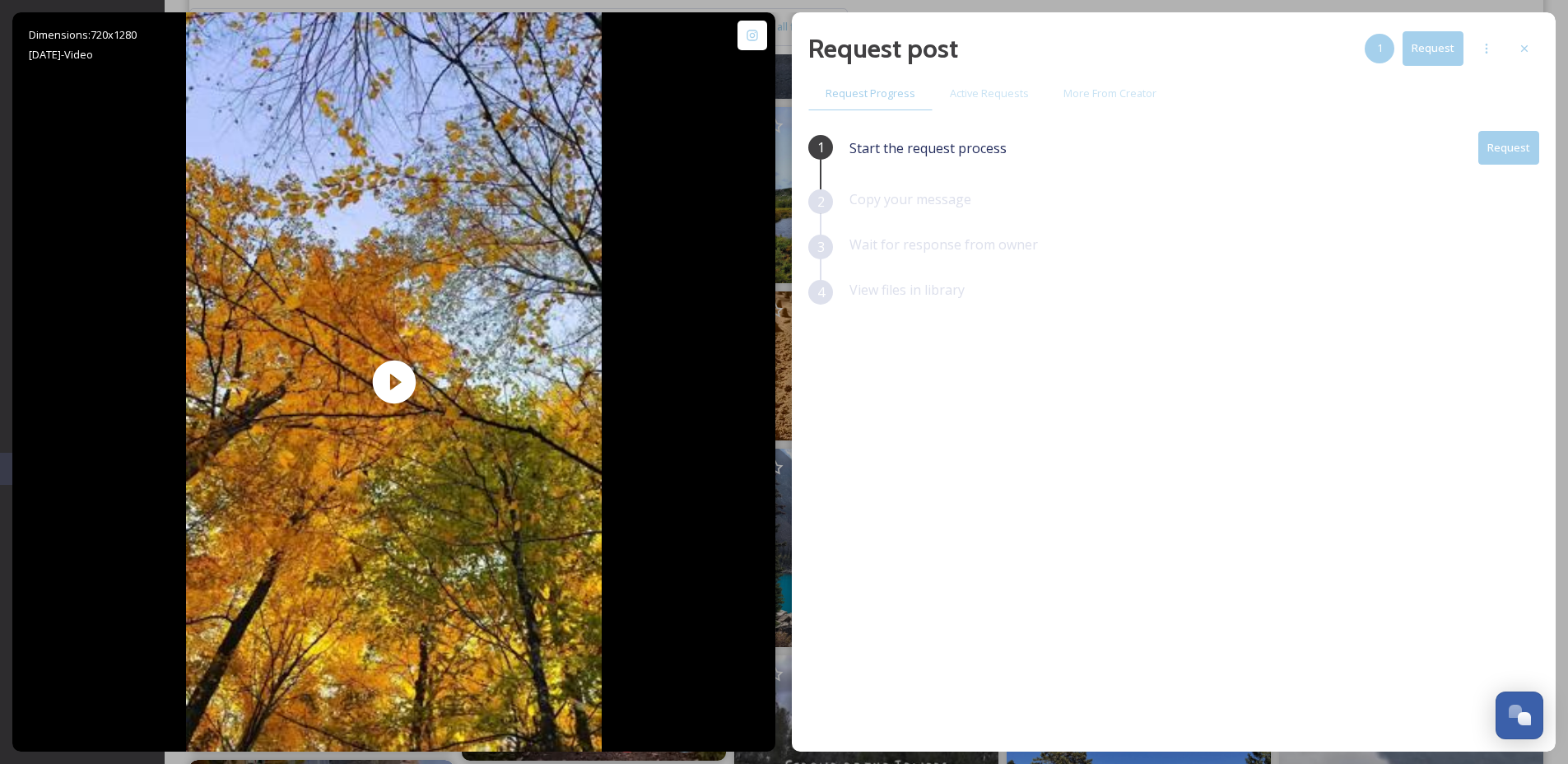
click at [1505, 143] on button "Request" at bounding box center [1509, 147] width 61 height 34
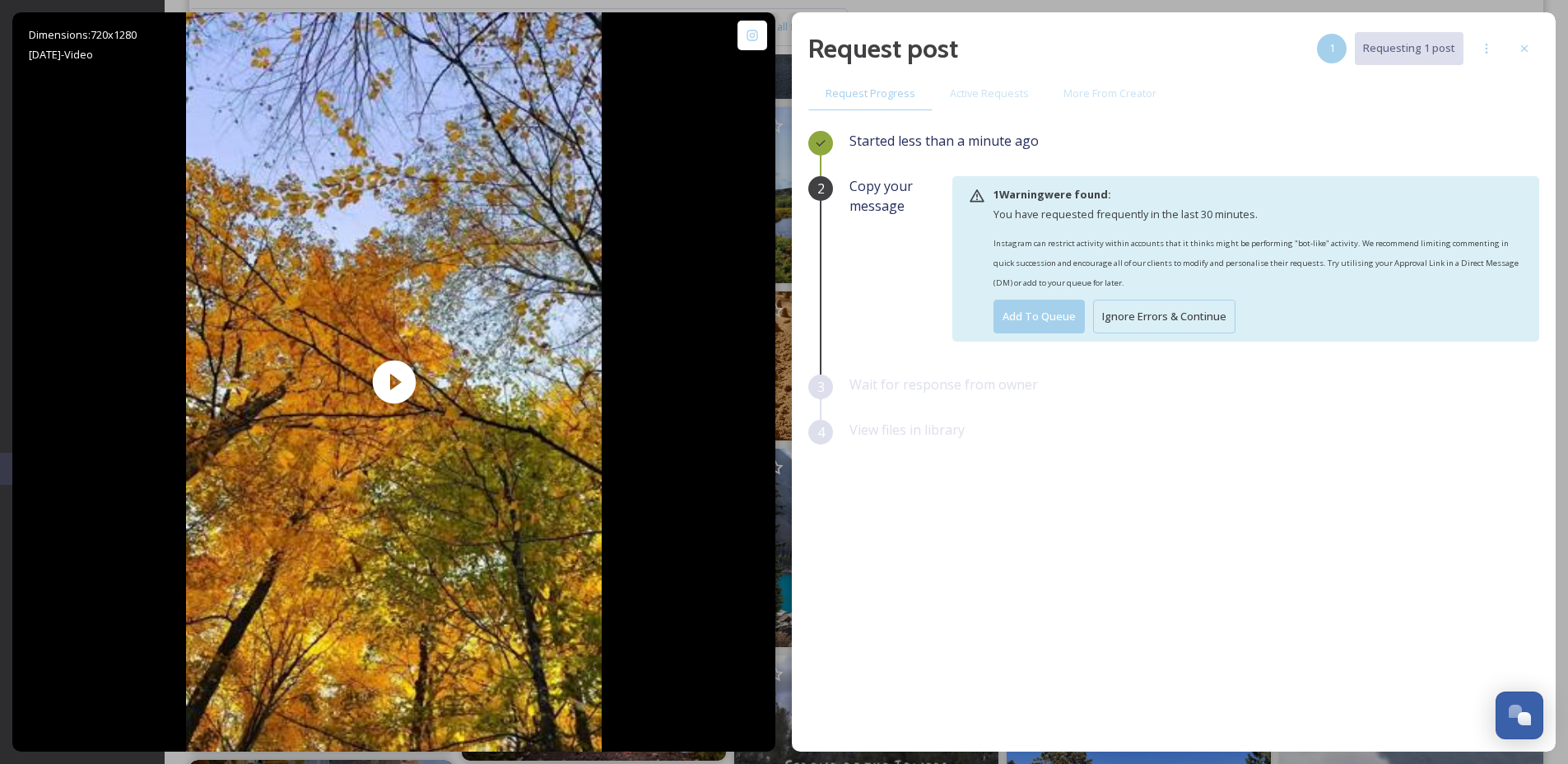
click at [1181, 317] on button "Ignore Errors & Continue" at bounding box center [1165, 316] width 143 height 34
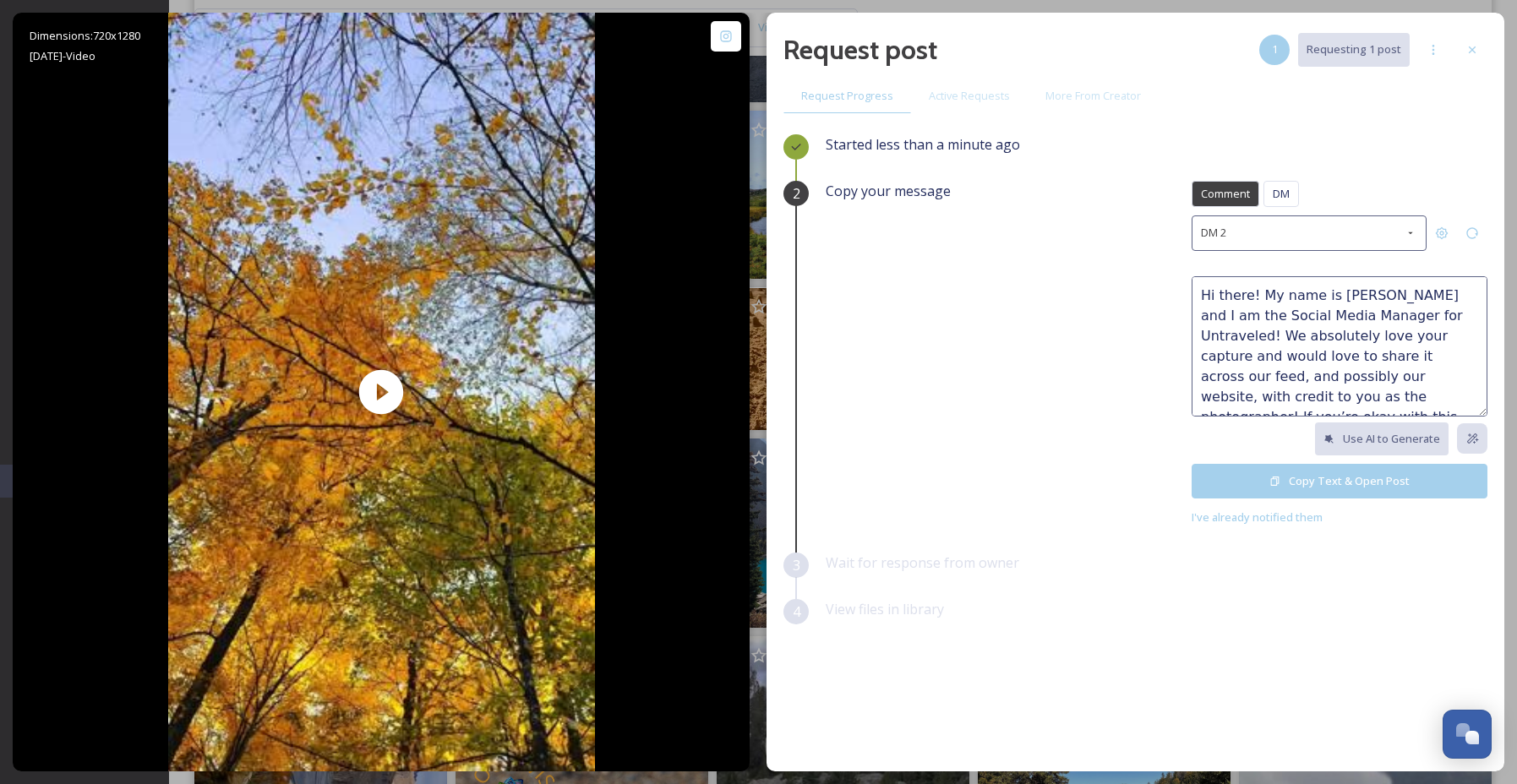
click at [1303, 478] on button "Copy Text & Open Post" at bounding box center [1339, 480] width 296 height 34
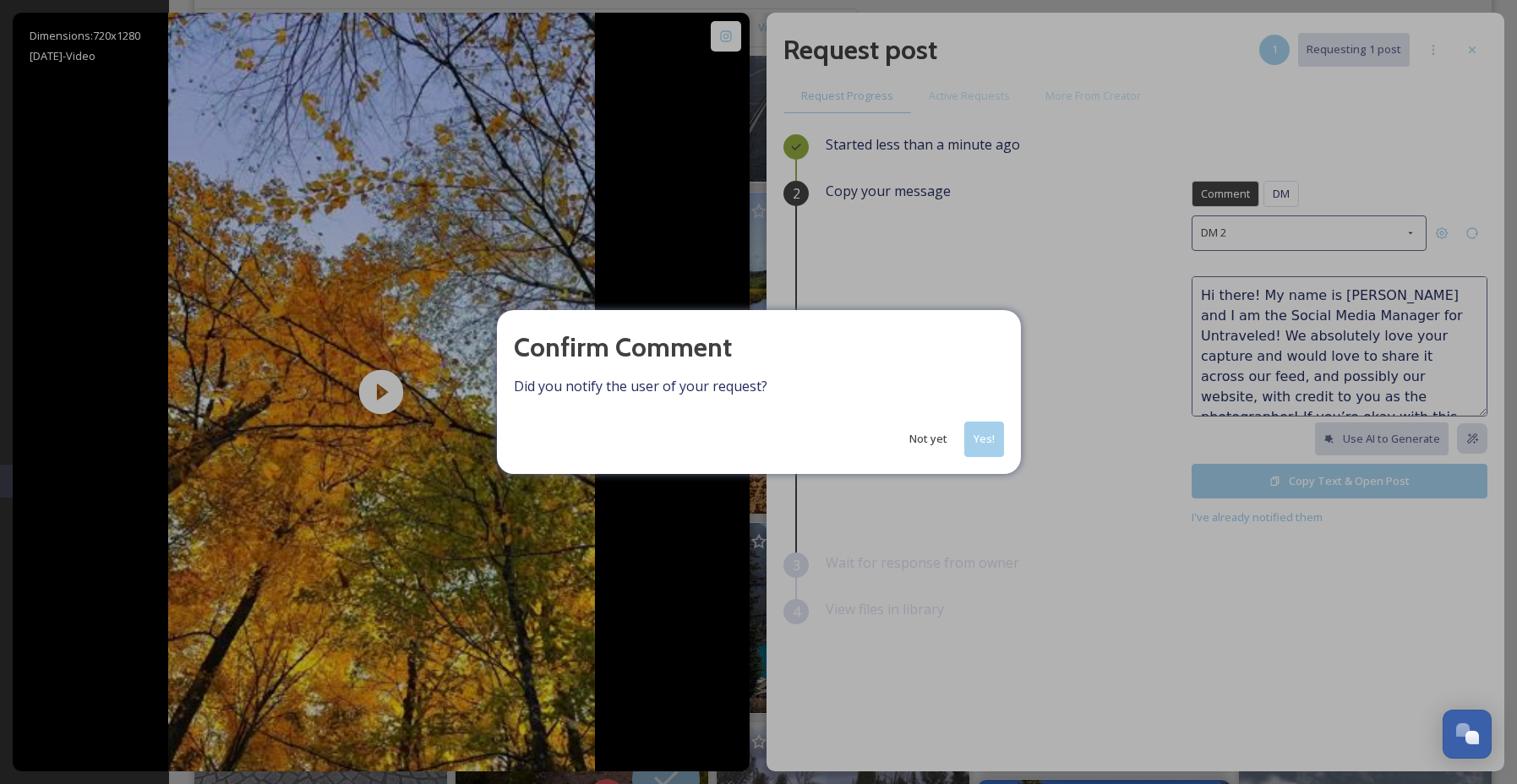
scroll to position [8513, 0]
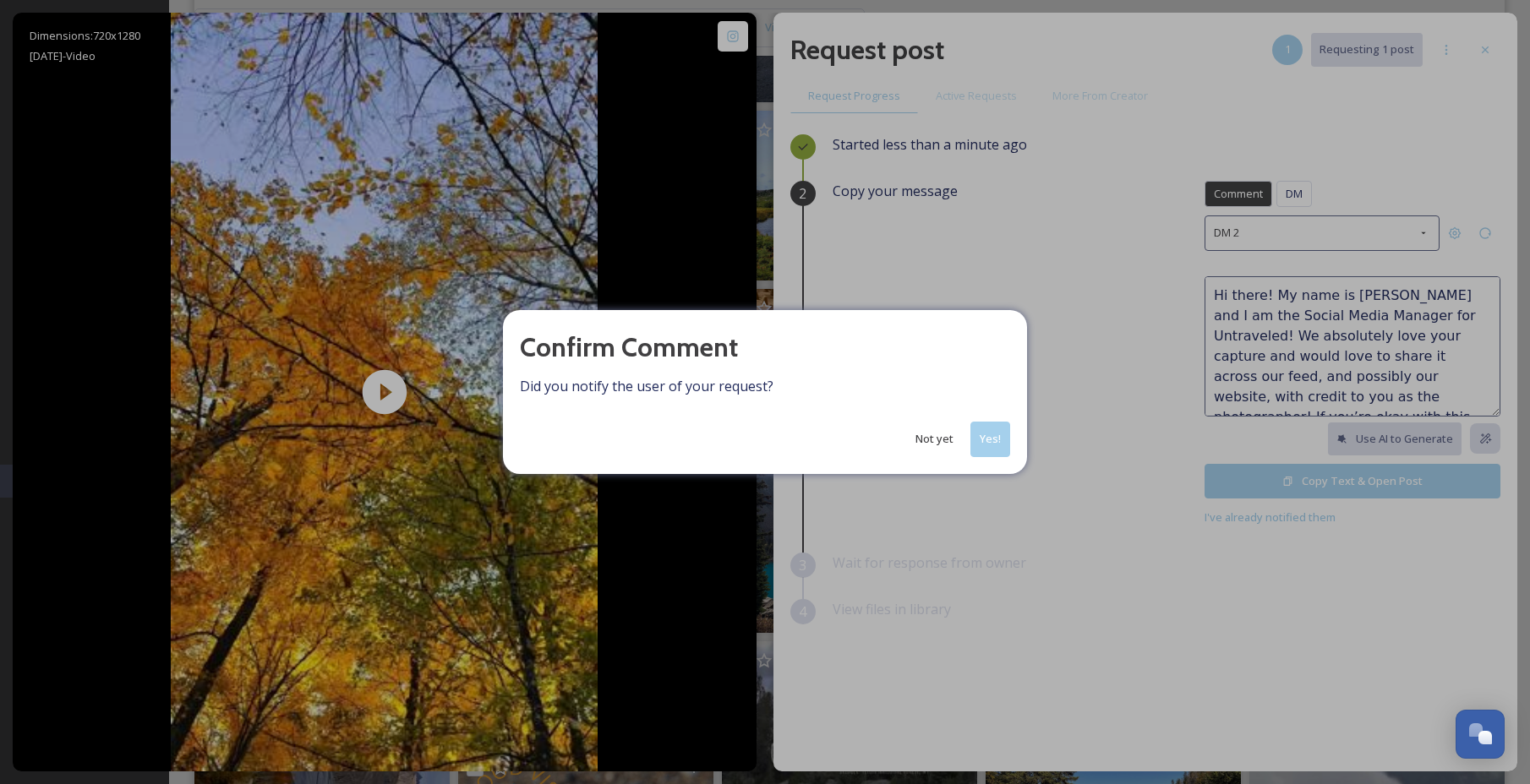
click at [1007, 440] on button "Yes!" at bounding box center [989, 438] width 40 height 34
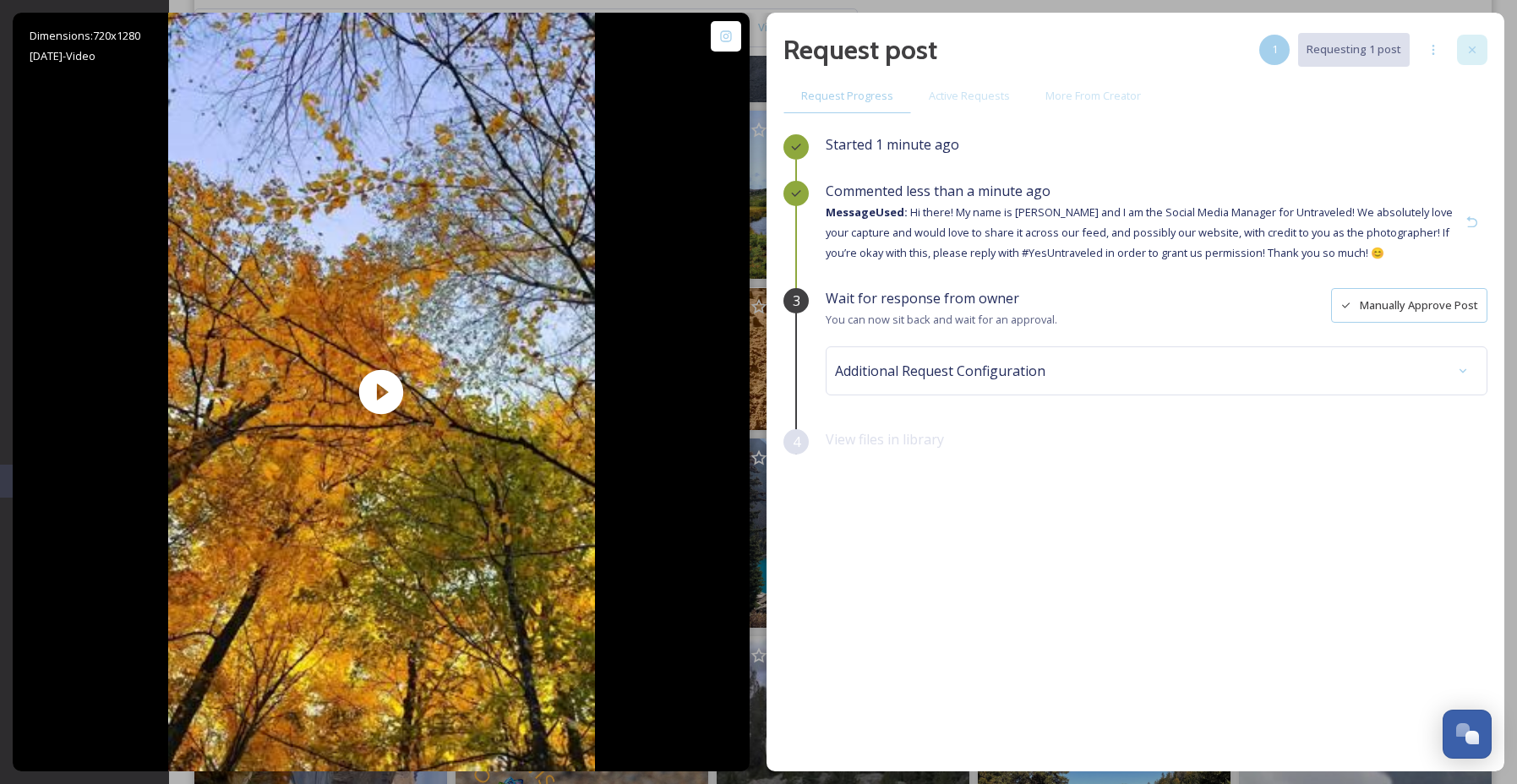
click at [1486, 58] on div at bounding box center [1472, 49] width 30 height 30
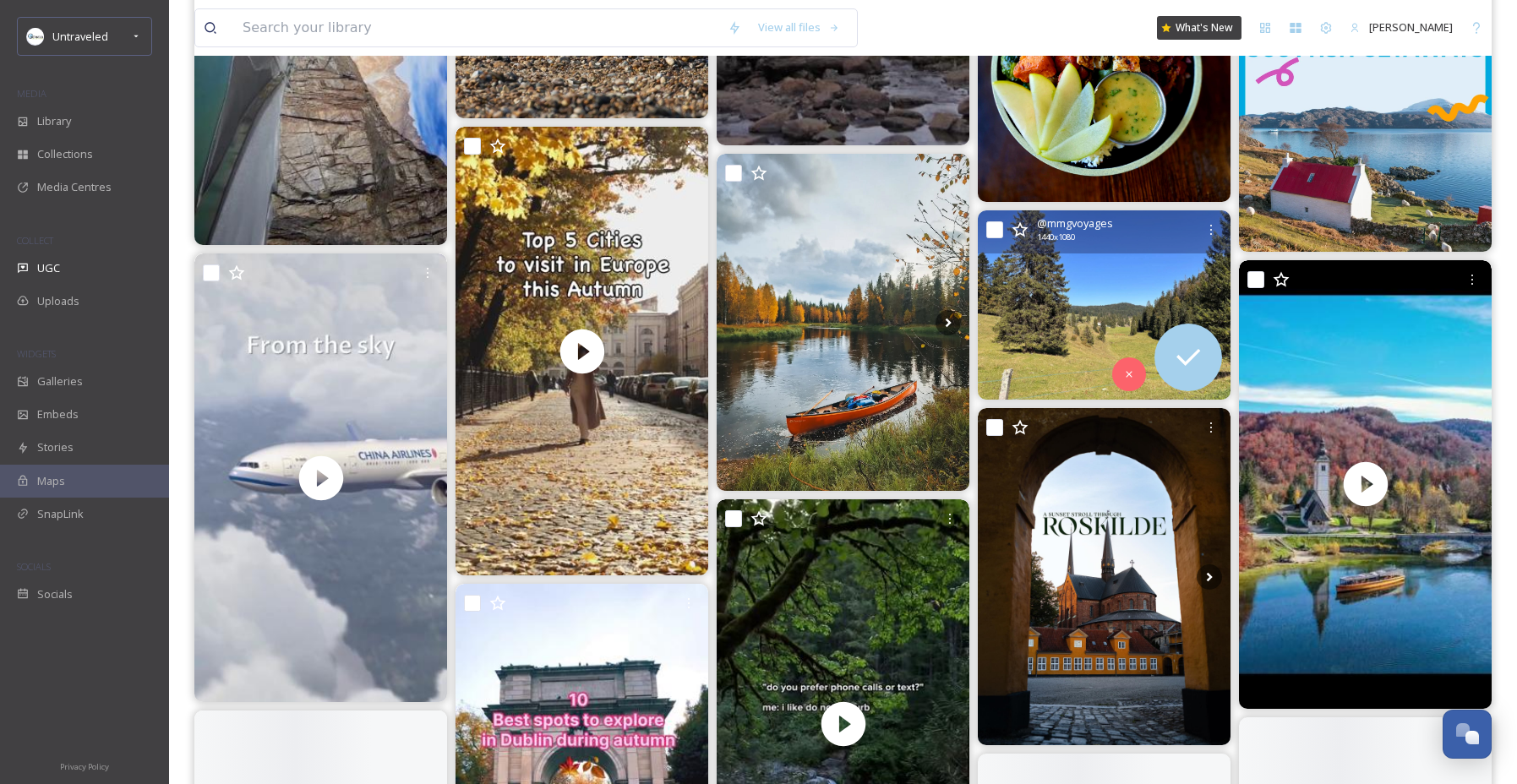
scroll to position [9374, 0]
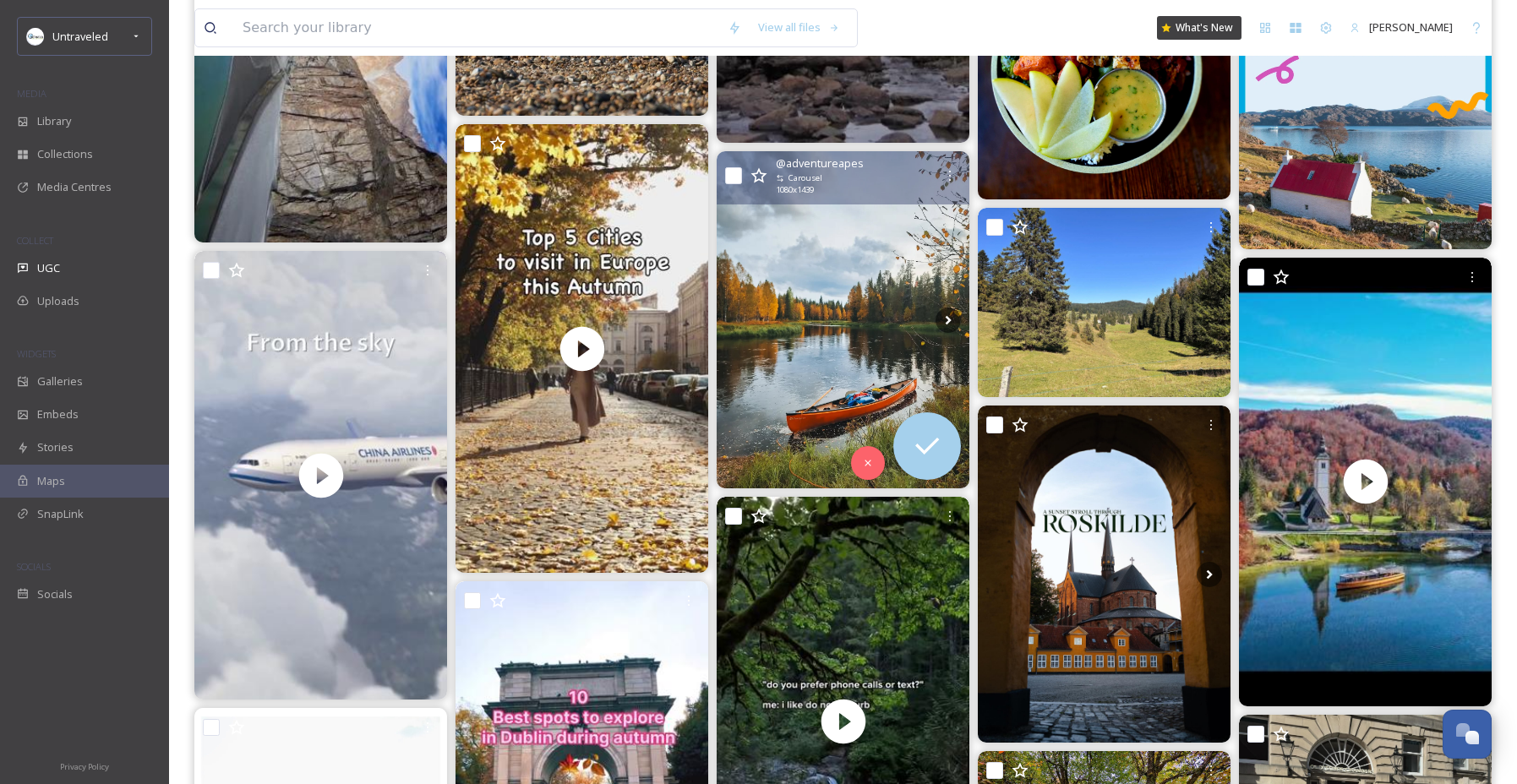
click at [743, 289] on img at bounding box center [842, 319] width 253 height 336
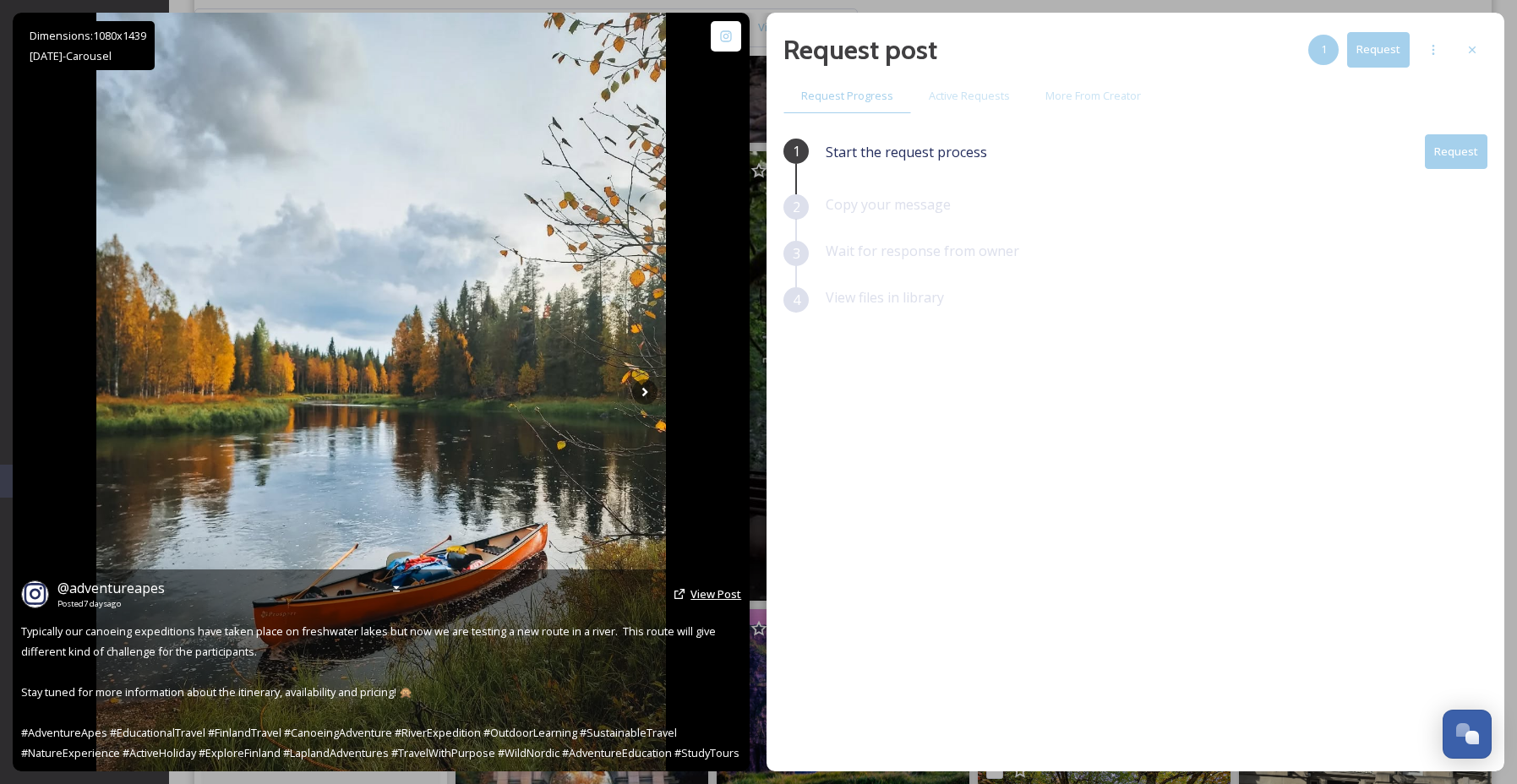
click at [709, 595] on span "View Post" at bounding box center [715, 593] width 50 height 15
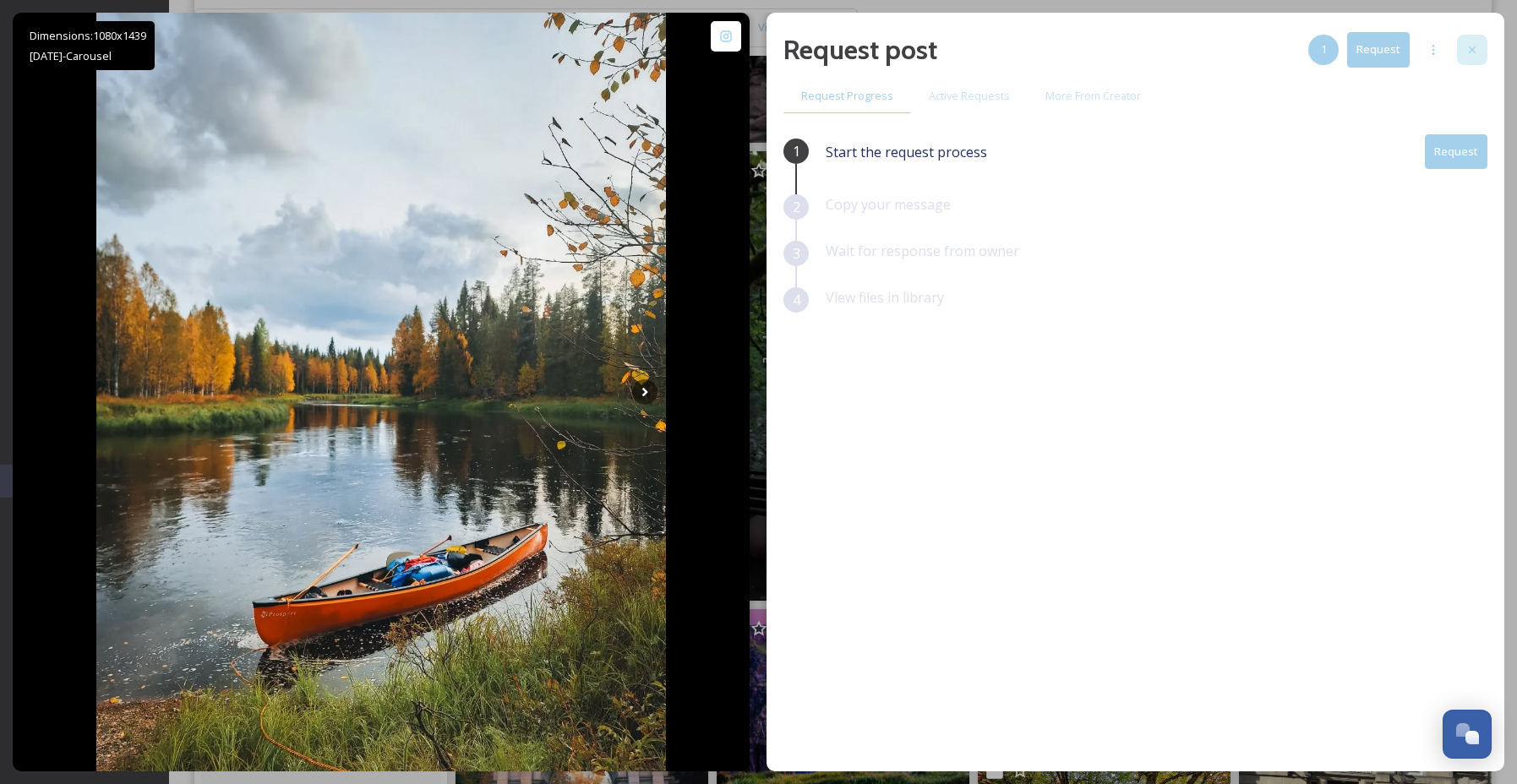
click at [1460, 54] on div at bounding box center [1472, 49] width 30 height 30
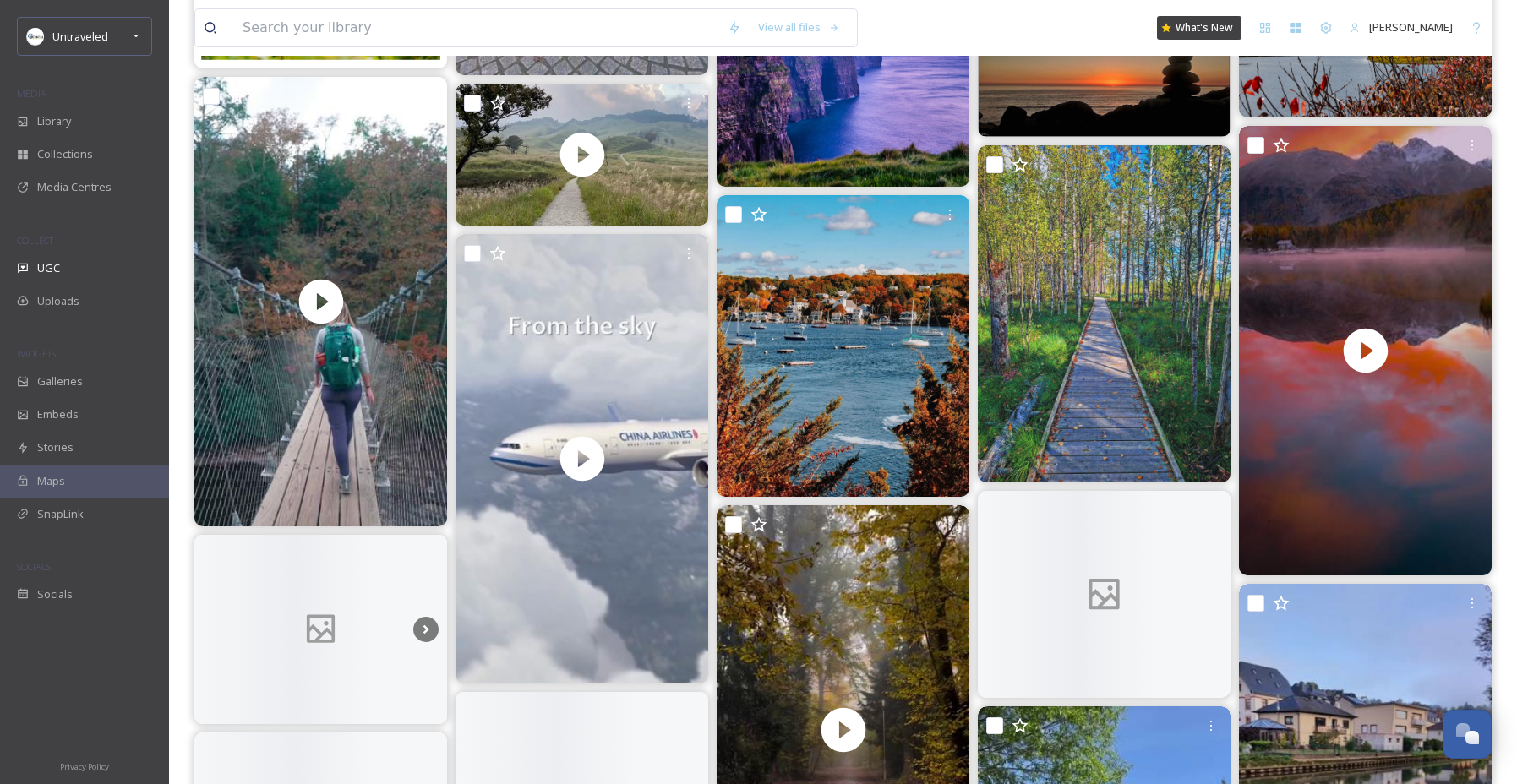
scroll to position [10341, 0]
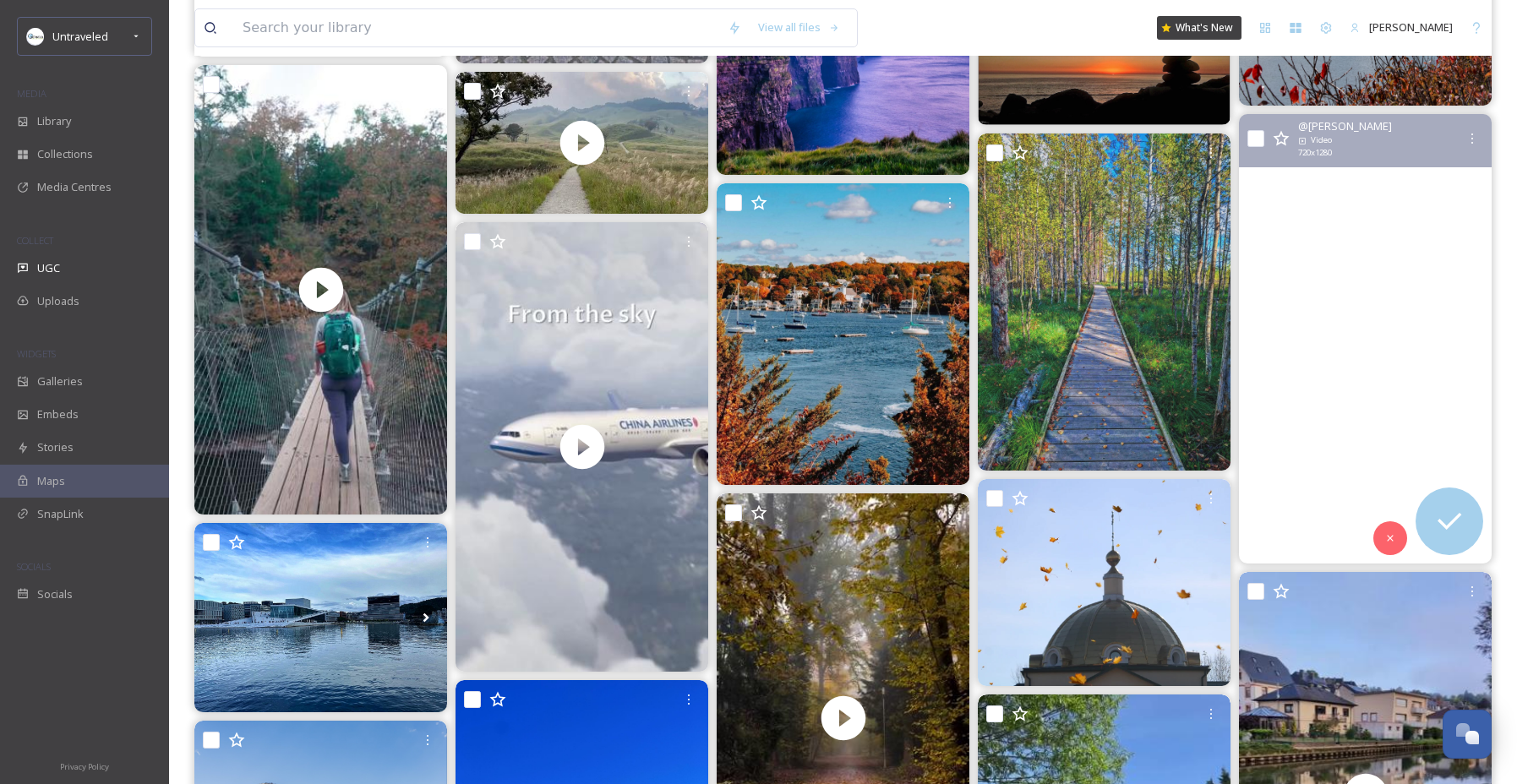
click at [1322, 330] on video "Still ruht der See!\a#switzerland #engadin #myswitzerland #myswitzerlandde \a.\…" at bounding box center [1365, 338] width 253 height 449
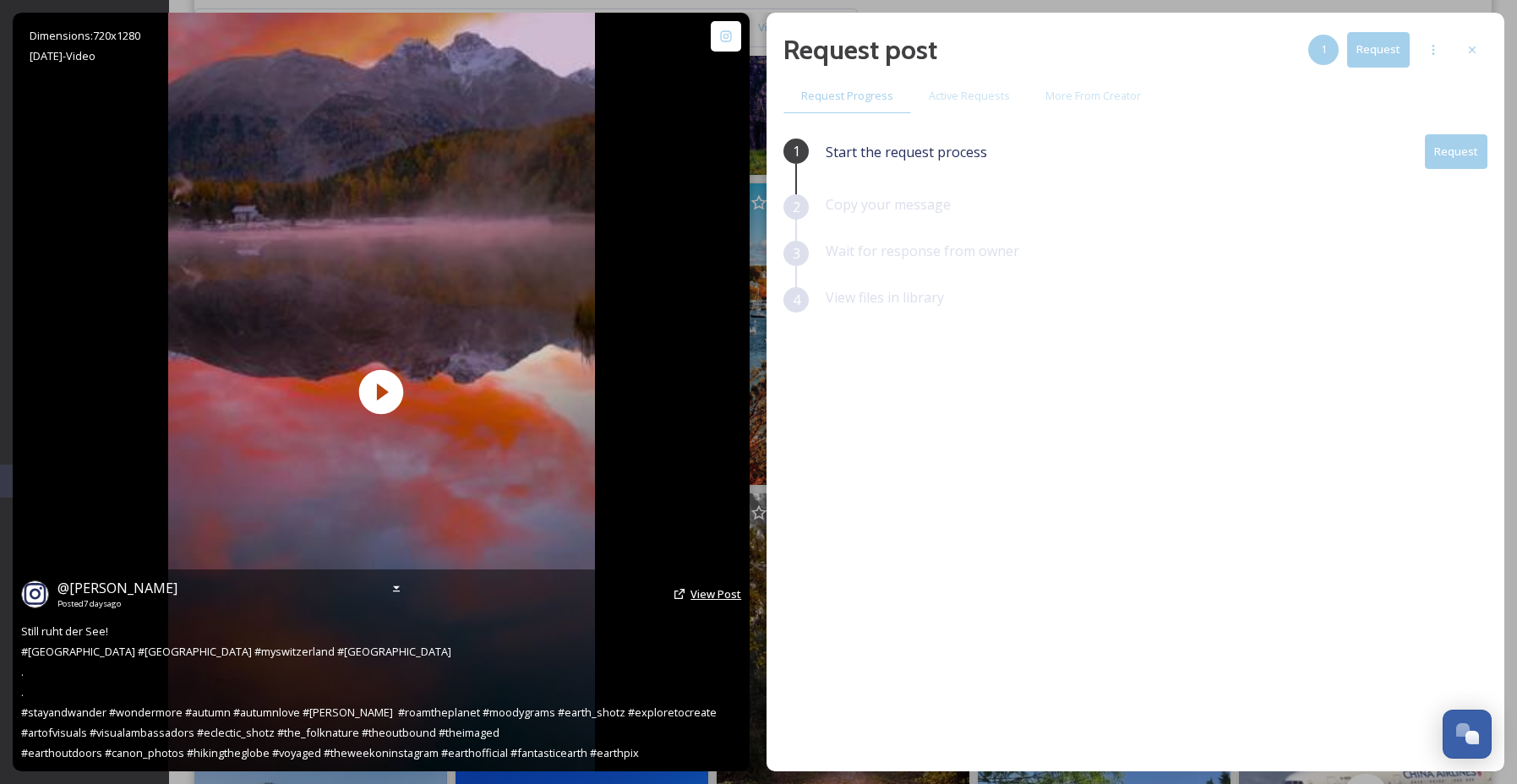
click at [721, 593] on span "View Post" at bounding box center [715, 593] width 50 height 15
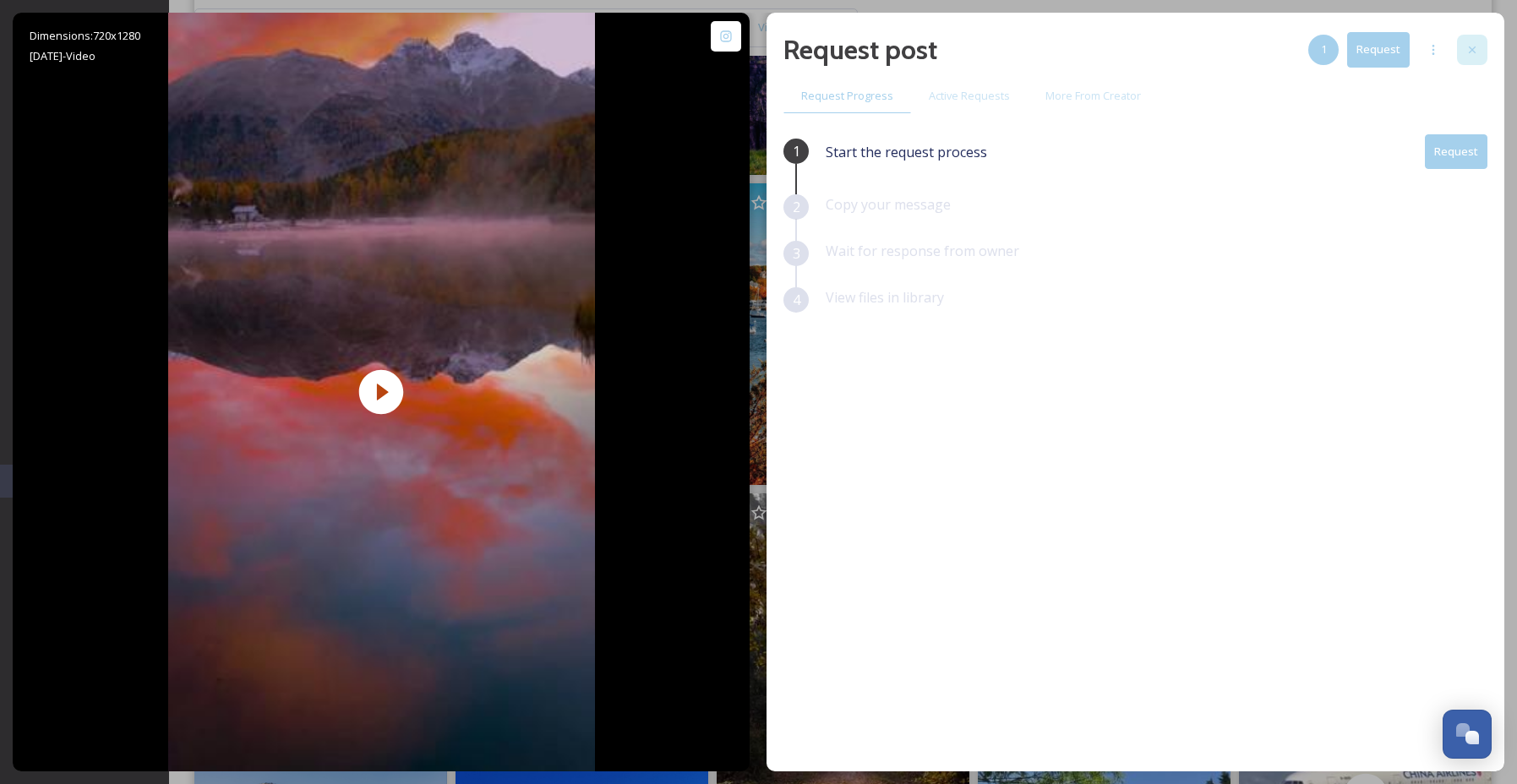
click at [1480, 42] on div at bounding box center [1472, 49] width 30 height 30
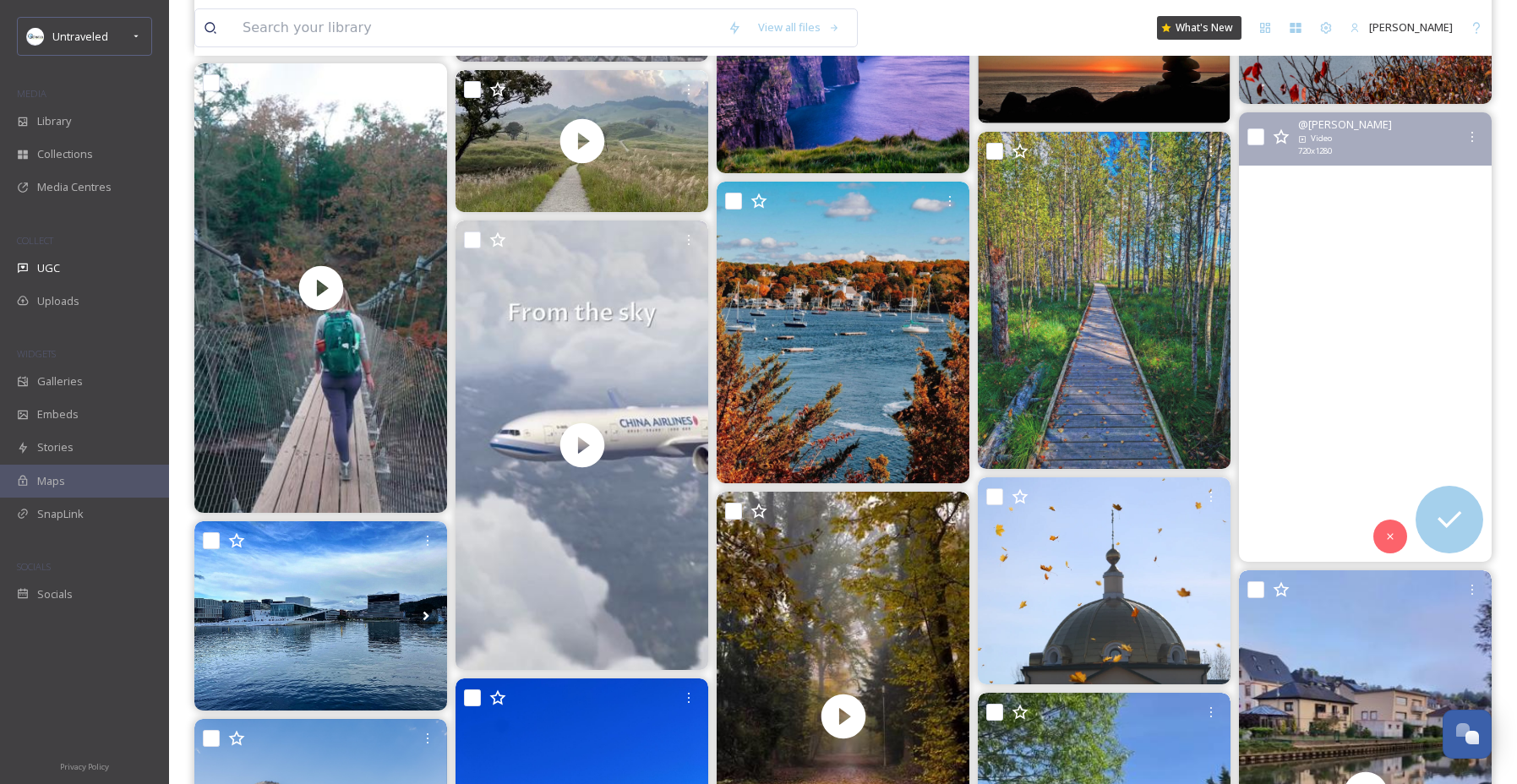
scroll to position [10774, 0]
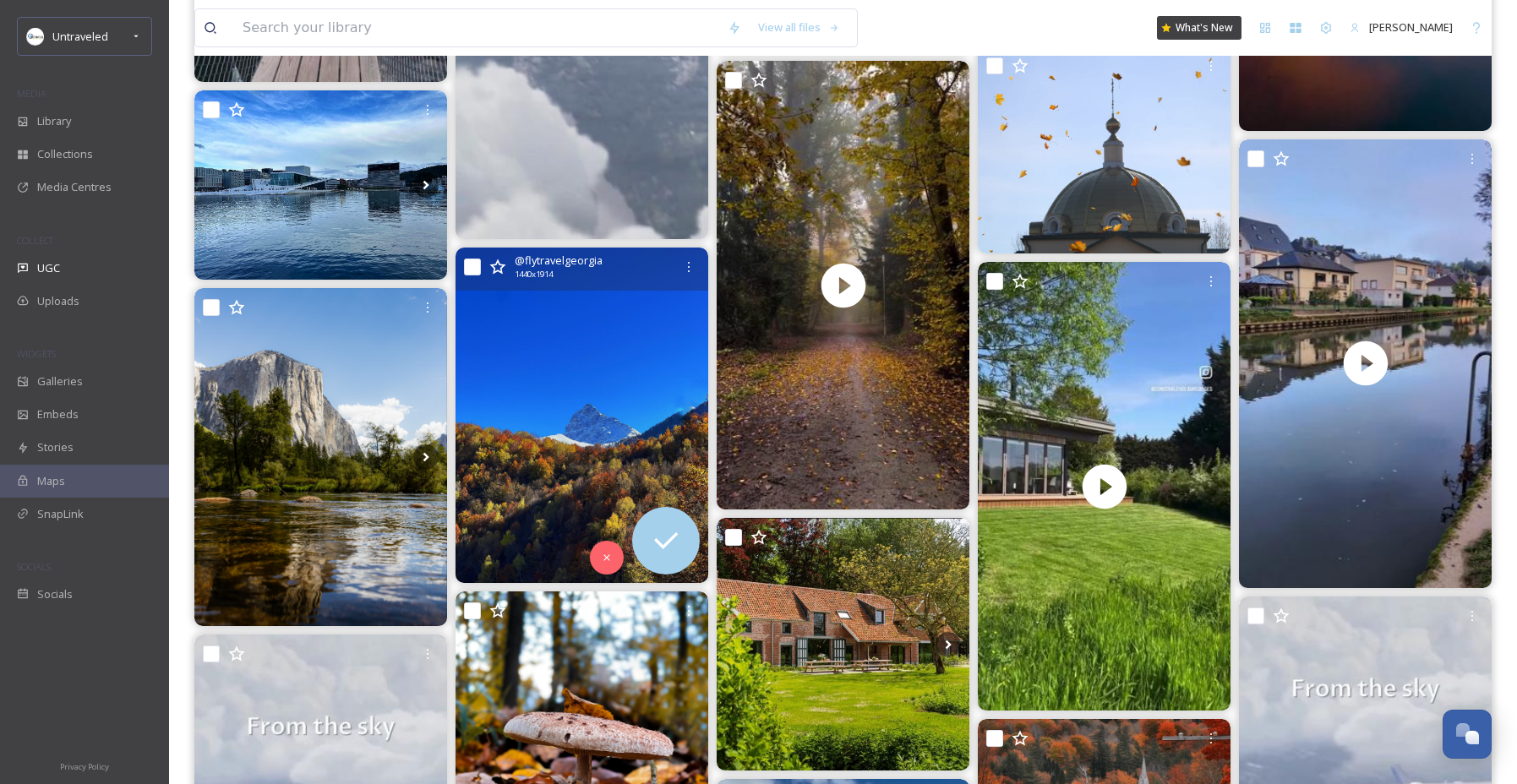
click at [564, 454] on img at bounding box center [582, 415] width 253 height 335
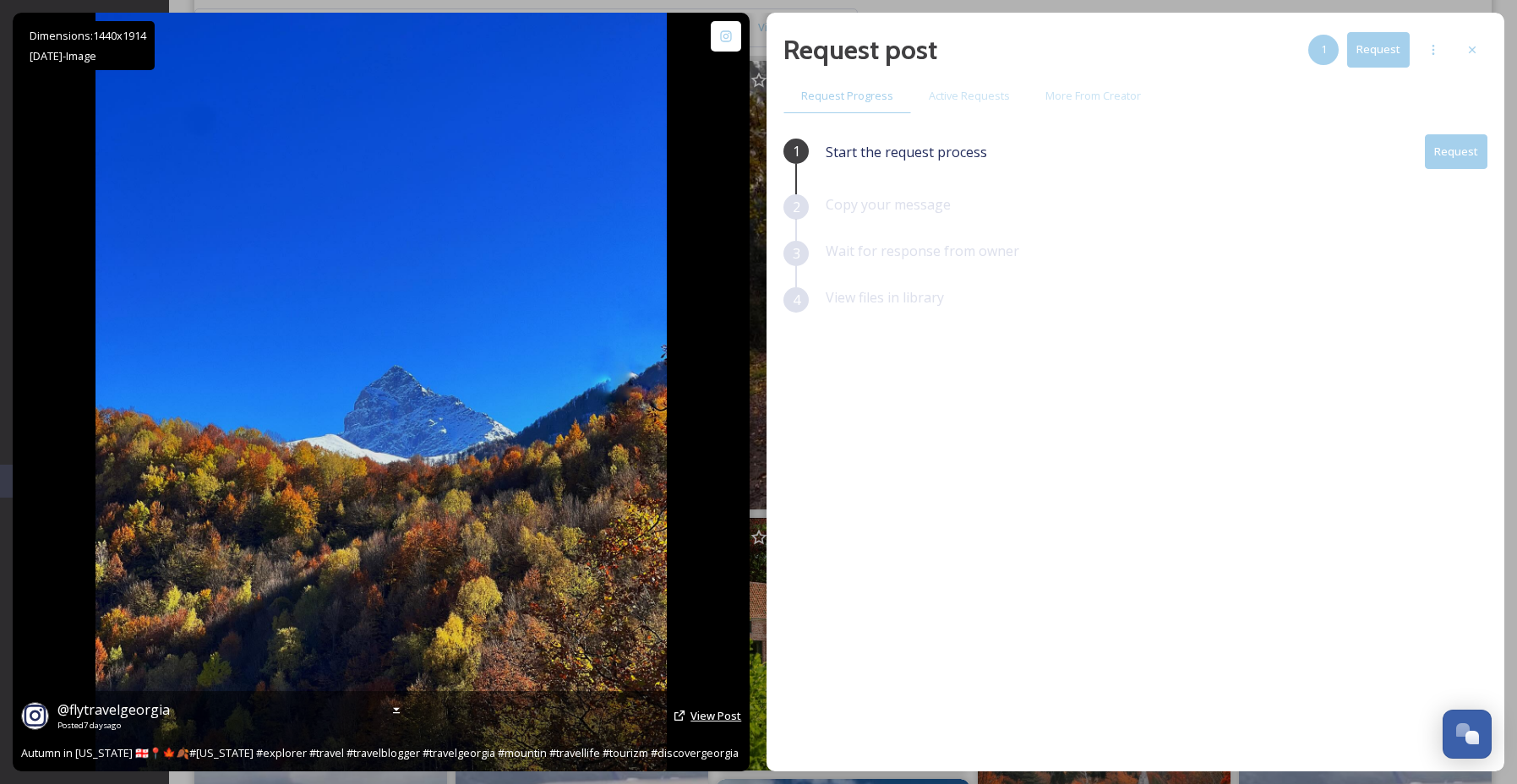
click at [709, 721] on span "View Post" at bounding box center [715, 715] width 50 height 15
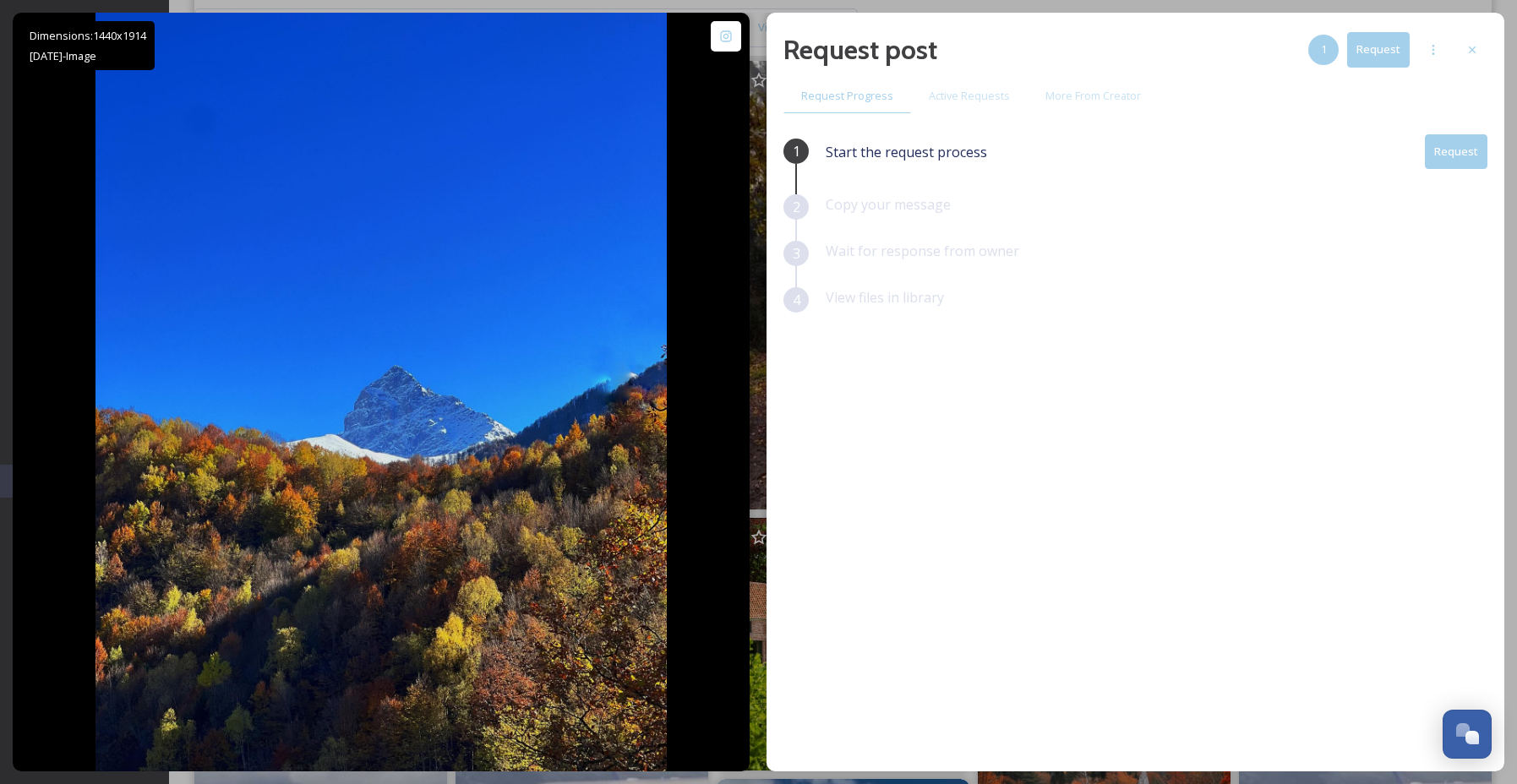
click at [1468, 160] on button "Request" at bounding box center [1455, 151] width 63 height 34
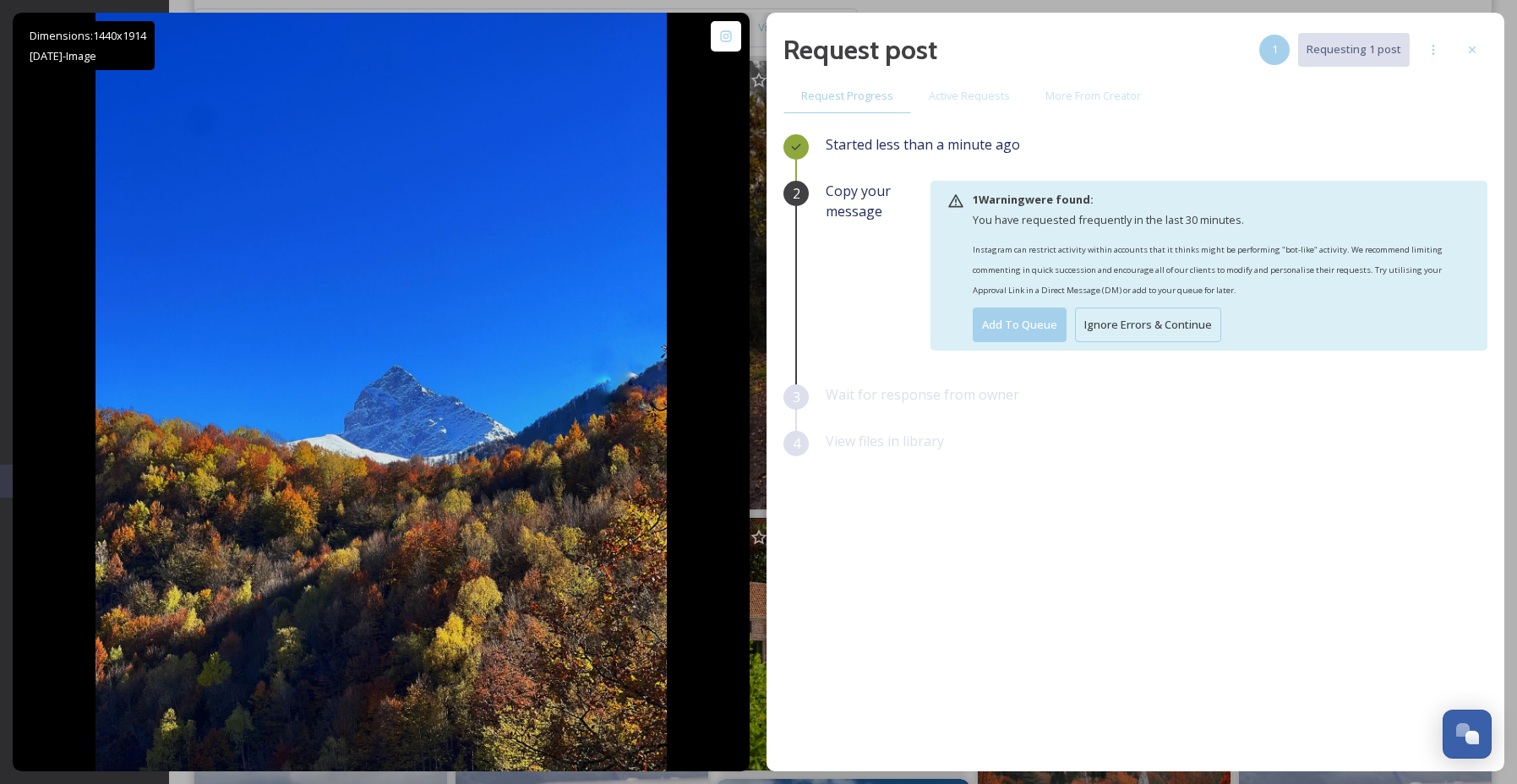
click at [1151, 319] on button "Ignore Errors & Continue" at bounding box center [1148, 324] width 147 height 34
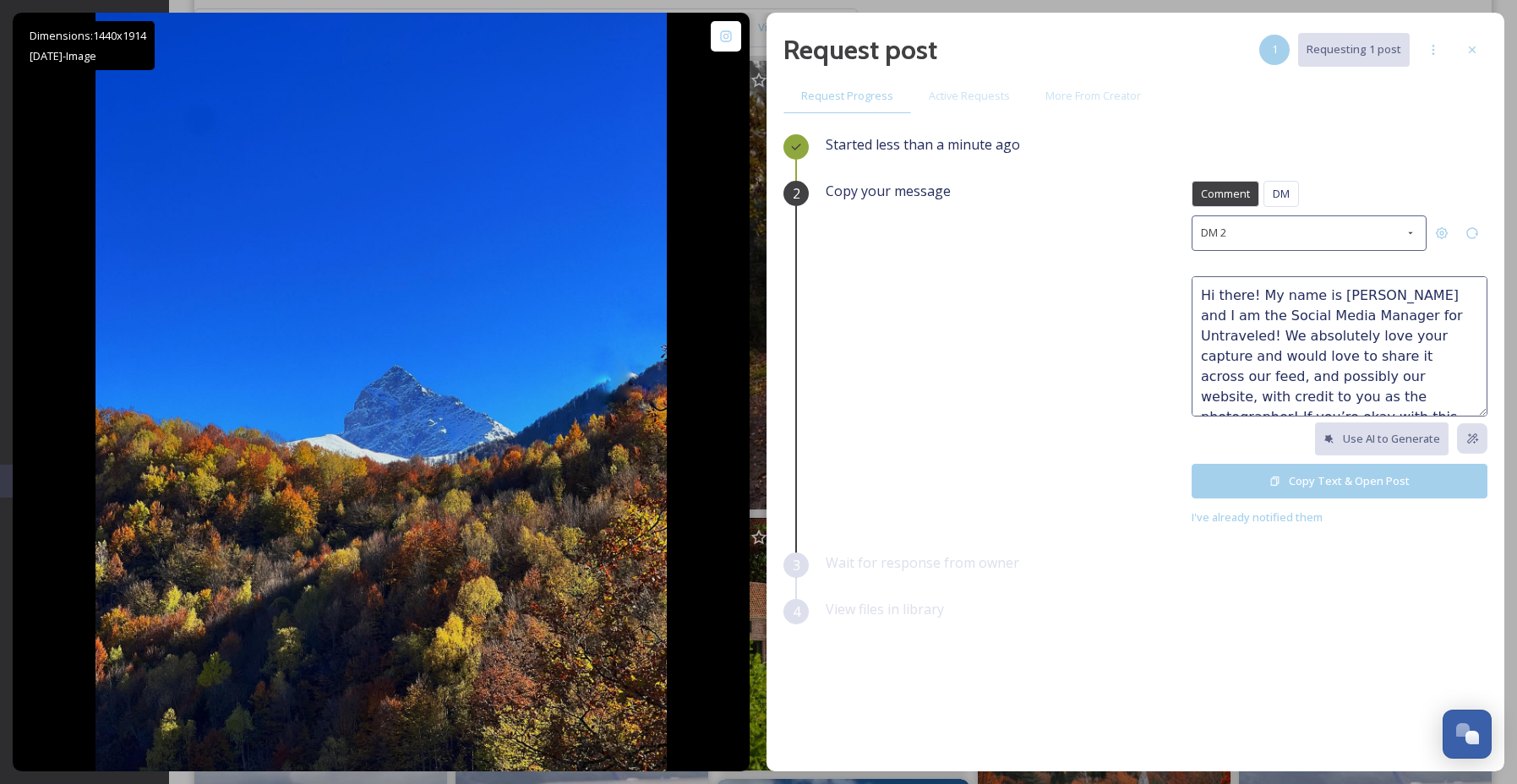
click at [1283, 250] on div "Comment DM Comment DM DM 2 Hi there! My name is [PERSON_NAME] and I am the Soci…" at bounding box center [1339, 354] width 296 height 346
click at [1285, 237] on div "DM 2" at bounding box center [1309, 232] width 235 height 34
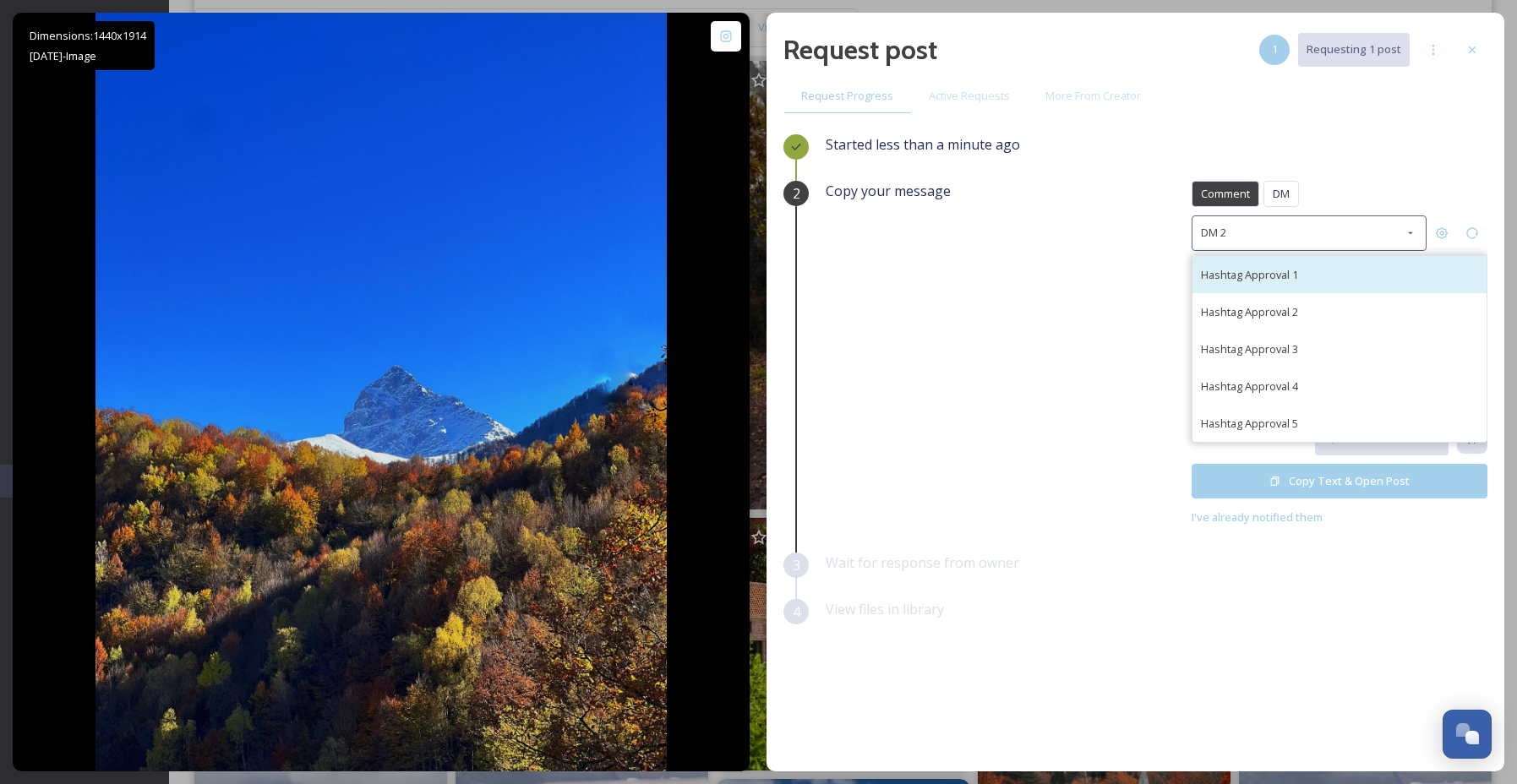
click at [1293, 277] on span "Hashtag Approval 1" at bounding box center [1249, 274] width 97 height 15
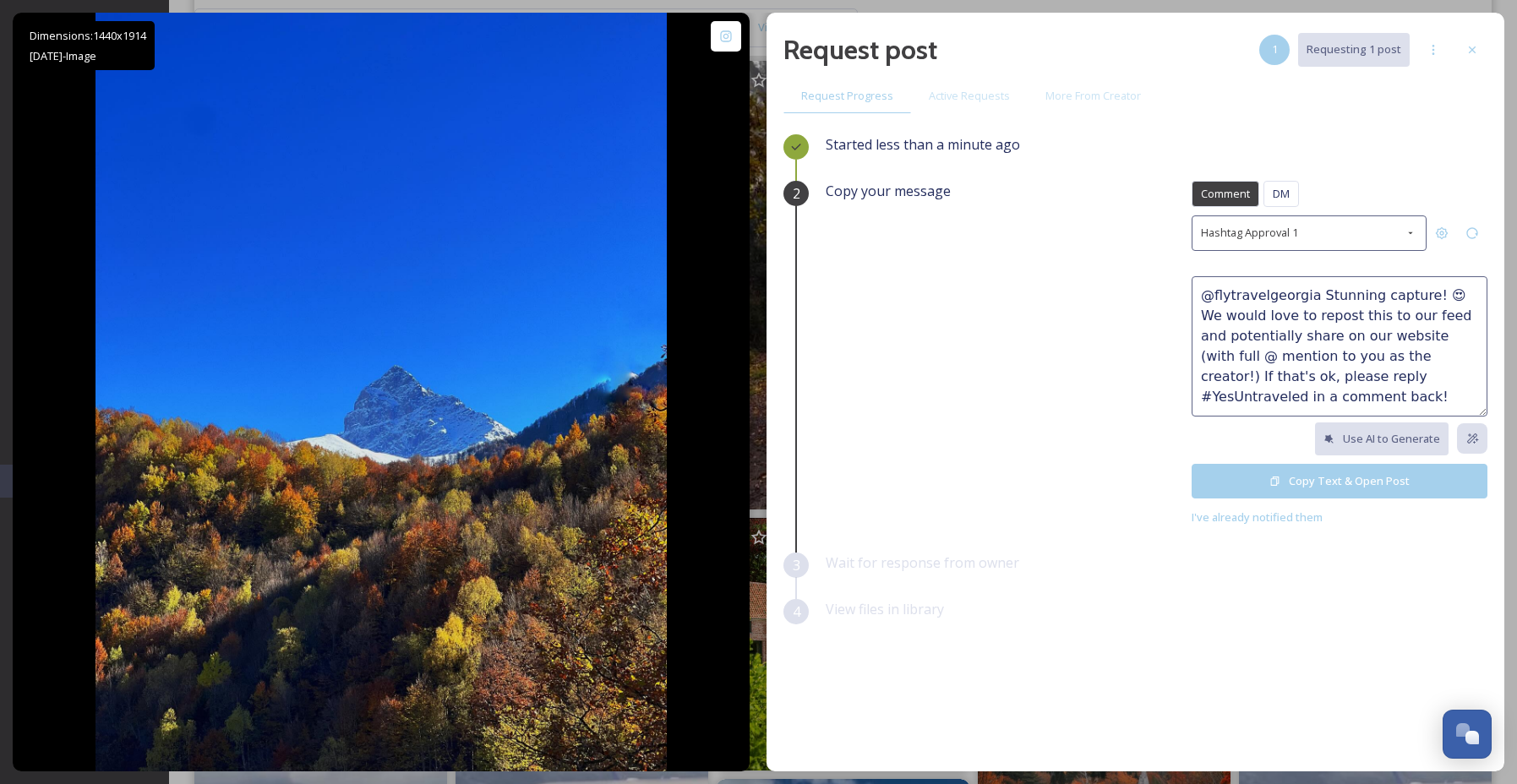
drag, startPoint x: 1417, startPoint y: 299, endPoint x: 1181, endPoint y: 291, distance: 236.1
click at [1181, 291] on div "Copy your message Comment DM Comment DM Hashtag Approval 1 @flytravelgeorgia St…" at bounding box center [1156, 354] width 661 height 346
click at [1323, 240] on div "Hashtag Approval 1" at bounding box center [1309, 232] width 235 height 34
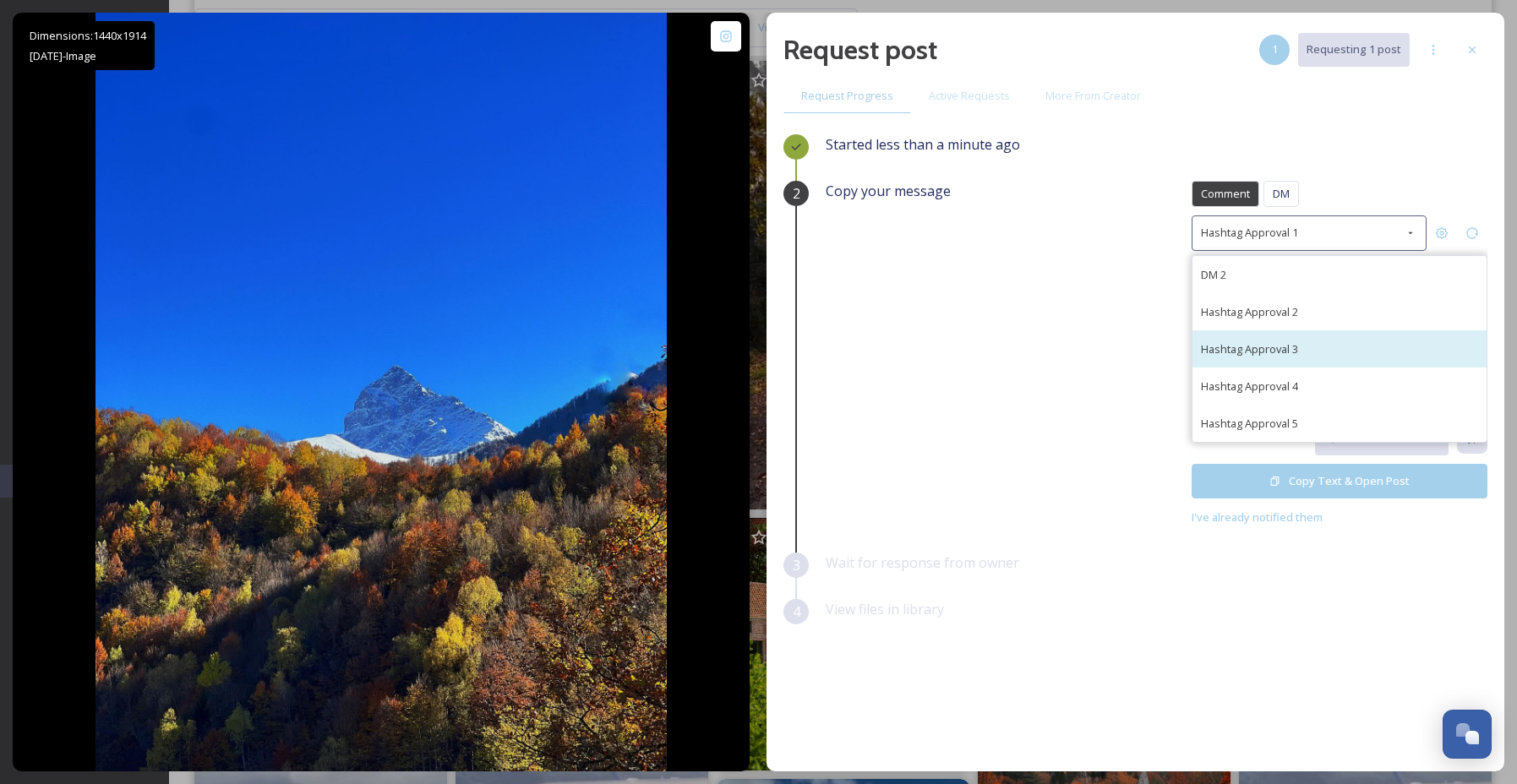
click at [1321, 330] on div "Hashtag Approval 3" at bounding box center [1339, 349] width 294 height 37
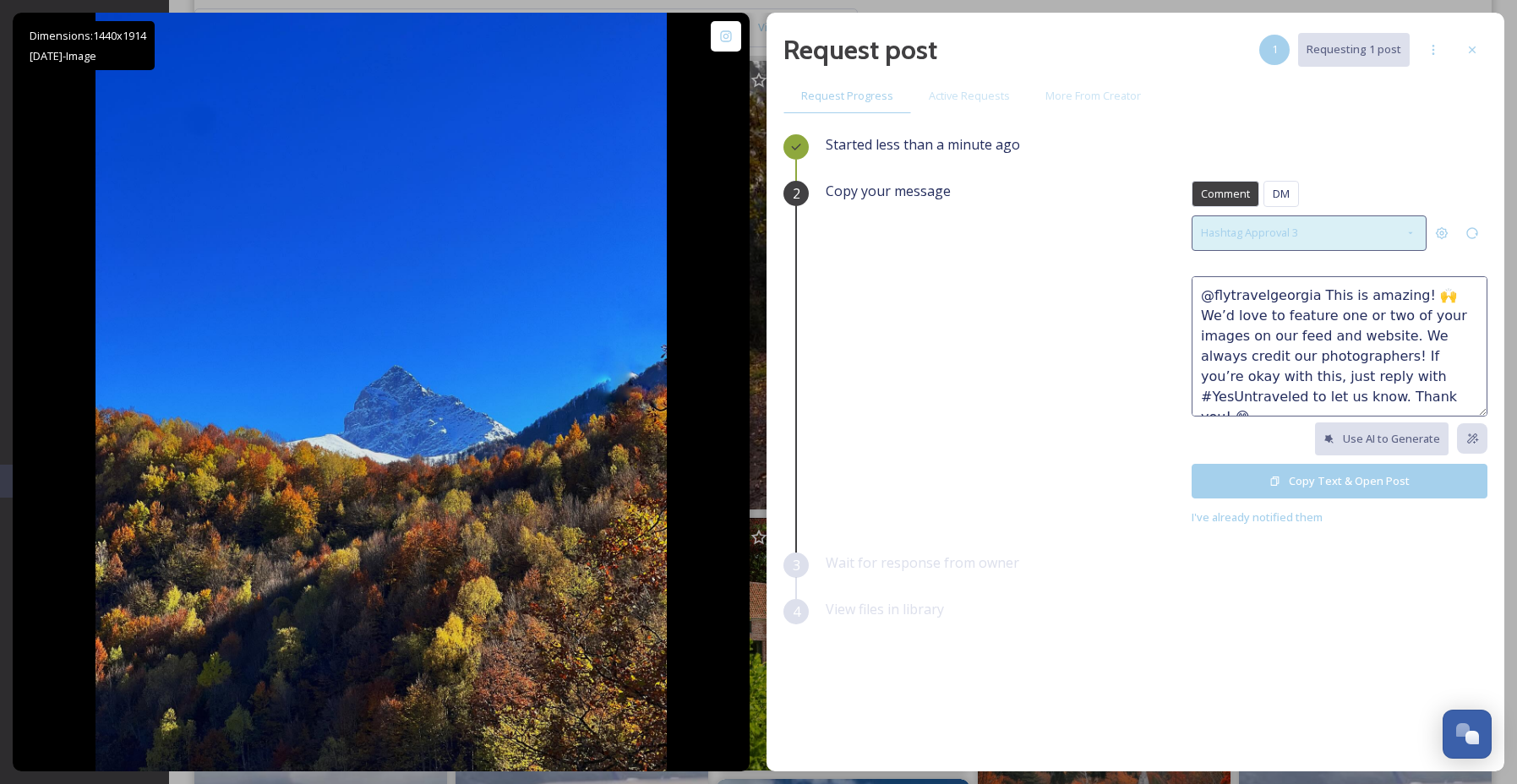
click at [1401, 245] on div "Hashtag Approval 3" at bounding box center [1309, 232] width 235 height 34
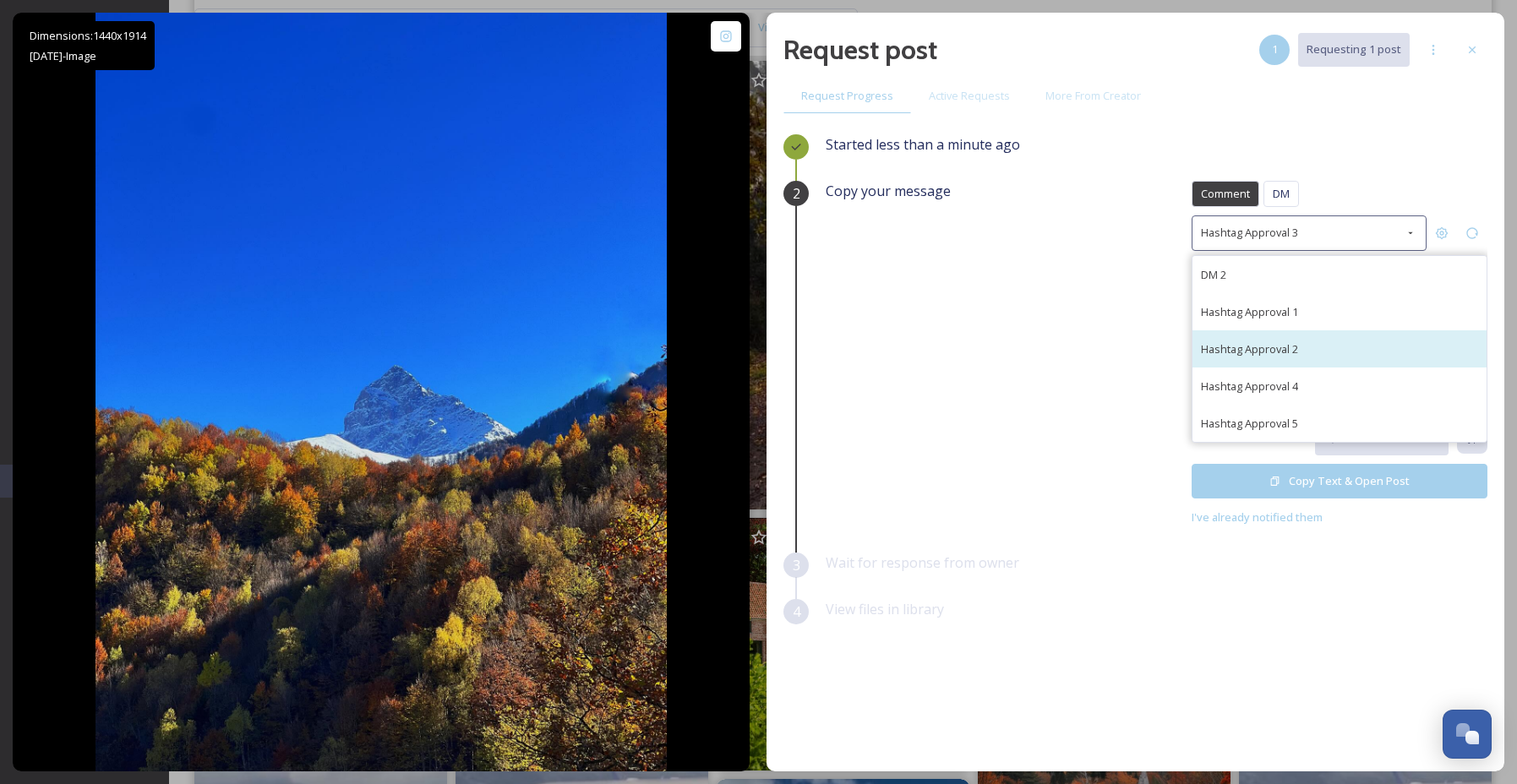
click at [1370, 340] on div "Hashtag Approval 2" at bounding box center [1339, 349] width 294 height 37
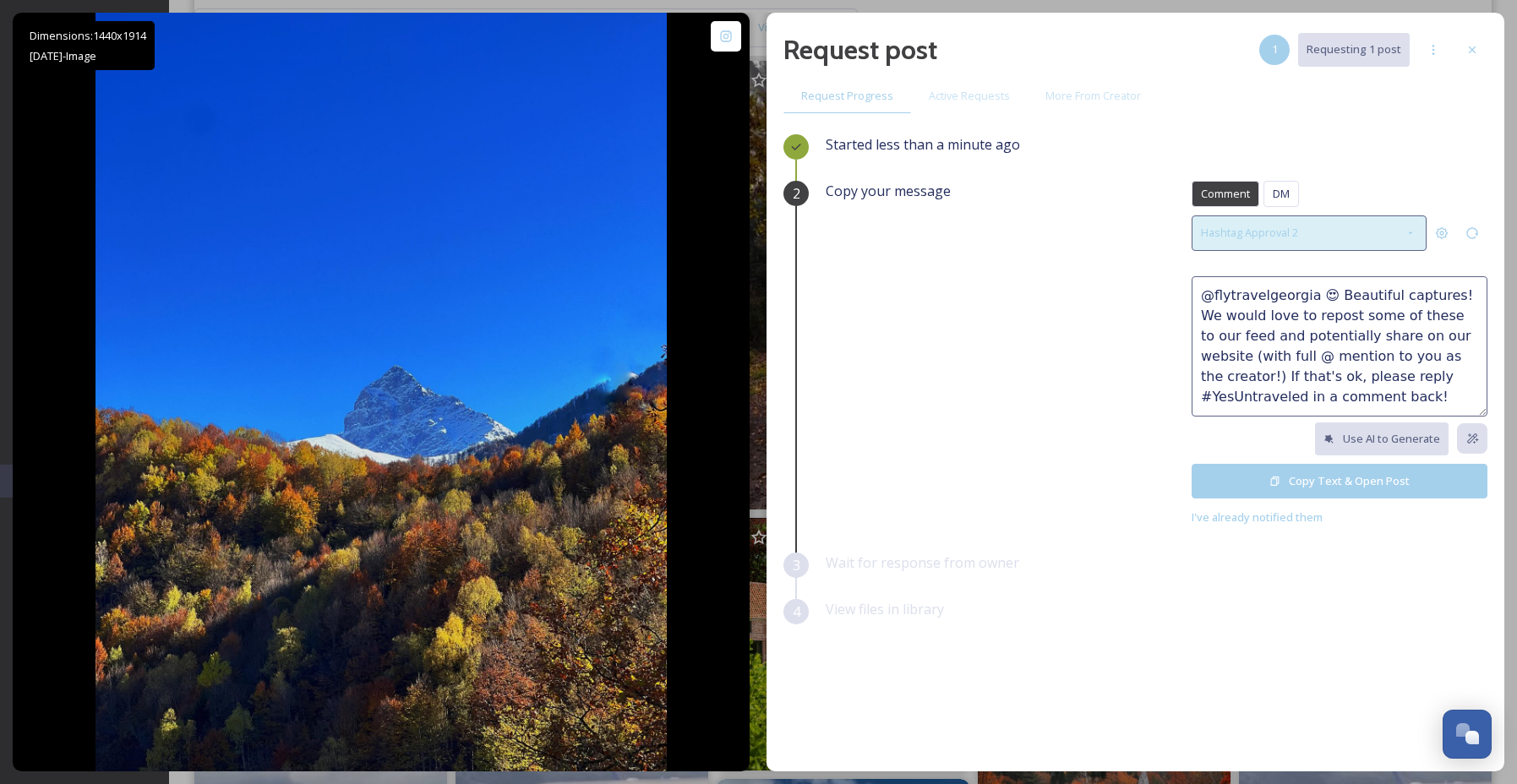
click at [1400, 242] on div "Hashtag Approval 2" at bounding box center [1309, 232] width 235 height 34
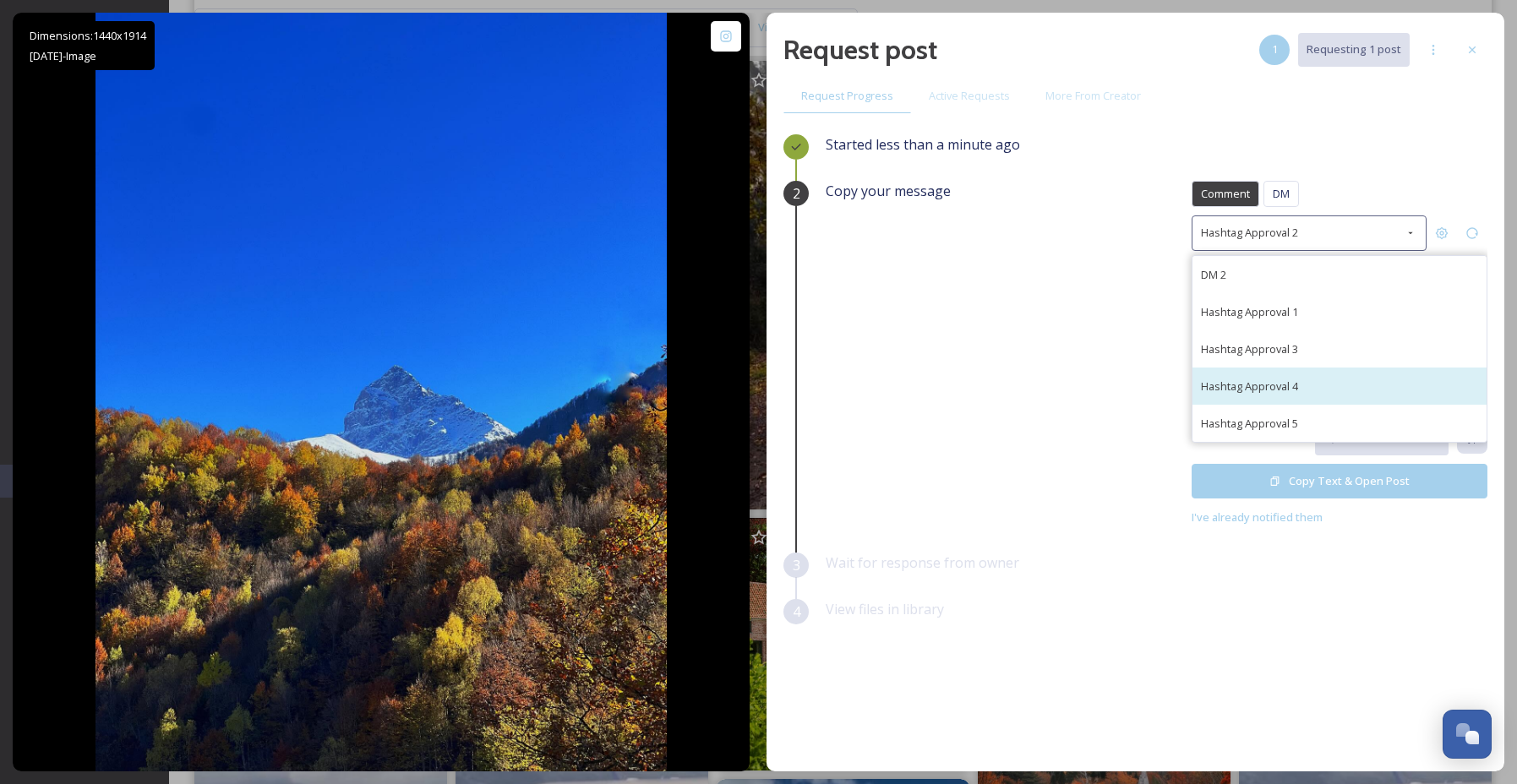
click at [1379, 367] on div "Hashtag Approval 4" at bounding box center [1339, 386] width 294 height 37
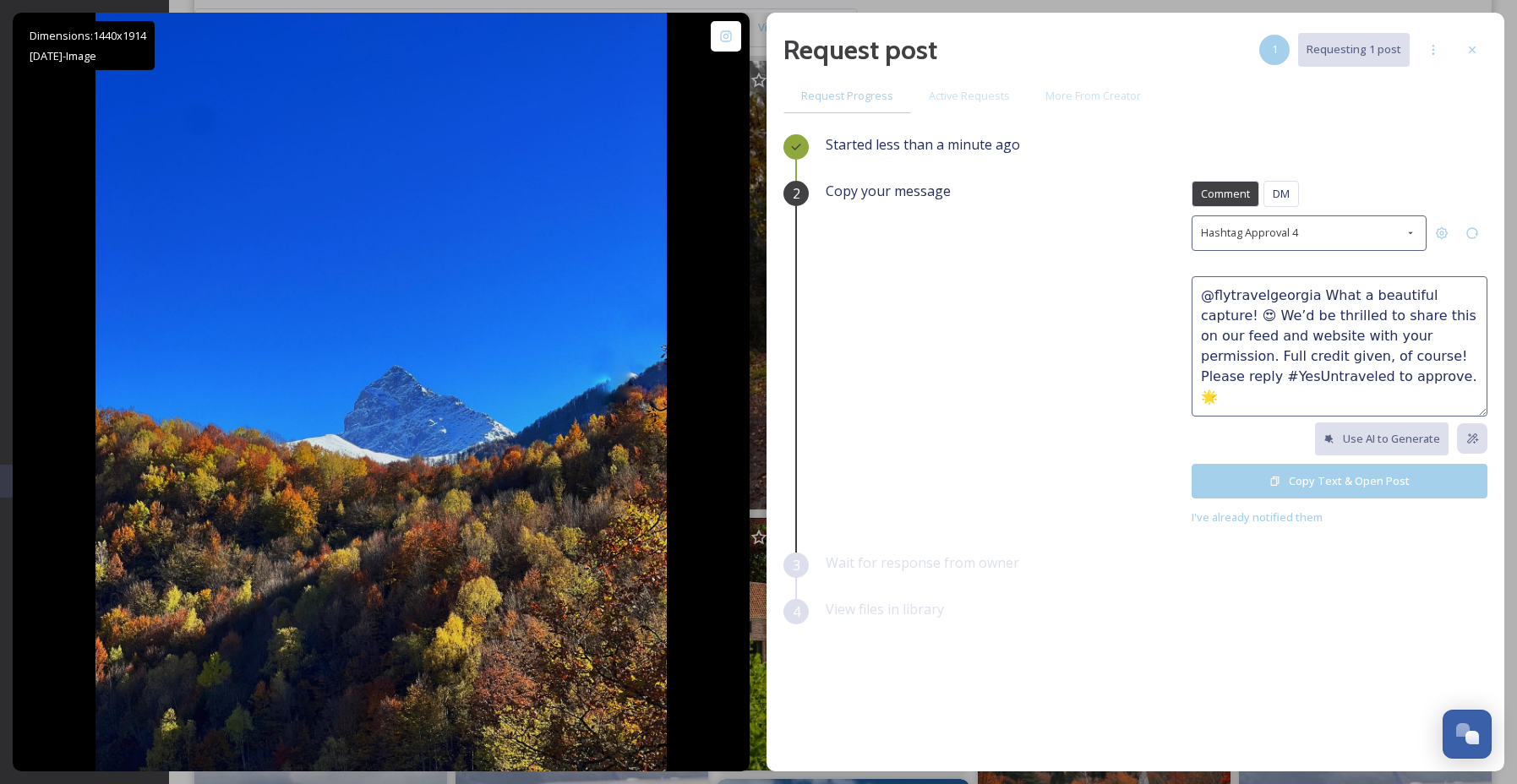
drag, startPoint x: 1204, startPoint y: 317, endPoint x: 1204, endPoint y: 298, distance: 19.0
click at [1204, 298] on textarea "@flytravelgeorgia What a beautiful capture! 😍 We’d be thrilled to share this on…" at bounding box center [1339, 346] width 296 height 140
type textarea "STUNNING! 😍 We’d be thrilled to share this on our feed and website with your pe…"
click at [1377, 483] on button "Copy Text & Open Post" at bounding box center [1339, 480] width 296 height 34
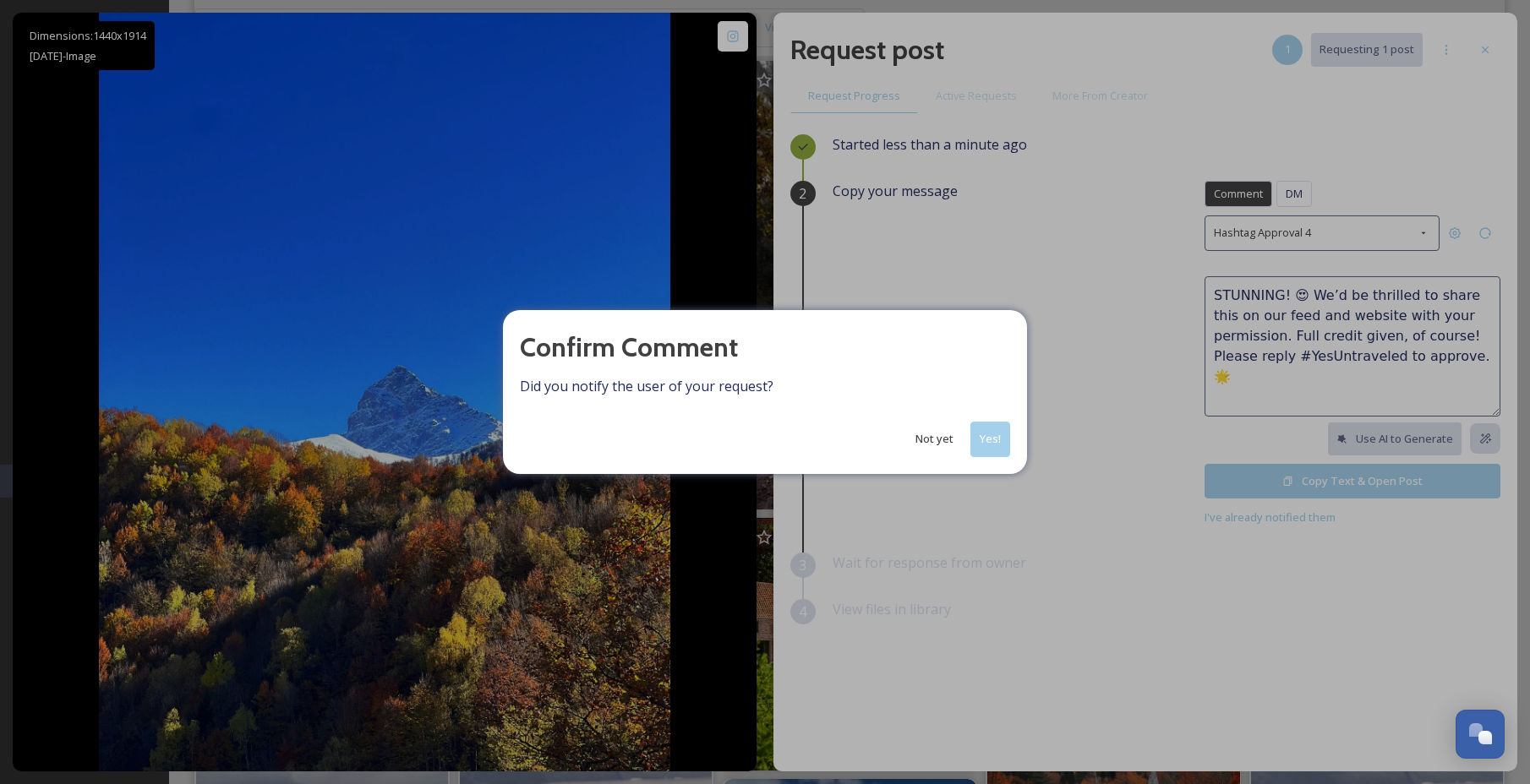
click at [991, 439] on button "Yes!" at bounding box center [989, 438] width 40 height 34
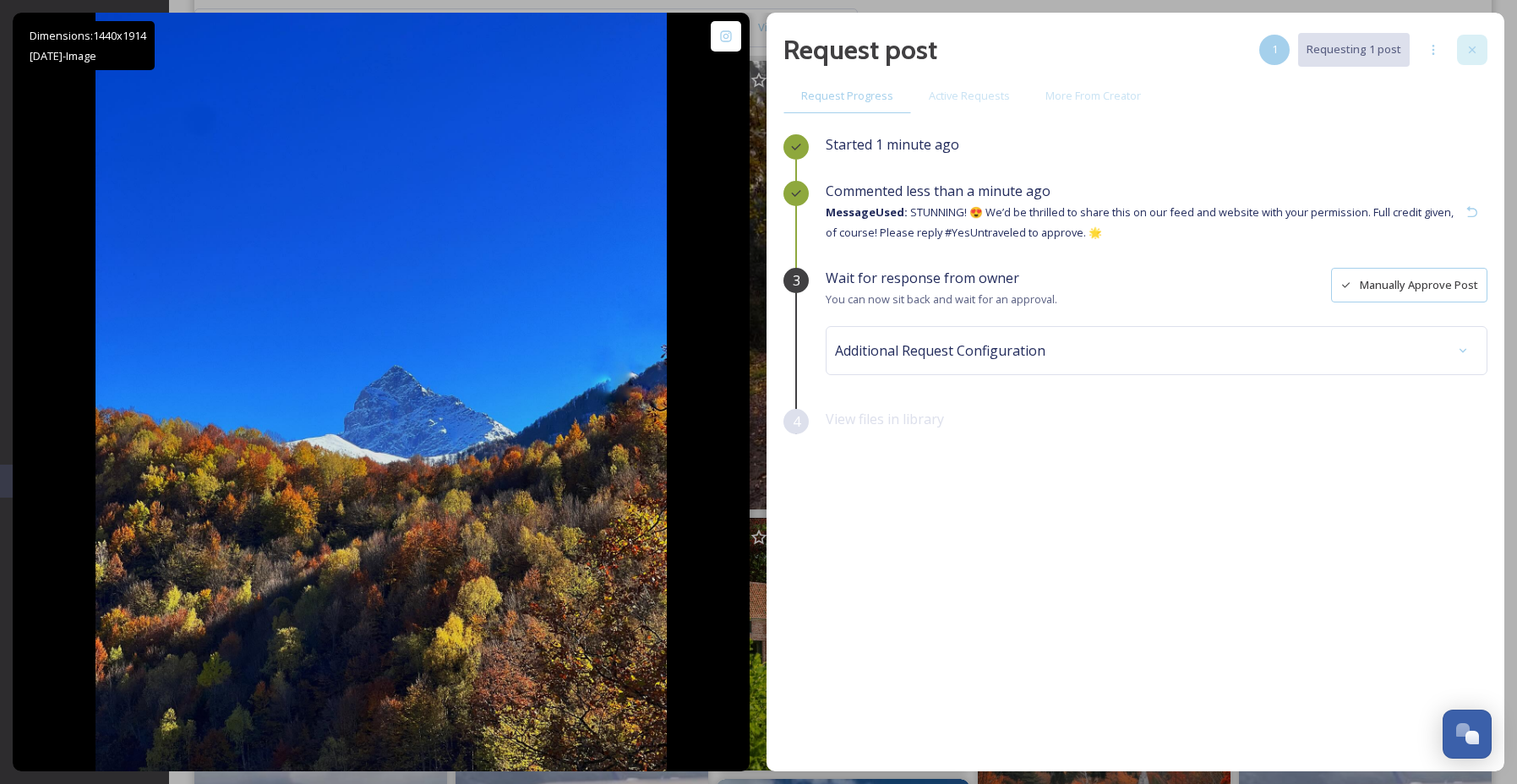
click at [1475, 49] on icon at bounding box center [1471, 49] width 13 height 13
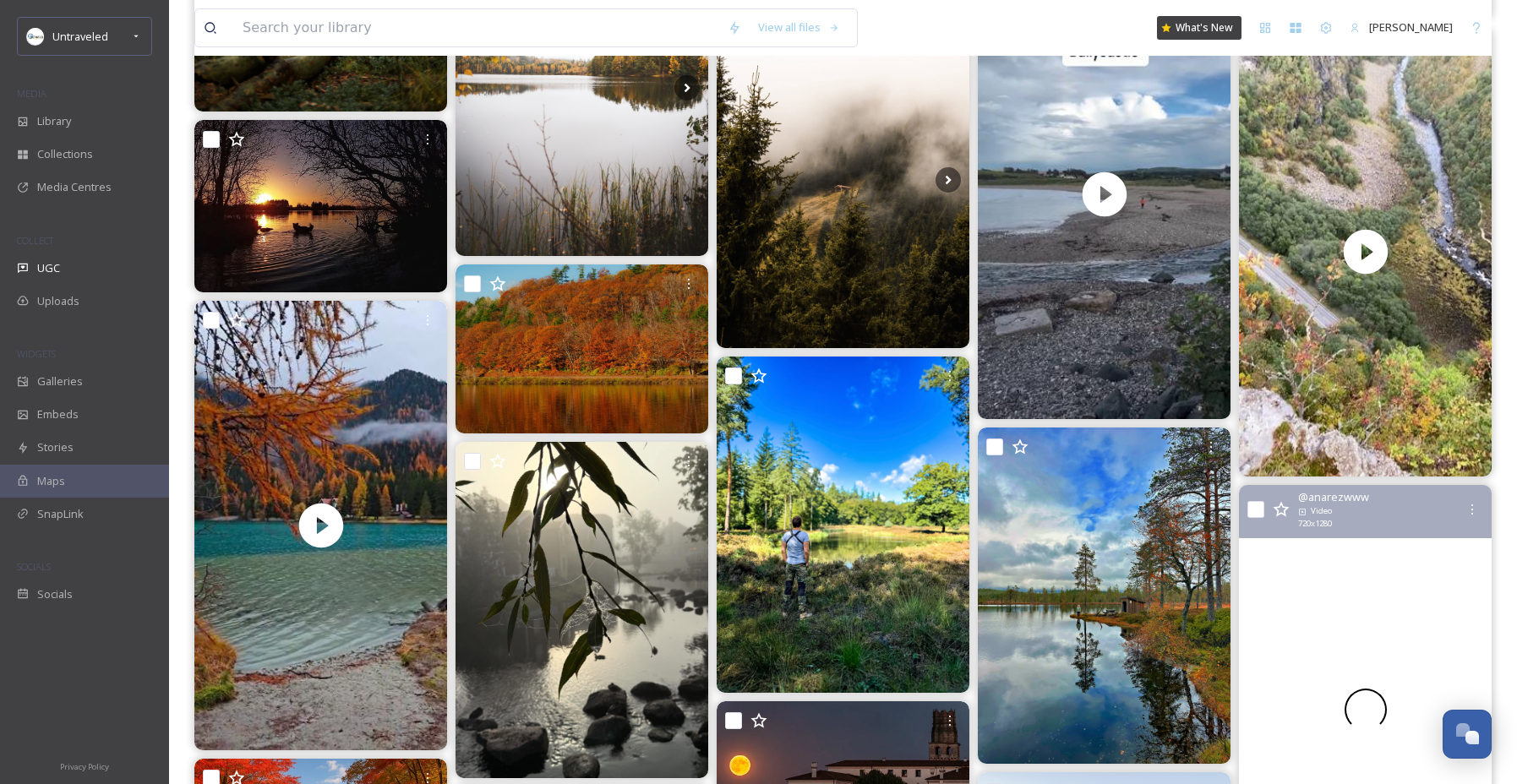
scroll to position [15248, 0]
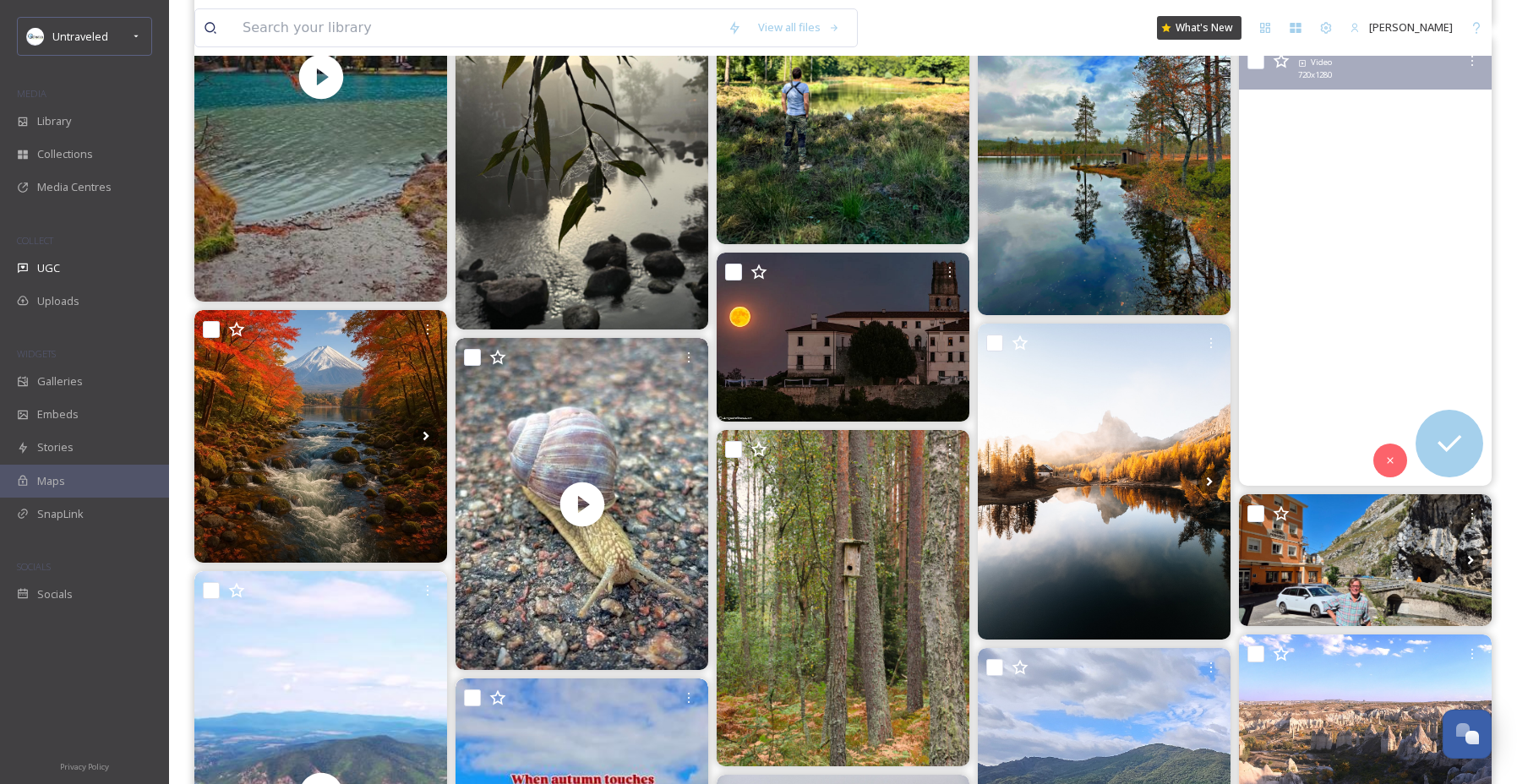
click at [1328, 357] on video "autumn in the Tatras hits different 🍁🪵🐾\a\a📍Morskie Oko\a\aTatry, Tatras, High …" at bounding box center [1365, 260] width 253 height 449
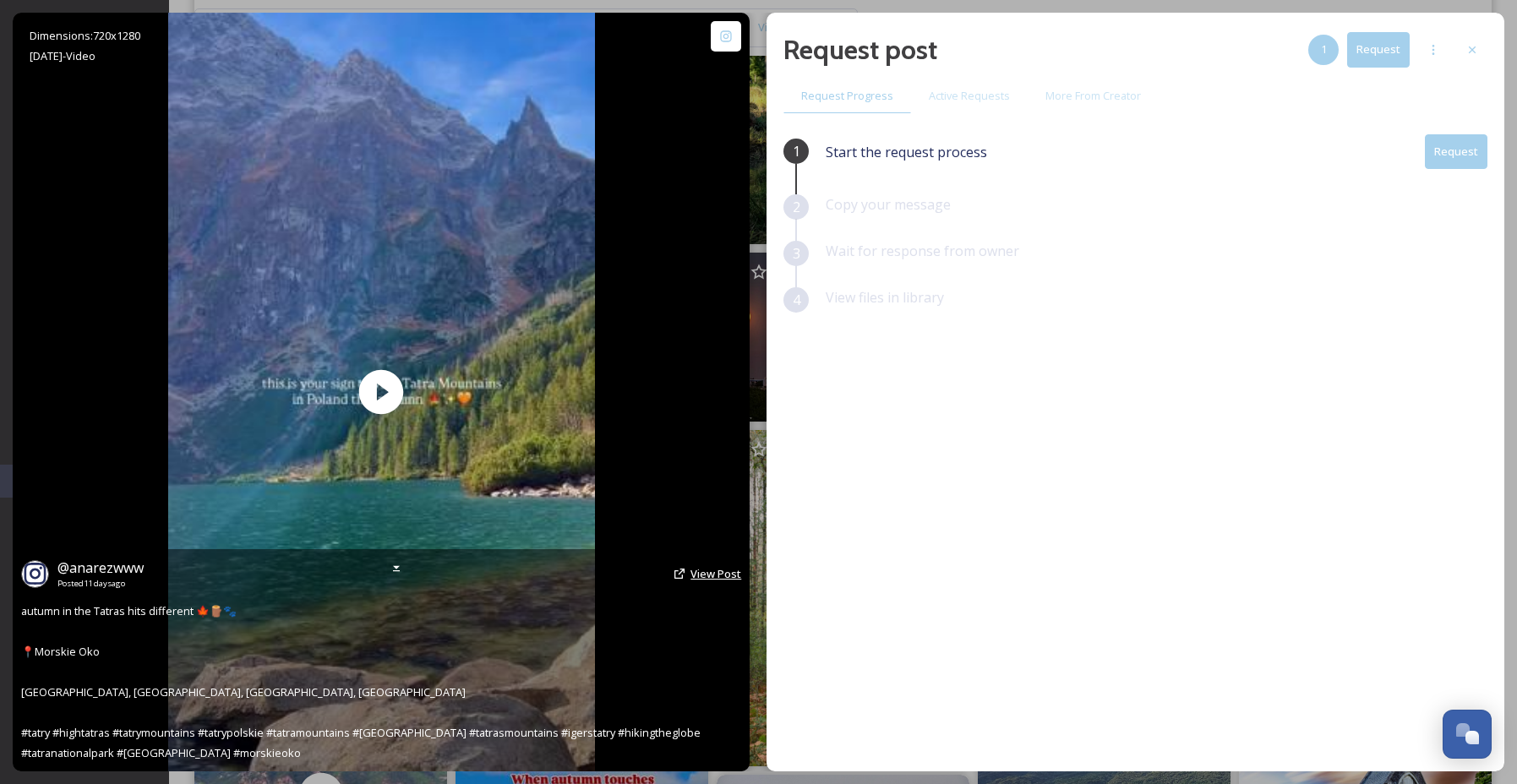
click at [736, 577] on span "View Post" at bounding box center [715, 573] width 50 height 15
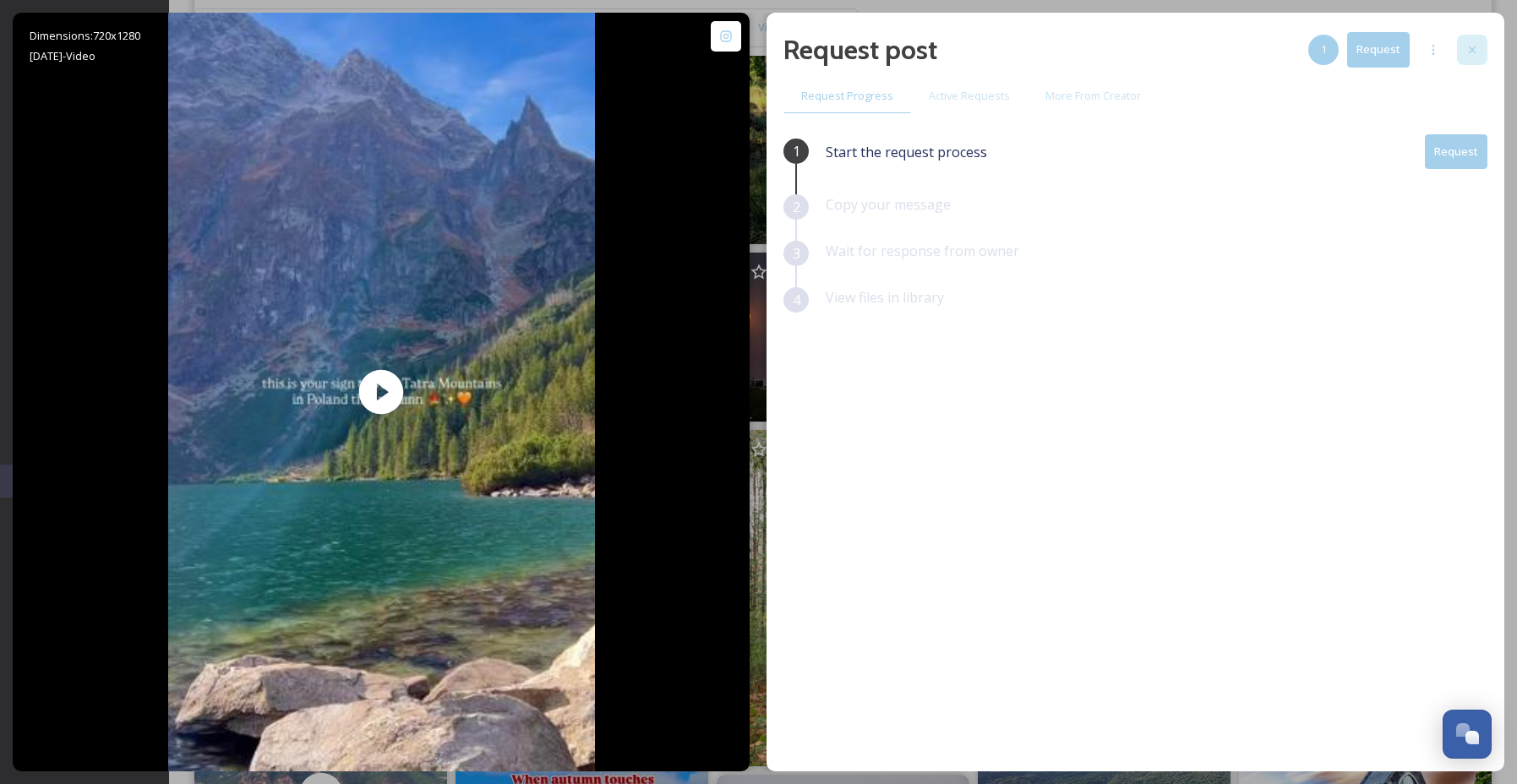
click at [1475, 46] on icon at bounding box center [1471, 49] width 13 height 13
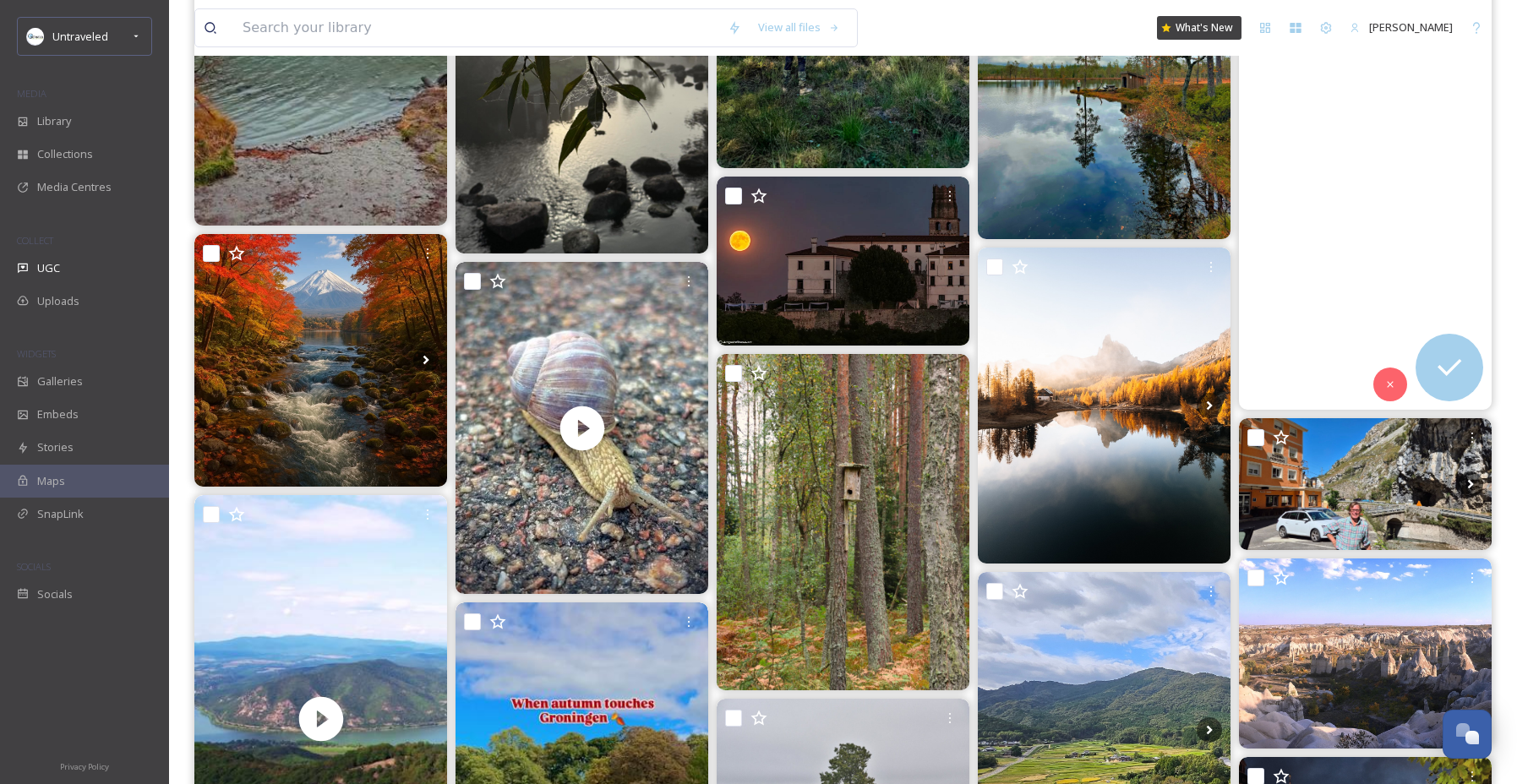
scroll to position [15328, 0]
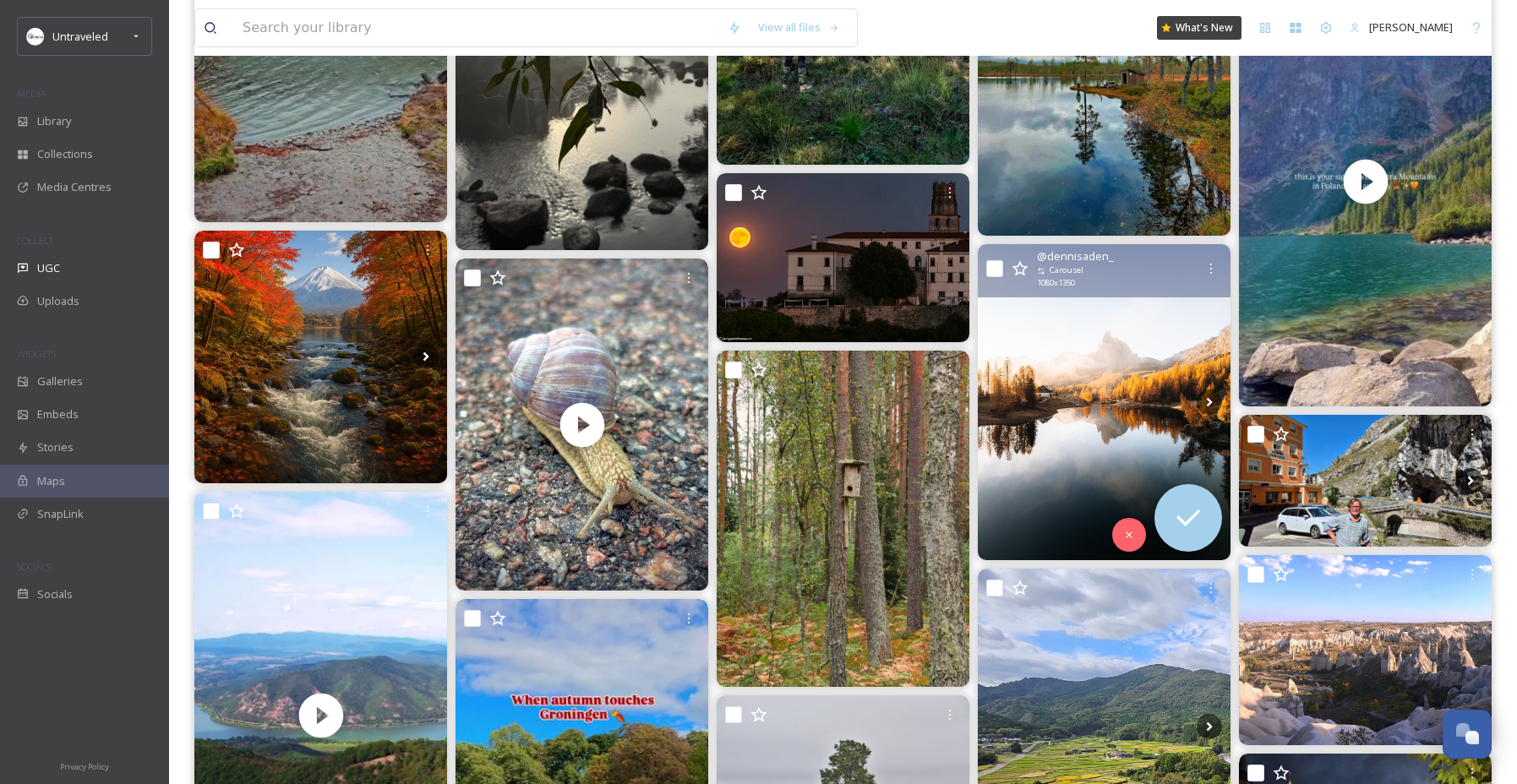
click at [1127, 373] on img at bounding box center [1104, 403] width 253 height 316
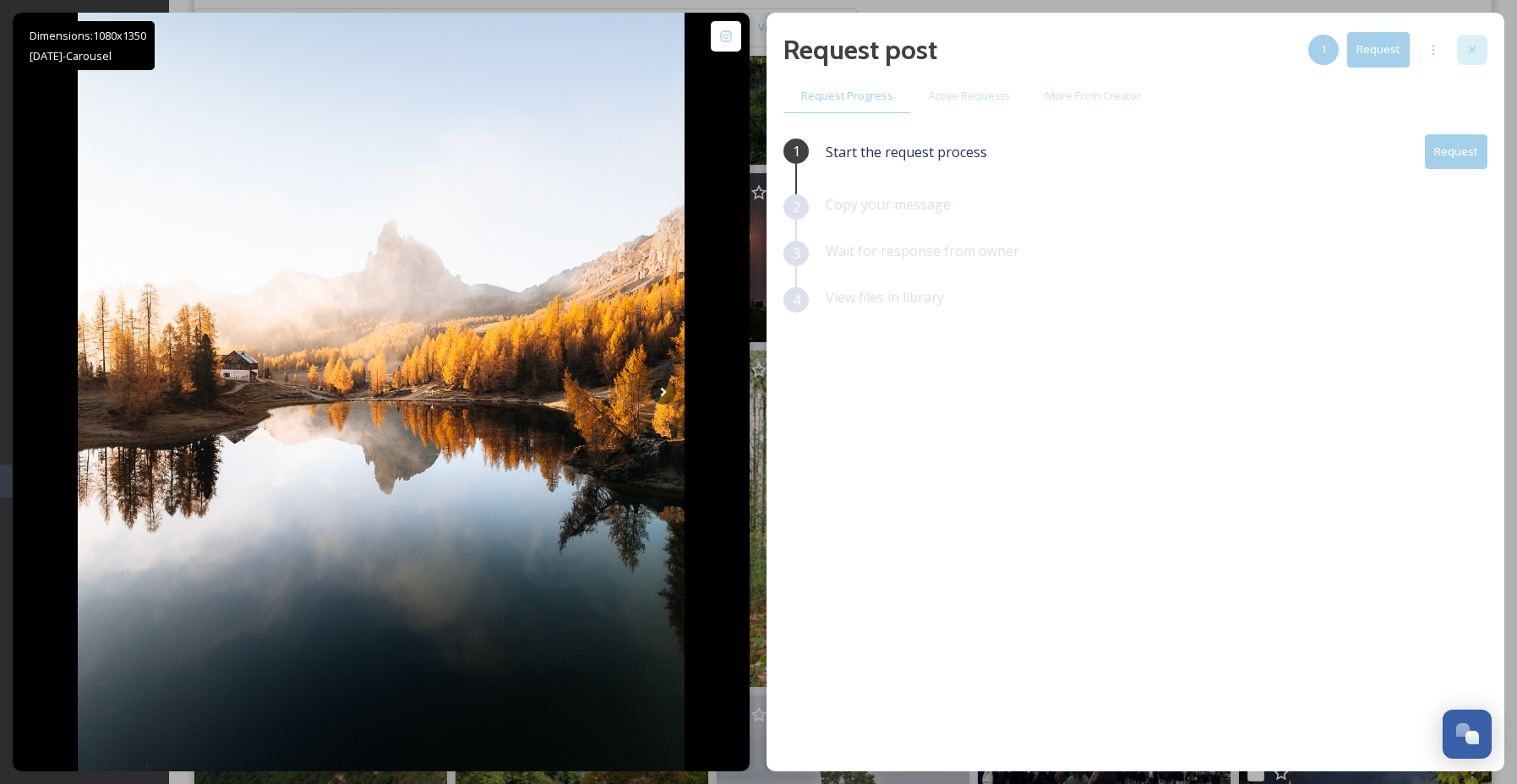
click at [1477, 54] on icon at bounding box center [1471, 49] width 13 height 13
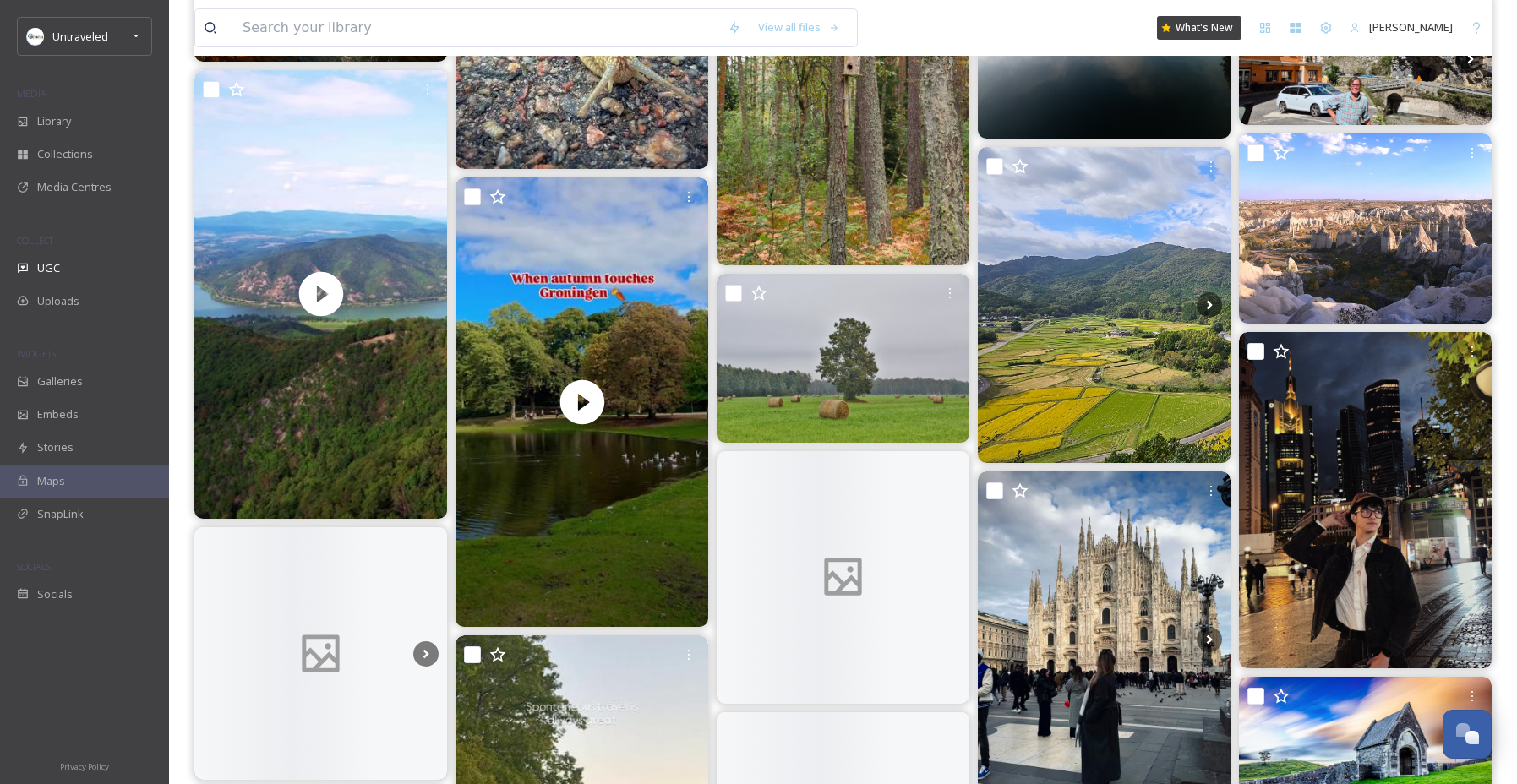
scroll to position [15754, 0]
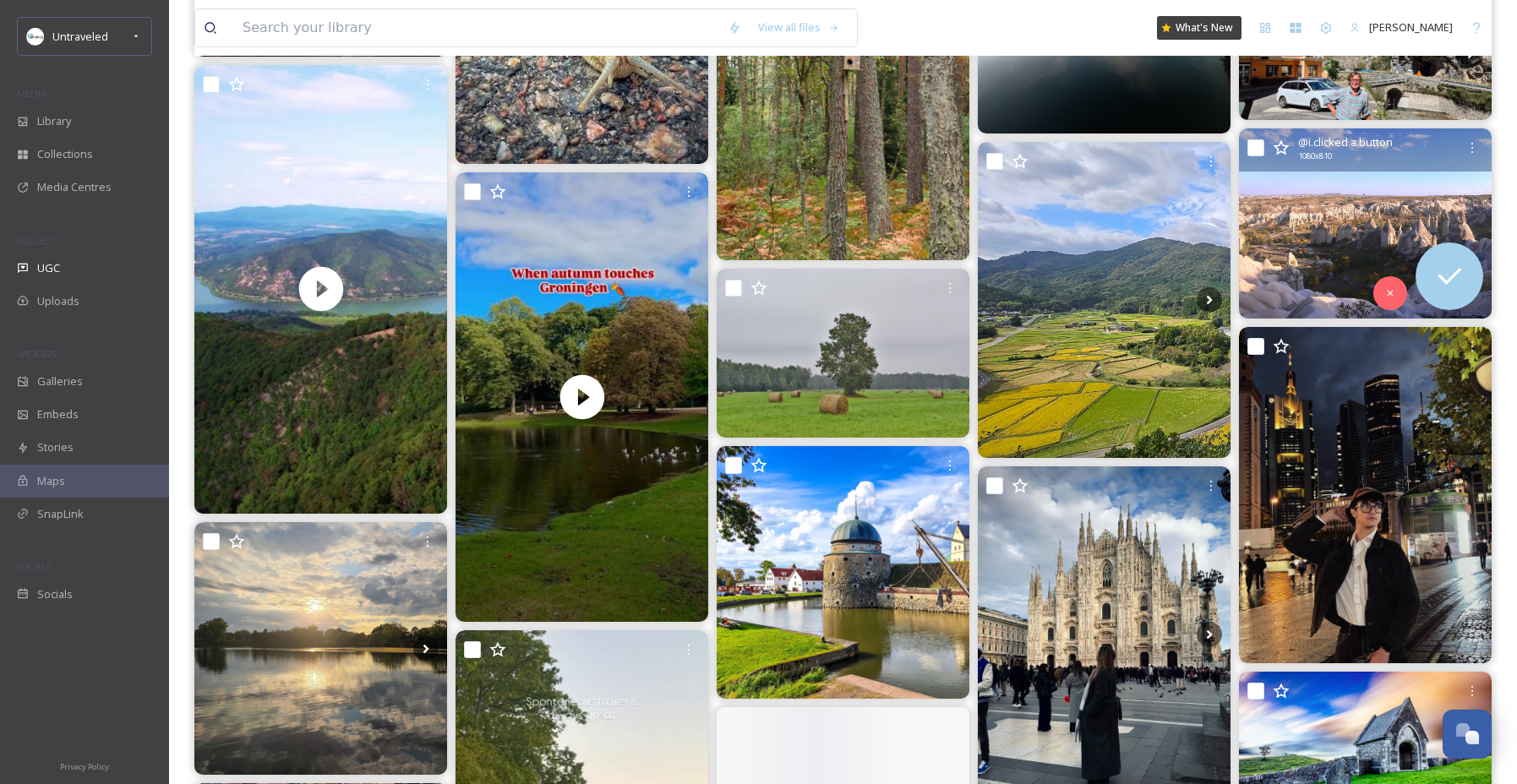
click at [1366, 241] on img at bounding box center [1365, 222] width 253 height 189
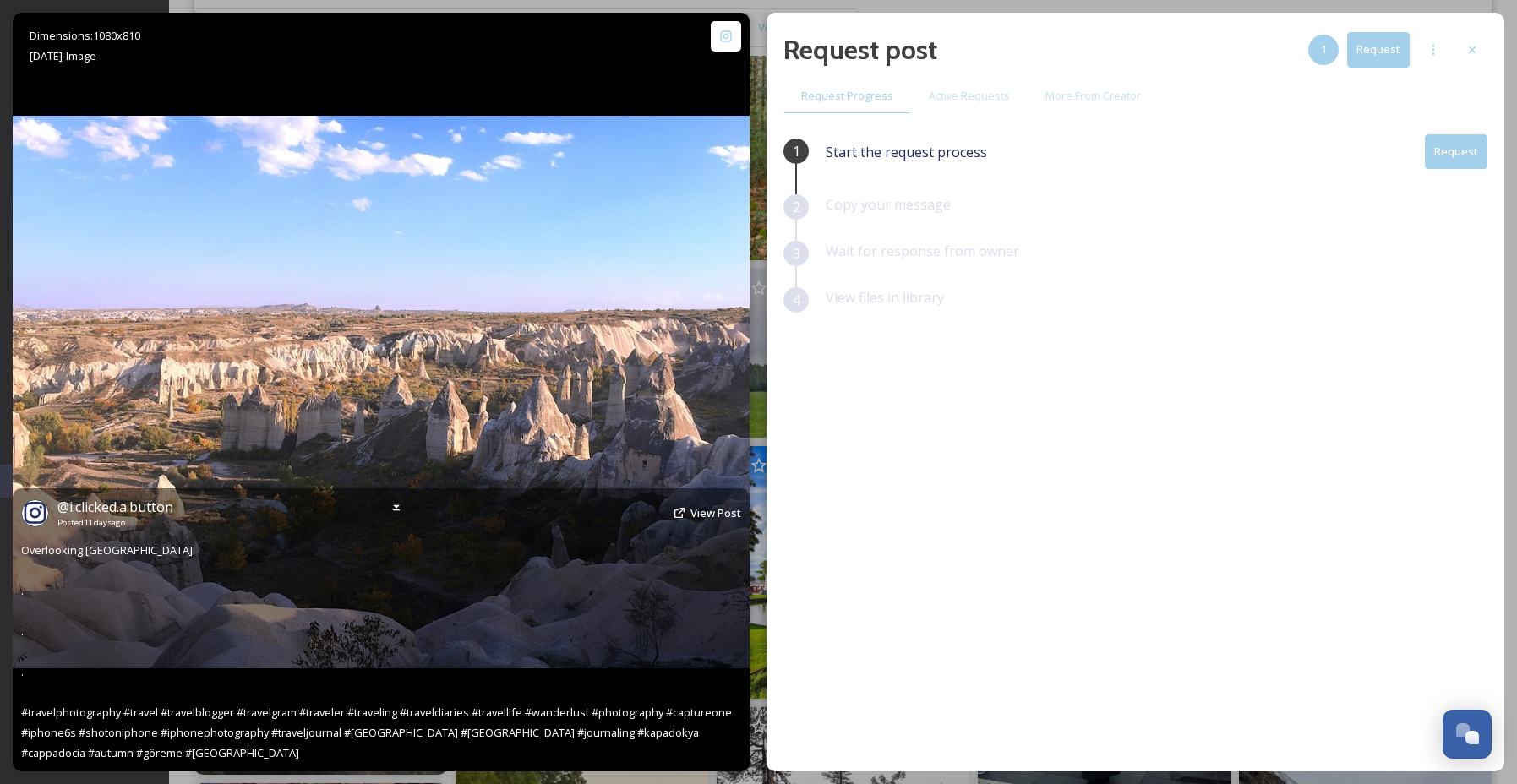
click at [702, 500] on div "@ i.clicked.a.button Posted [DATE] View Post" at bounding box center [381, 513] width 720 height 32
click at [703, 509] on span "View Post" at bounding box center [715, 512] width 50 height 15
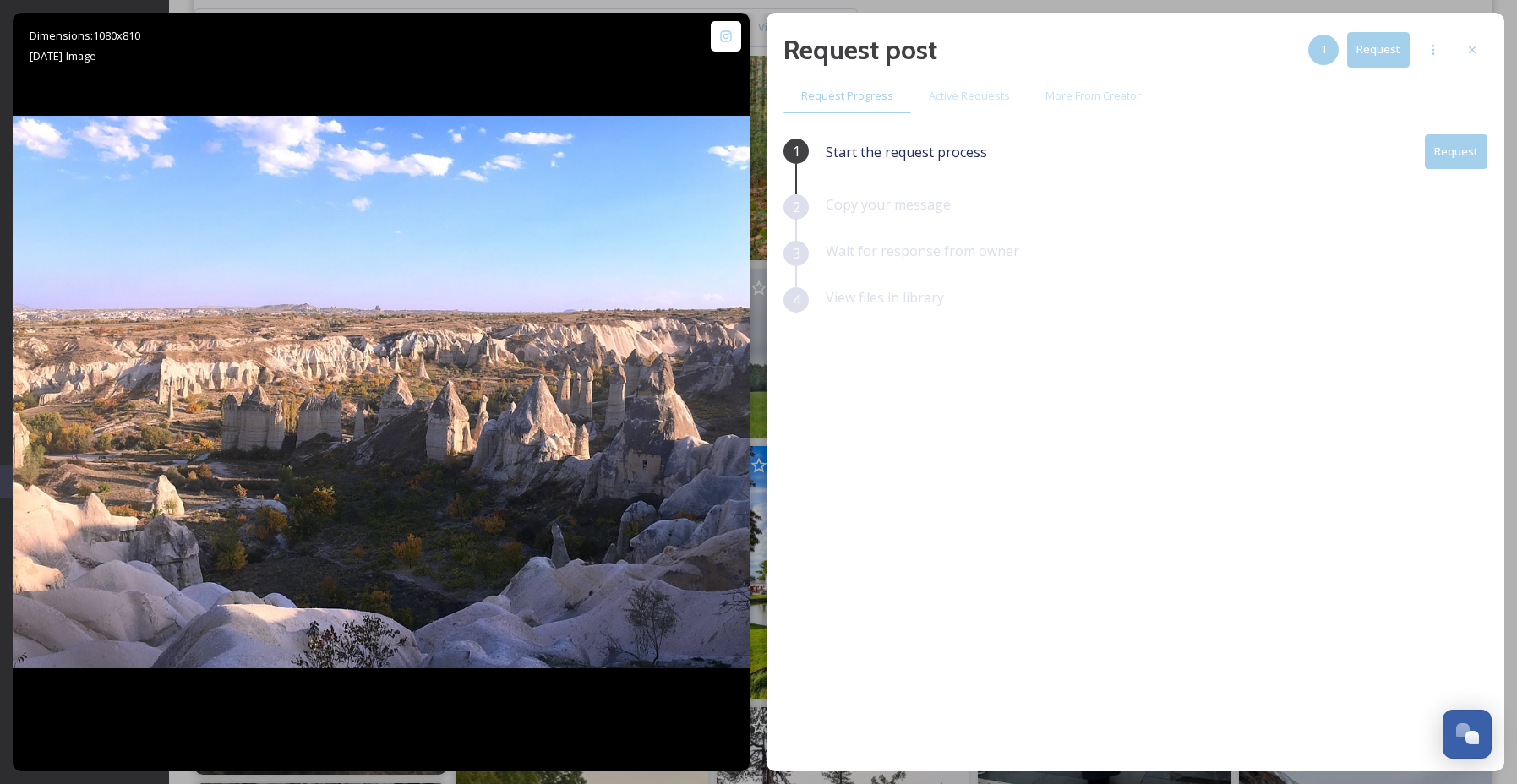
click at [1465, 141] on button "Request" at bounding box center [1455, 151] width 63 height 34
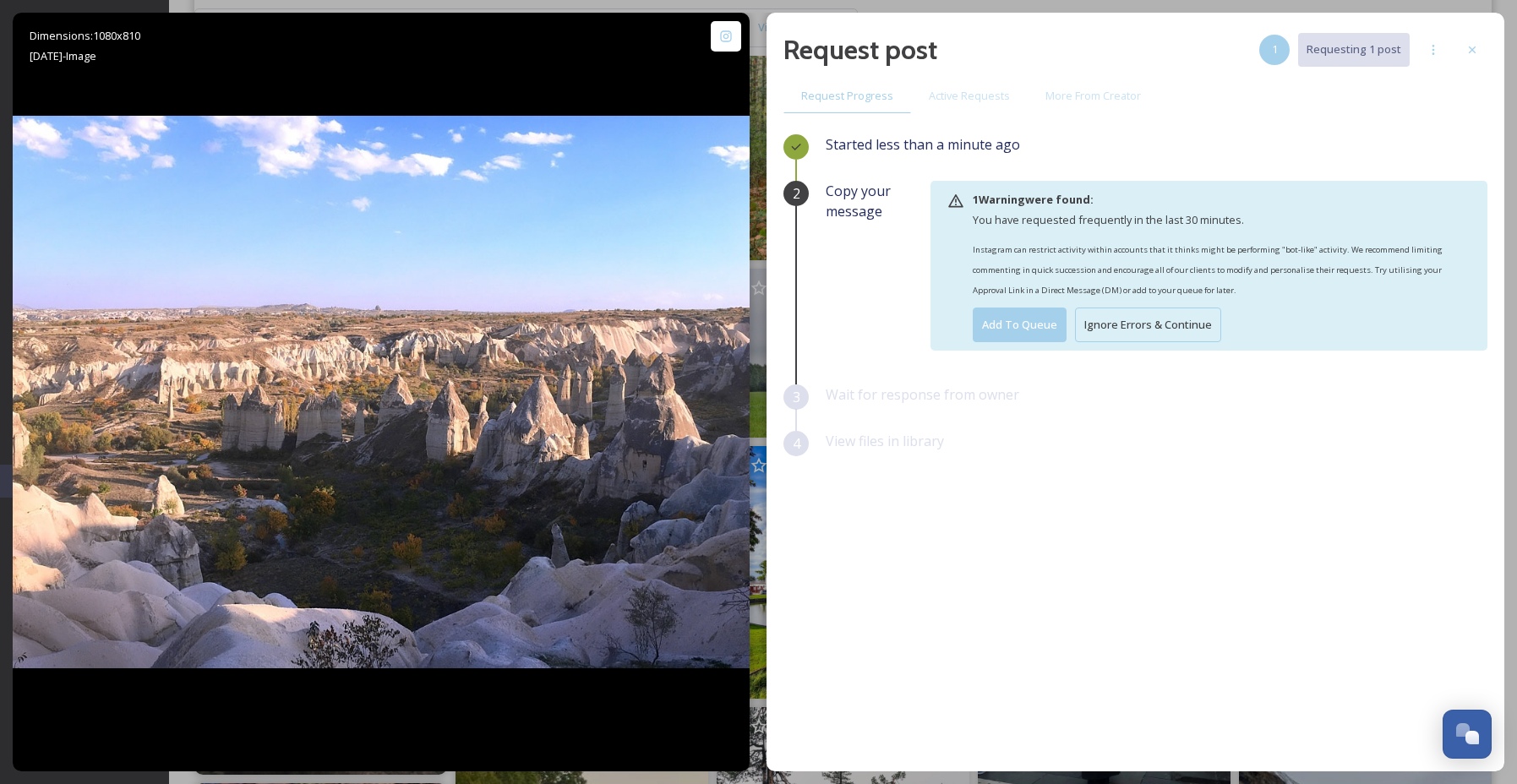
click at [1187, 326] on button "Ignore Errors & Continue" at bounding box center [1148, 324] width 147 height 34
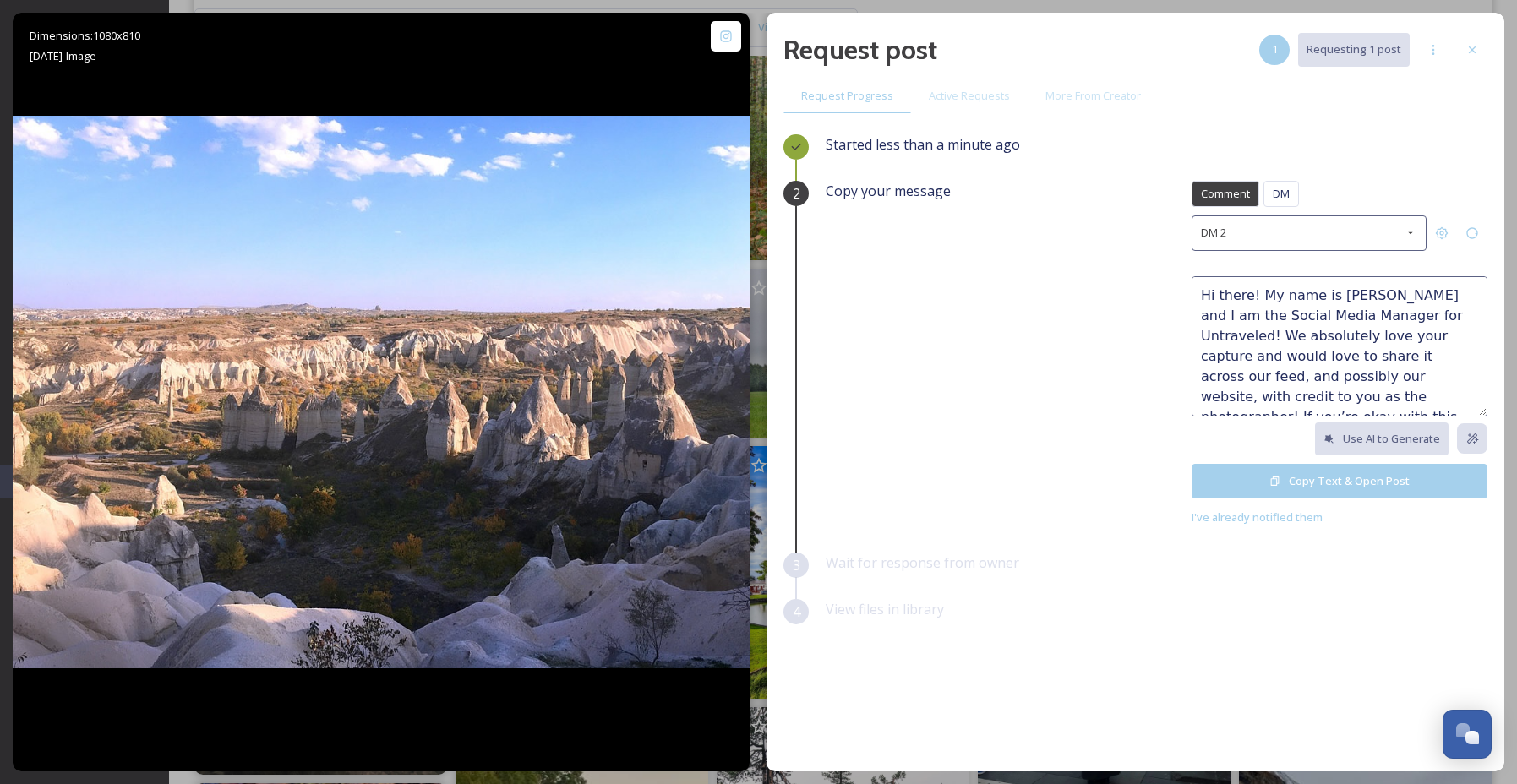
click at [1302, 486] on button "Copy Text & Open Post" at bounding box center [1339, 480] width 296 height 34
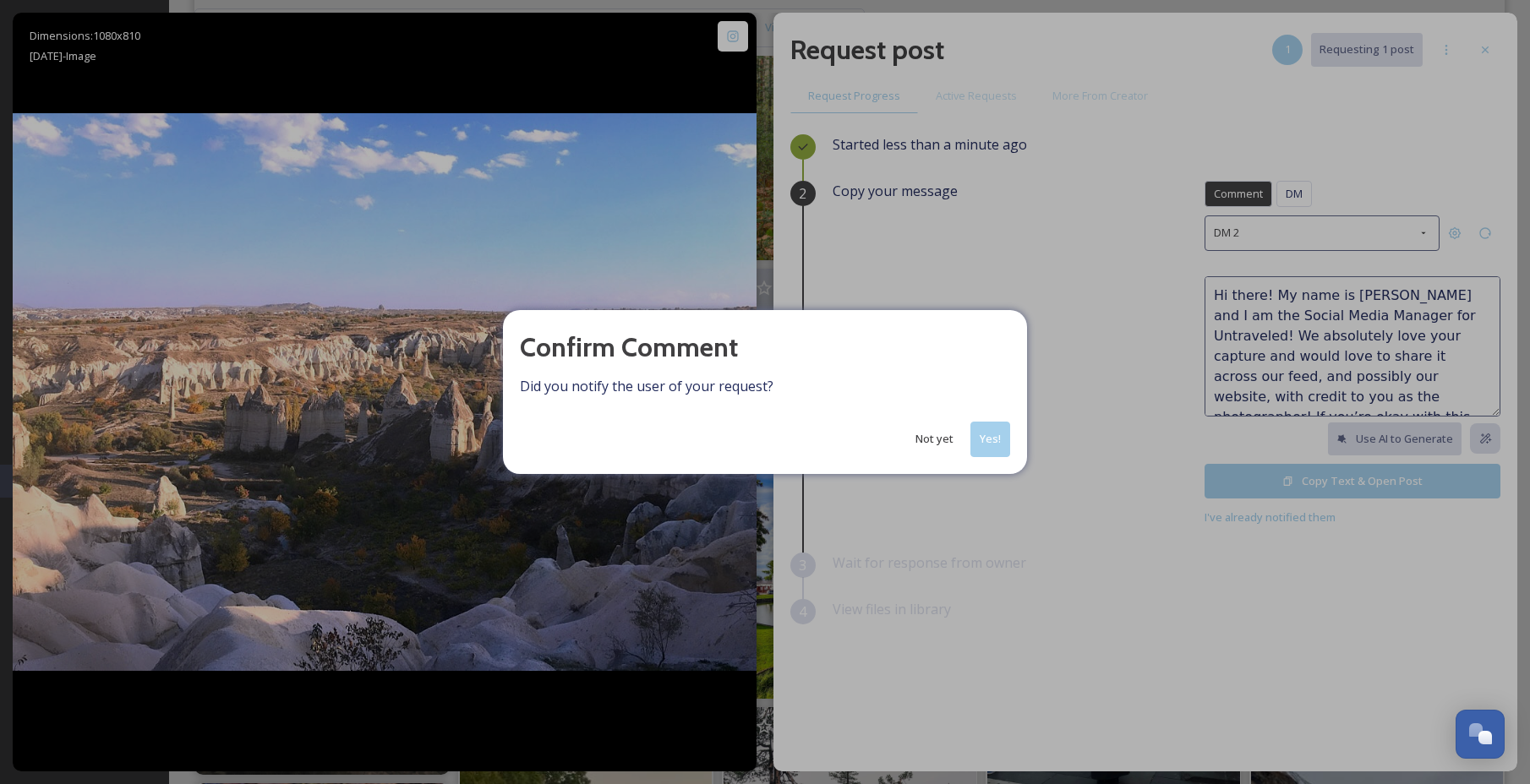
click at [981, 431] on button "Yes!" at bounding box center [989, 438] width 40 height 34
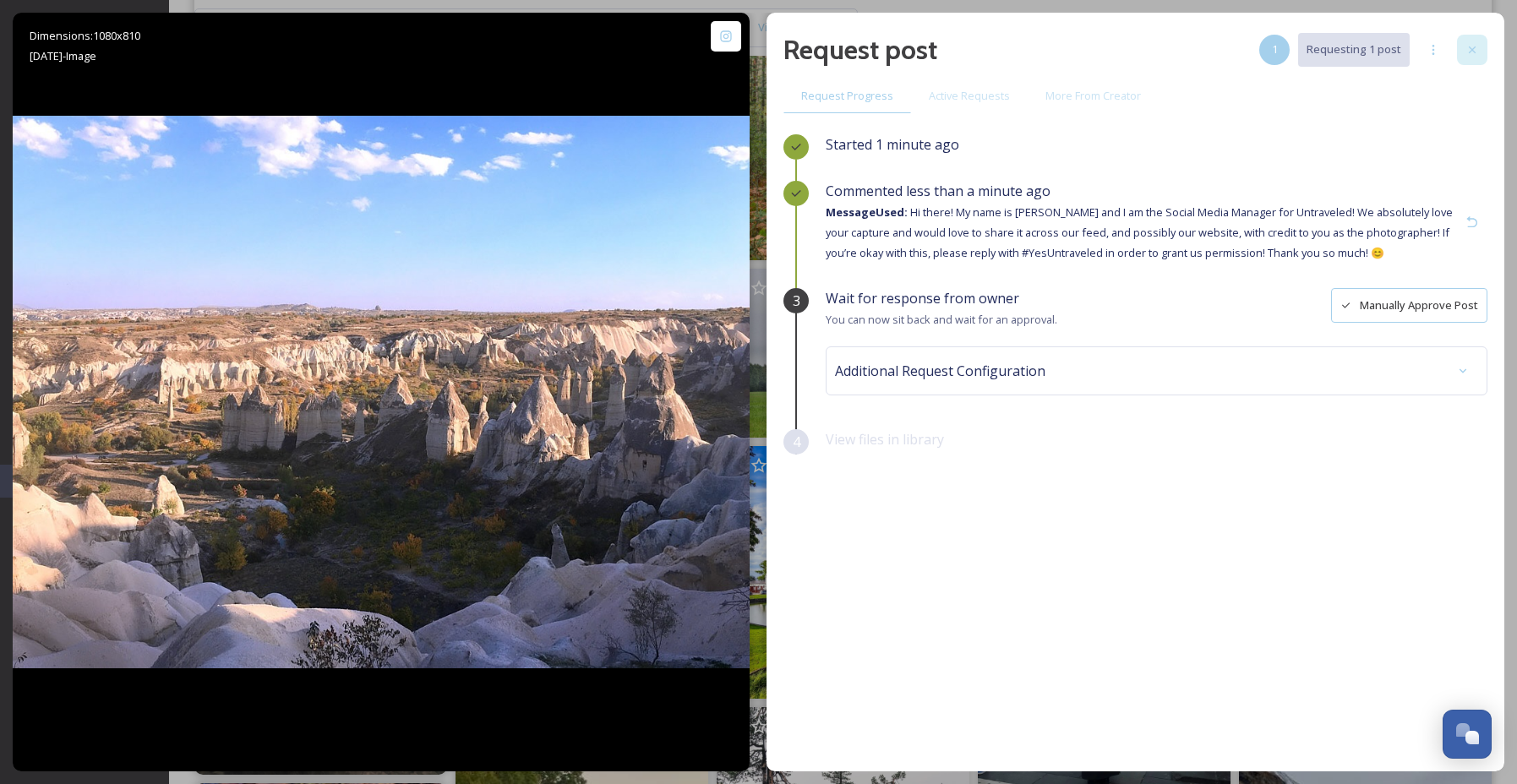
click at [1465, 49] on icon at bounding box center [1471, 49] width 13 height 13
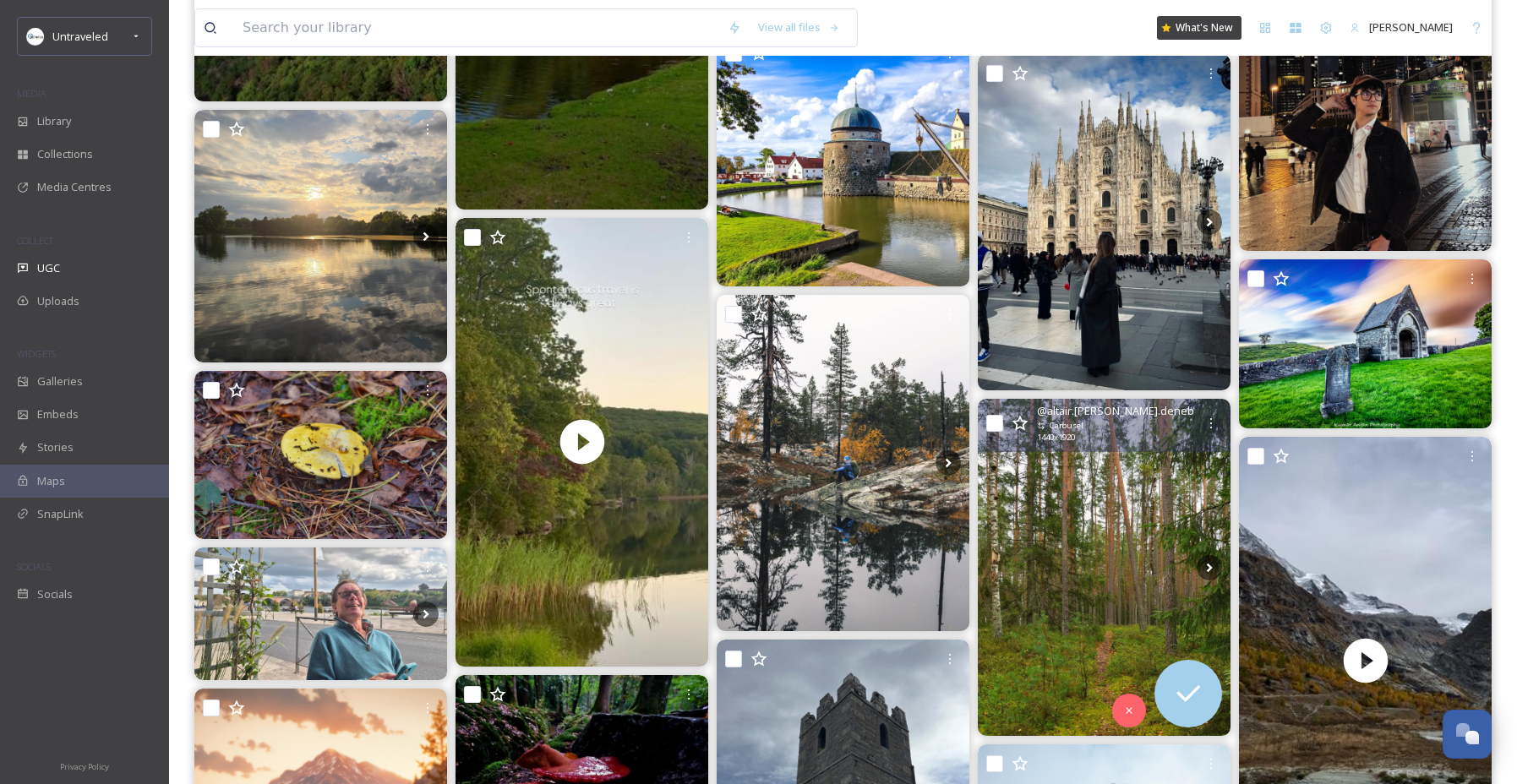
scroll to position [16170, 0]
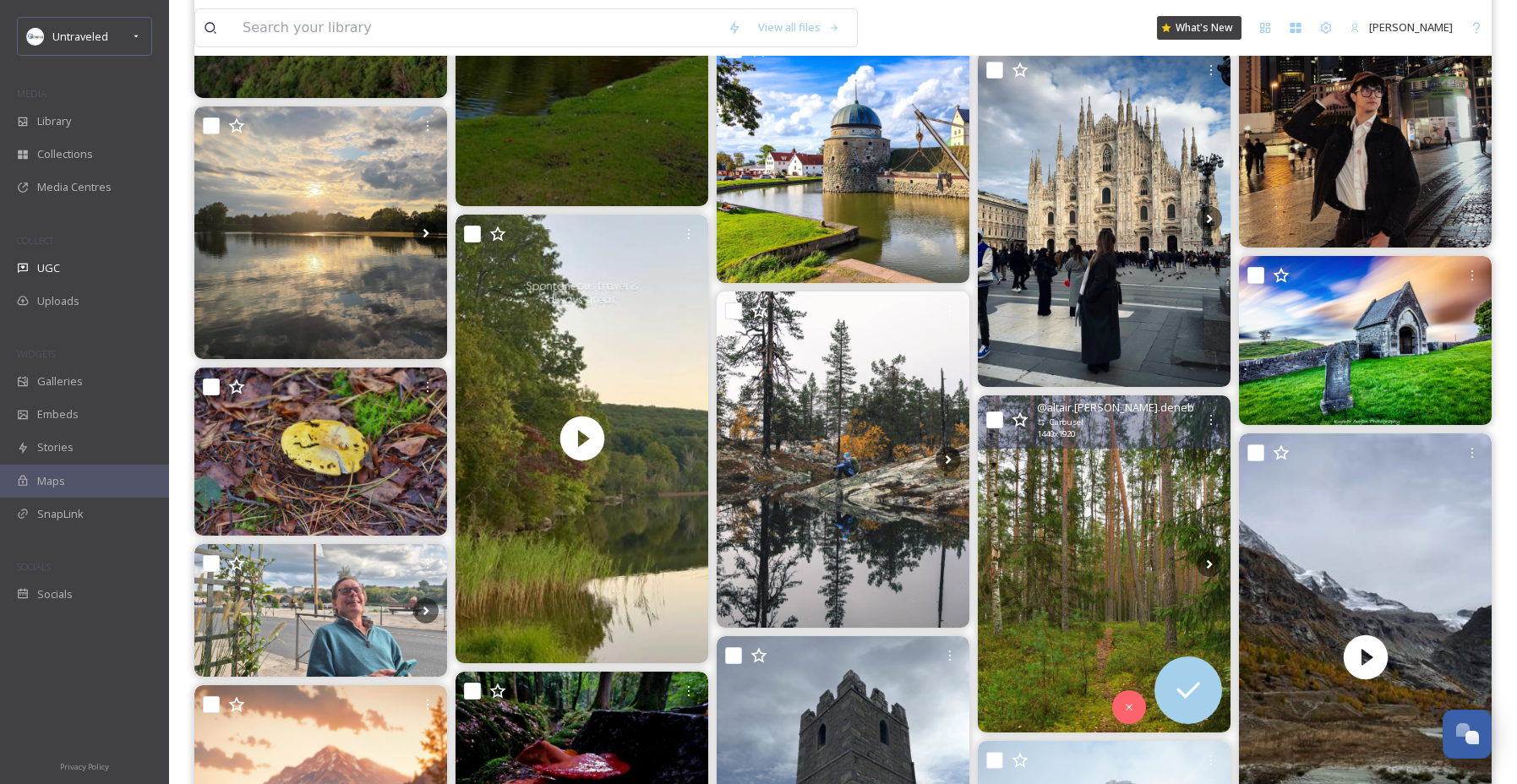
click at [1105, 571] on img at bounding box center [1104, 564] width 253 height 337
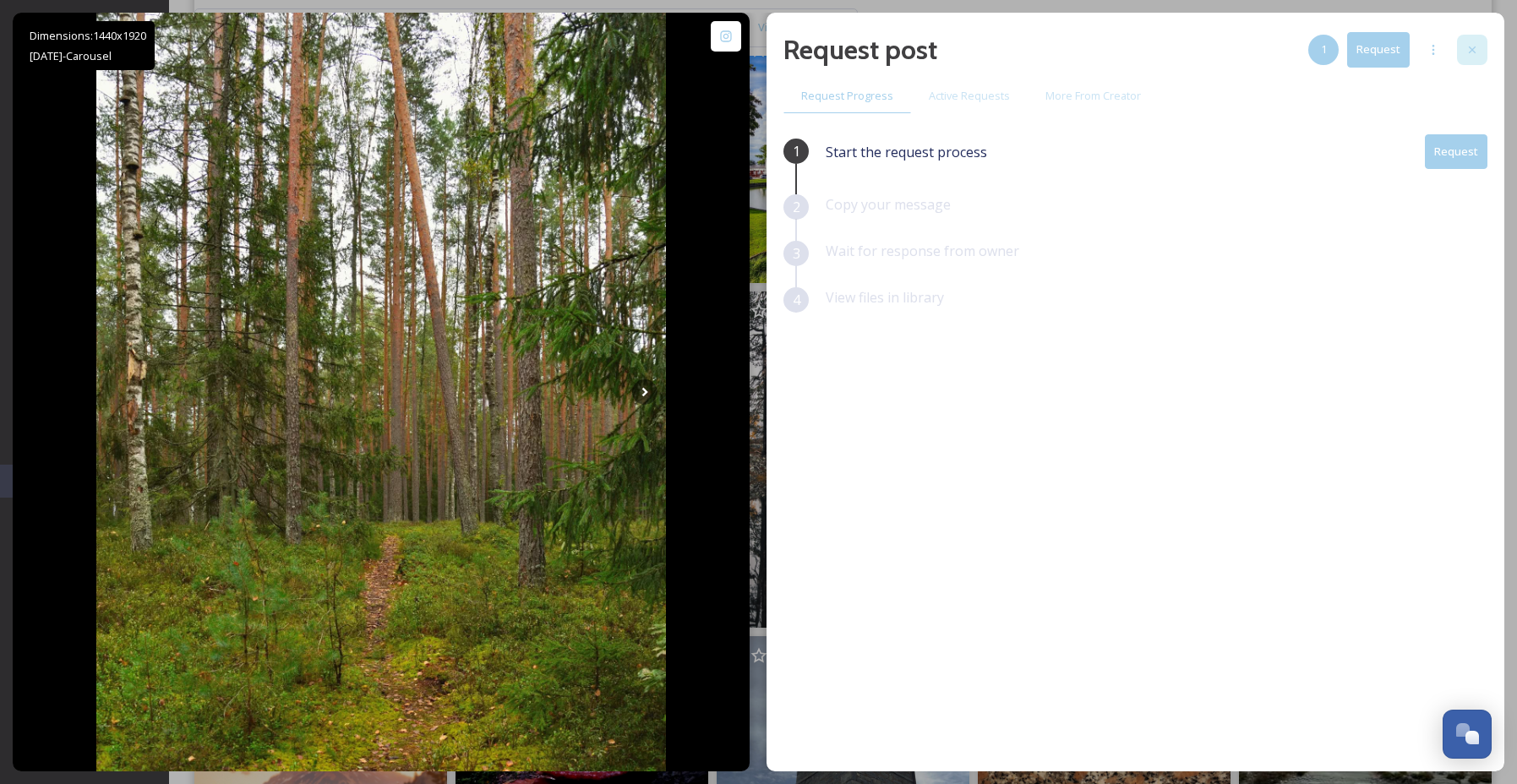
click at [1472, 40] on div at bounding box center [1472, 49] width 30 height 30
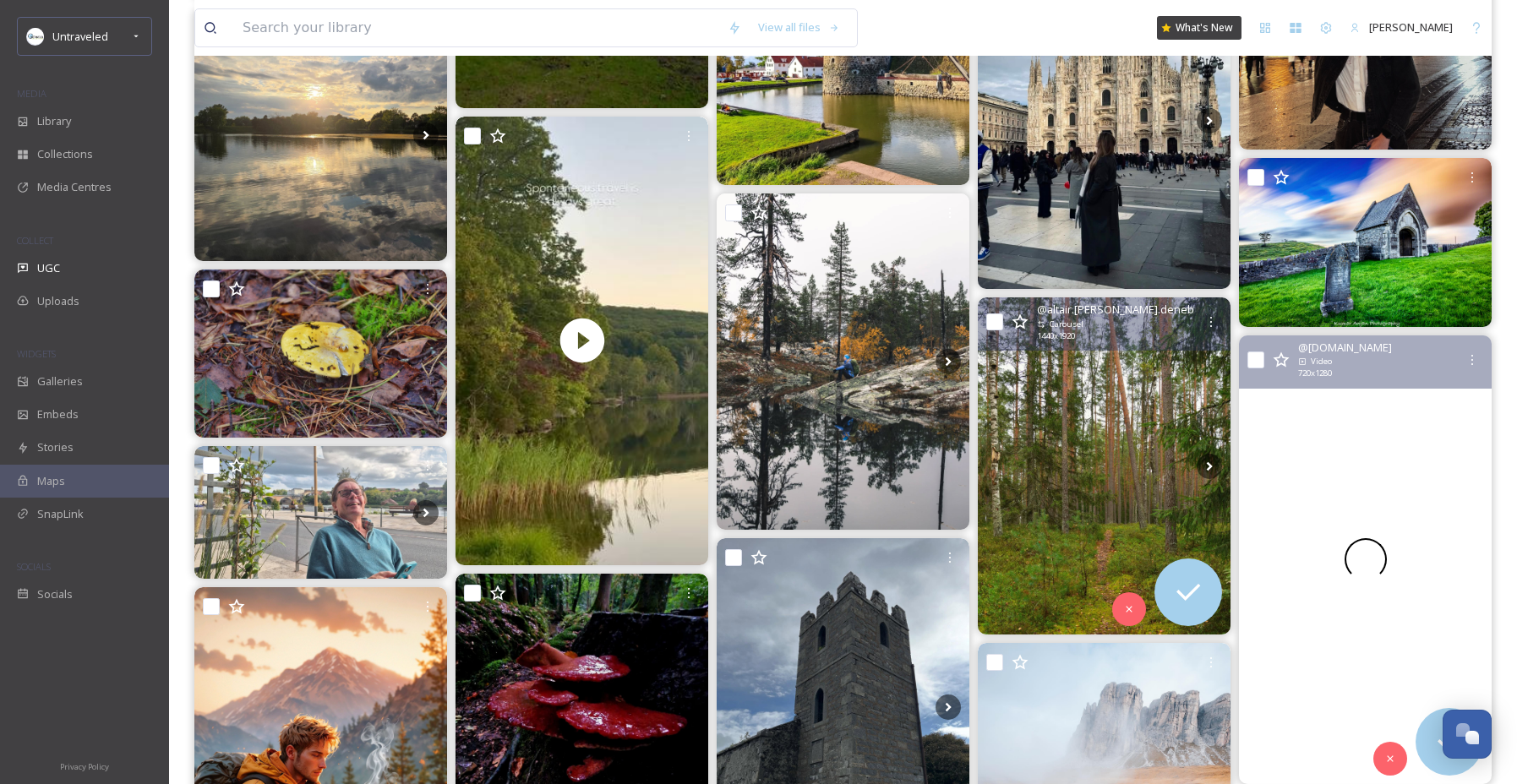
scroll to position [16607, 0]
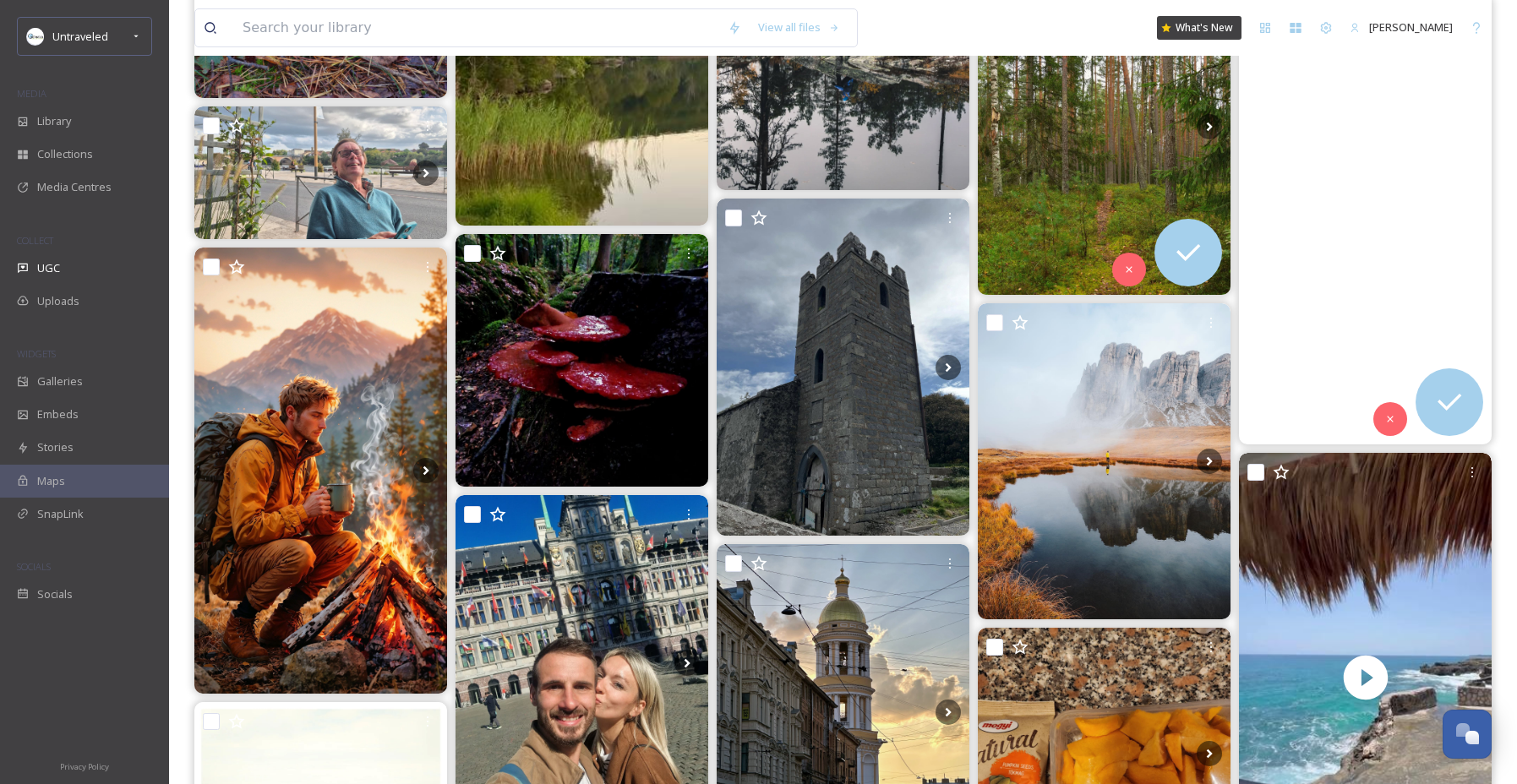
click at [1271, 302] on video "A magical moment in the autumn coloured mountains 🍁🍂🏔️\a#reelit #reelitfeelit #…" at bounding box center [1365, 220] width 253 height 449
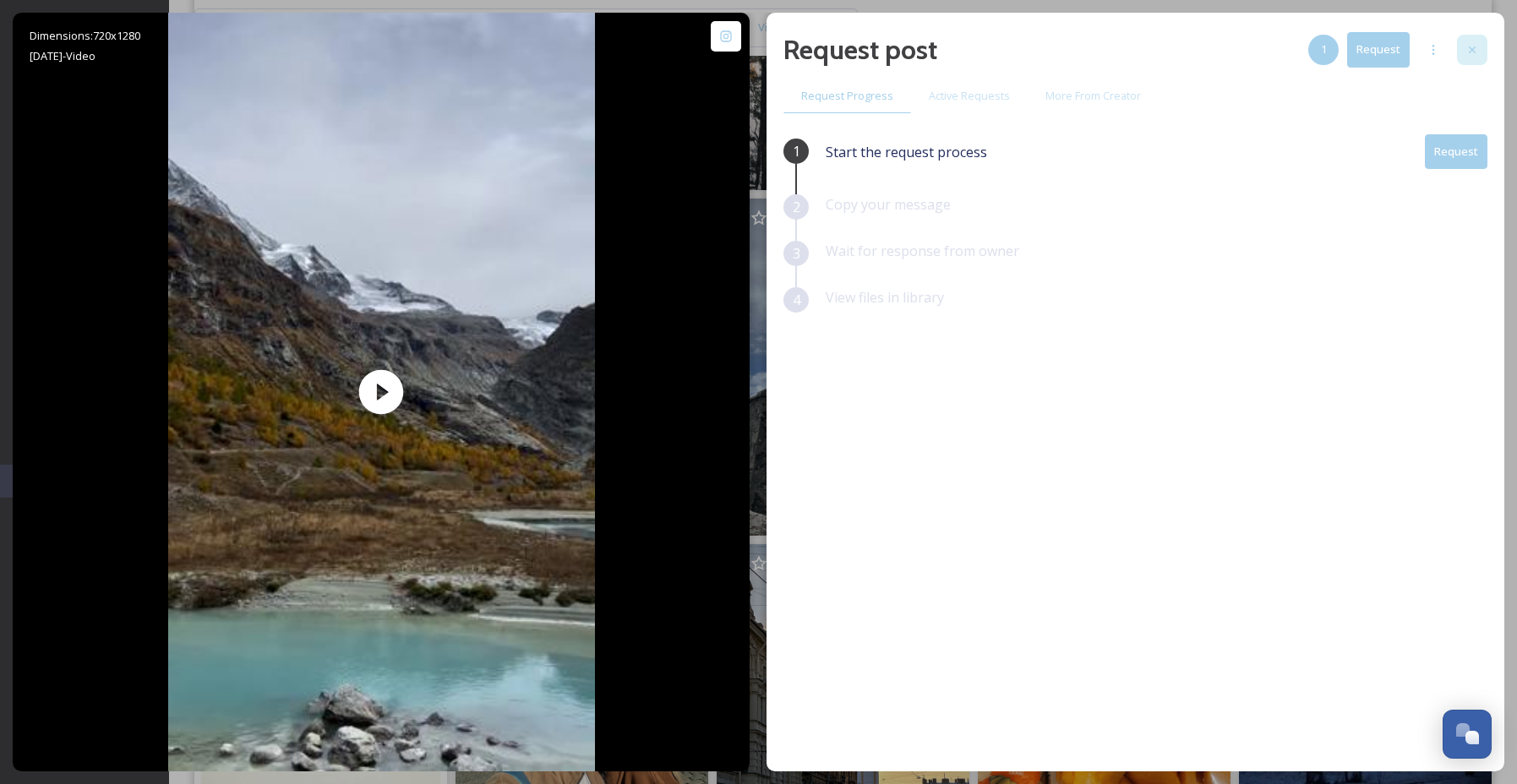
click at [1463, 49] on div at bounding box center [1472, 49] width 30 height 30
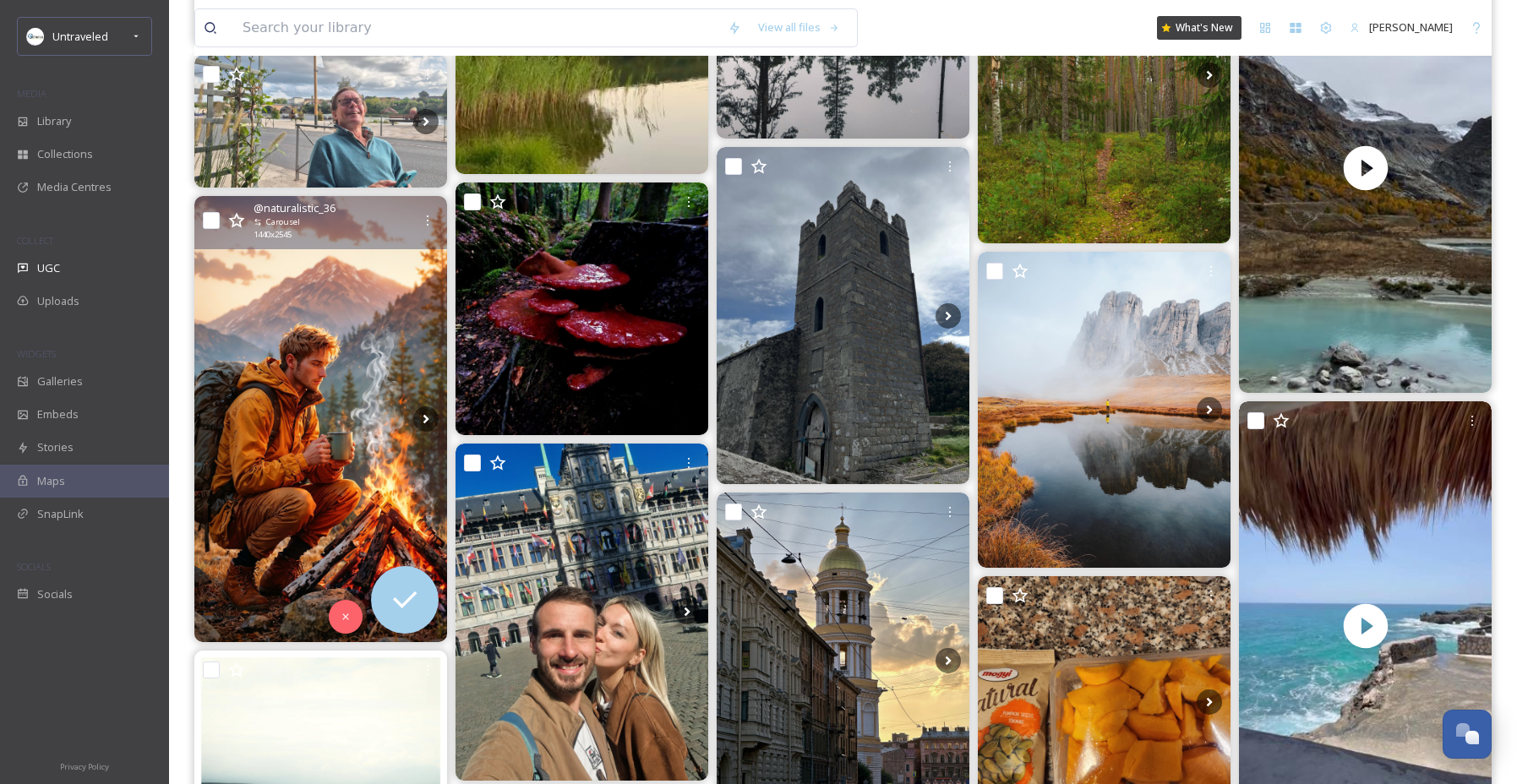
scroll to position [16686, 0]
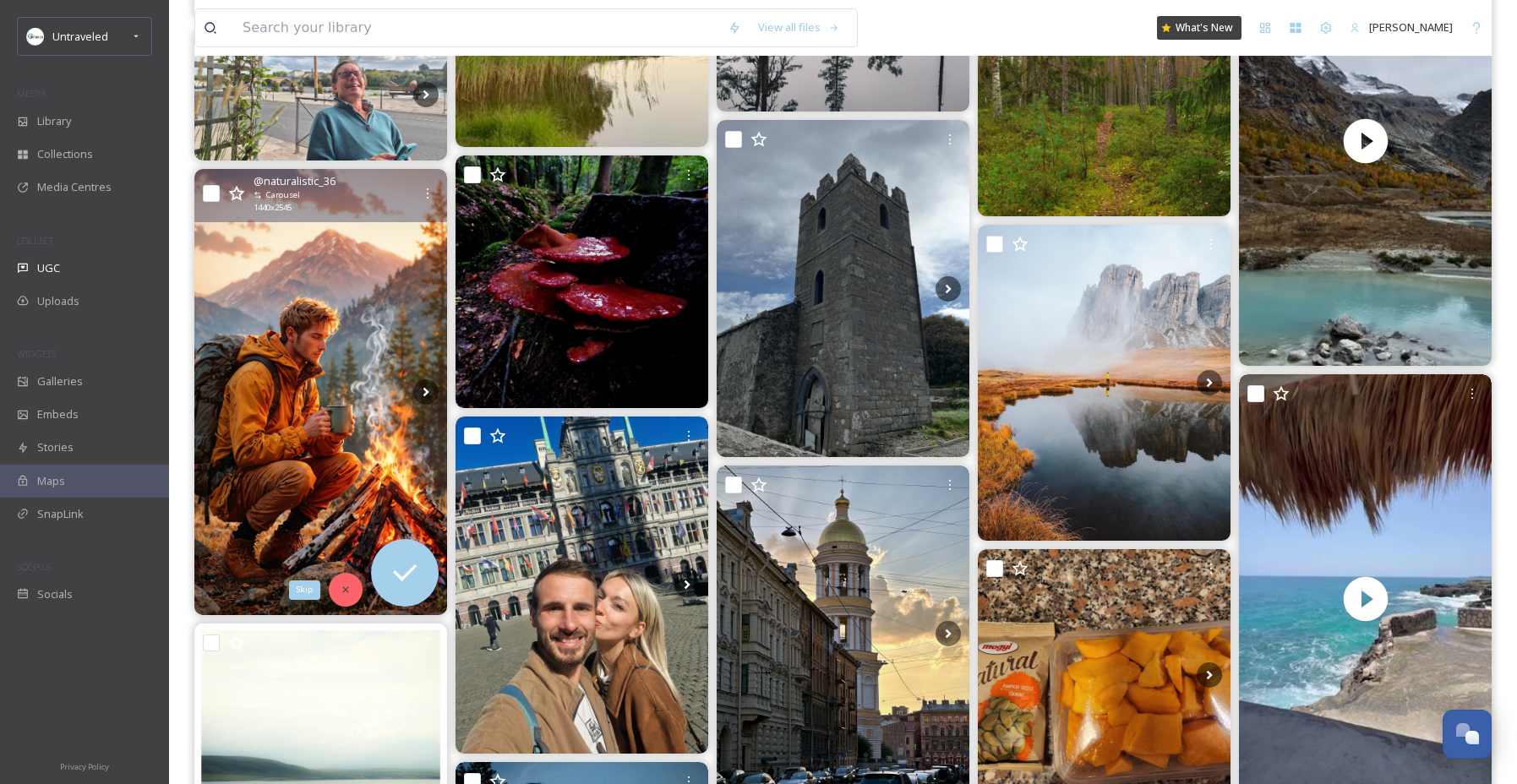
click at [353, 595] on div "Skip" at bounding box center [345, 590] width 34 height 34
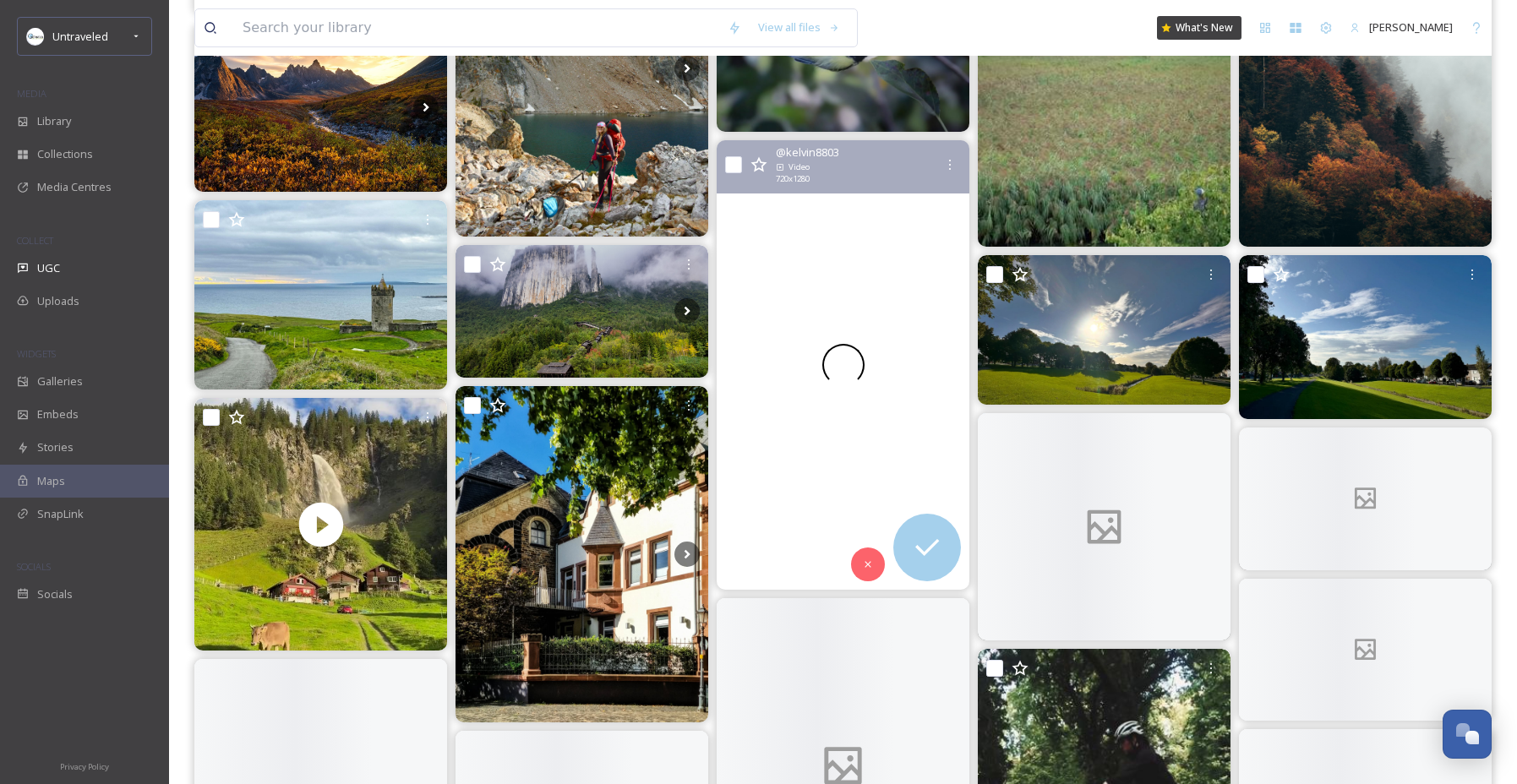
scroll to position [18145, 0]
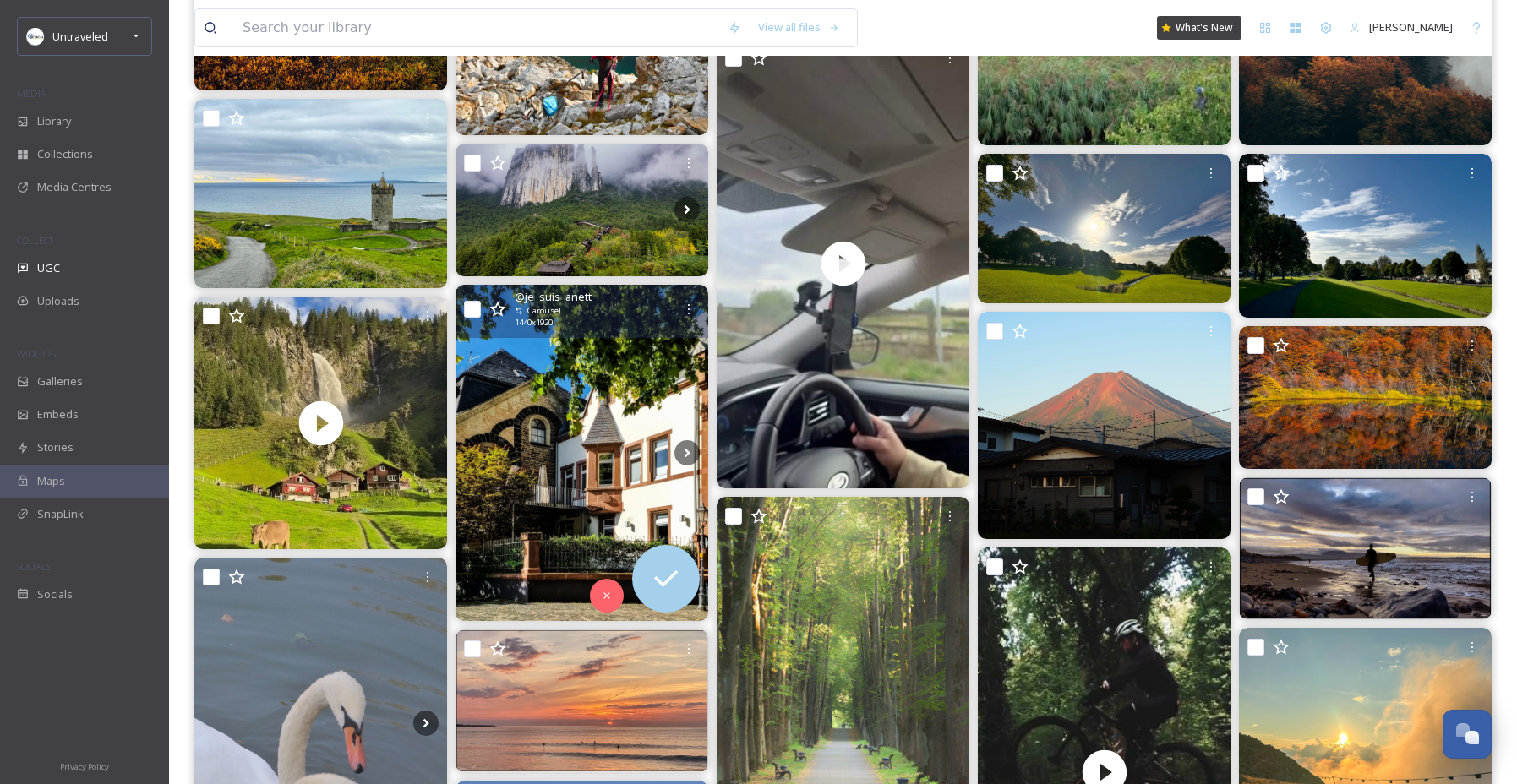
click at [638, 443] on img at bounding box center [582, 453] width 253 height 337
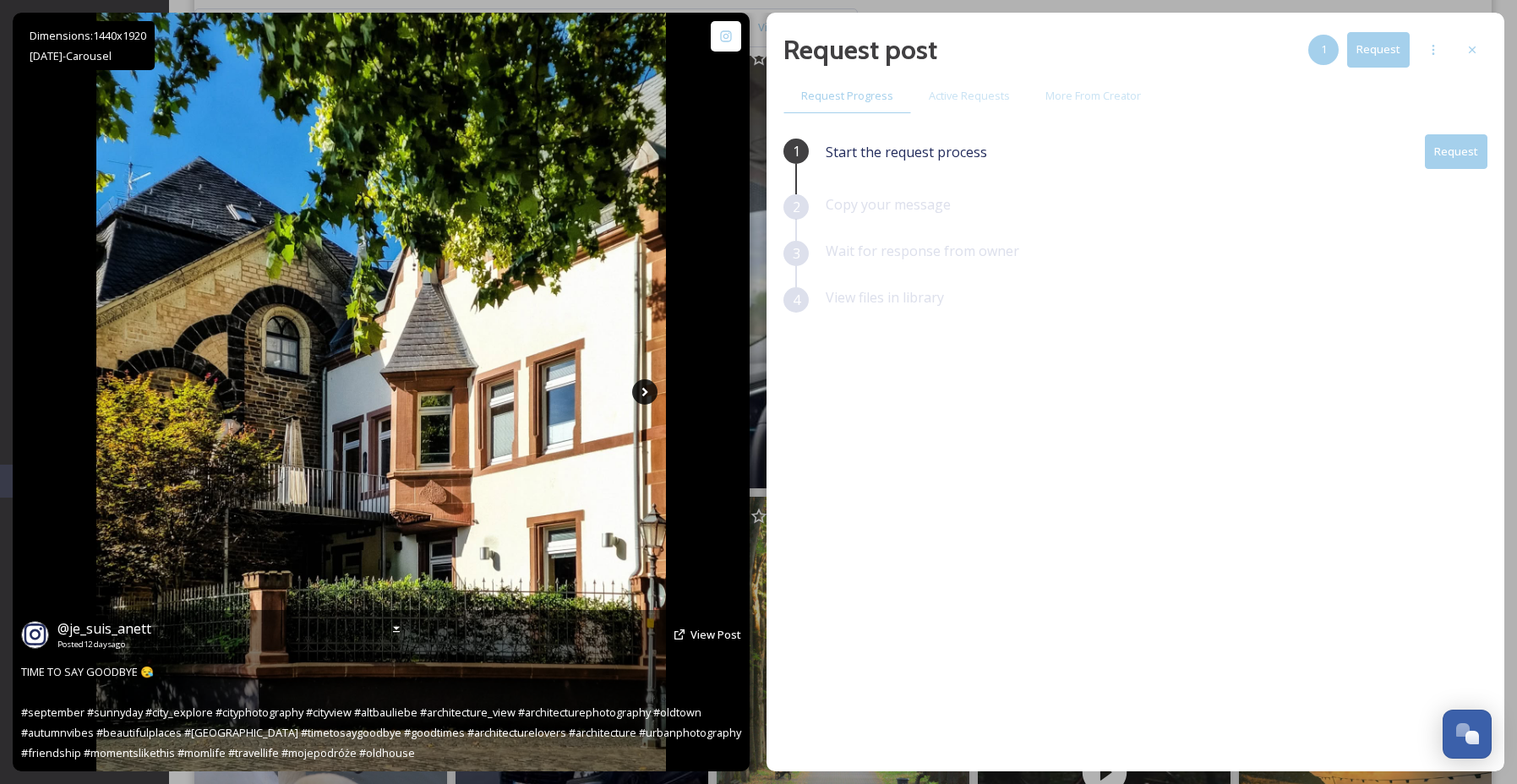
click at [644, 390] on icon at bounding box center [645, 392] width 6 height 10
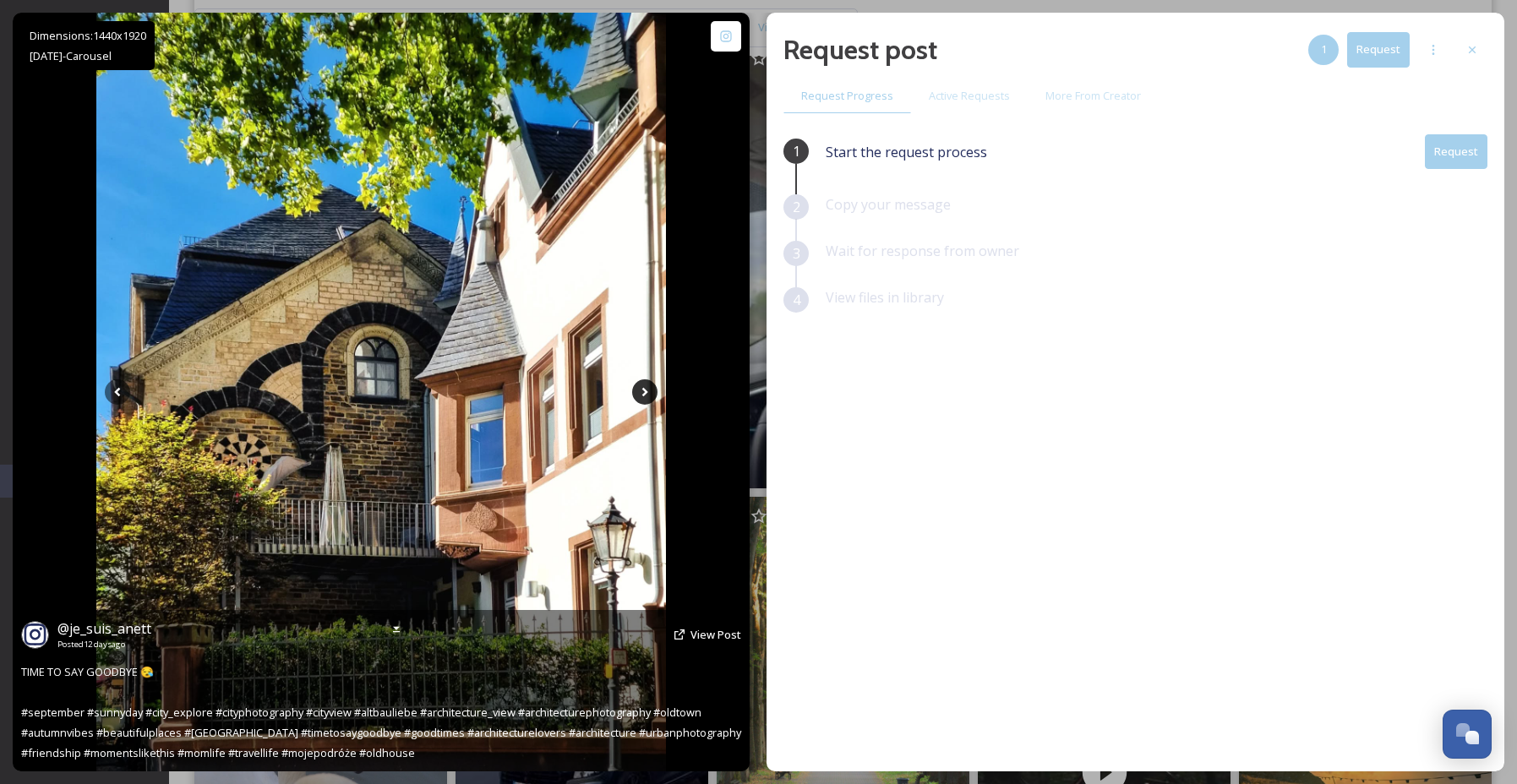
click at [644, 390] on icon at bounding box center [645, 392] width 6 height 10
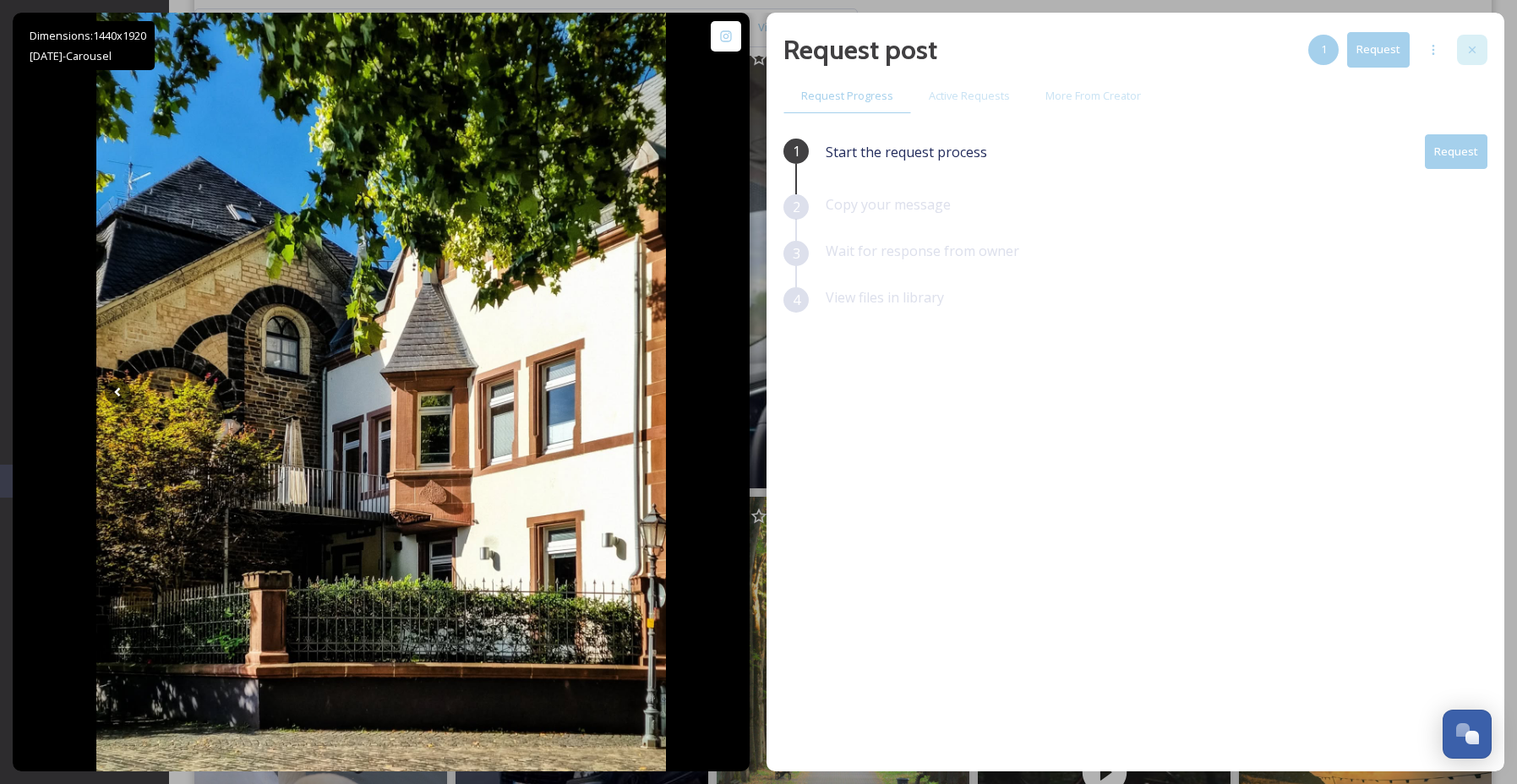
click at [1467, 46] on icon at bounding box center [1471, 49] width 13 height 13
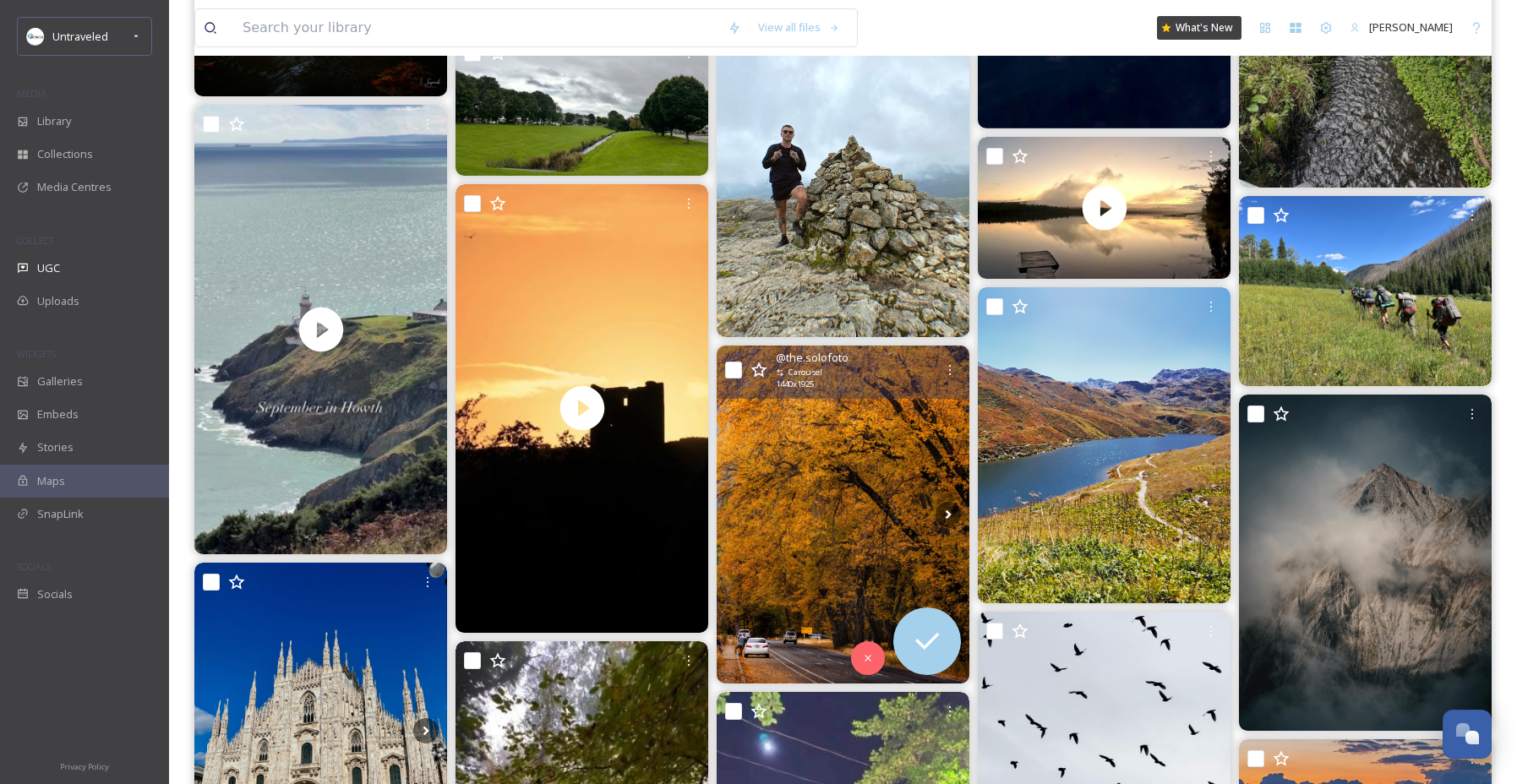
scroll to position [20623, 0]
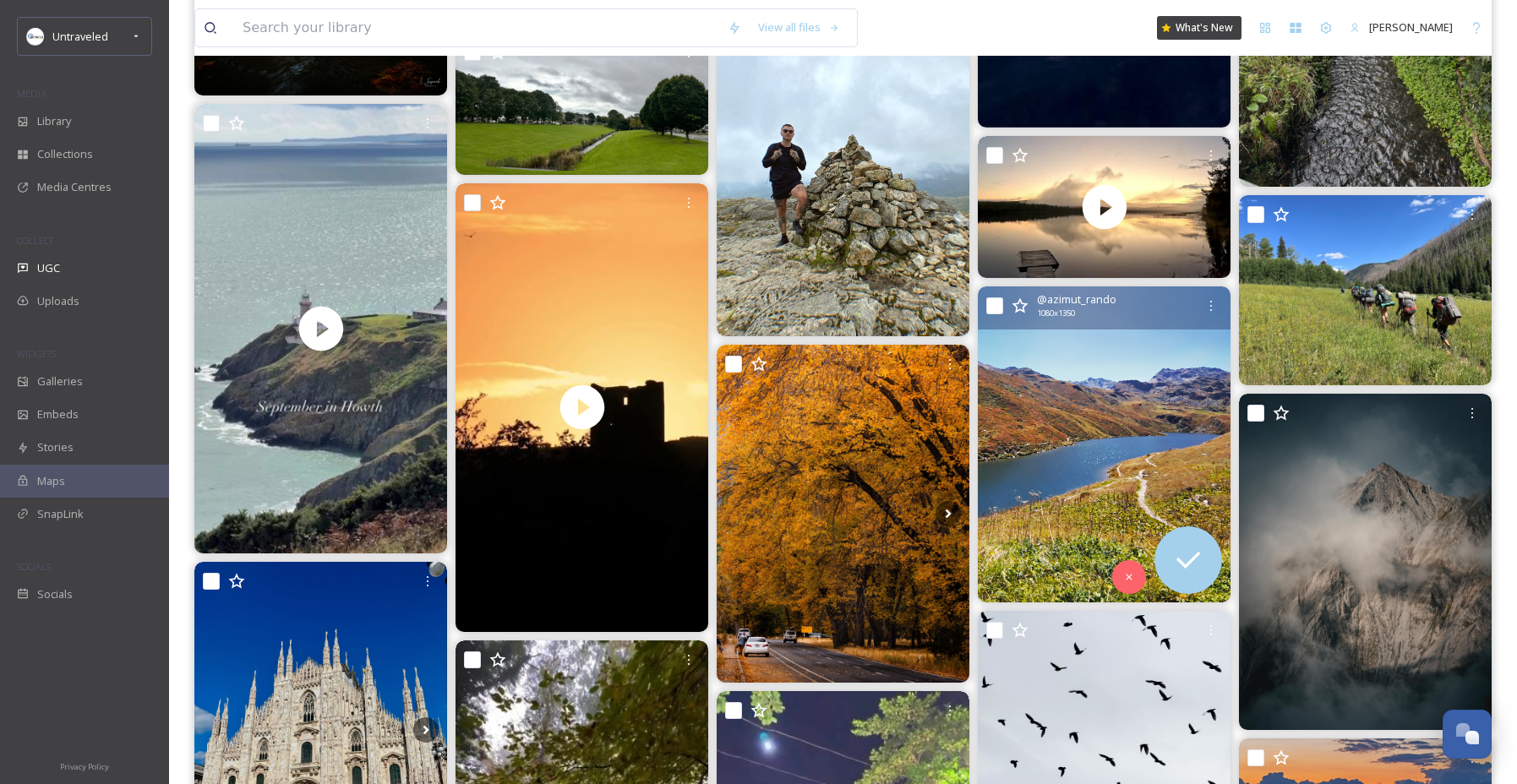
click at [1052, 443] on img at bounding box center [1104, 444] width 253 height 316
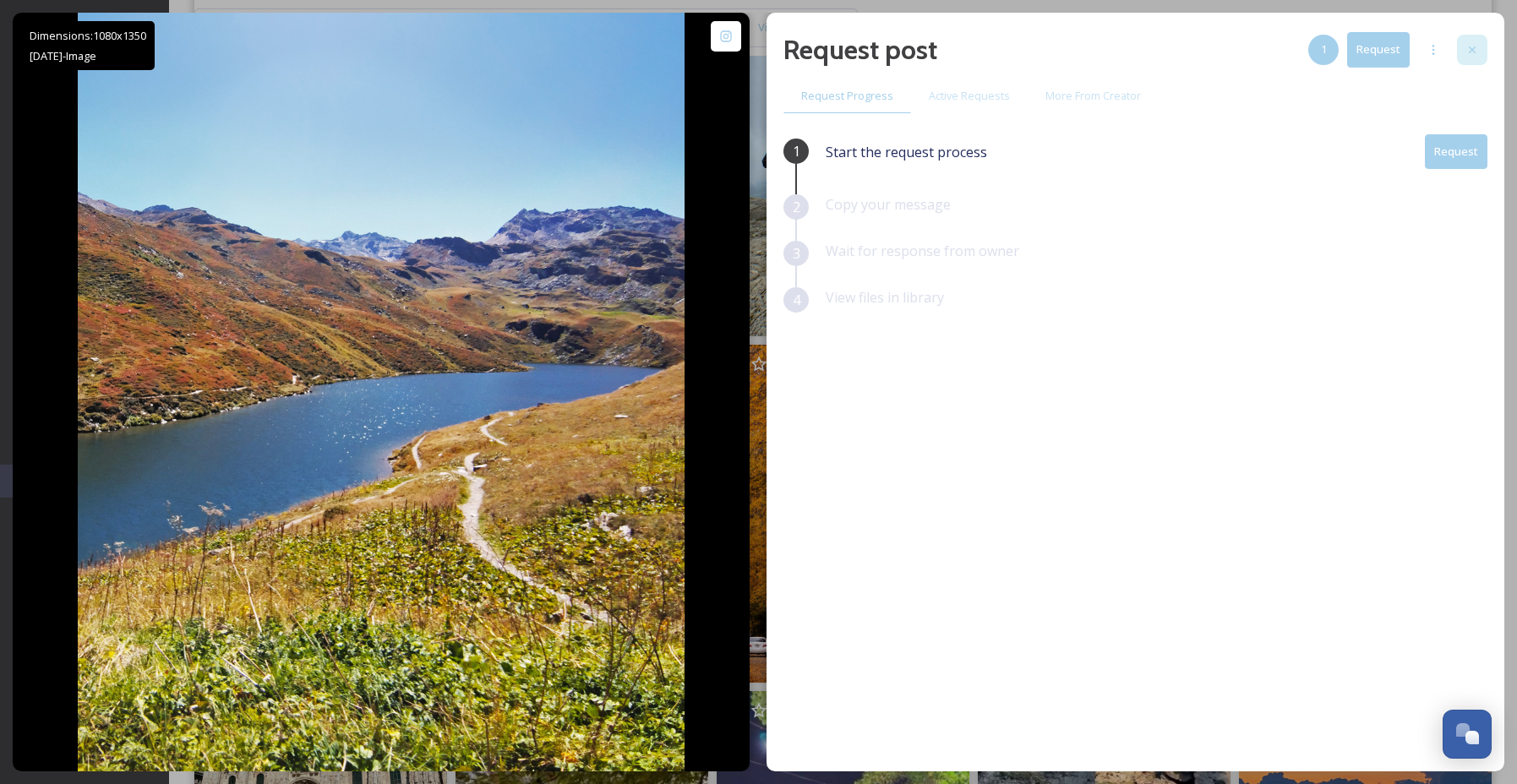
click at [1461, 47] on div at bounding box center [1472, 49] width 30 height 30
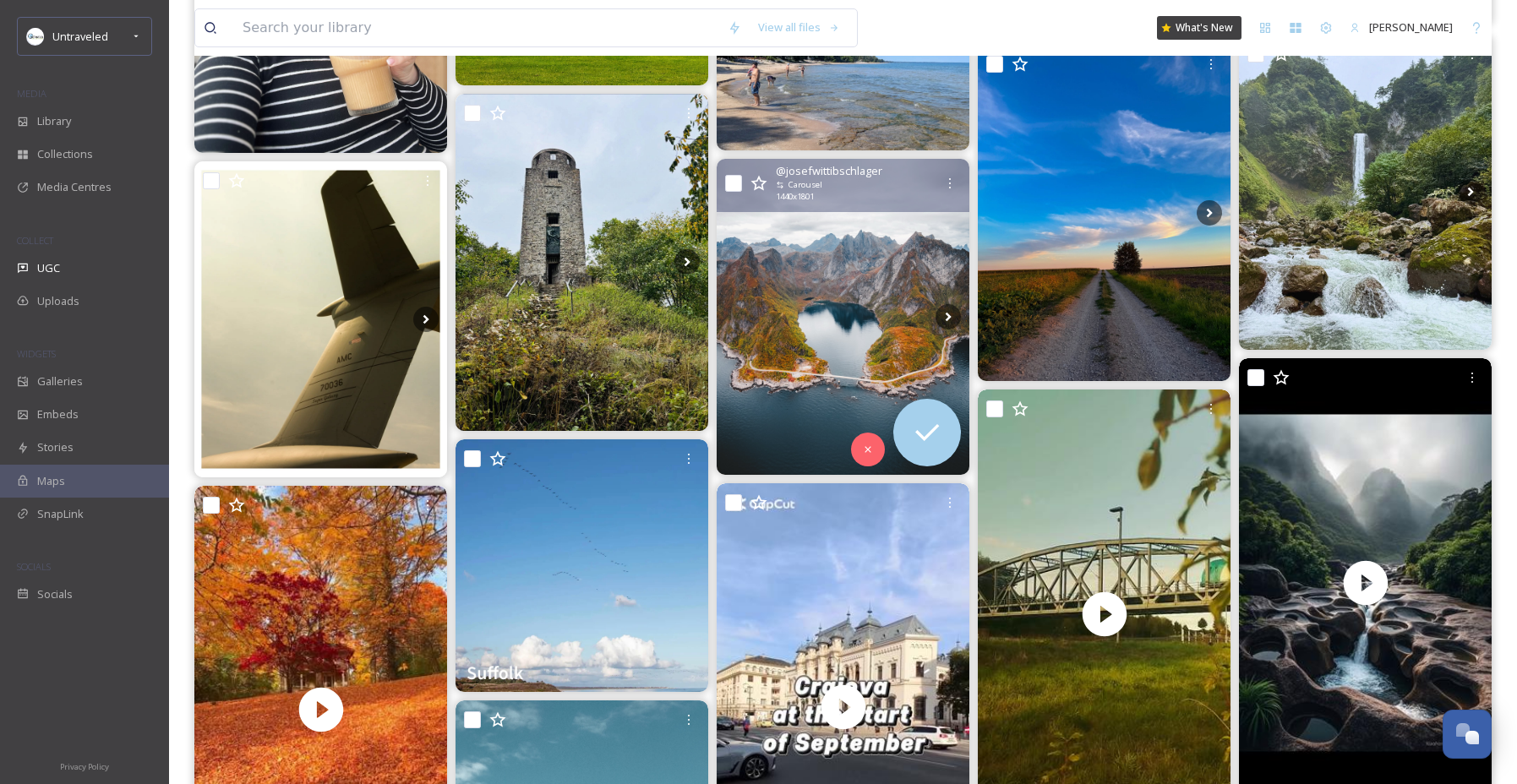
scroll to position [23509, 0]
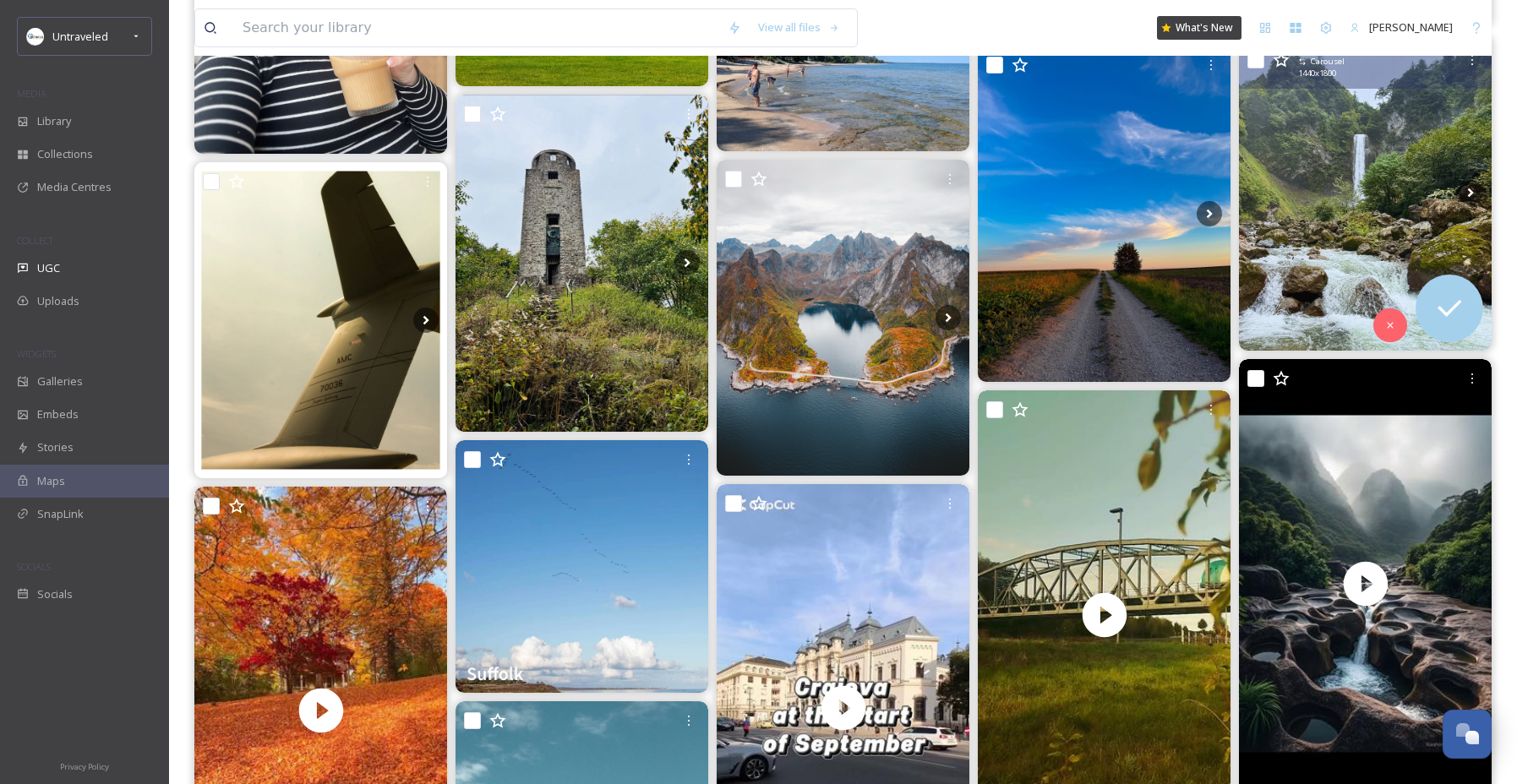
click at [1400, 205] on img at bounding box center [1365, 193] width 253 height 316
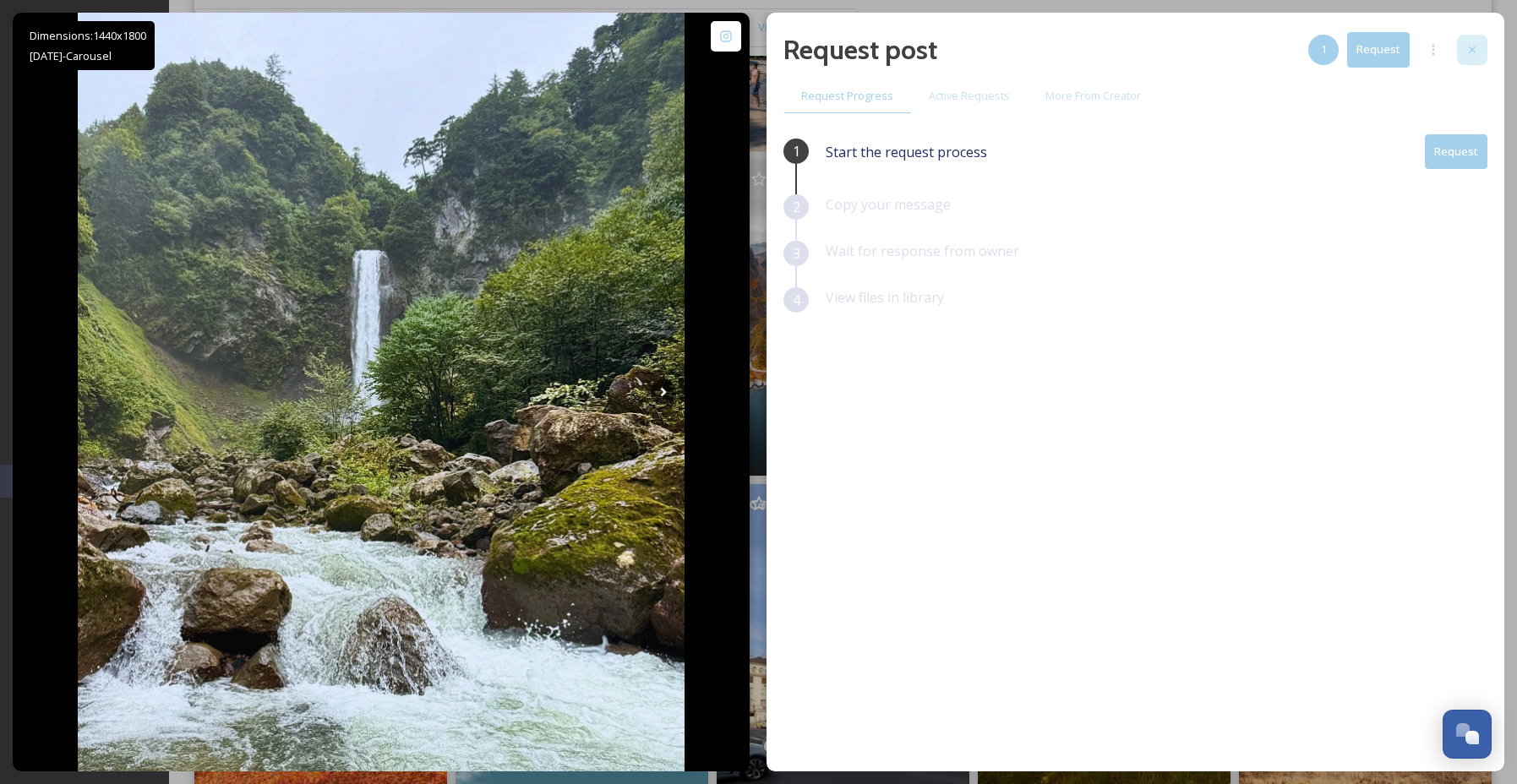
click at [1483, 61] on div at bounding box center [1472, 49] width 30 height 30
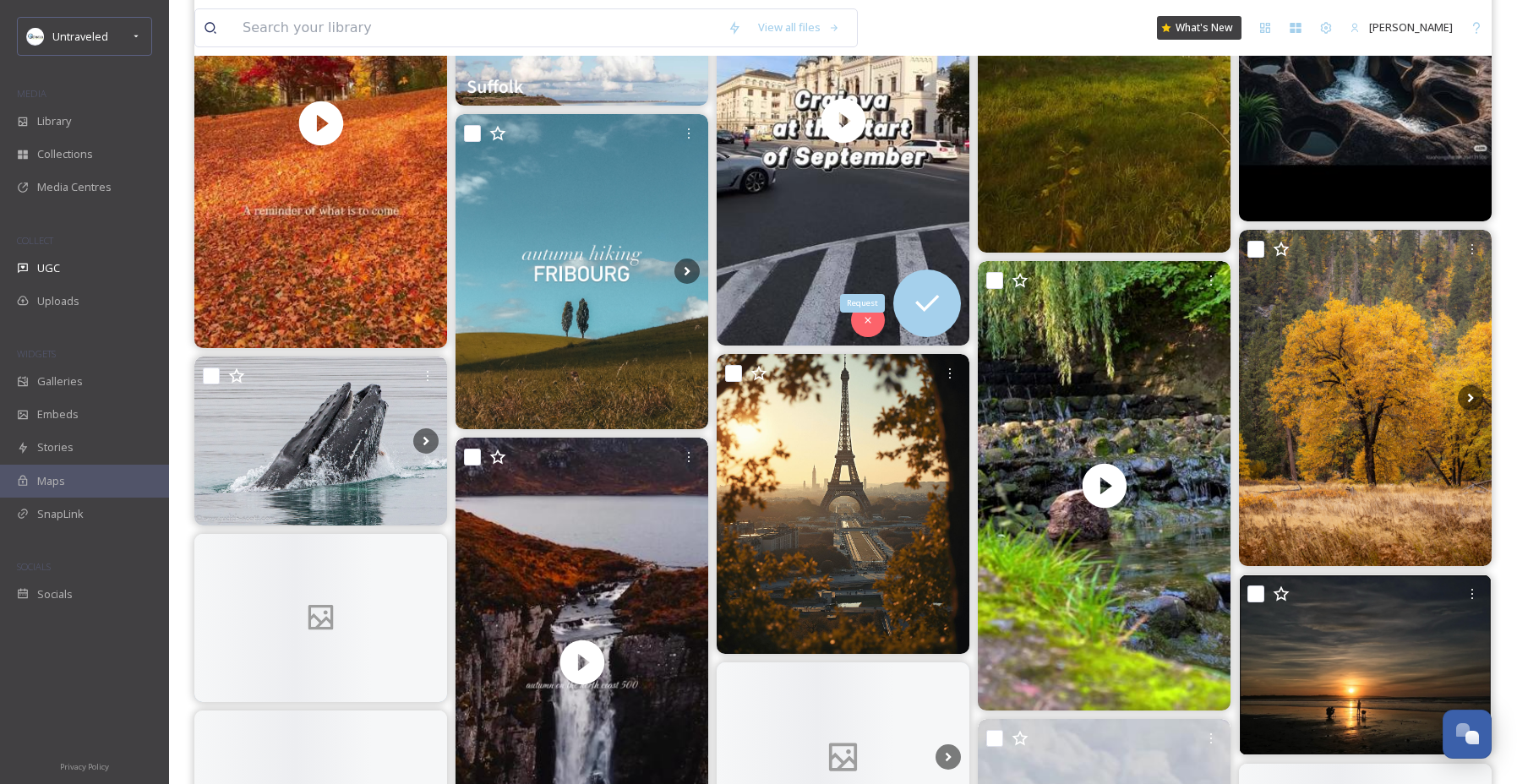
scroll to position [24134, 0]
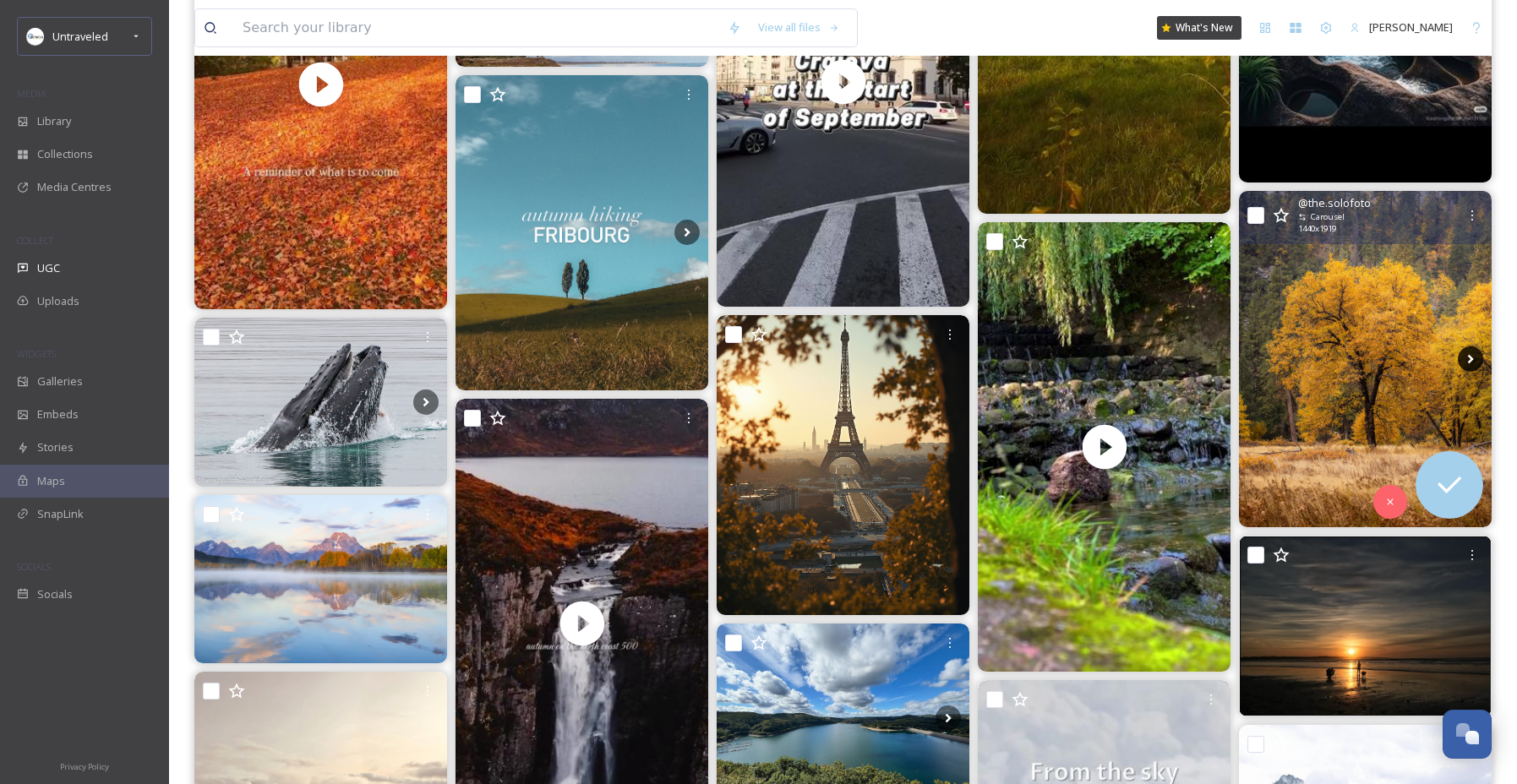
click at [1464, 355] on icon at bounding box center [1470, 358] width 26 height 26
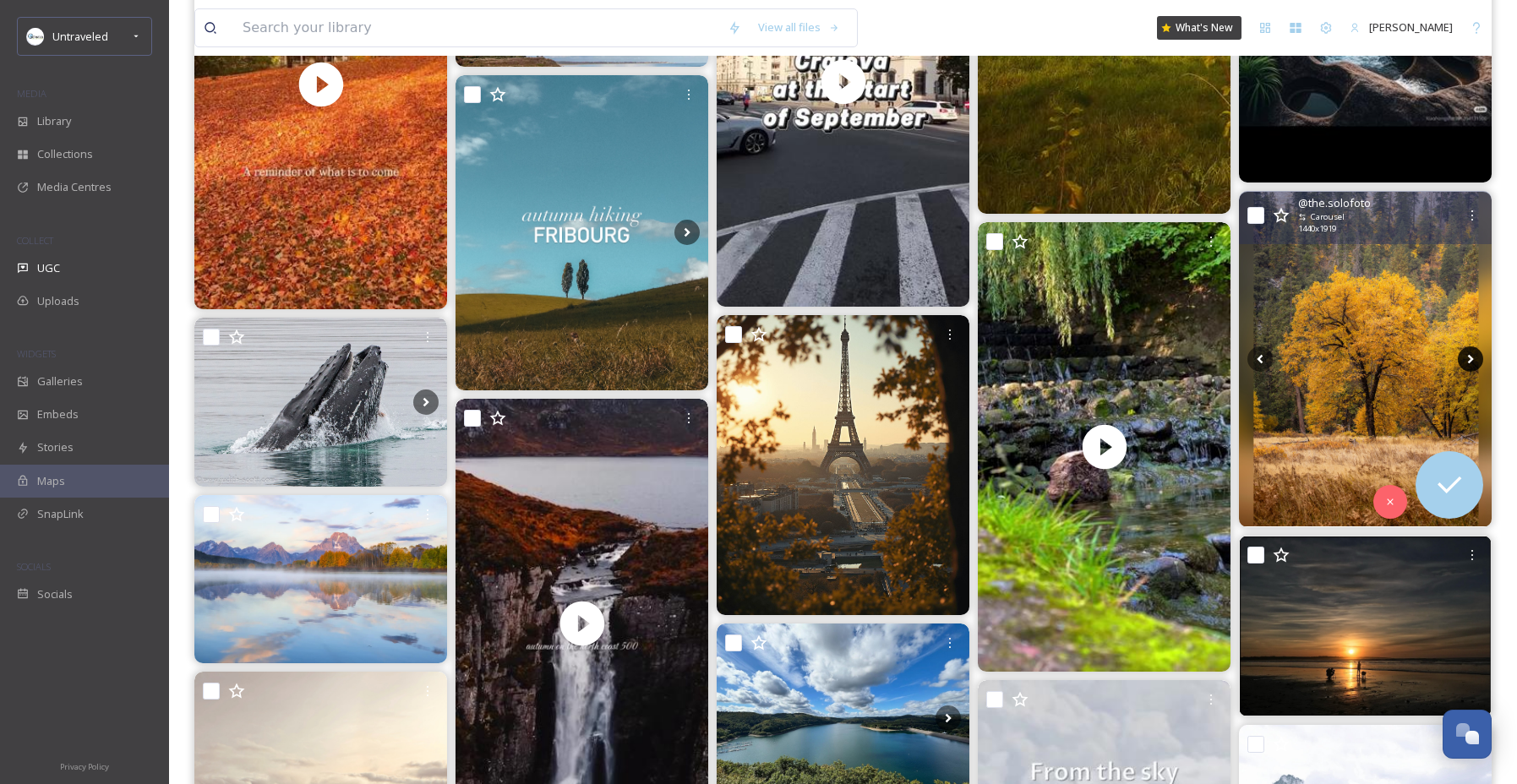
click at [1469, 358] on icon at bounding box center [1470, 359] width 6 height 10
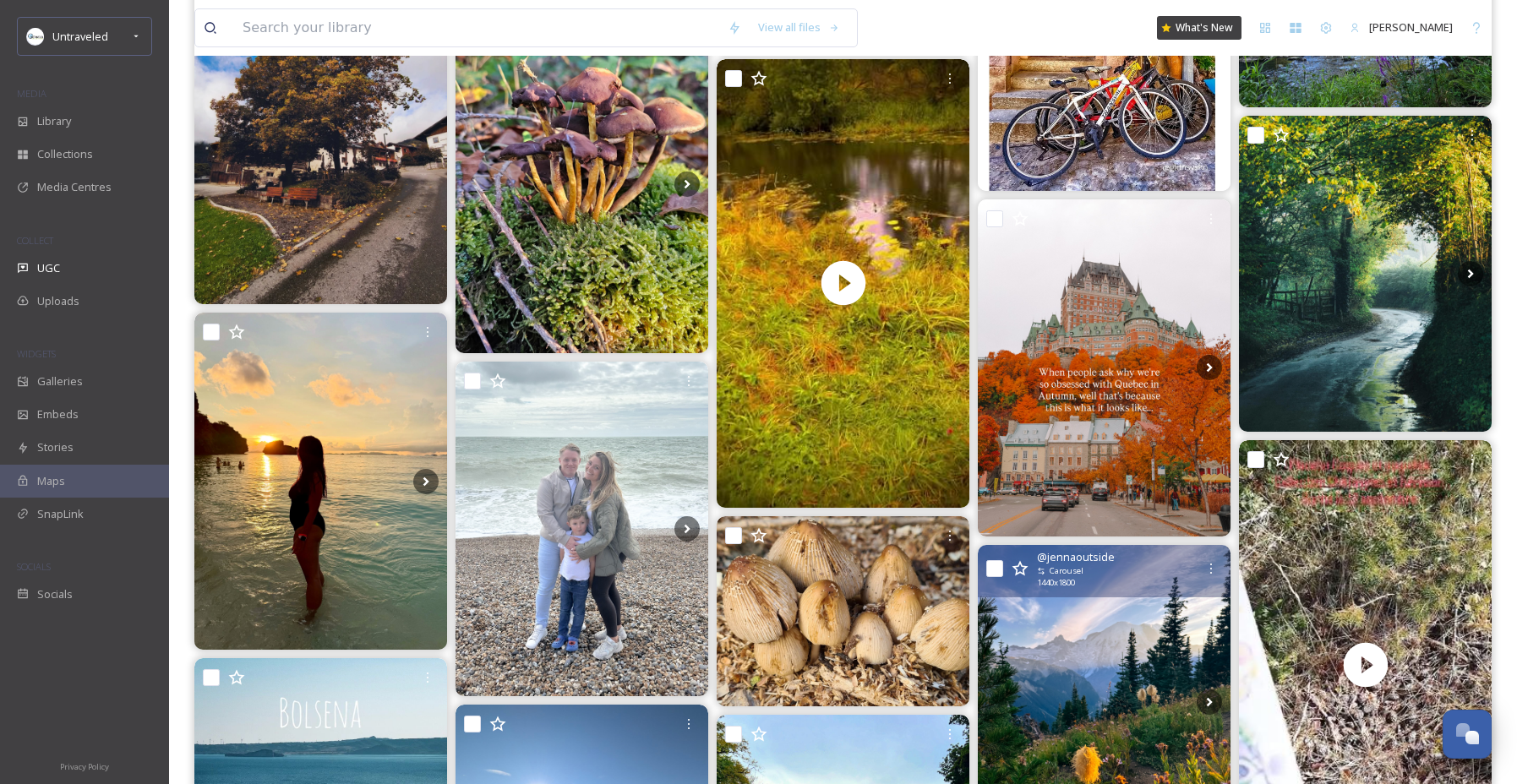
scroll to position [26894, 0]
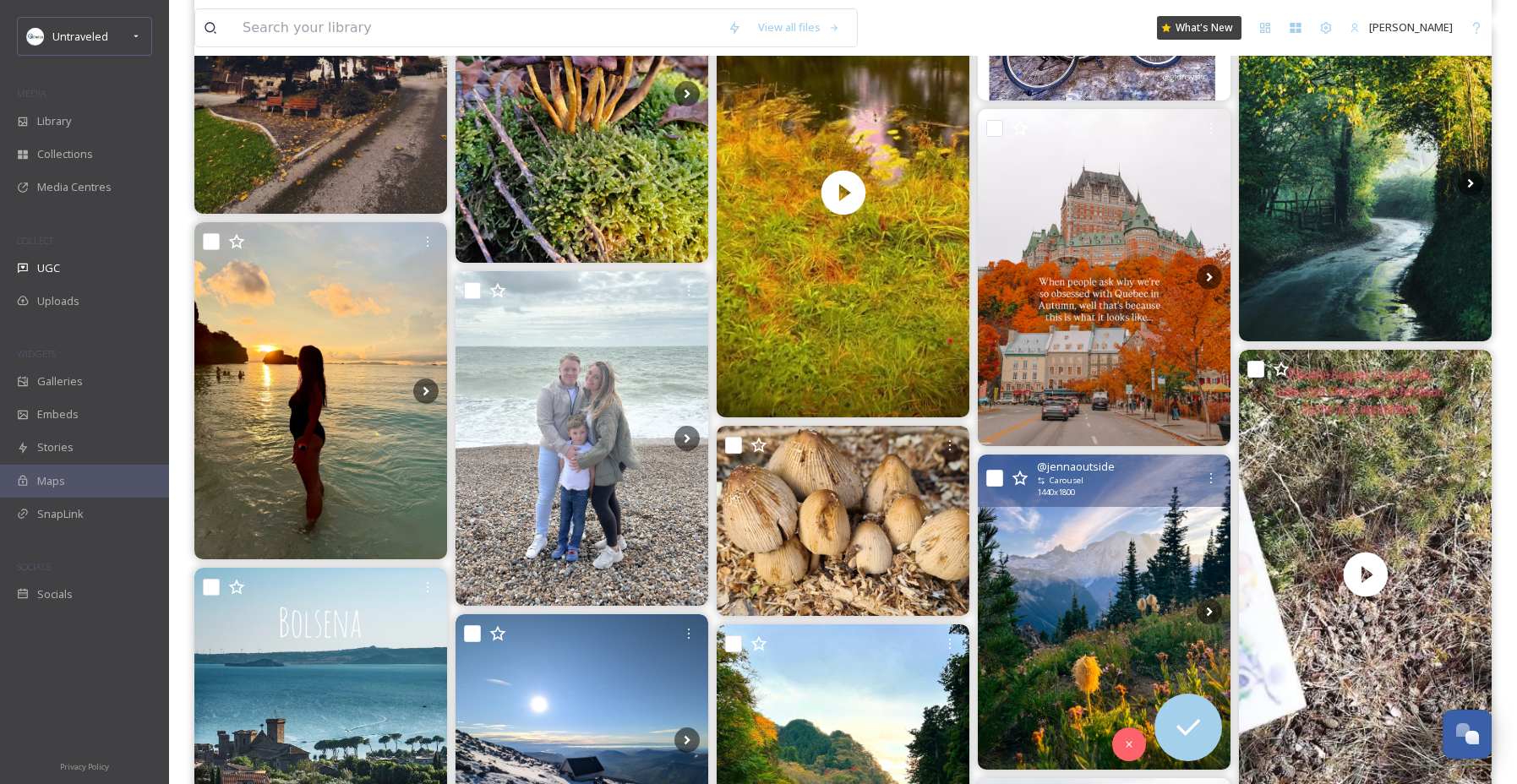
click at [1075, 585] on img at bounding box center [1104, 613] width 253 height 316
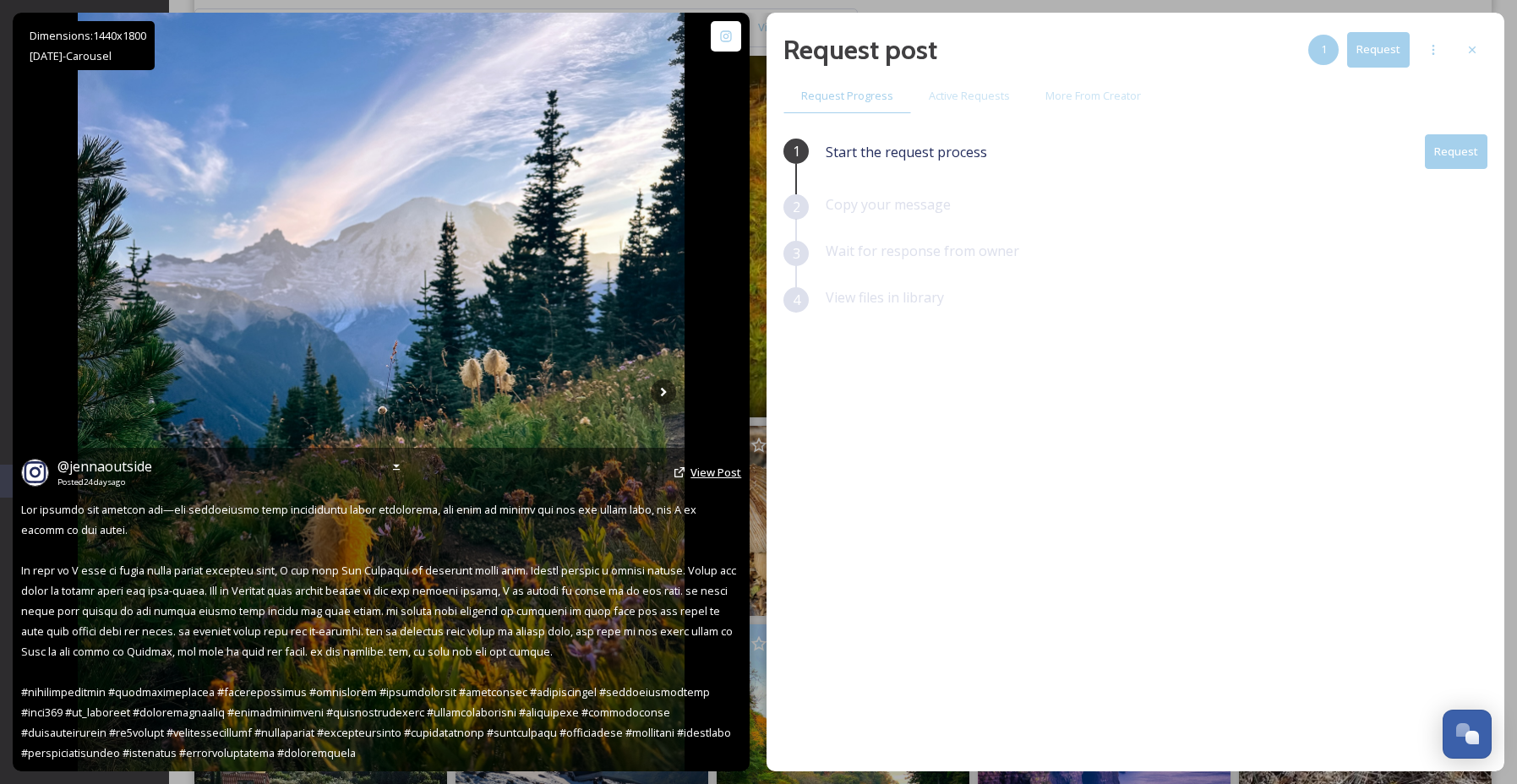
click at [711, 468] on span "View Post" at bounding box center [715, 471] width 50 height 15
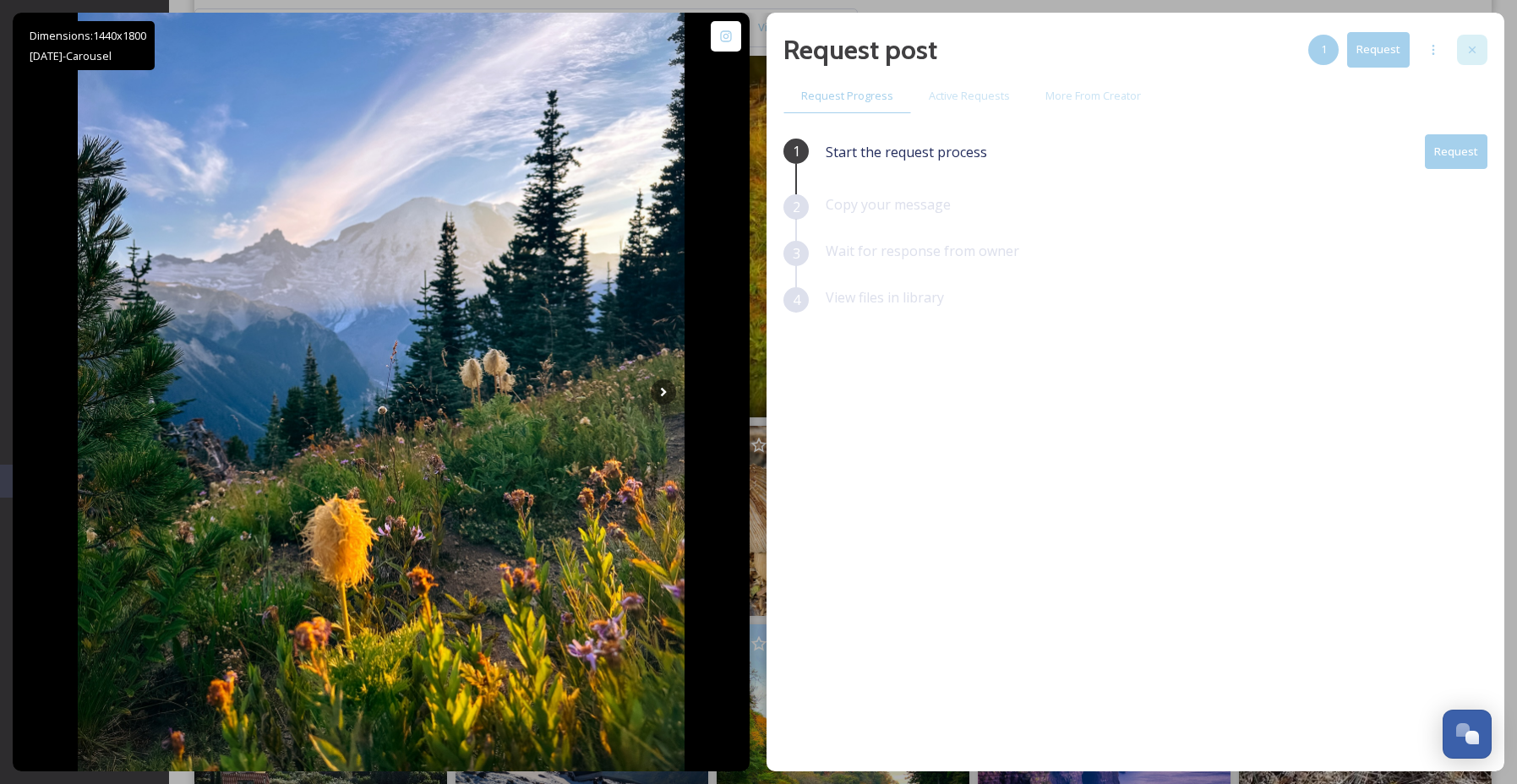
click at [1465, 47] on icon at bounding box center [1471, 49] width 13 height 13
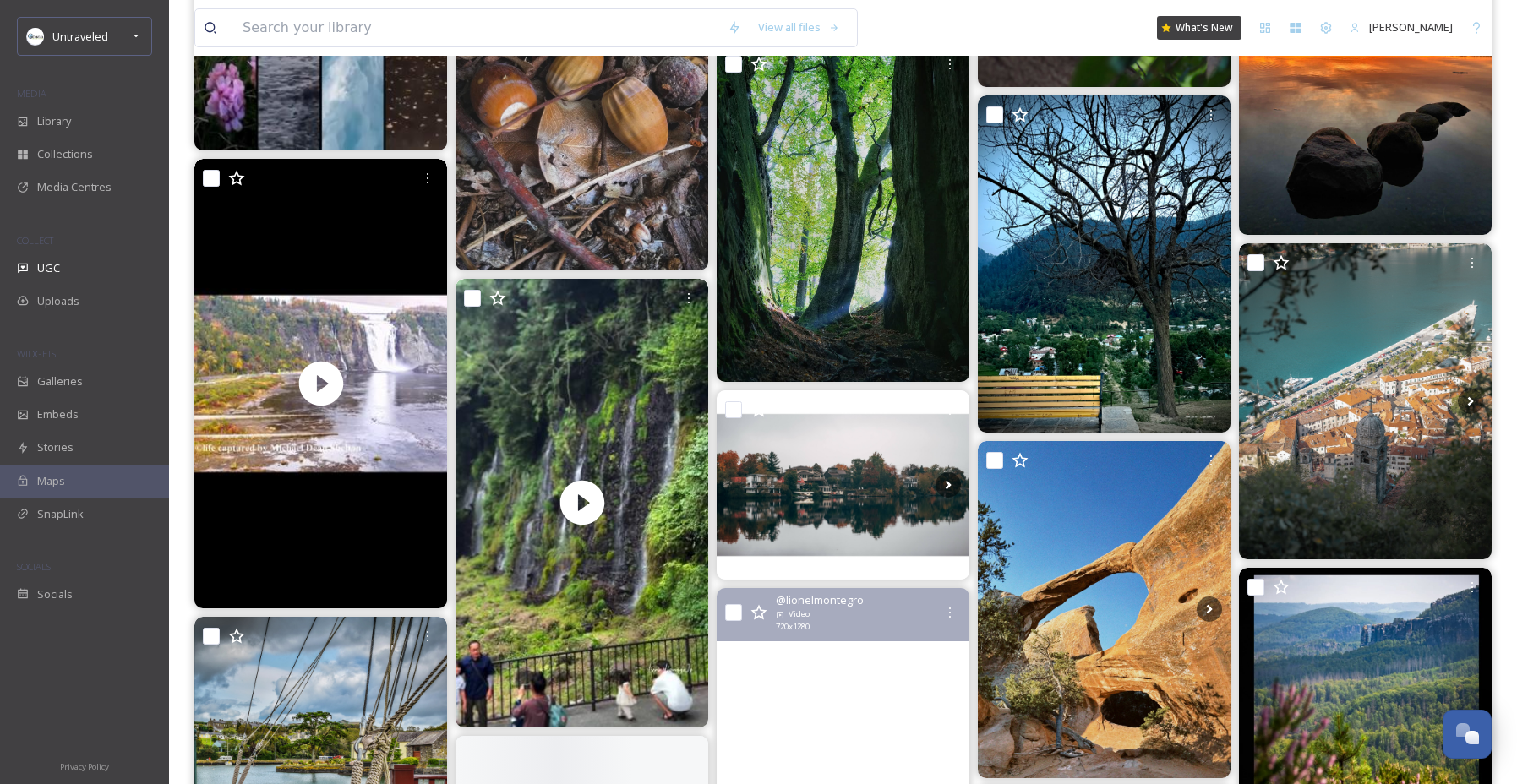
scroll to position [30592, 0]
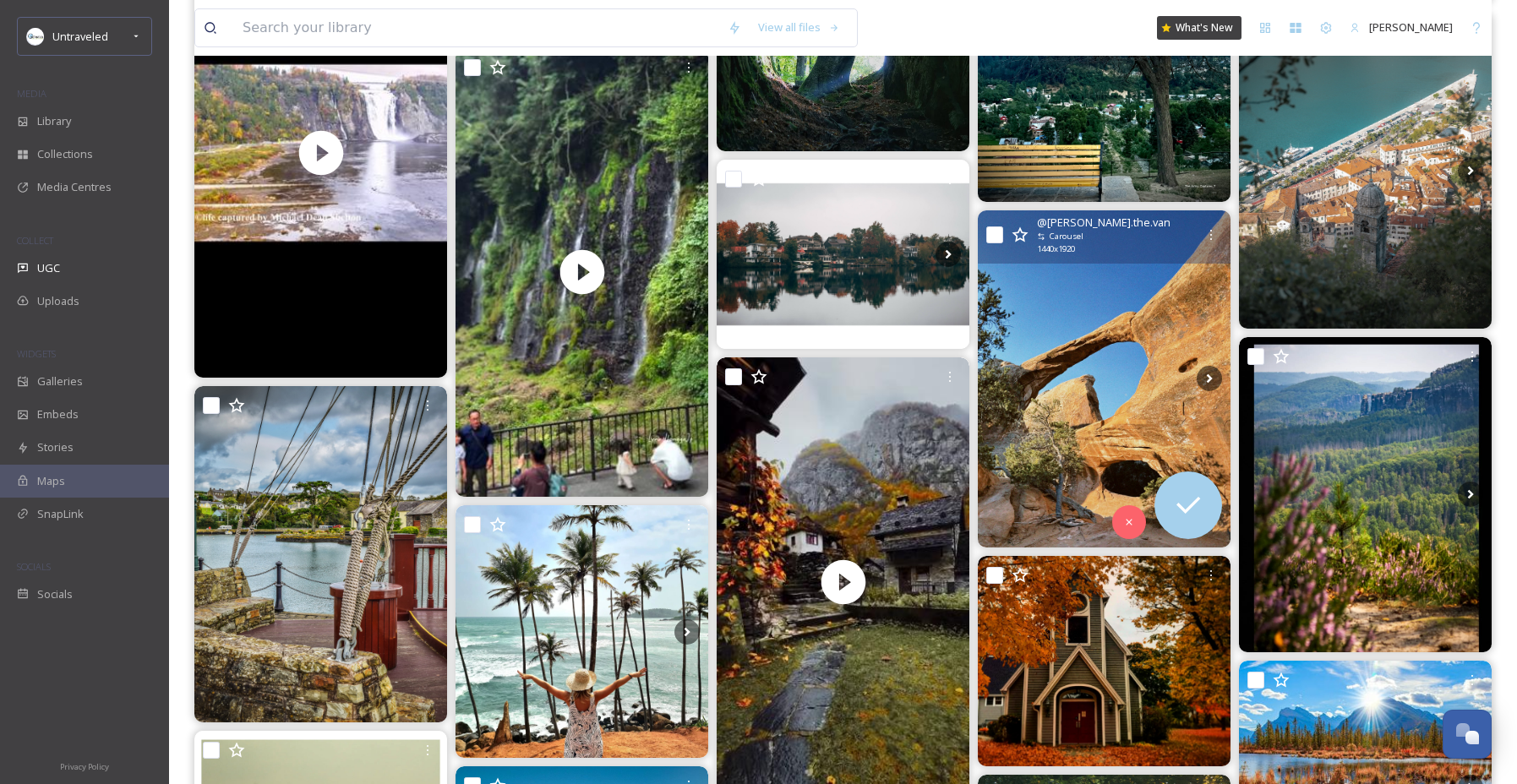
click at [1080, 360] on img at bounding box center [1104, 379] width 253 height 337
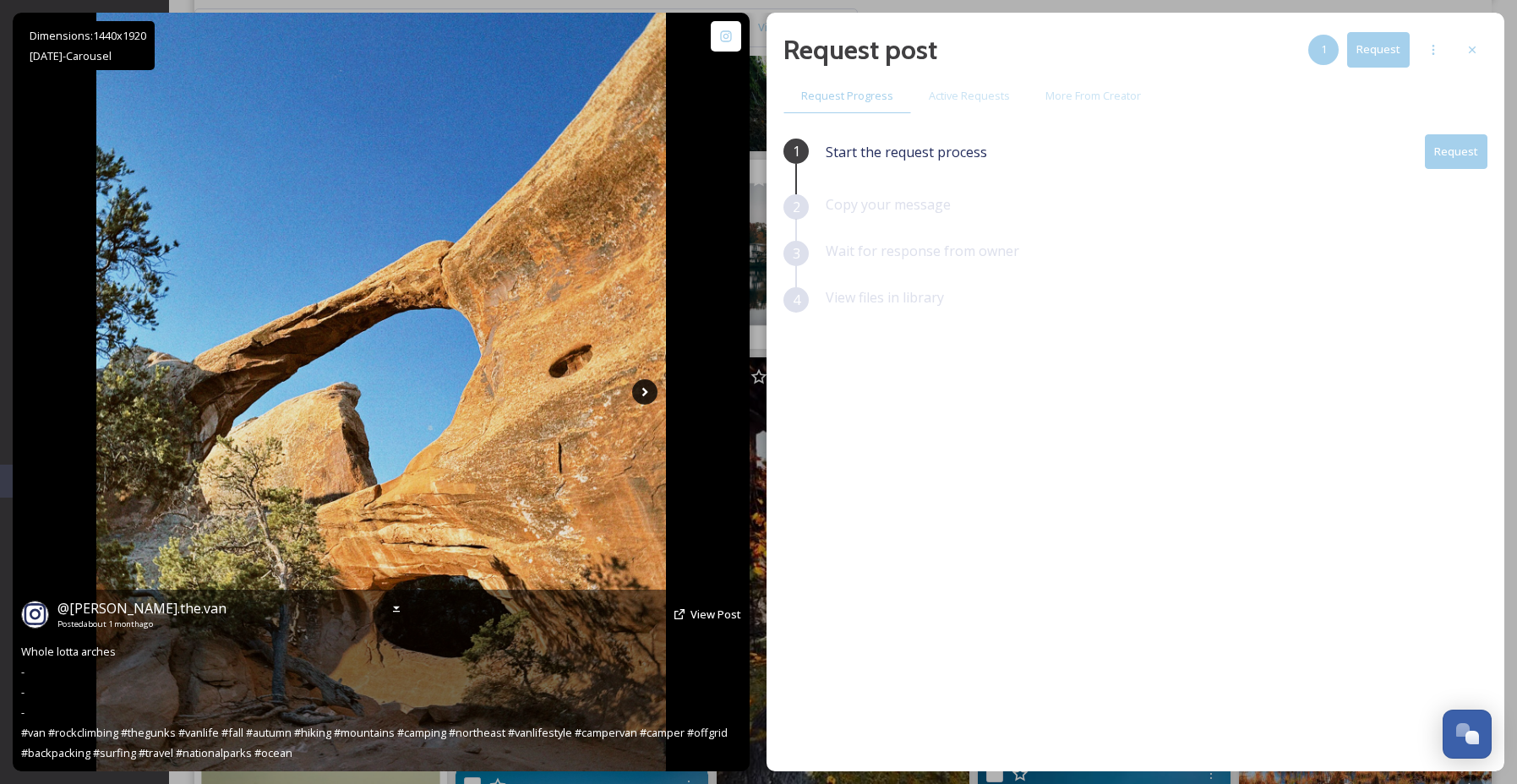
click at [653, 397] on icon at bounding box center [645, 392] width 26 height 26
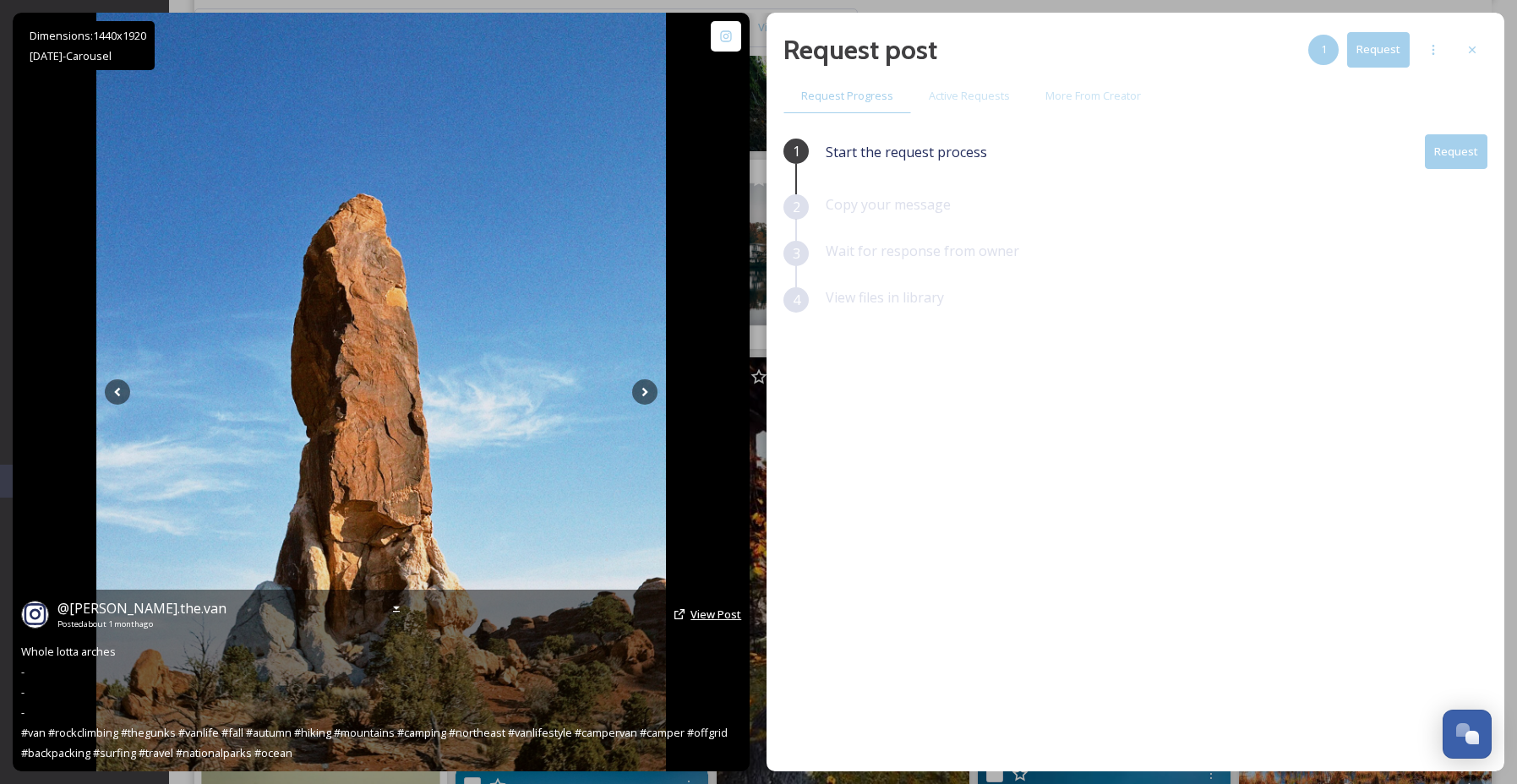
click at [708, 620] on span "View Post" at bounding box center [715, 614] width 50 height 15
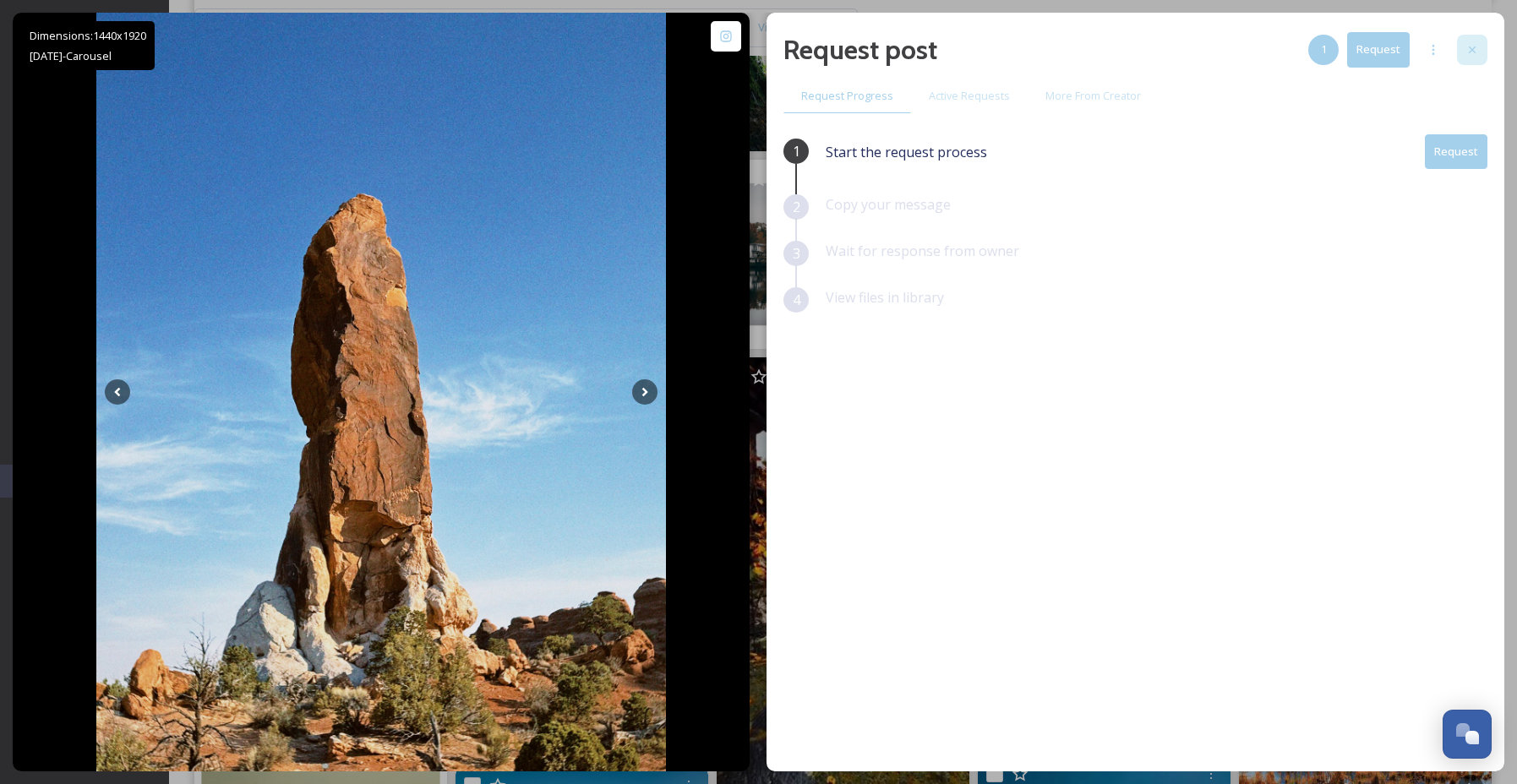
click at [1479, 49] on div at bounding box center [1472, 49] width 30 height 30
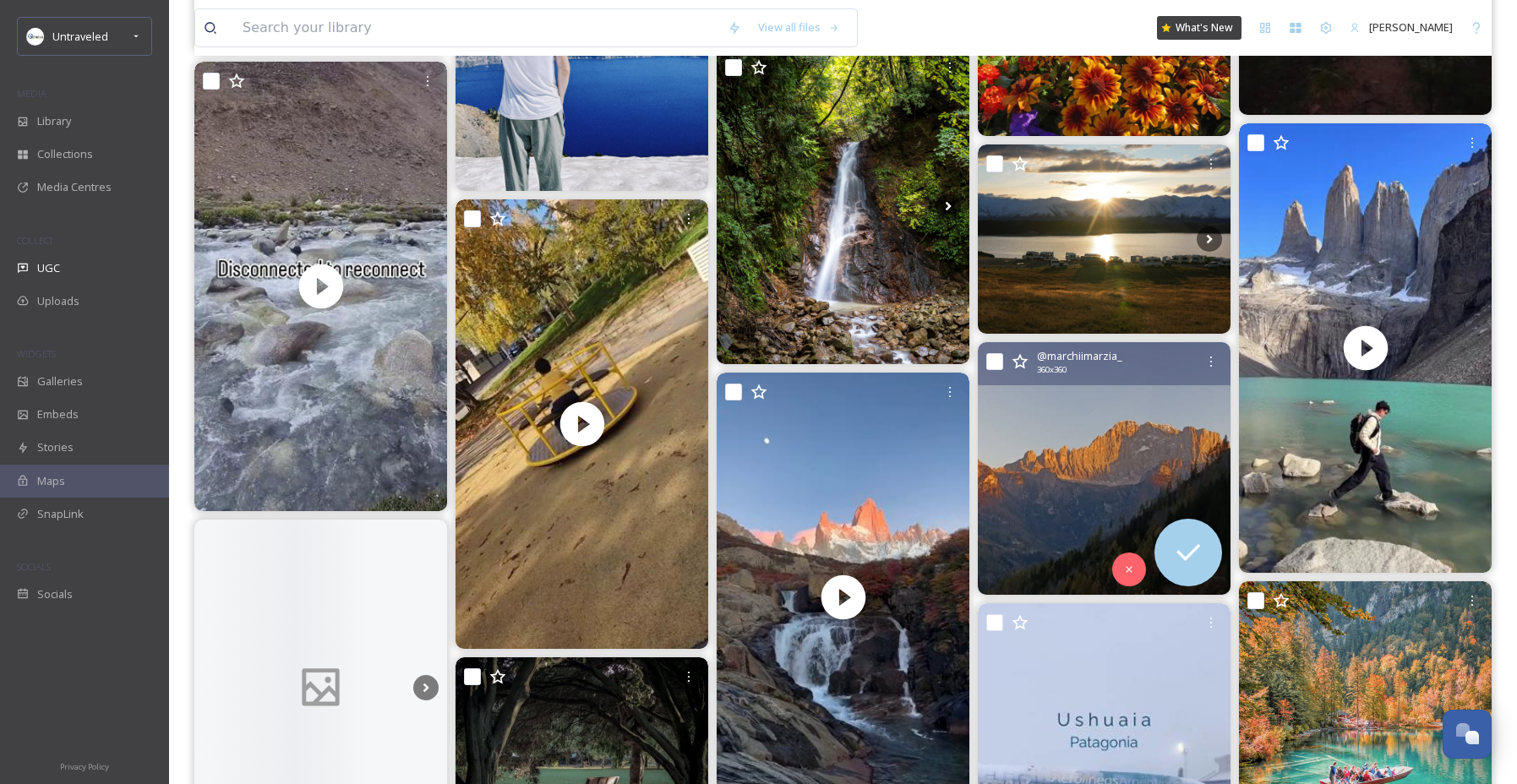
scroll to position [36826, 0]
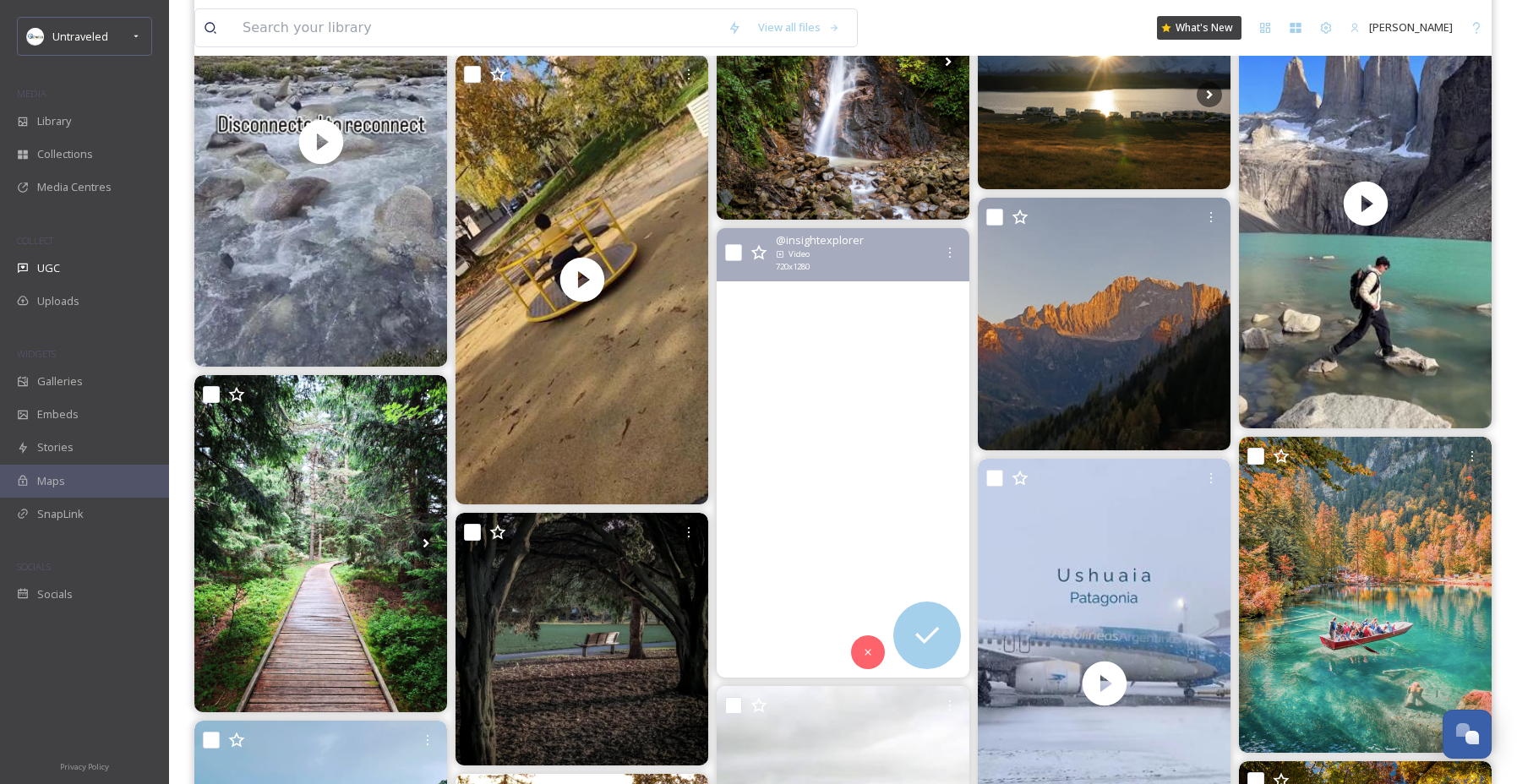
click at [858, 411] on video "El Otoño en el Chaltén 🍂\aAlguien escribió una vez : “En la montaña, el otoño n…" at bounding box center [842, 452] width 253 height 449
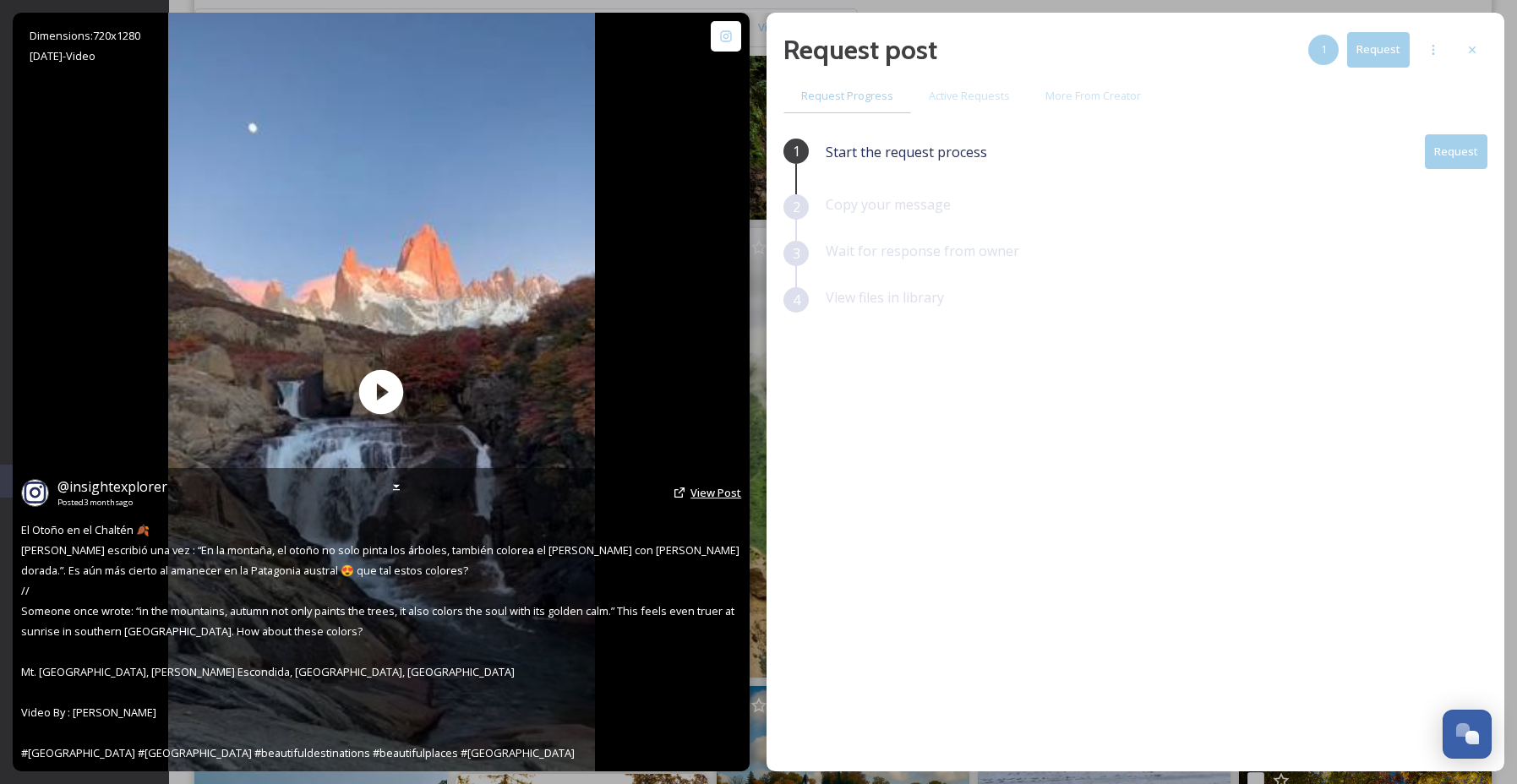
click at [736, 492] on span "View Post" at bounding box center [715, 492] width 50 height 15
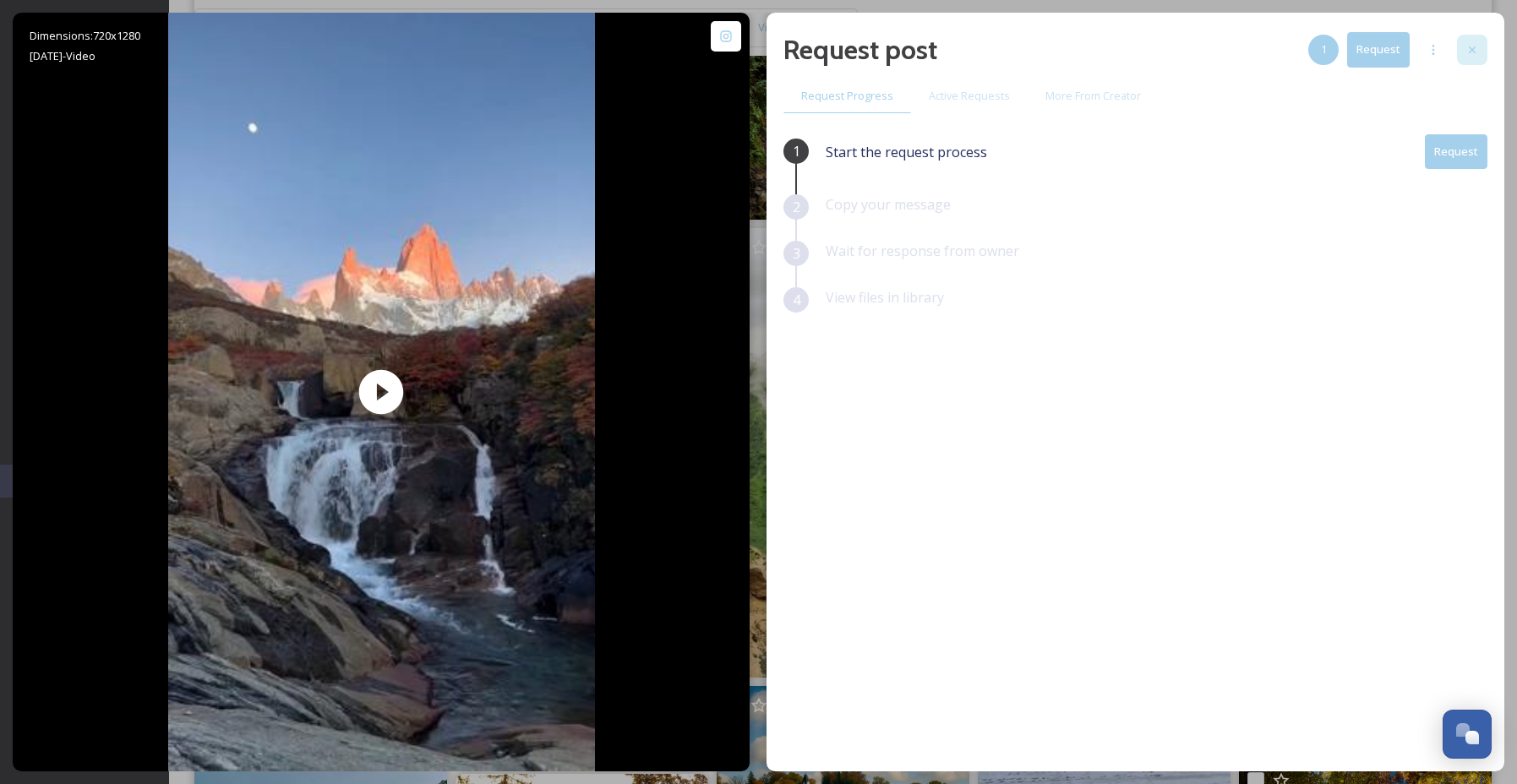
click at [1485, 47] on div at bounding box center [1472, 49] width 30 height 30
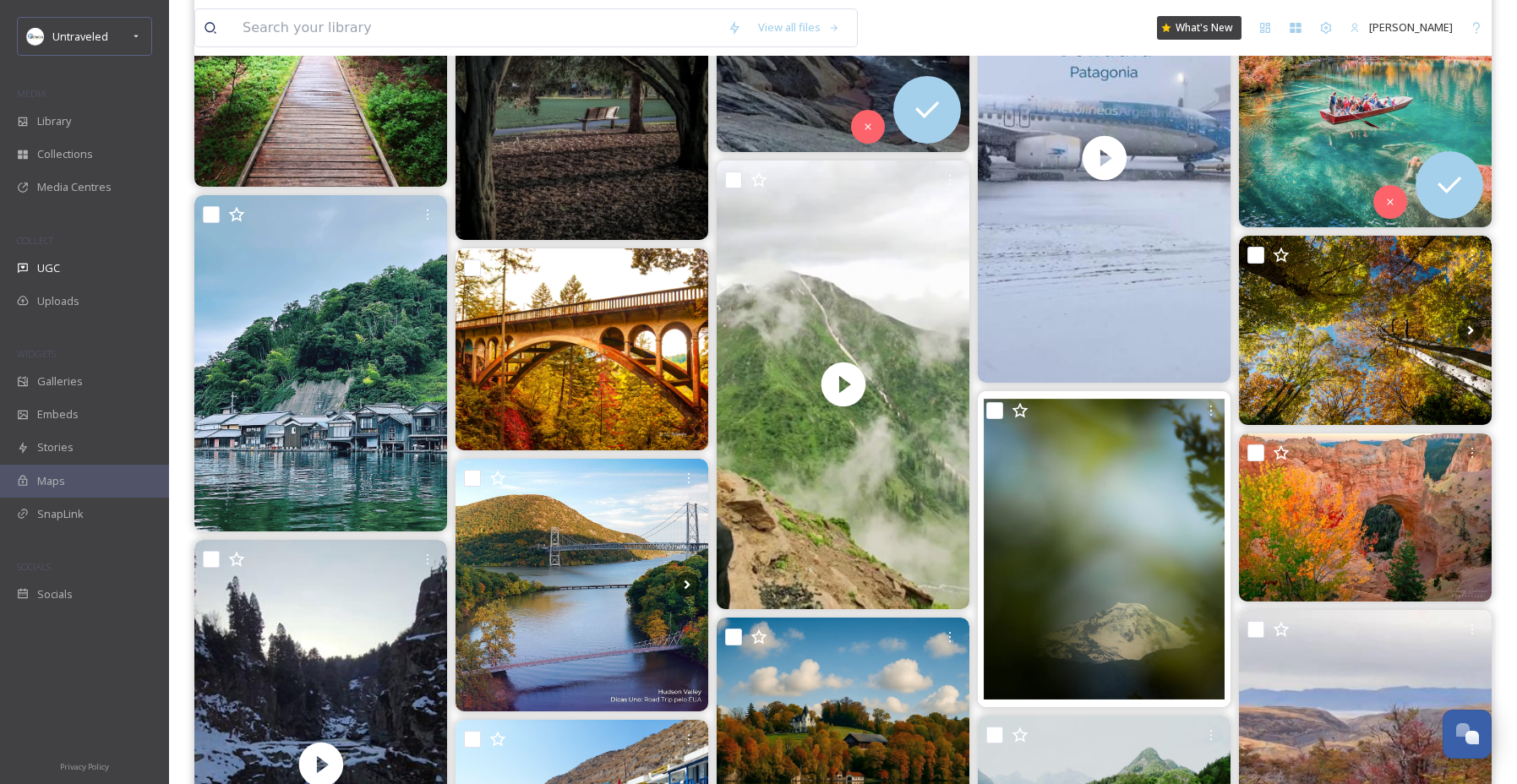
scroll to position [37363, 0]
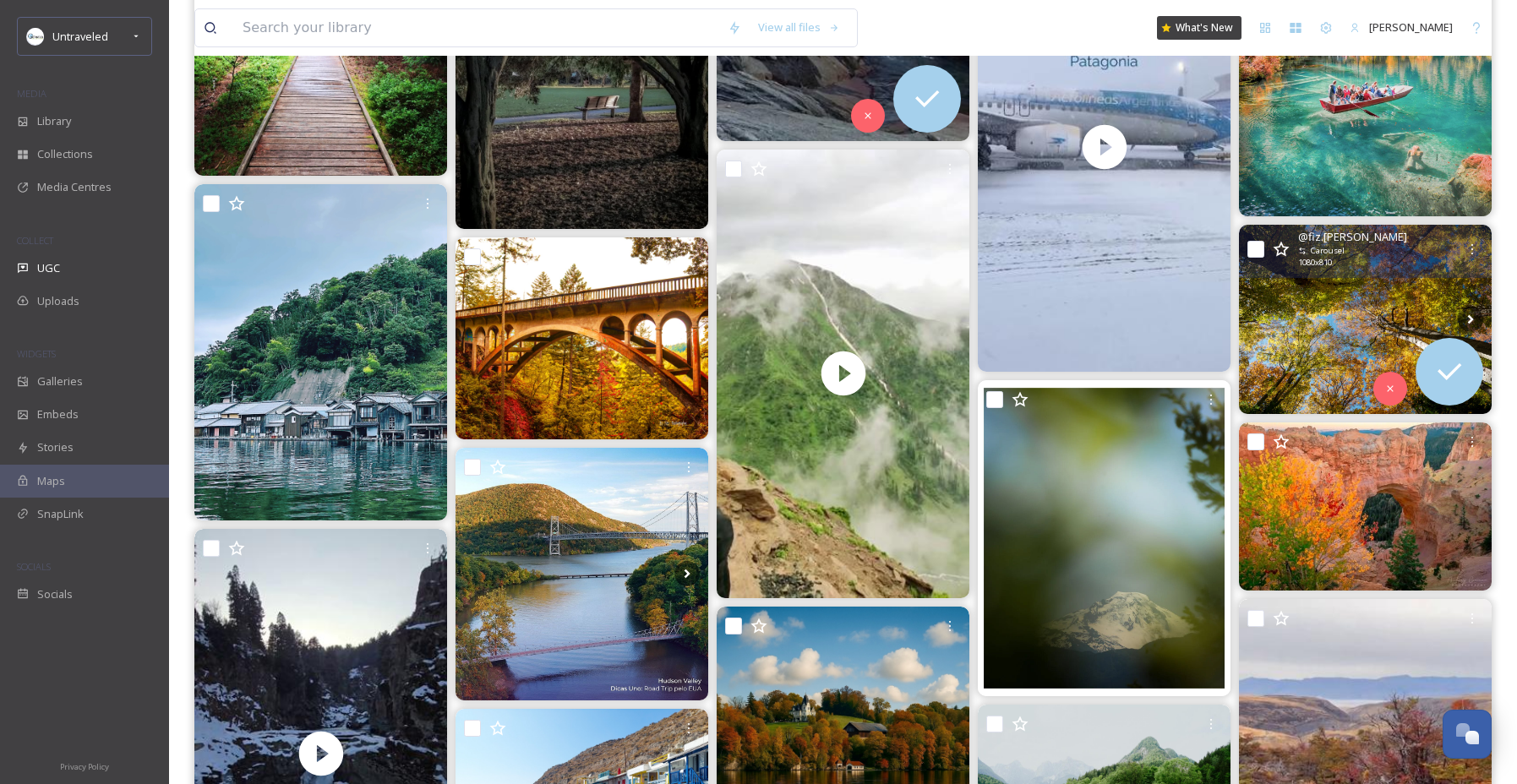
click at [1370, 315] on img at bounding box center [1365, 320] width 253 height 189
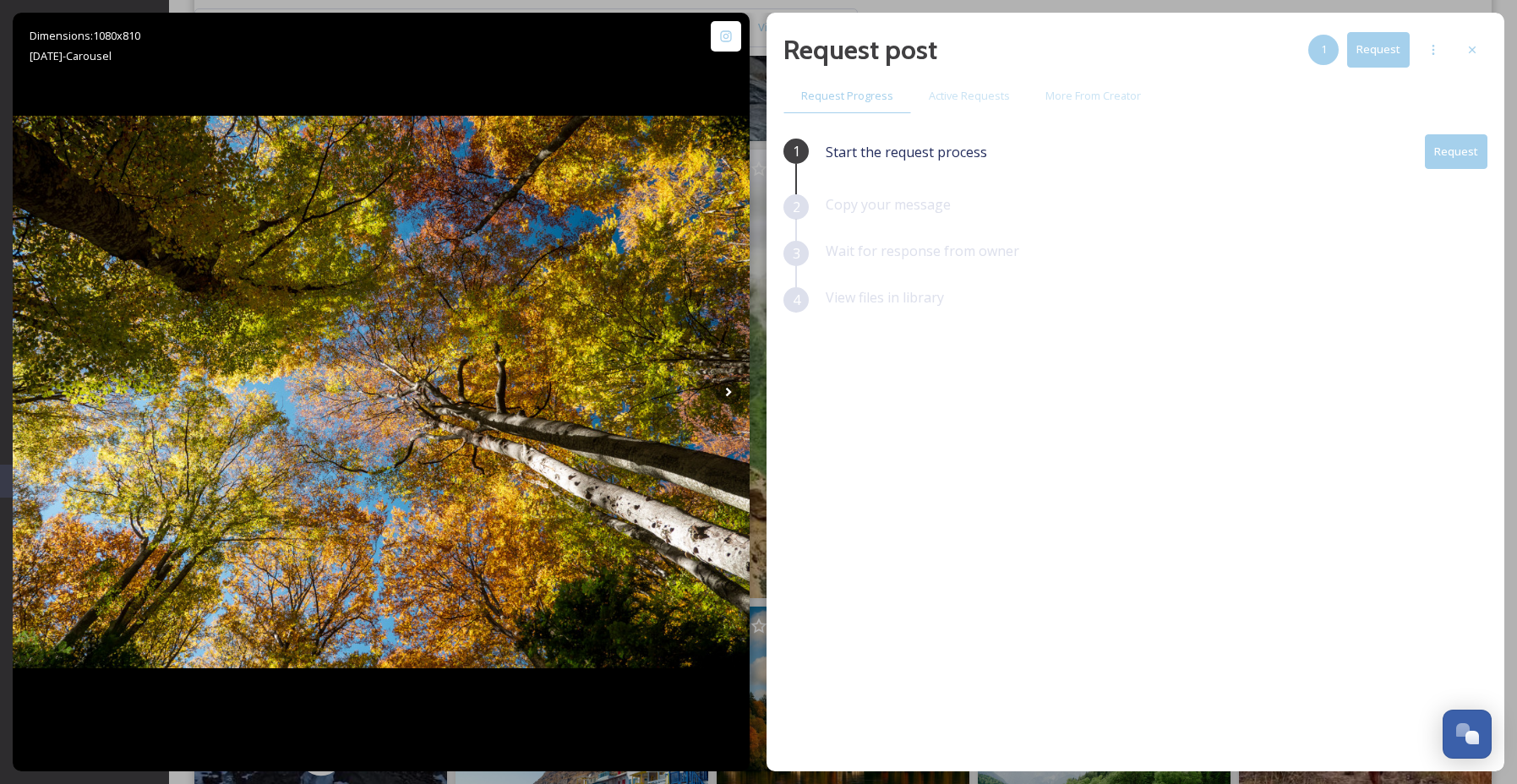
click at [1453, 154] on button "Request" at bounding box center [1455, 151] width 63 height 34
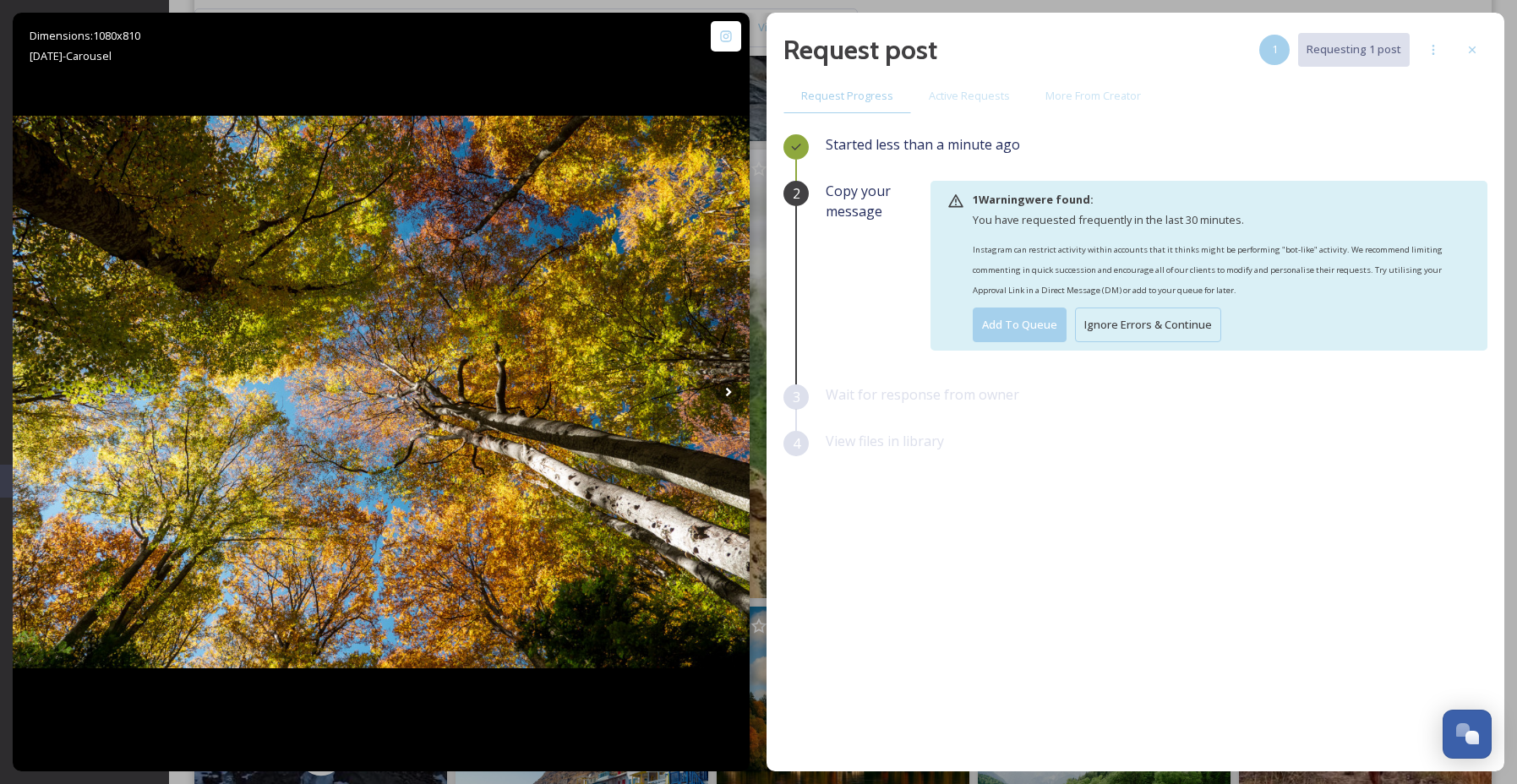
click at [1191, 315] on button "Ignore Errors & Continue" at bounding box center [1148, 324] width 147 height 34
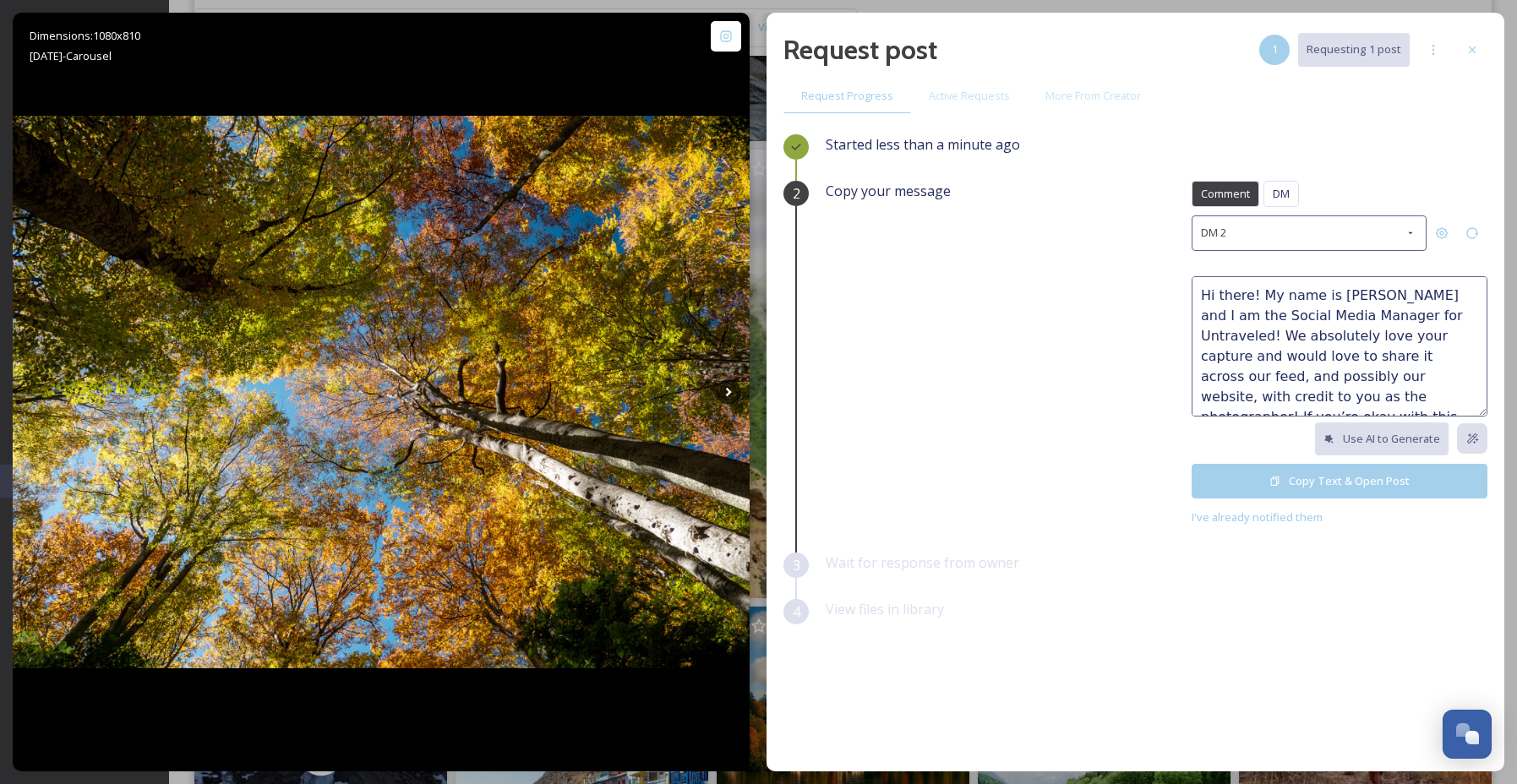
click at [1347, 467] on button "Copy Text & Open Post" at bounding box center [1339, 480] width 296 height 34
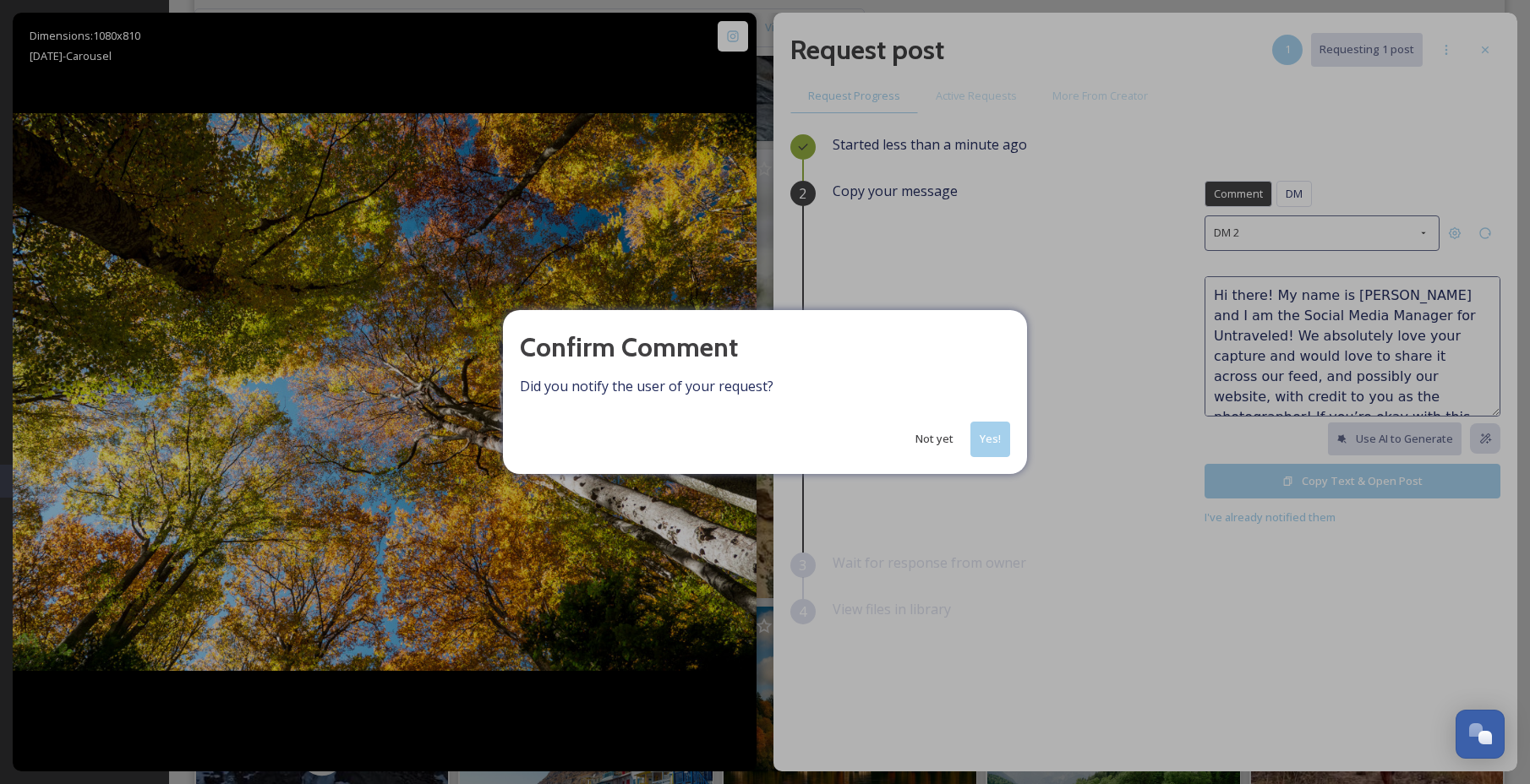
click at [938, 435] on button "Not yet" at bounding box center [935, 438] width 55 height 33
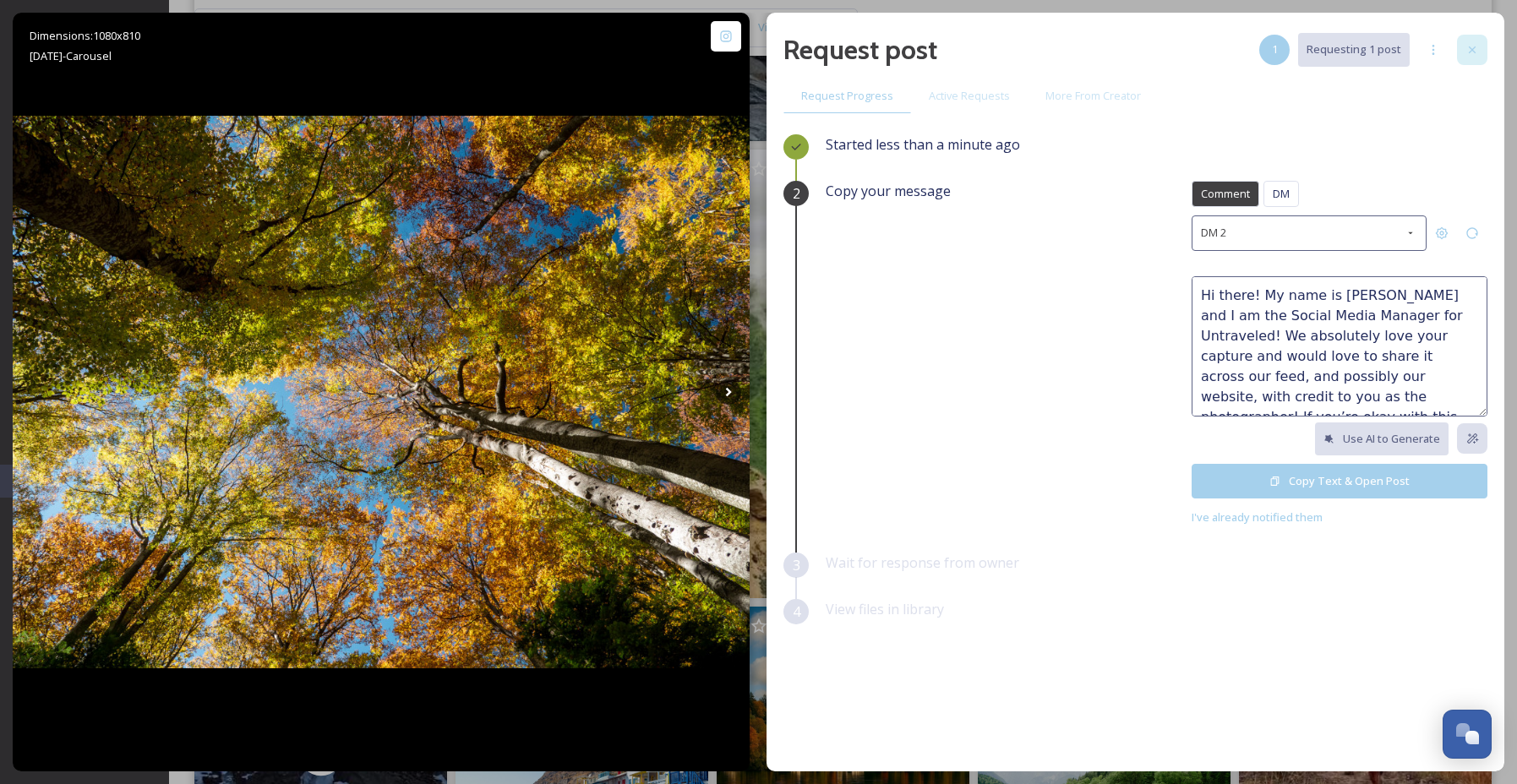
click at [1477, 49] on icon at bounding box center [1471, 49] width 13 height 13
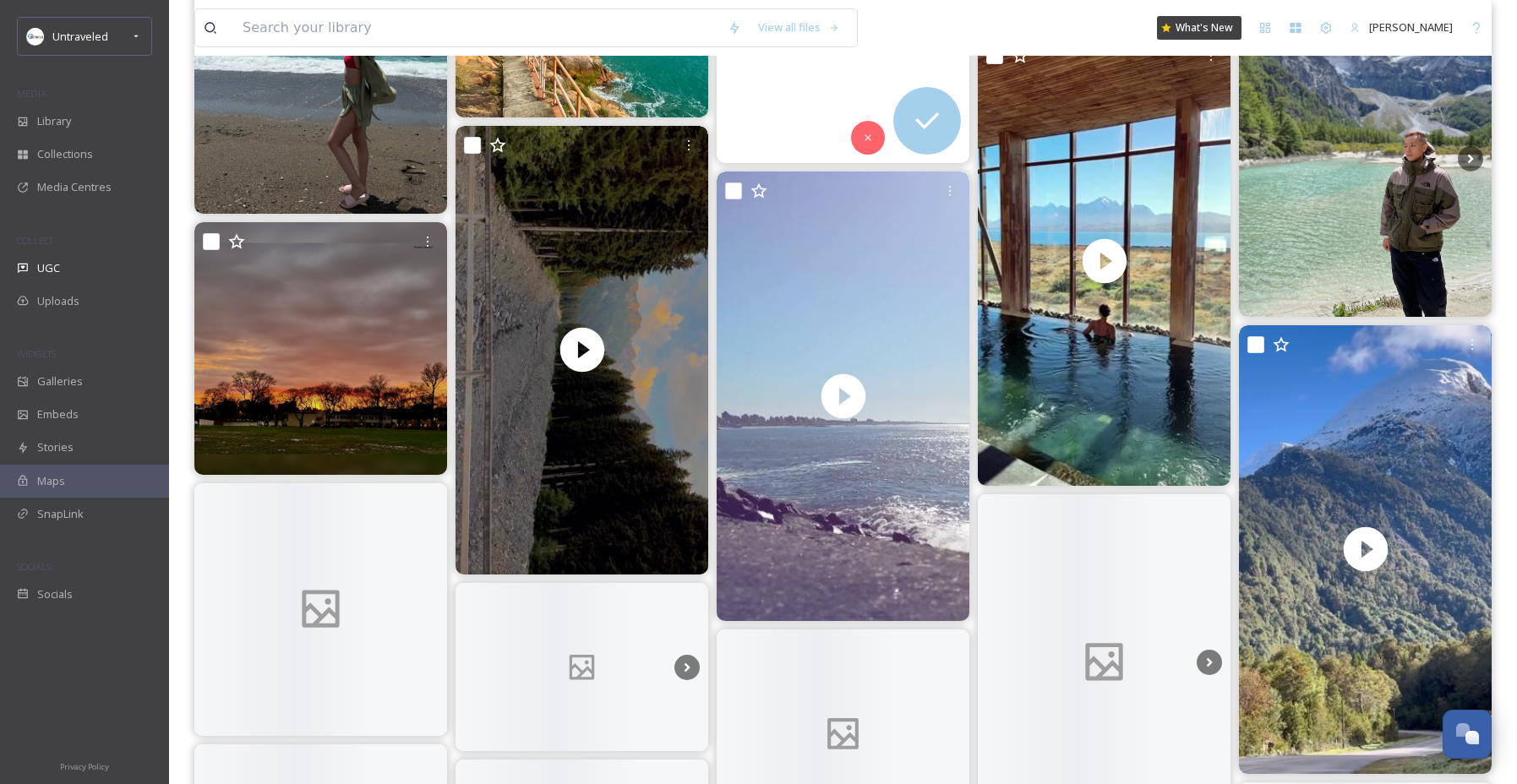
scroll to position [40339, 0]
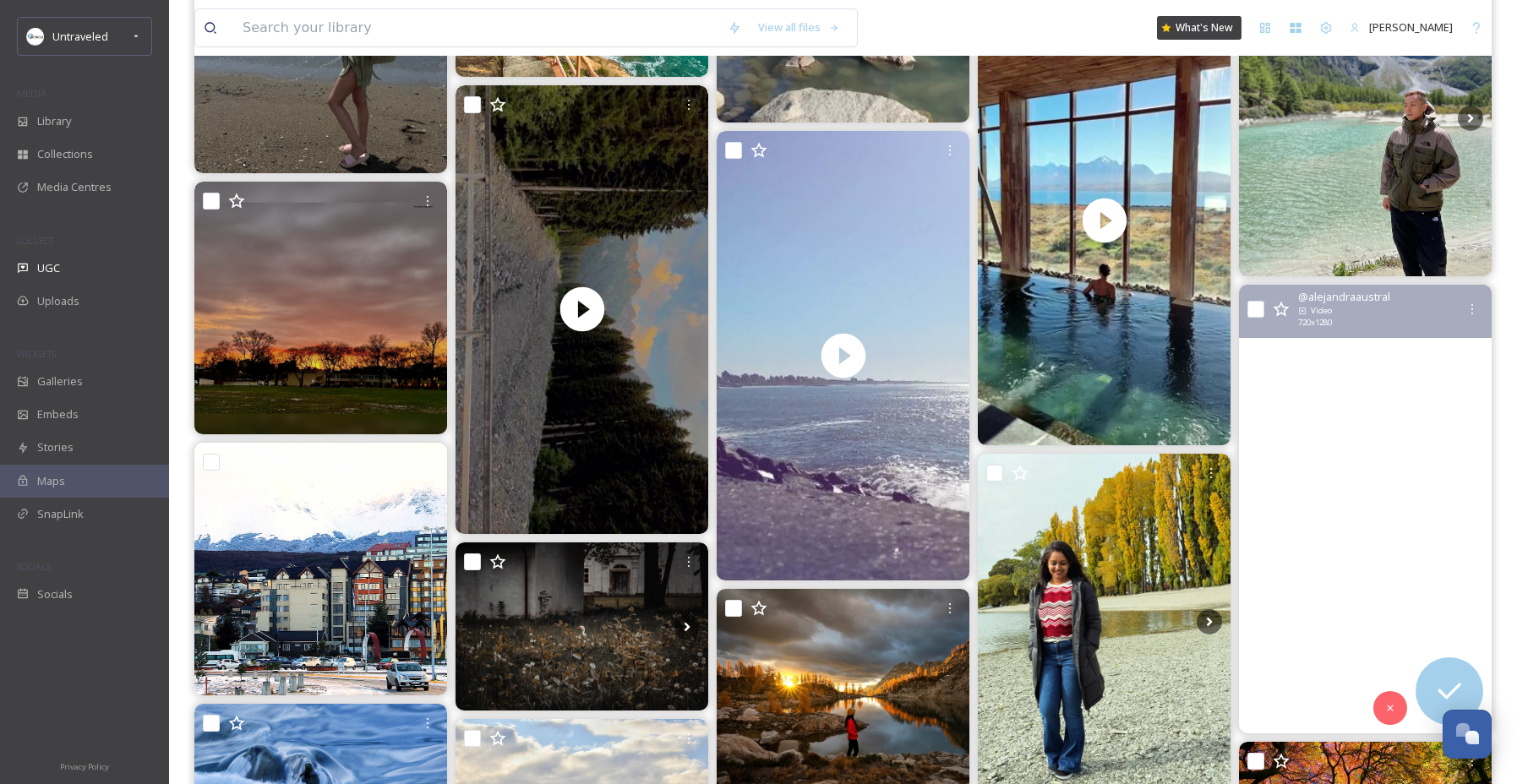
click at [1391, 531] on video "RUTA 7 🧭📍🎥🇨🇱\a\a.\a\a.\a.\a.\a.\a.\a.\a.\a.\a#chile #southamerica #beautifuldes…" at bounding box center [1365, 509] width 253 height 449
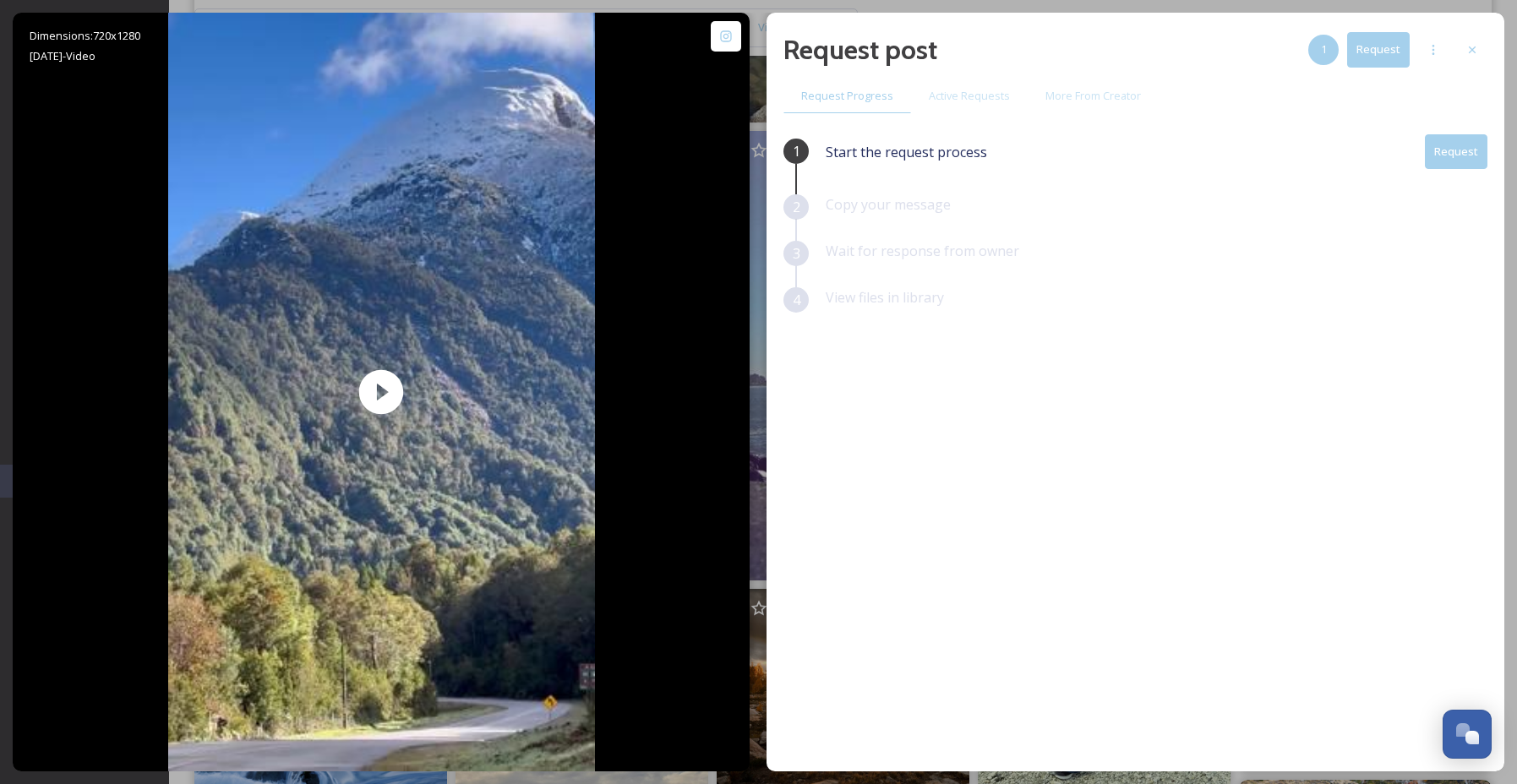
click at [1460, 143] on button "Request" at bounding box center [1455, 151] width 63 height 34
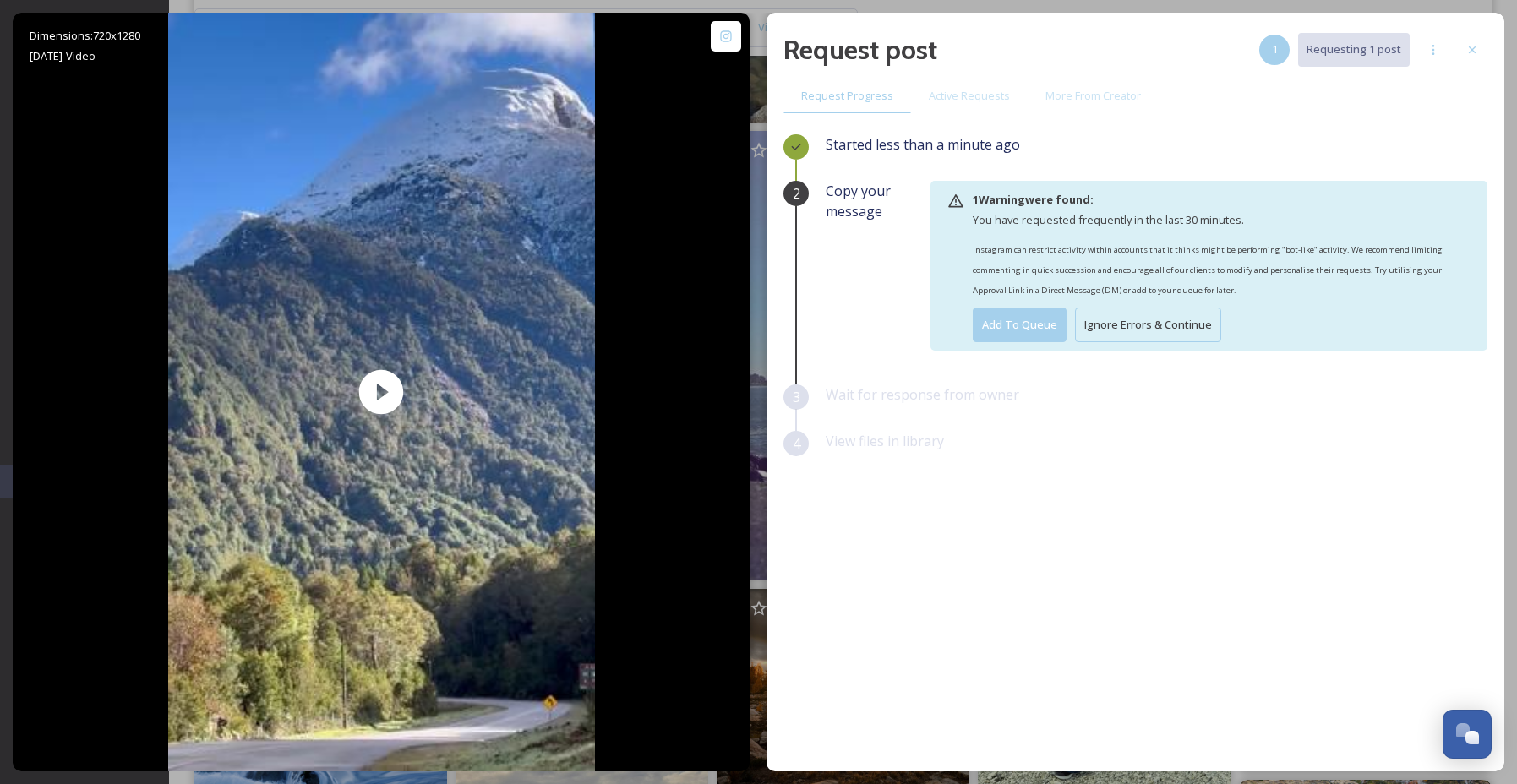
click at [1165, 320] on button "Ignore Errors & Continue" at bounding box center [1148, 324] width 147 height 34
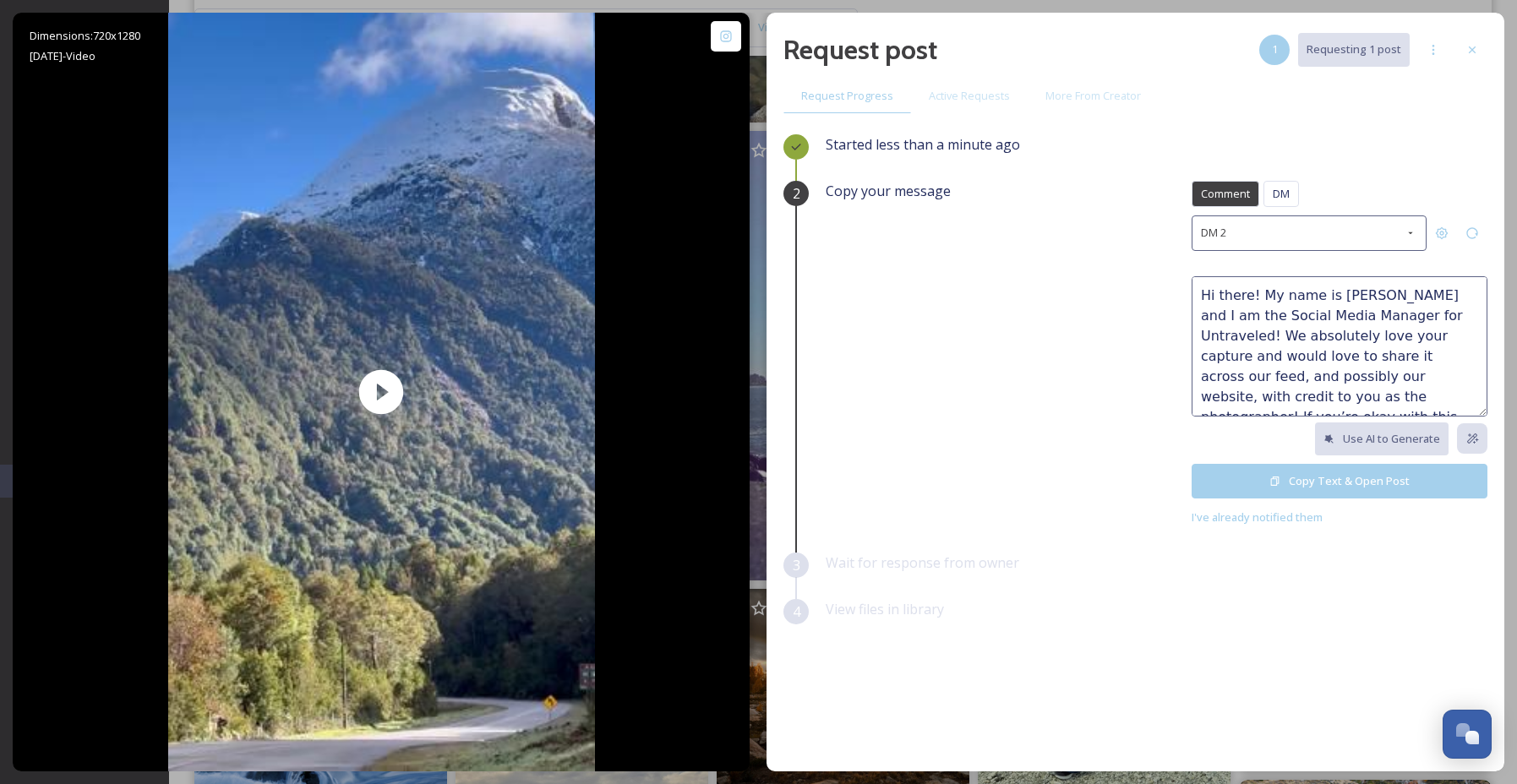
click at [1332, 469] on button "Copy Text & Open Post" at bounding box center [1339, 480] width 296 height 34
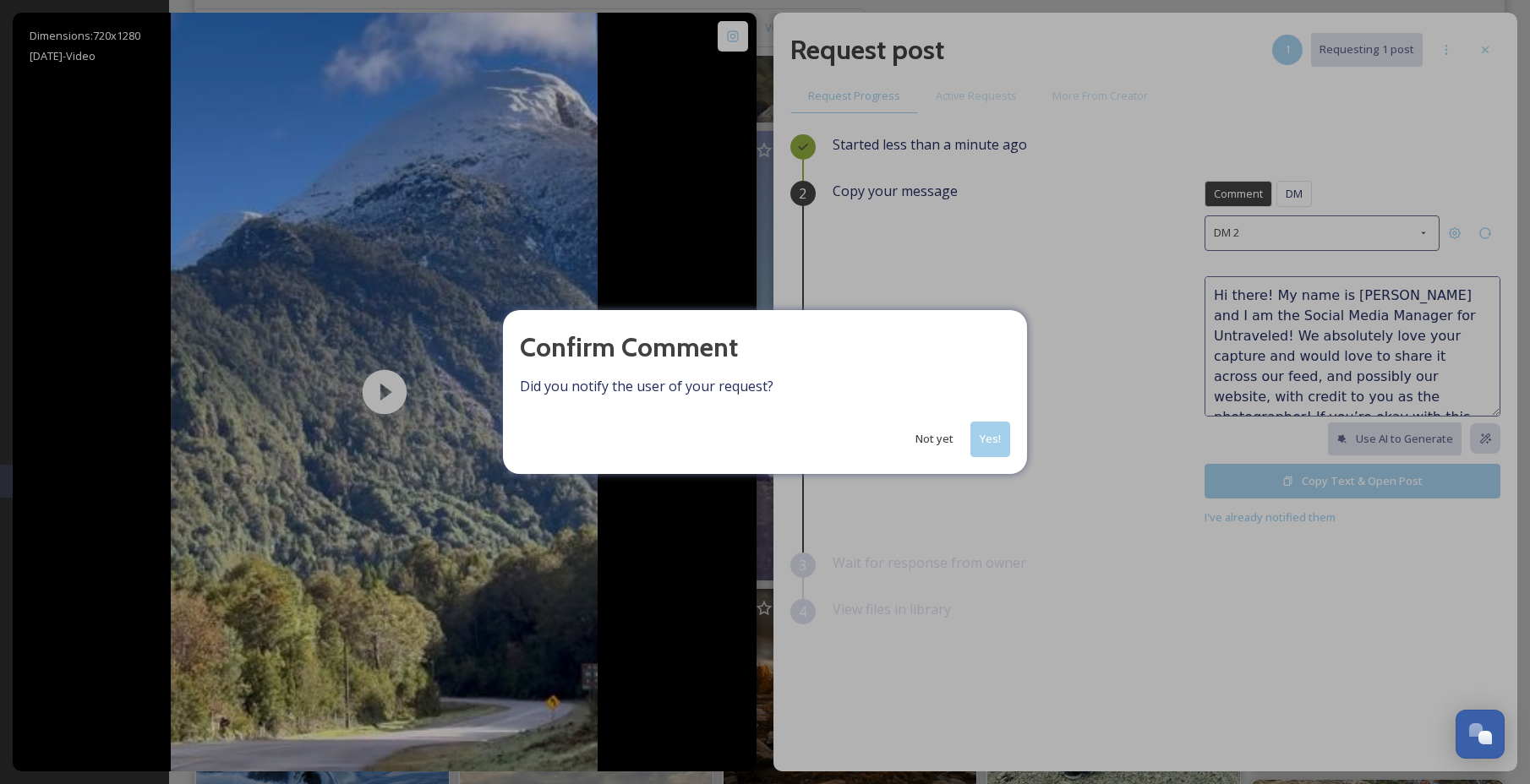
click at [1459, 130] on div "Confirm Comment Did you notify the user of your request? Not yet Yes!" at bounding box center [765, 392] width 1530 height 784
click at [933, 450] on button "Not yet" at bounding box center [935, 438] width 55 height 33
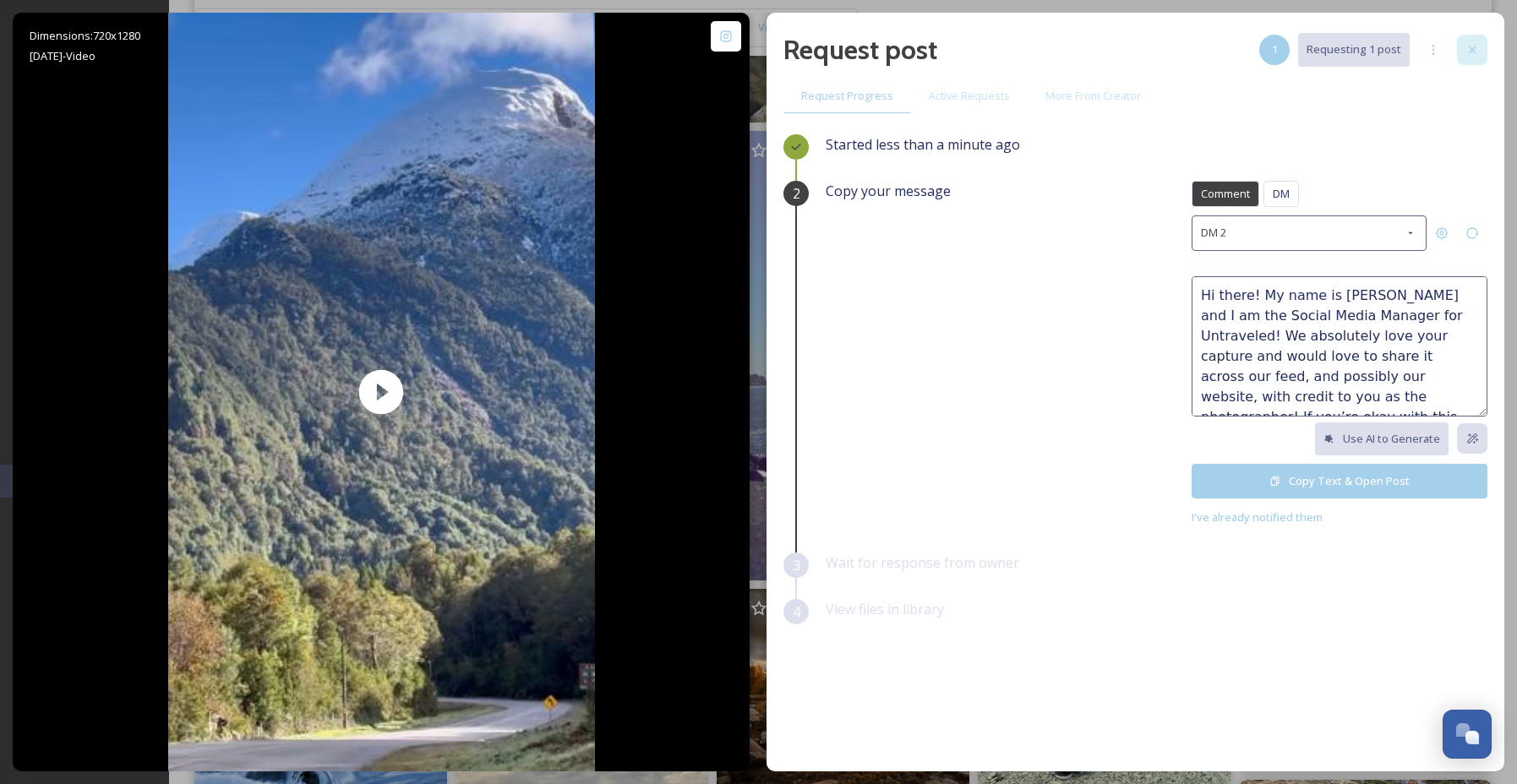
click at [1468, 50] on icon at bounding box center [1471, 49] width 13 height 13
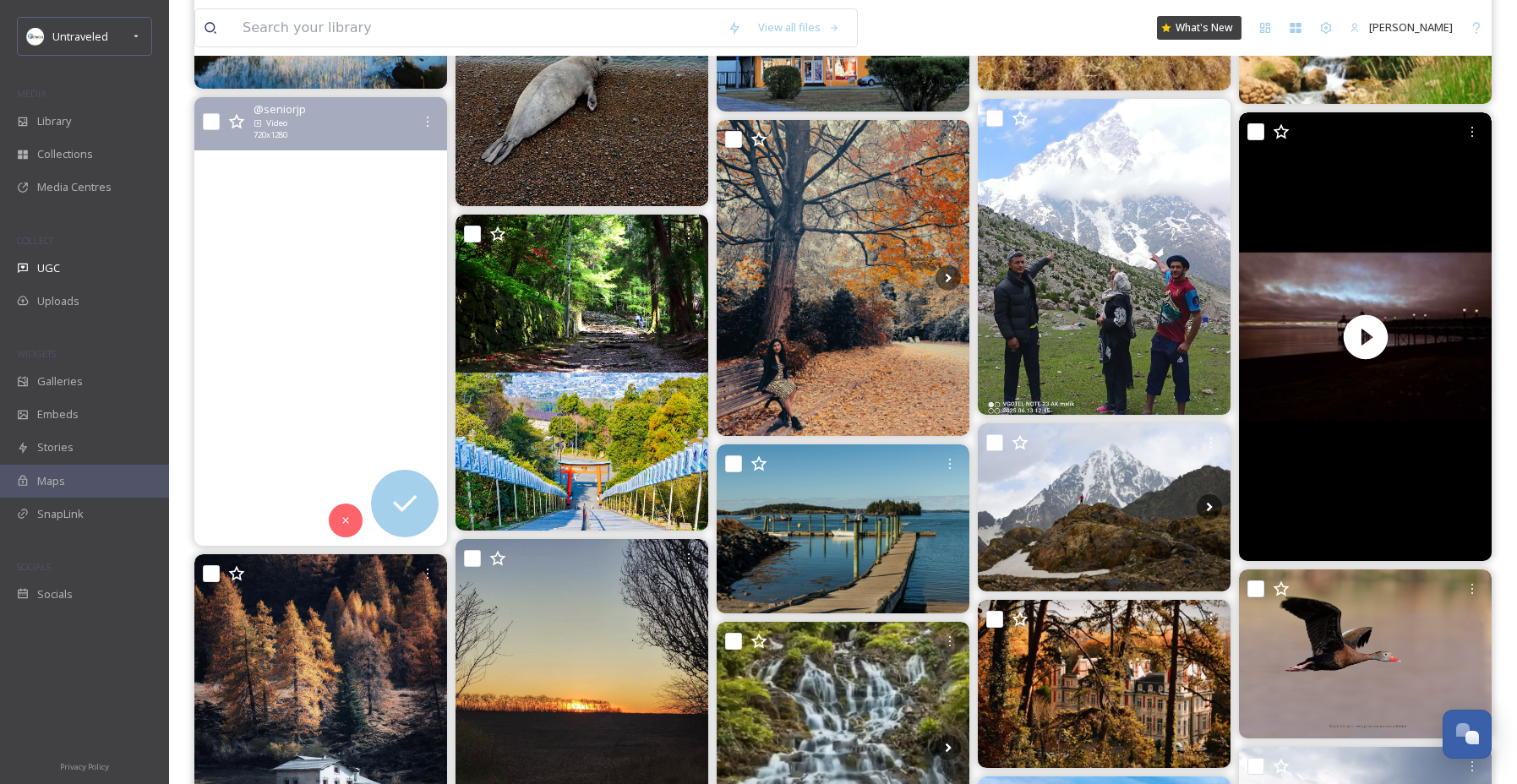
scroll to position [42928, 0]
click at [369, 340] on video "Autumn in Santiago 🍂 Fall season #chile #santiagodechile #chili #publictranspor…" at bounding box center [321, 322] width 253 height 449
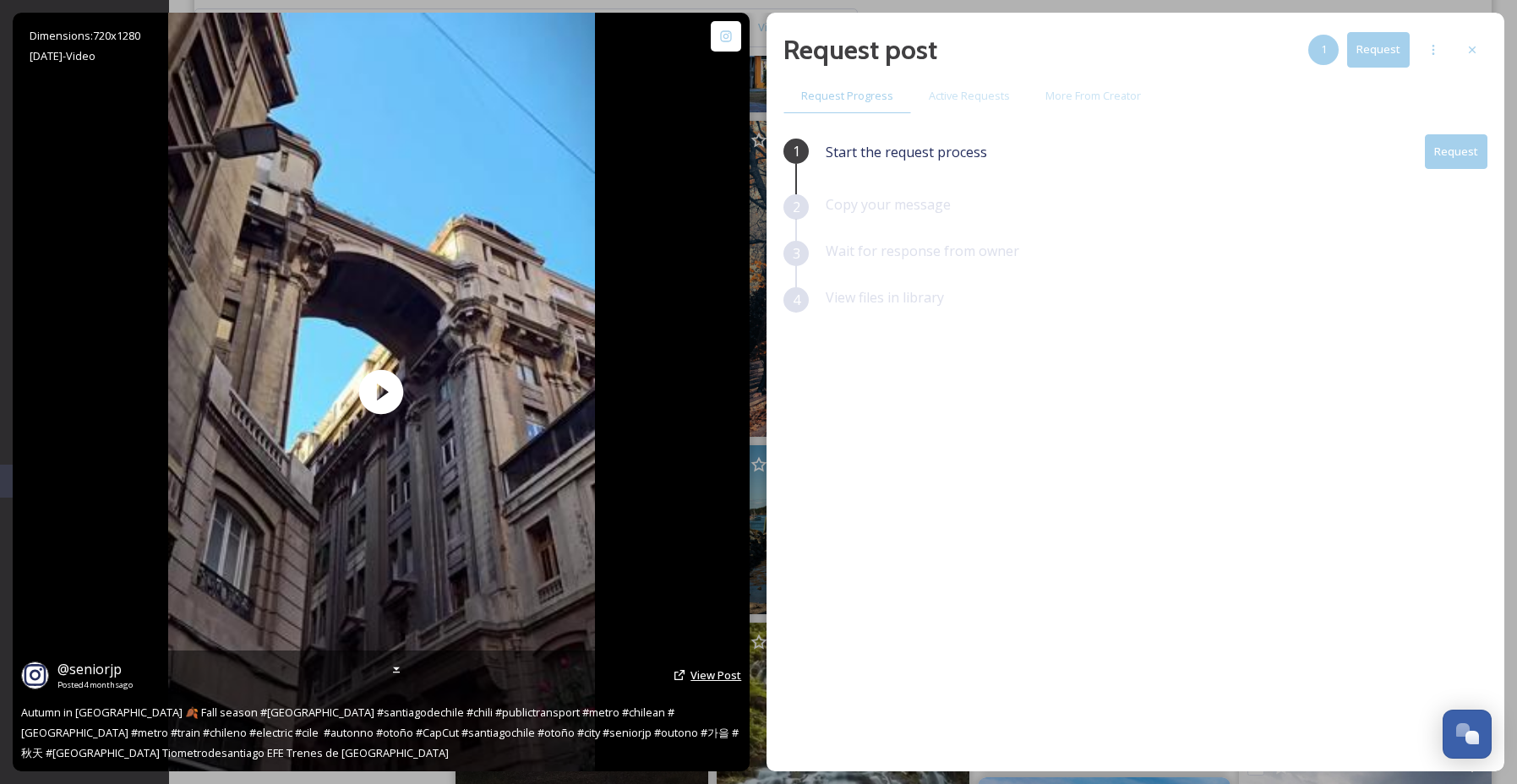
click at [713, 676] on span "View Post" at bounding box center [715, 675] width 50 height 15
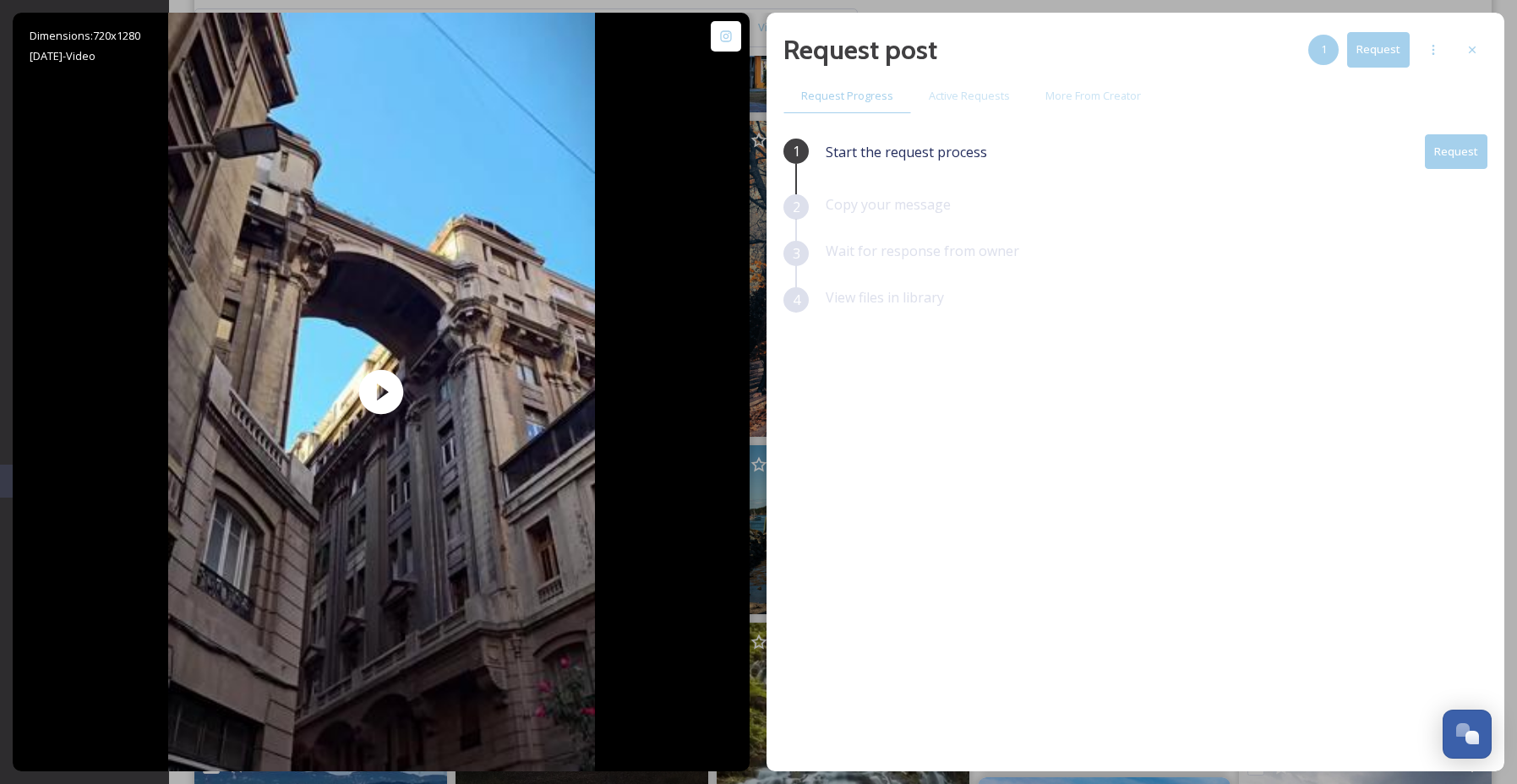
click at [1456, 154] on button "Request" at bounding box center [1455, 151] width 63 height 34
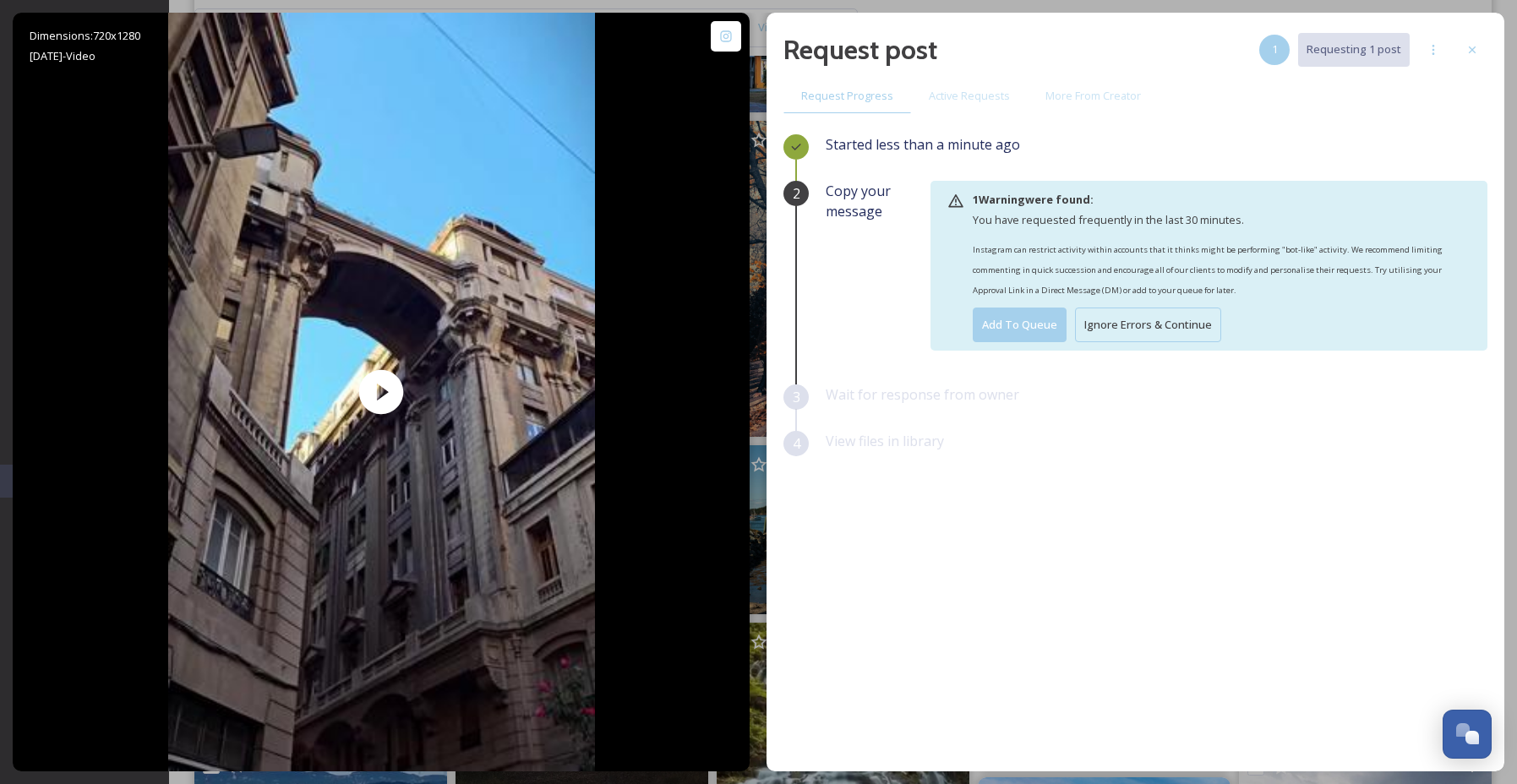
click at [1161, 319] on button "Ignore Errors & Continue" at bounding box center [1148, 324] width 147 height 34
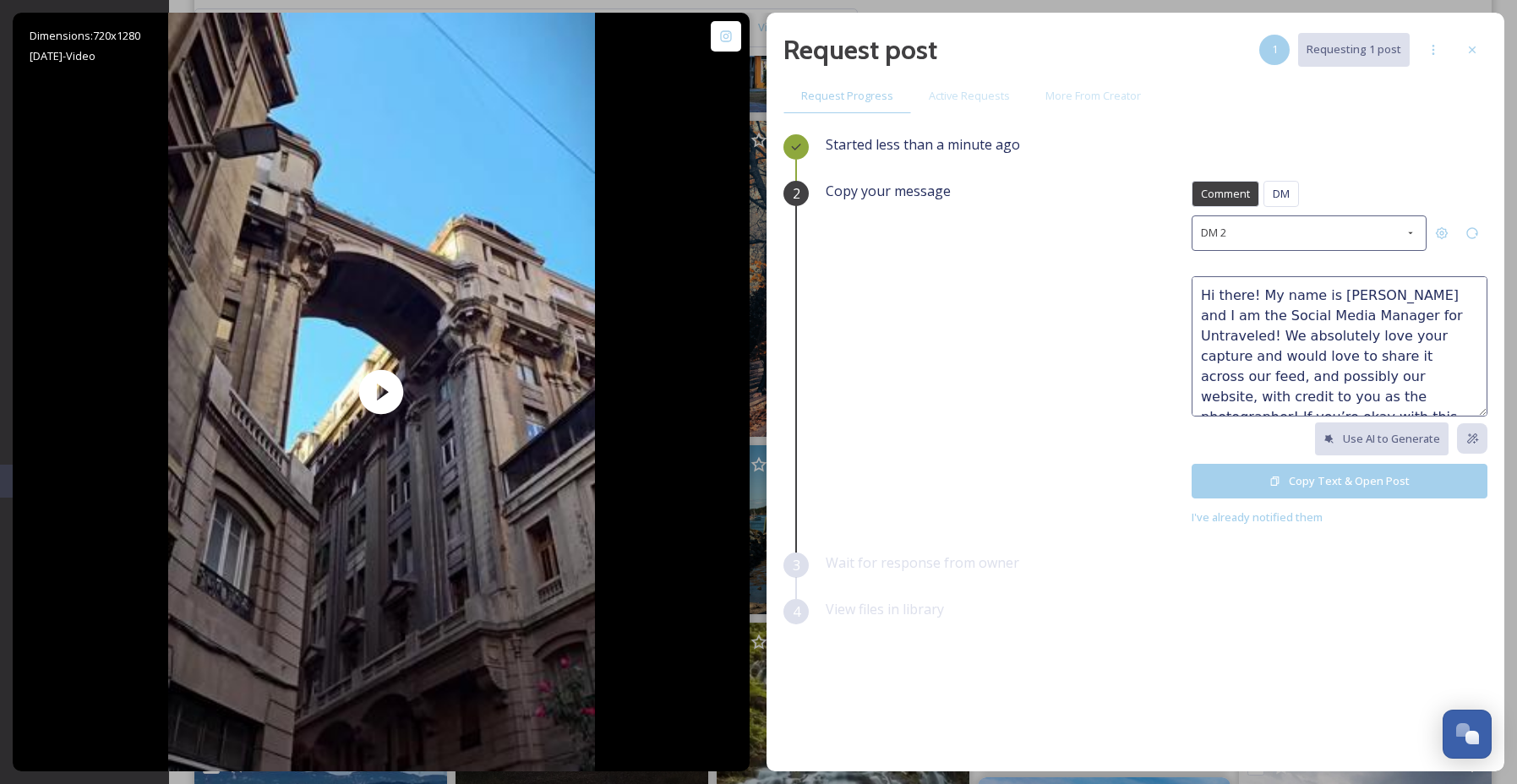
click at [1346, 474] on button "Copy Text & Open Post" at bounding box center [1339, 480] width 296 height 34
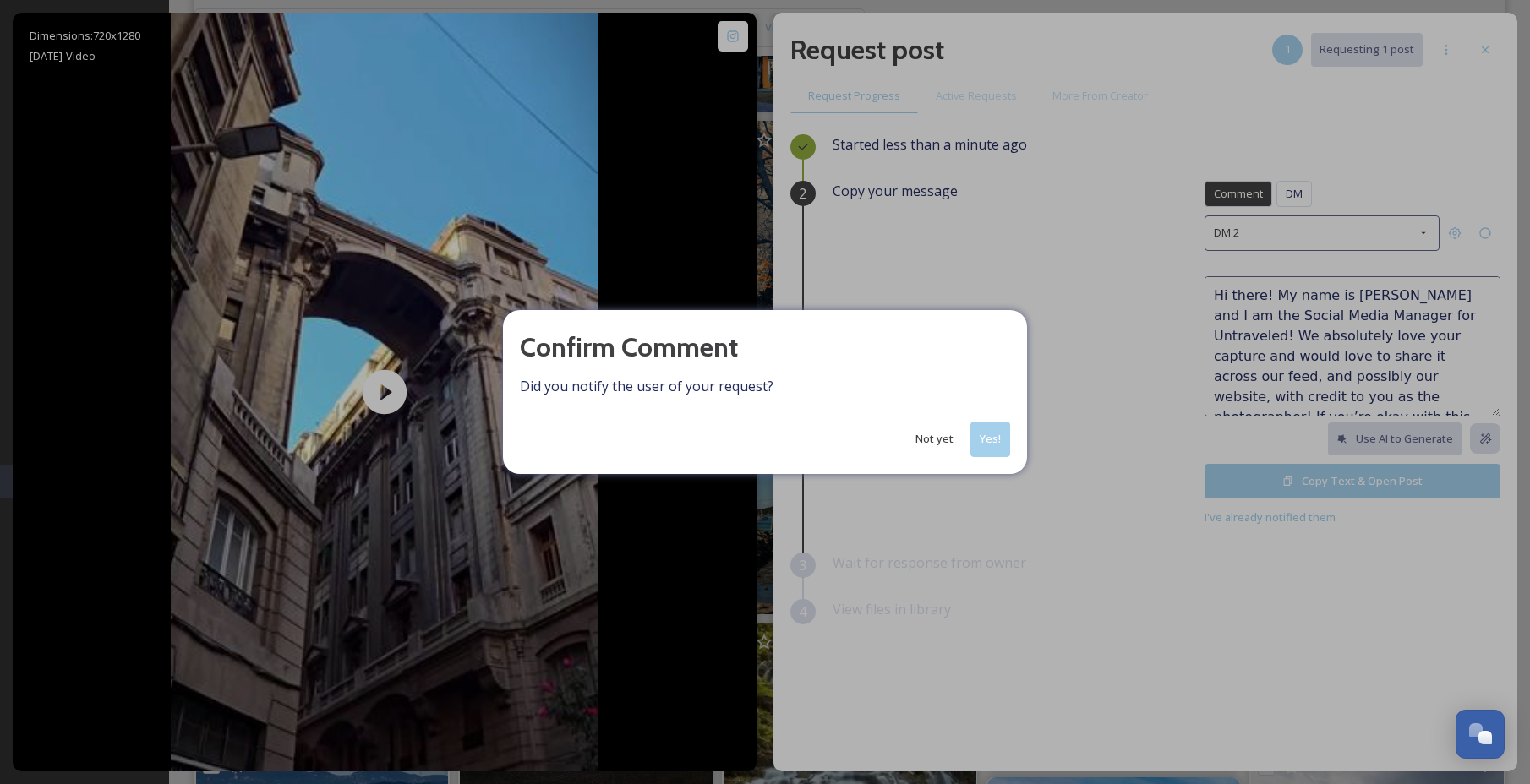
click at [988, 433] on button "Yes!" at bounding box center [989, 438] width 40 height 34
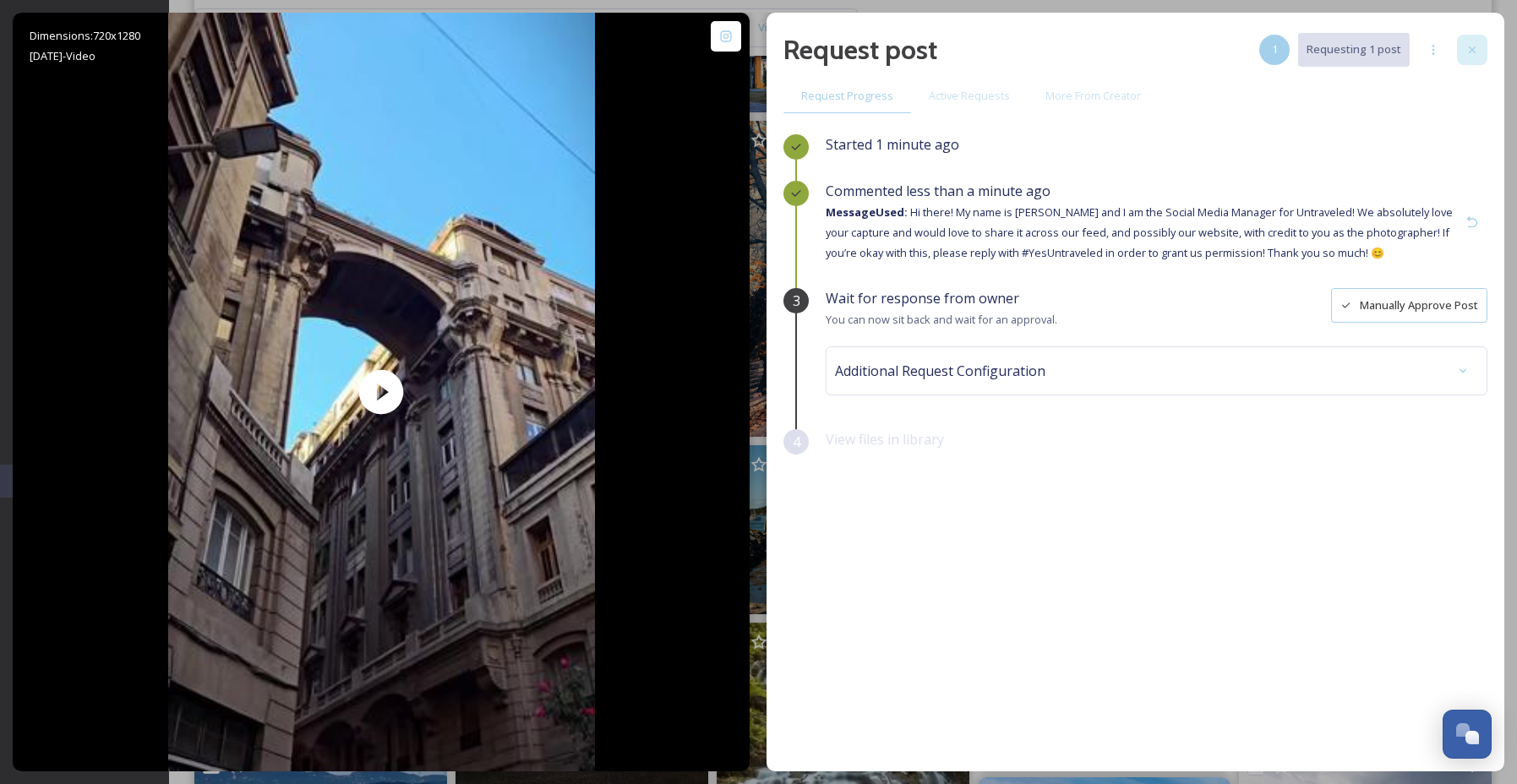
click at [1480, 46] on div at bounding box center [1472, 49] width 30 height 30
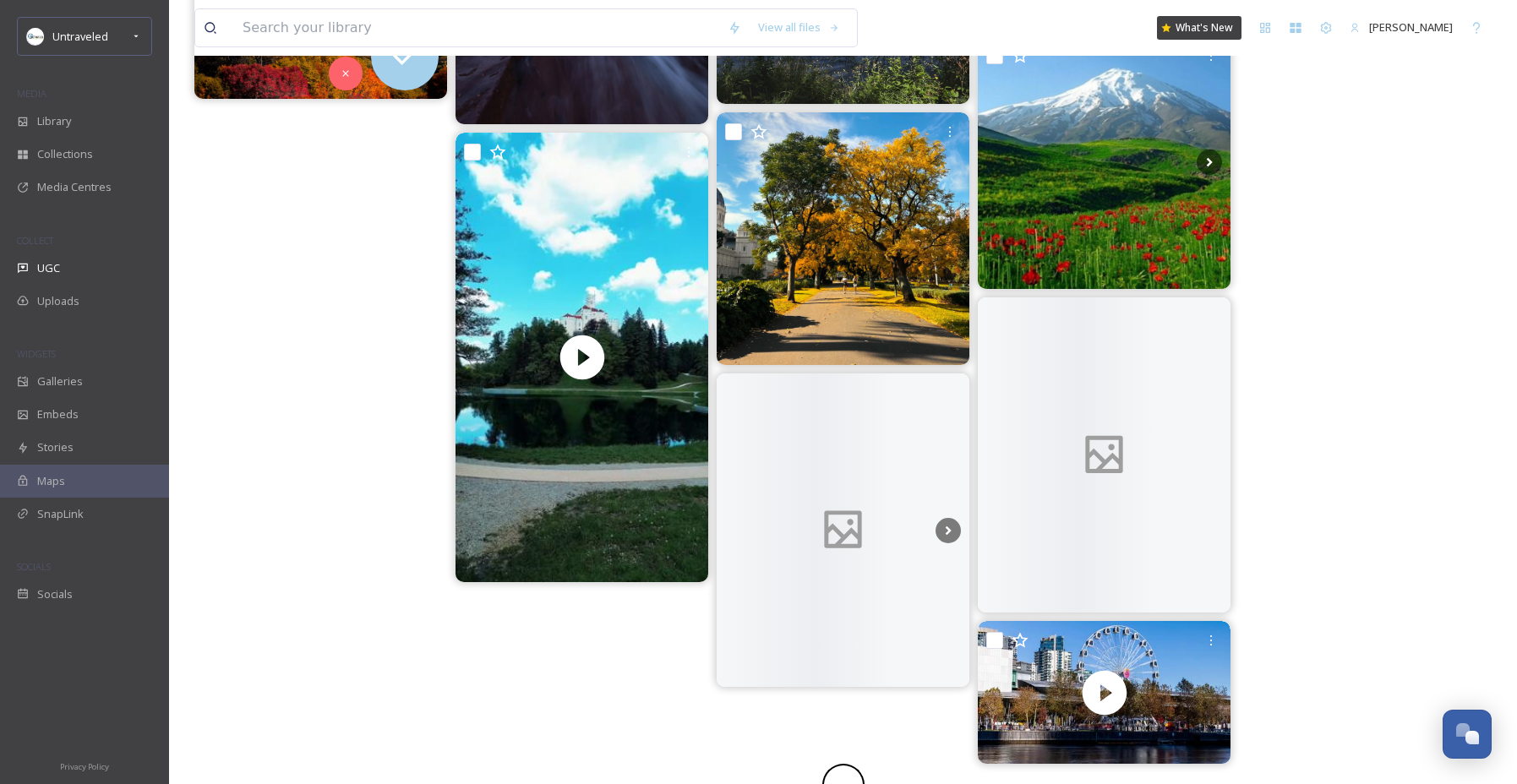
scroll to position [45728, 0]
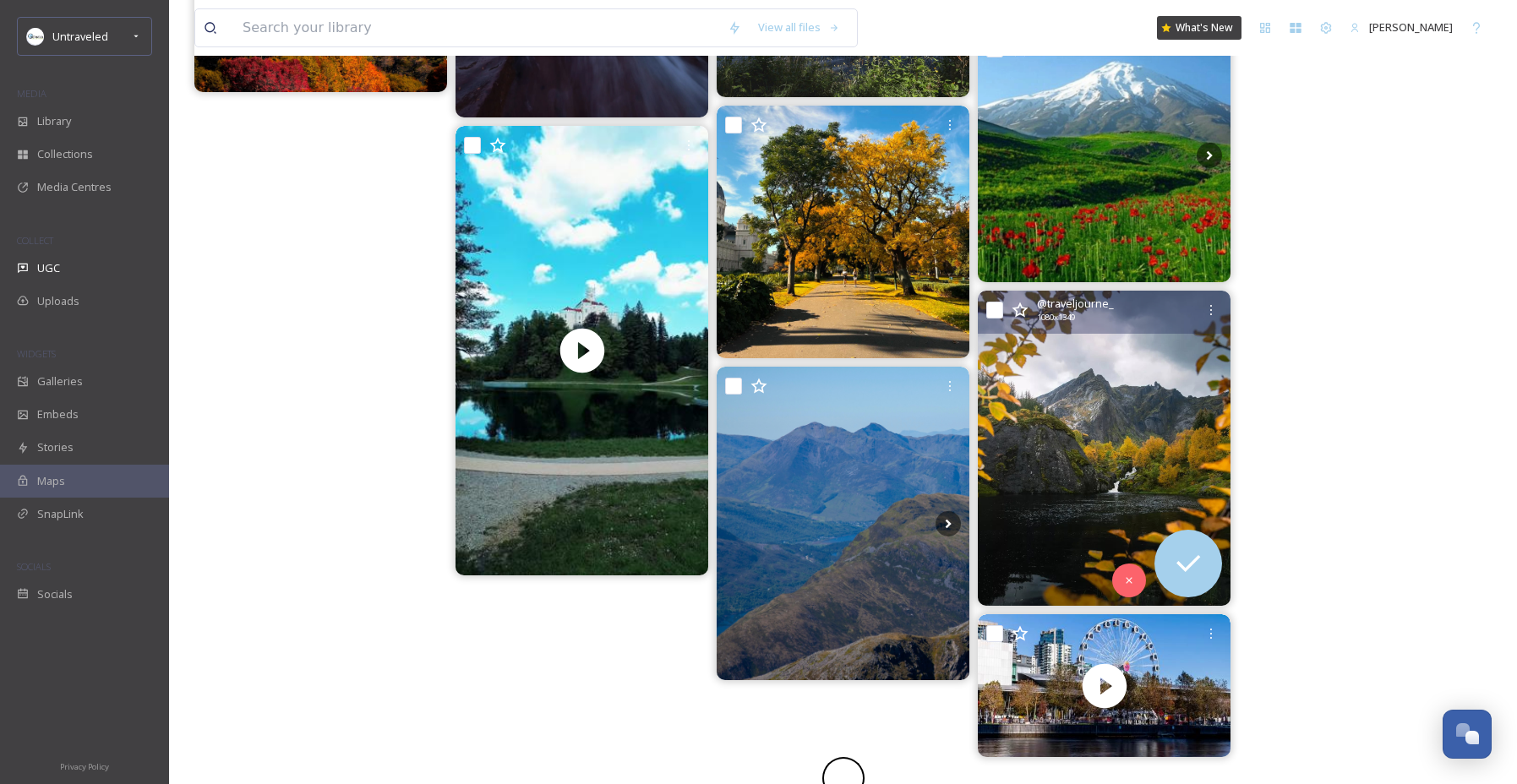
click at [1091, 473] on img at bounding box center [1104, 448] width 253 height 315
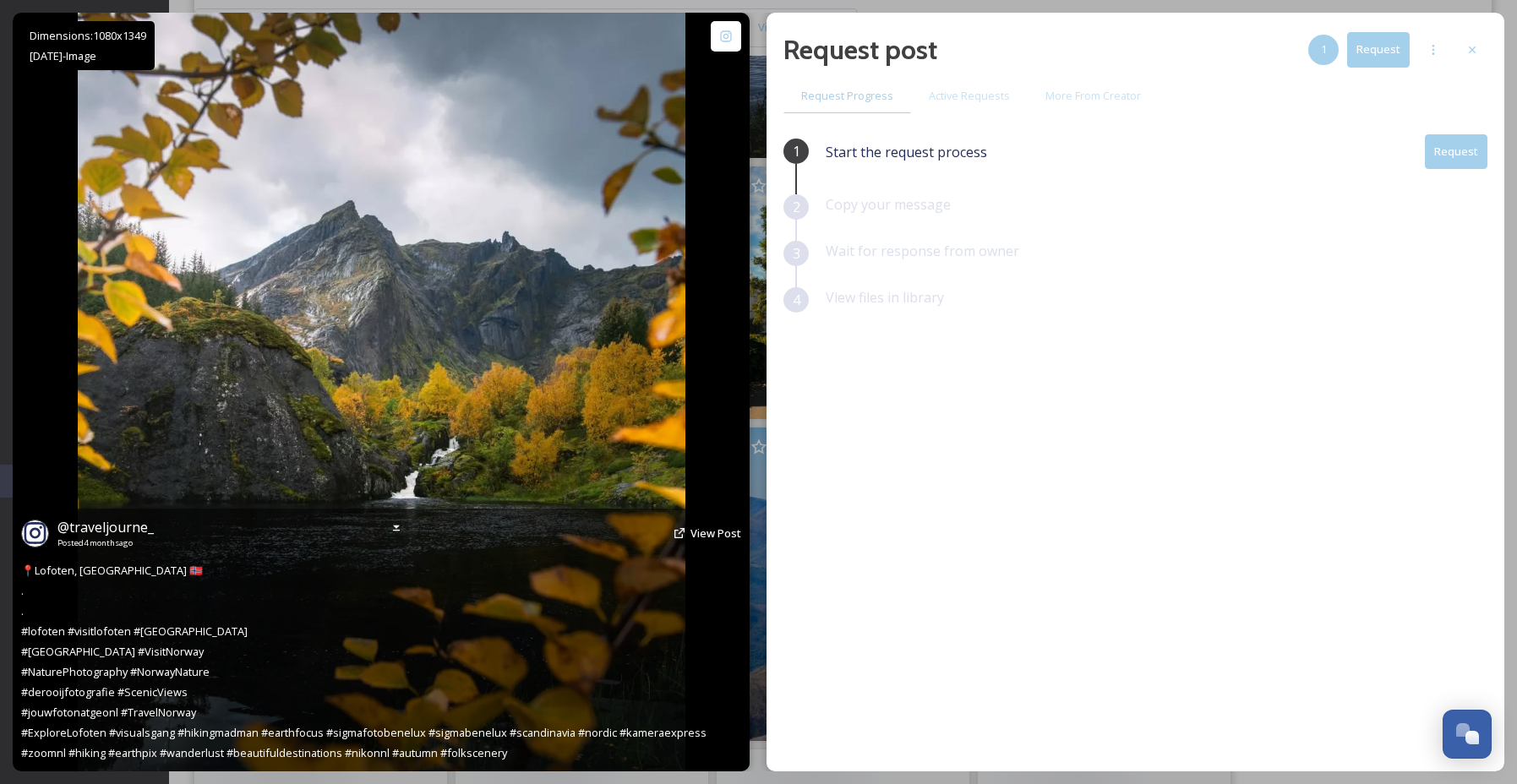
scroll to position [45728, 0]
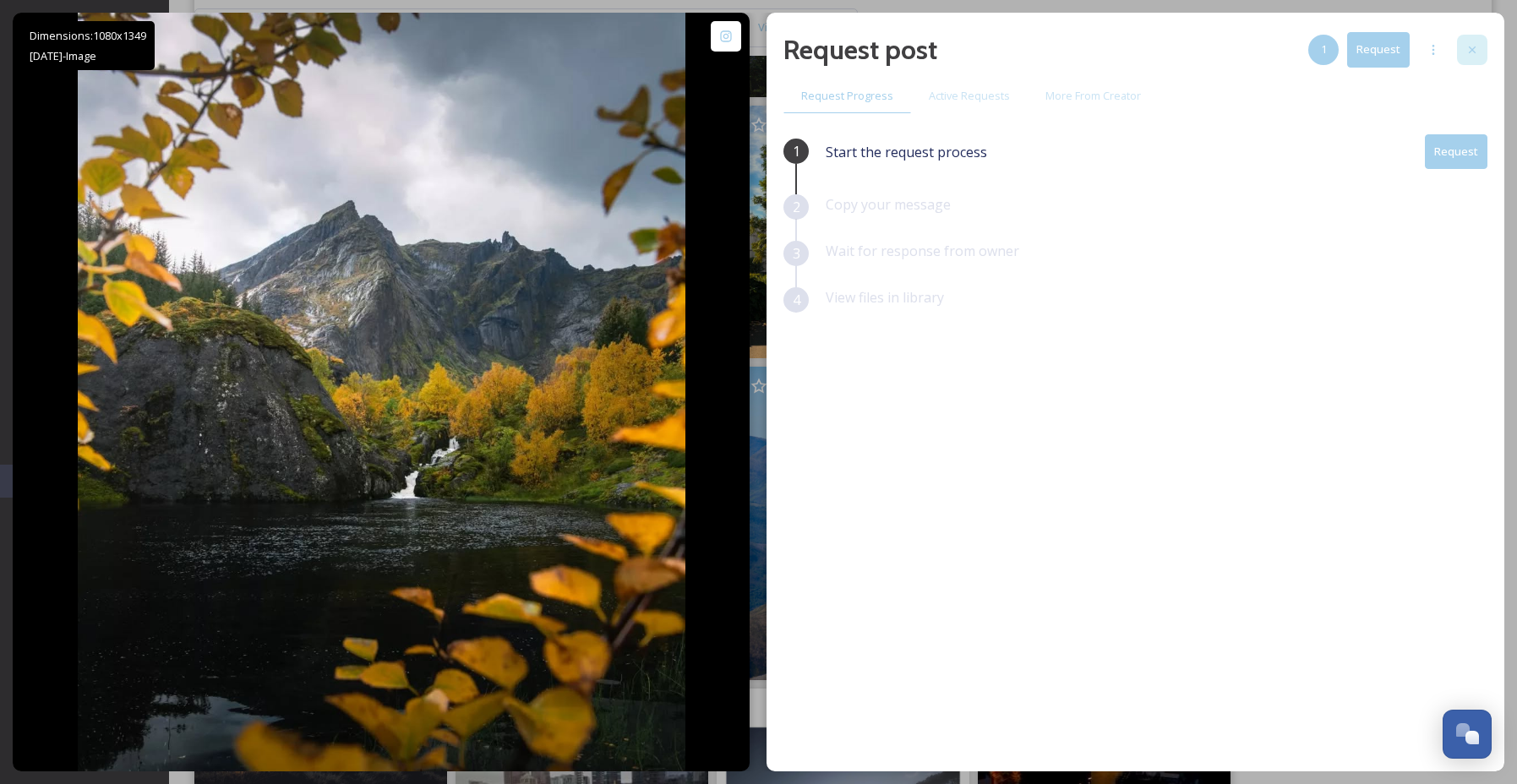
click at [1486, 51] on div at bounding box center [1472, 49] width 30 height 30
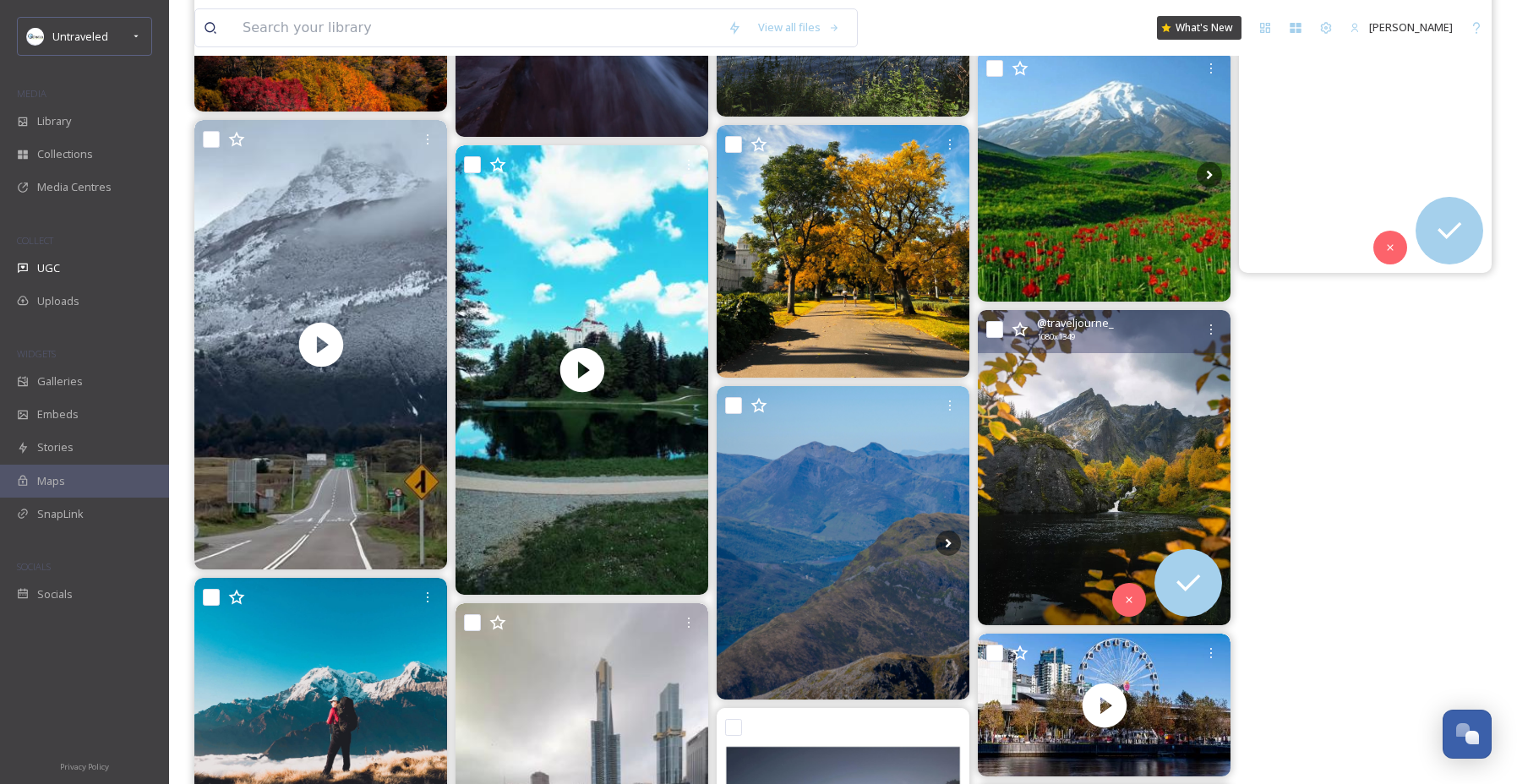
scroll to position [45697, 0]
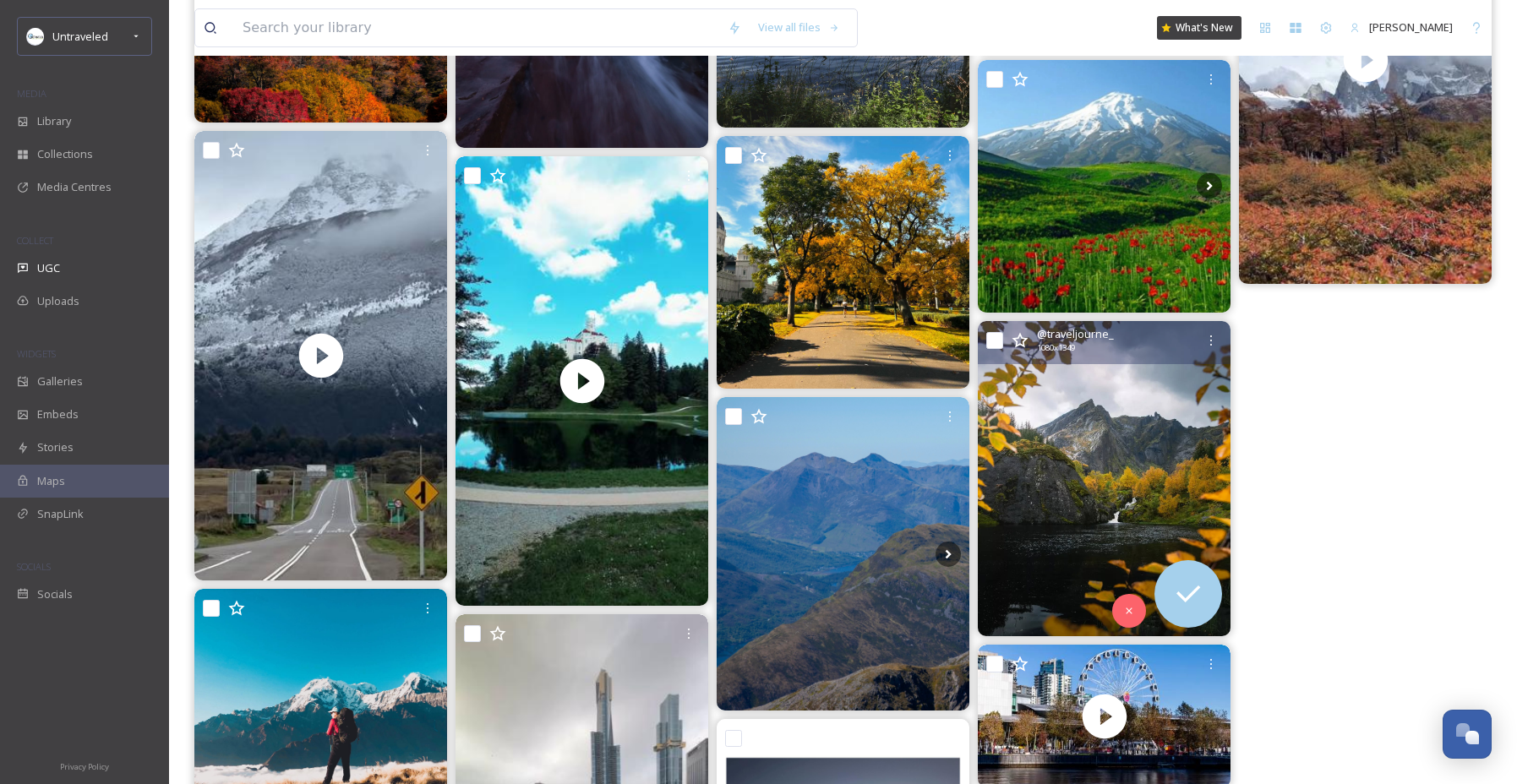
click at [1166, 437] on img at bounding box center [1104, 479] width 253 height 315
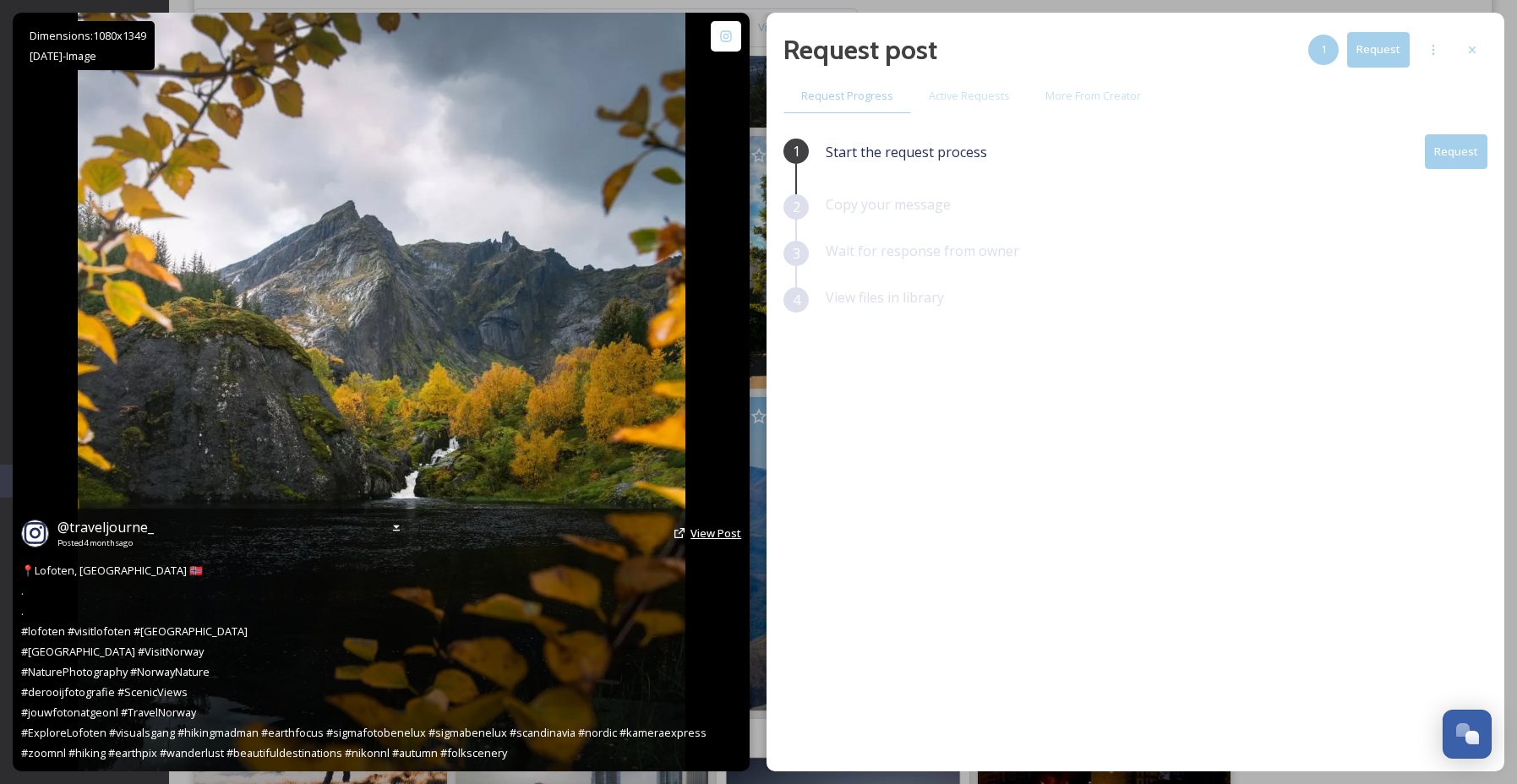
click at [719, 539] on span "View Post" at bounding box center [715, 532] width 50 height 15
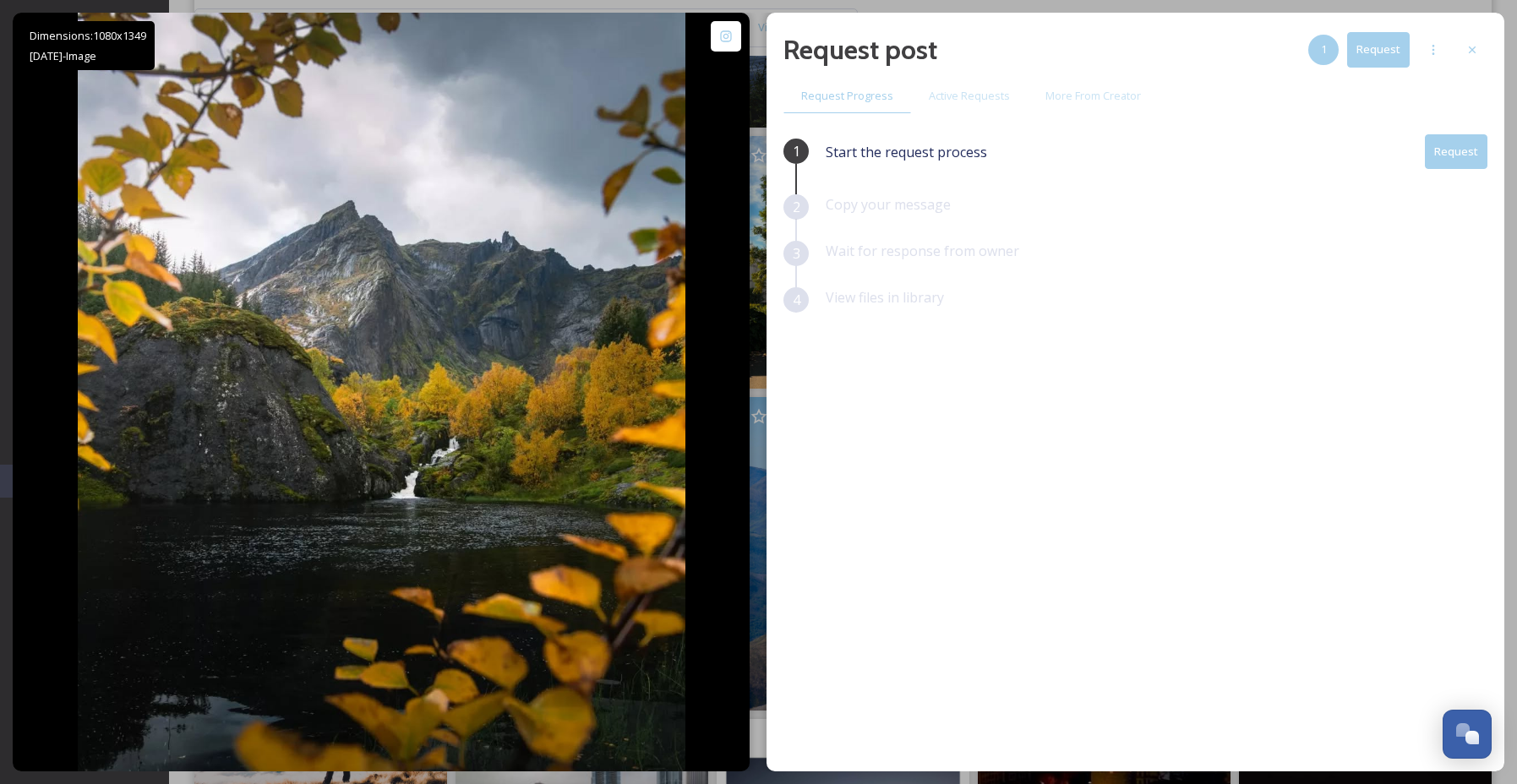
click at [1475, 33] on div "Request post 1 Request" at bounding box center [1135, 49] width 704 height 41
click at [1475, 43] on icon at bounding box center [1471, 49] width 13 height 13
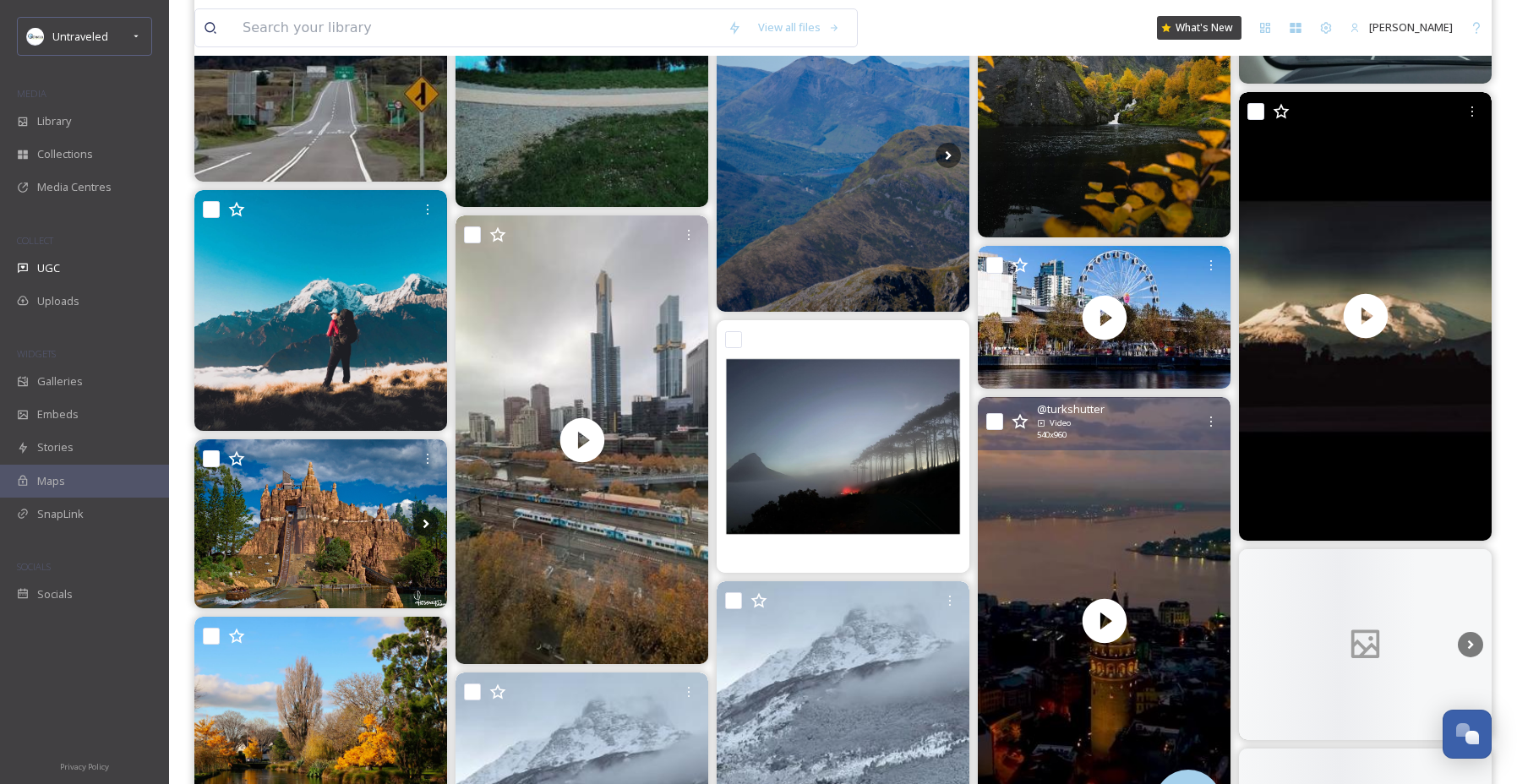
scroll to position [46151, 0]
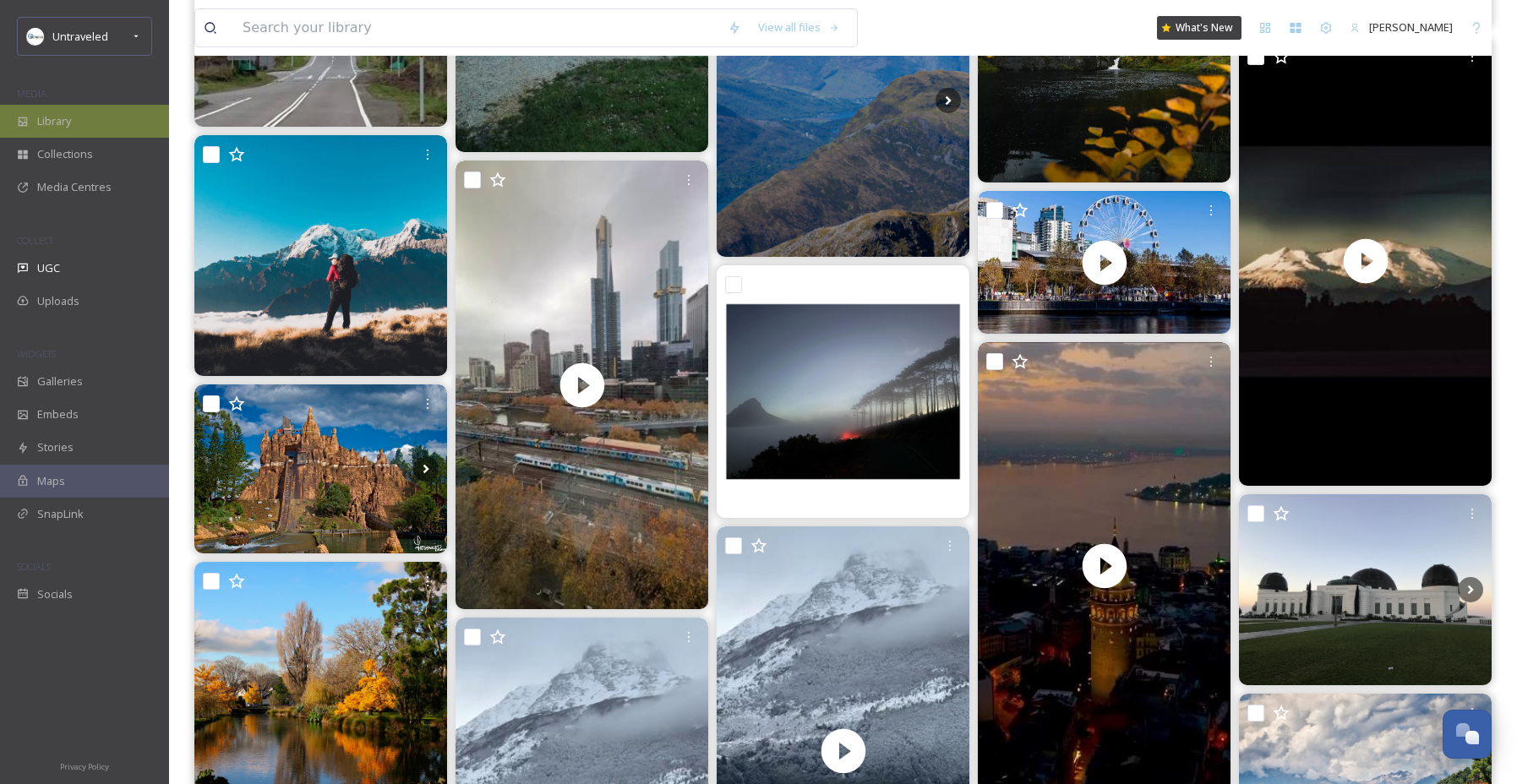
click at [60, 108] on div "Library" at bounding box center [84, 121] width 169 height 33
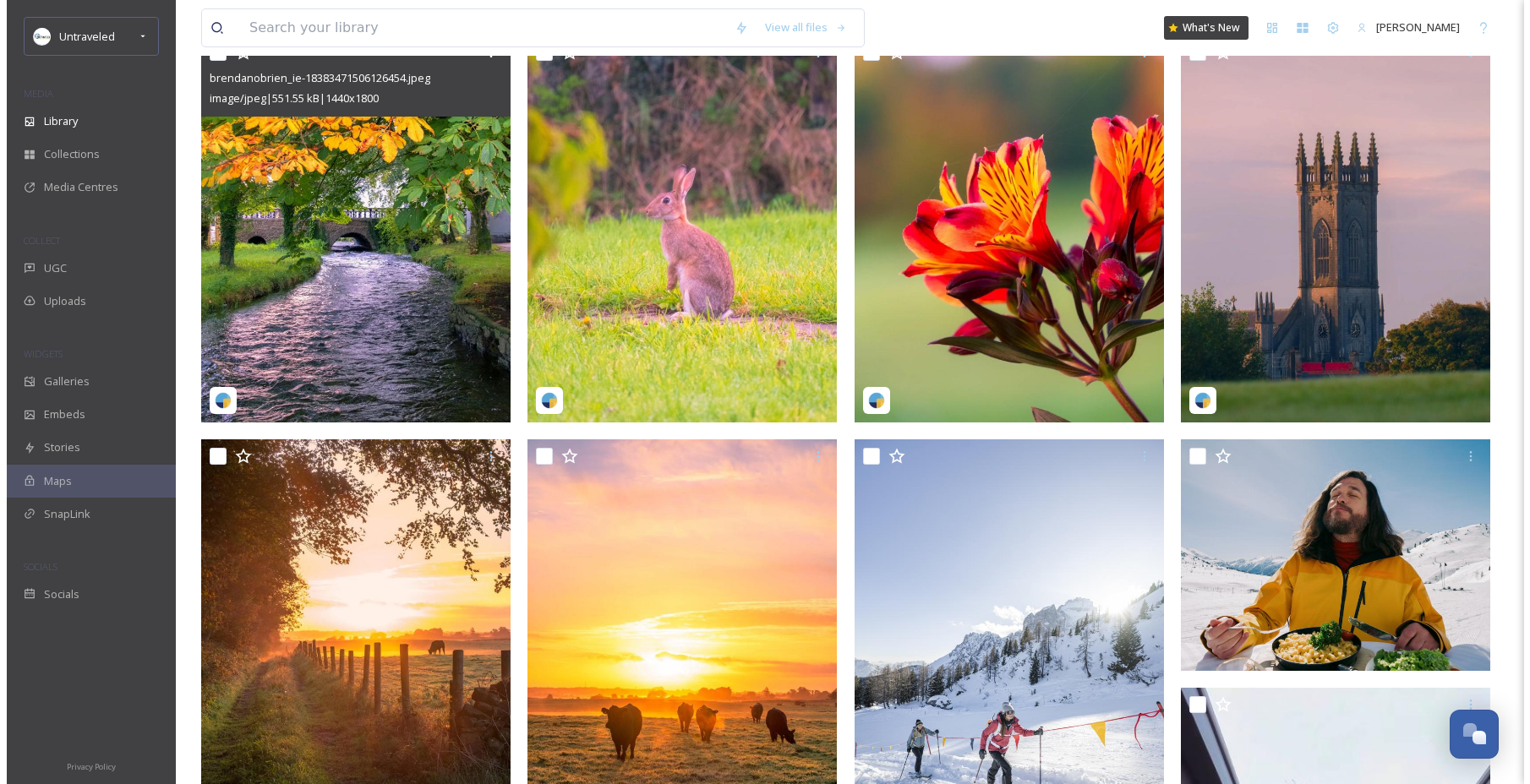
scroll to position [569, 0]
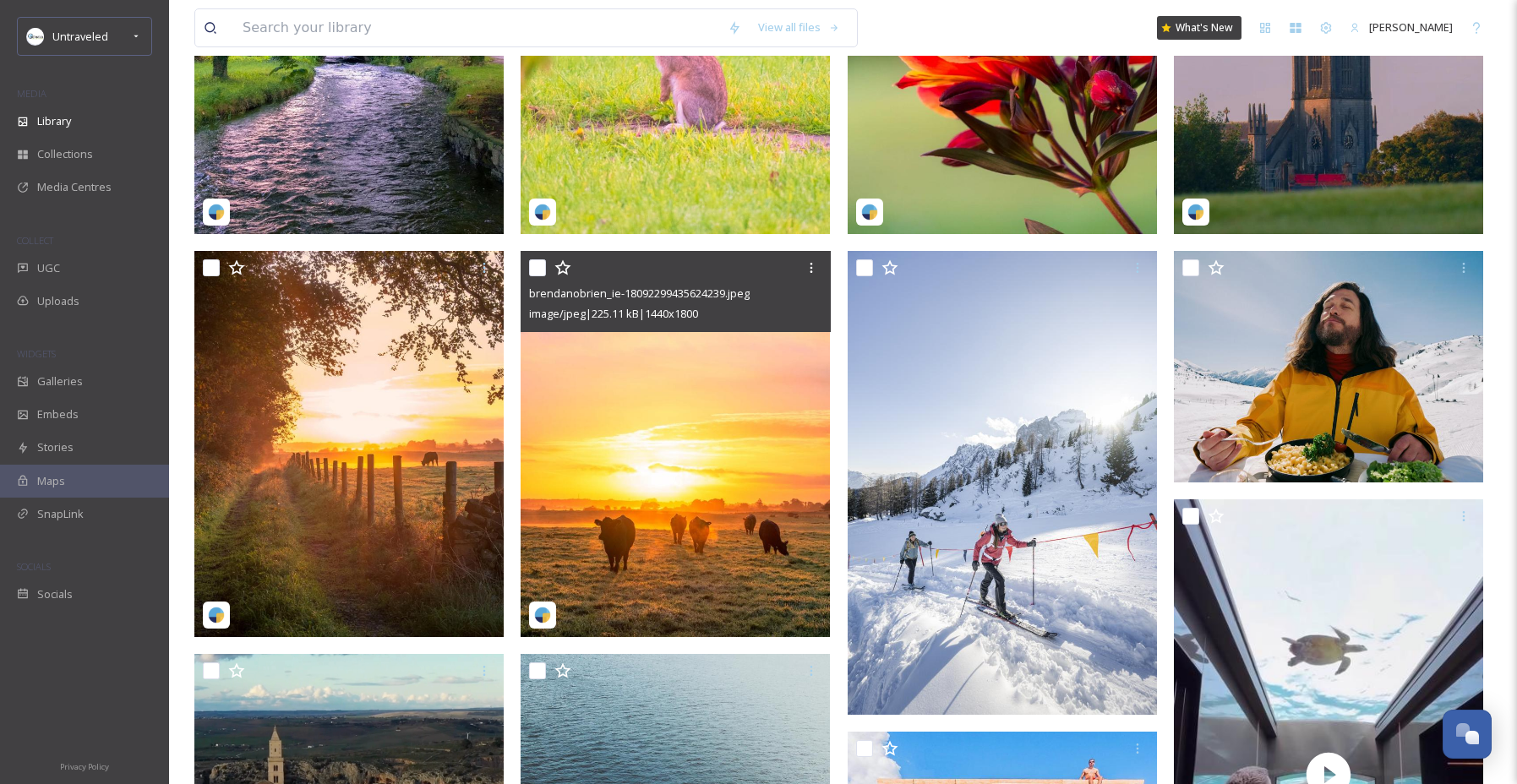
click at [615, 426] on img at bounding box center [675, 444] width 309 height 387
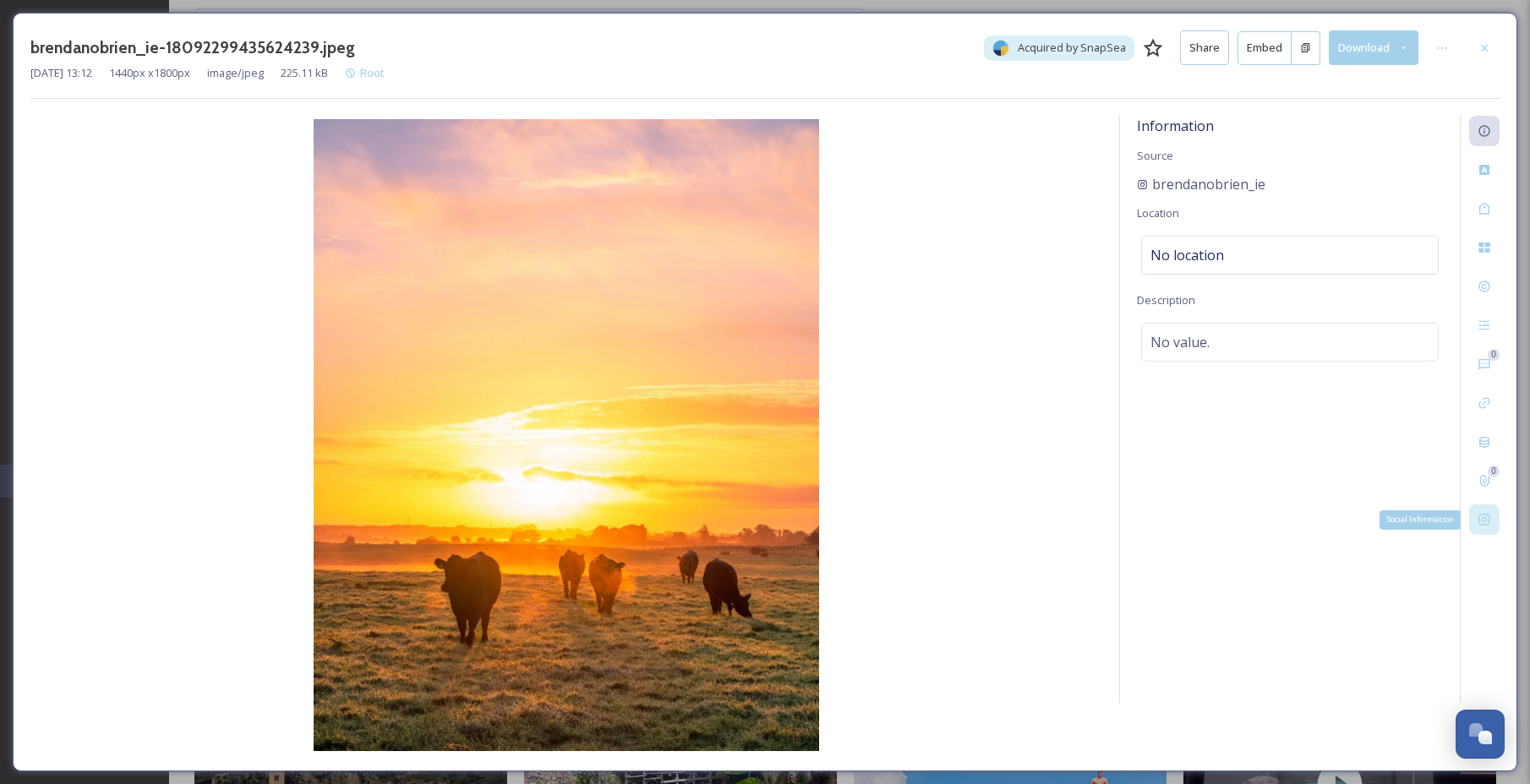
click at [1498, 519] on div "Social Information" at bounding box center [1484, 519] width 30 height 30
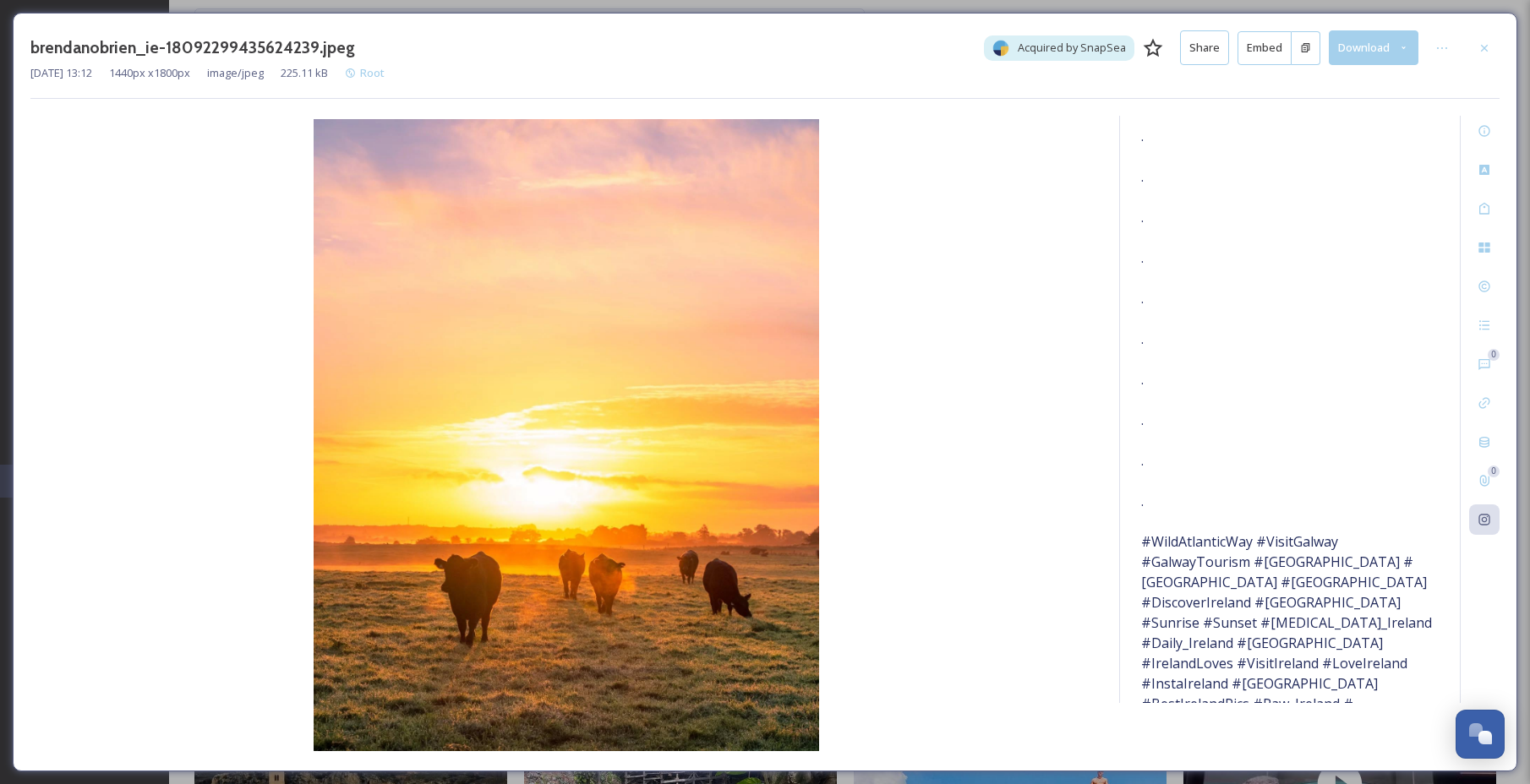
scroll to position [527, 0]
click at [87, 46] on h3 "brendanobrien_ie-18092299435624239.jpeg" at bounding box center [192, 48] width 324 height 25
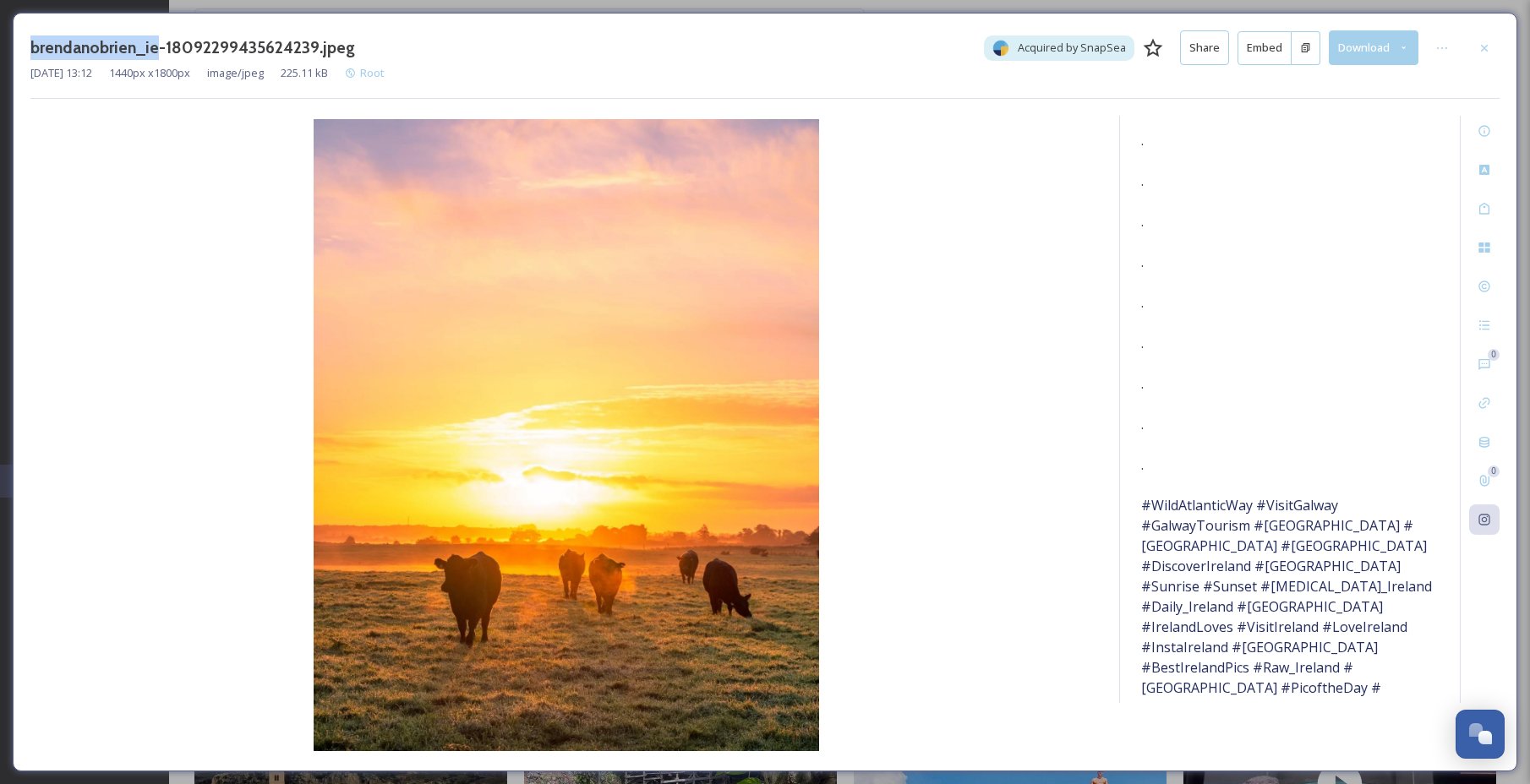
click at [87, 46] on h3 "brendanobrien_ie-18092299435624239.jpeg" at bounding box center [192, 48] width 324 height 25
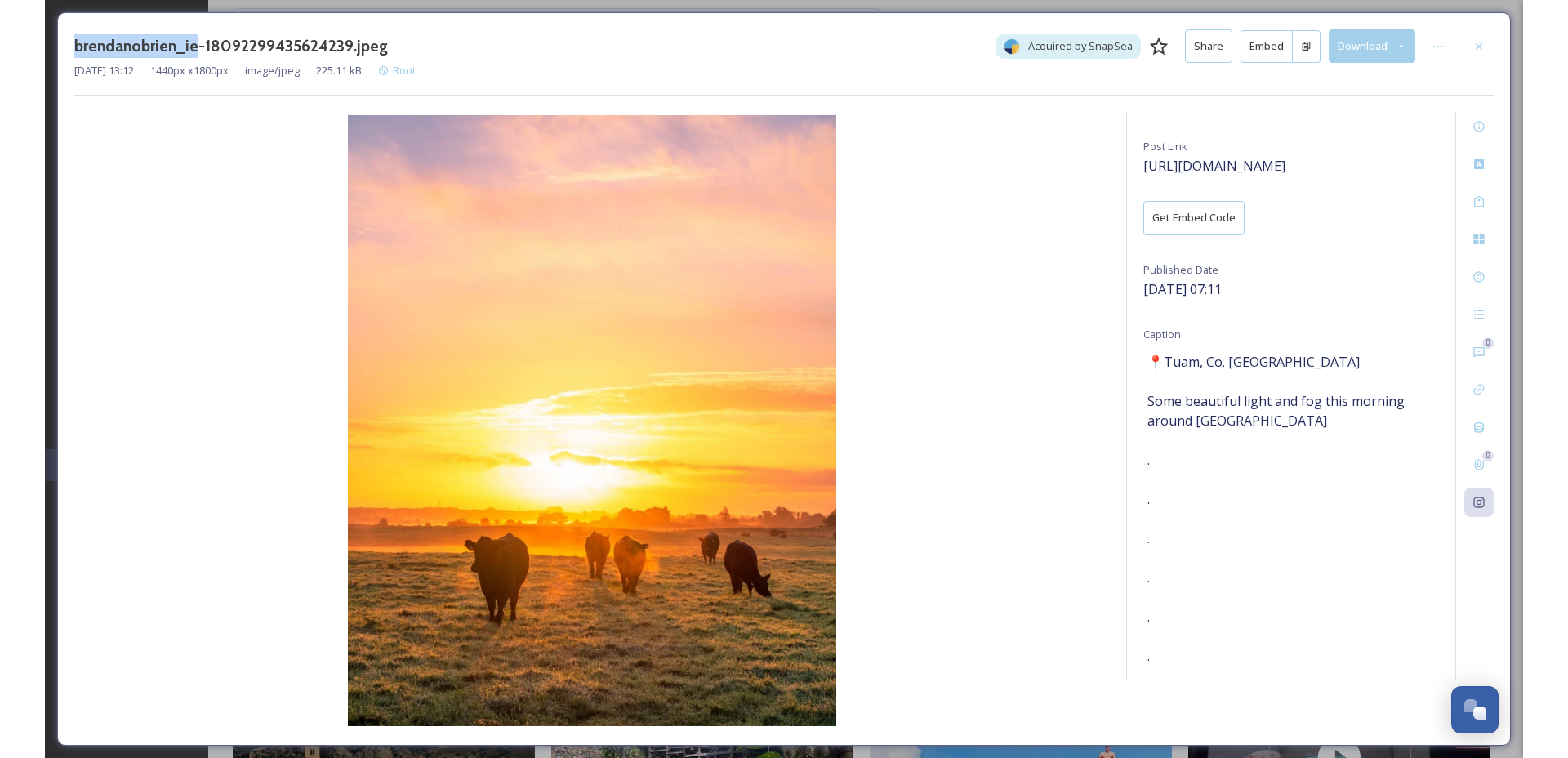
scroll to position [0, 0]
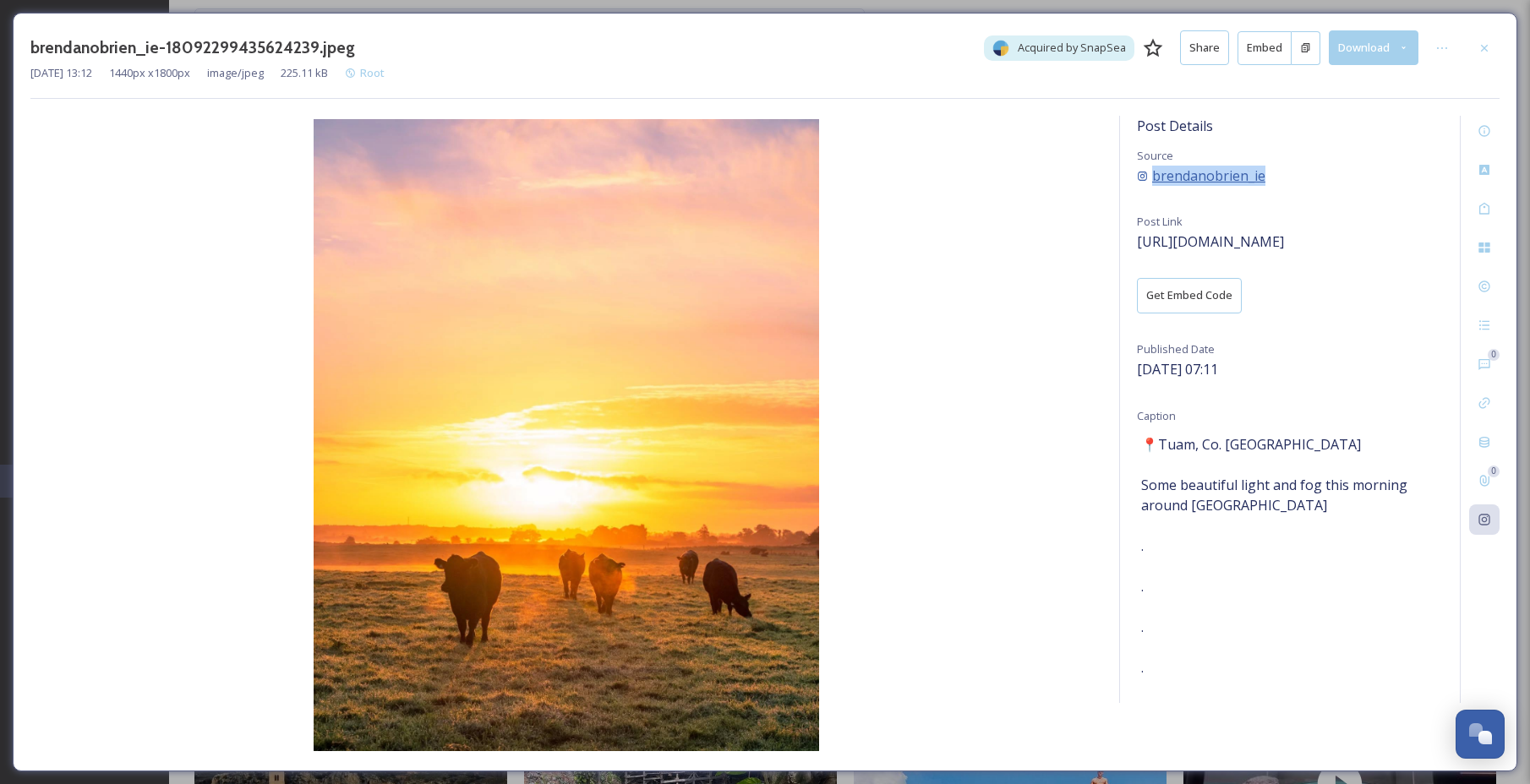
copy div "brendanobrien_ie"
